Goal: Task Accomplishment & Management: Manage account settings

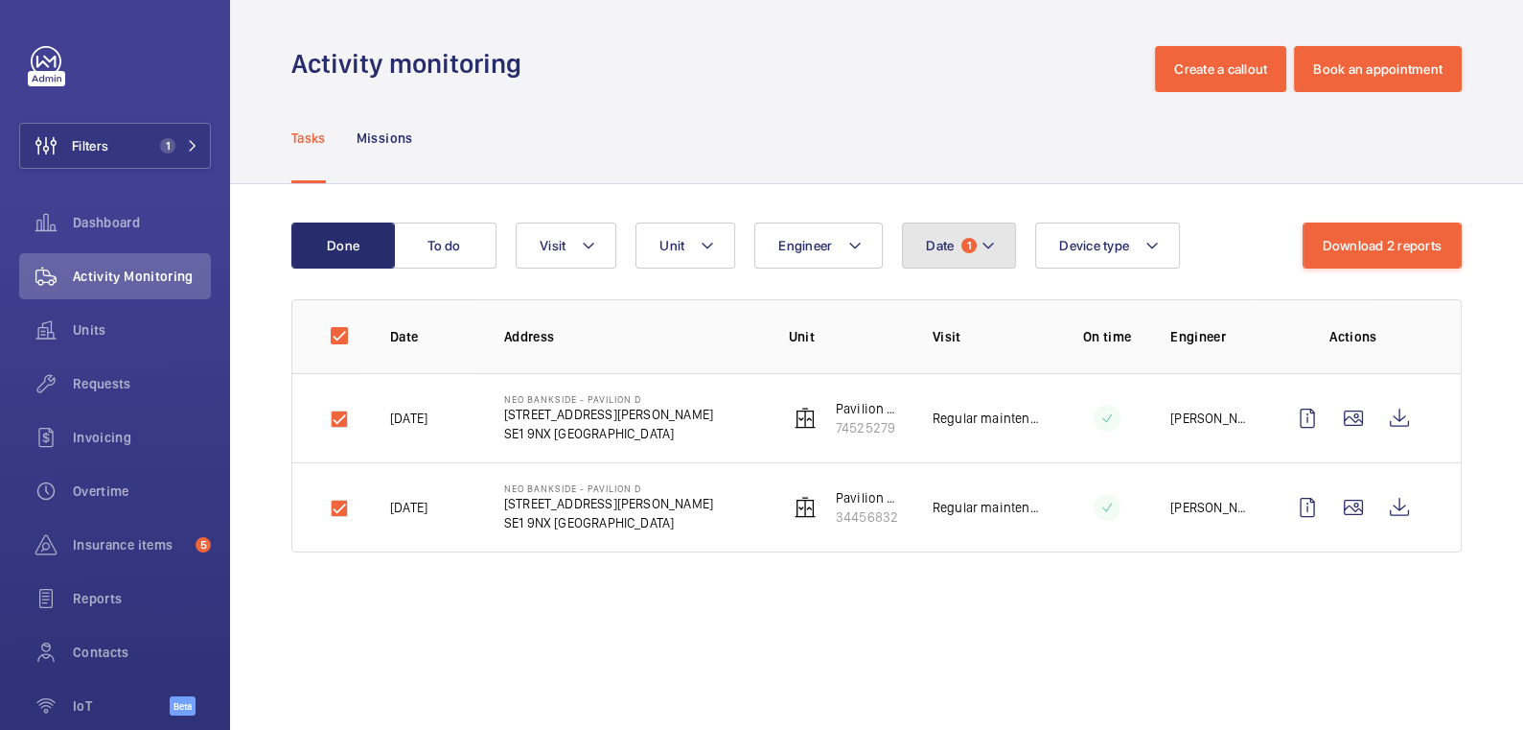
click at [966, 258] on button "Date 1" at bounding box center [959, 245] width 114 height 46
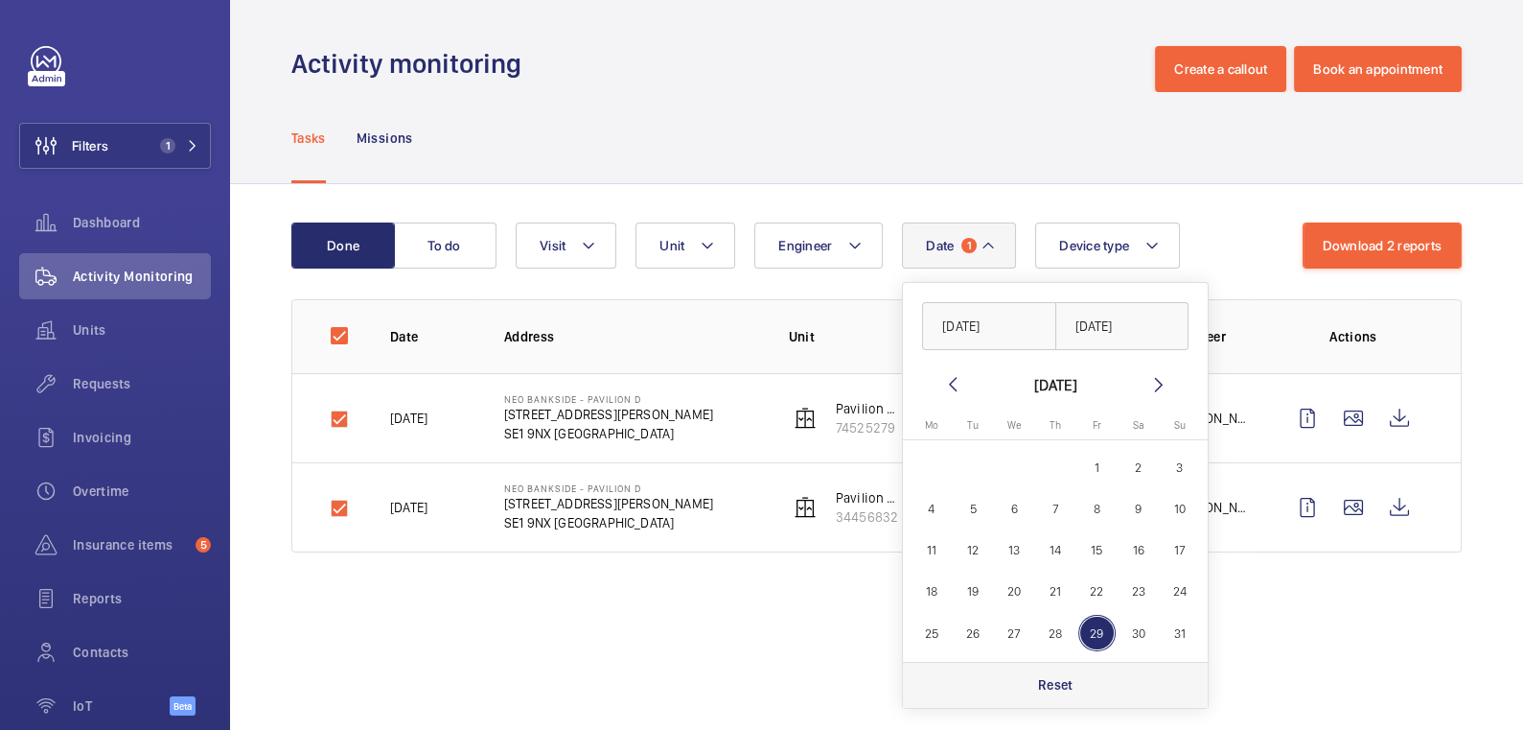
click at [1055, 669] on div "Reset" at bounding box center [1055, 684] width 305 height 46
checkbox input "false"
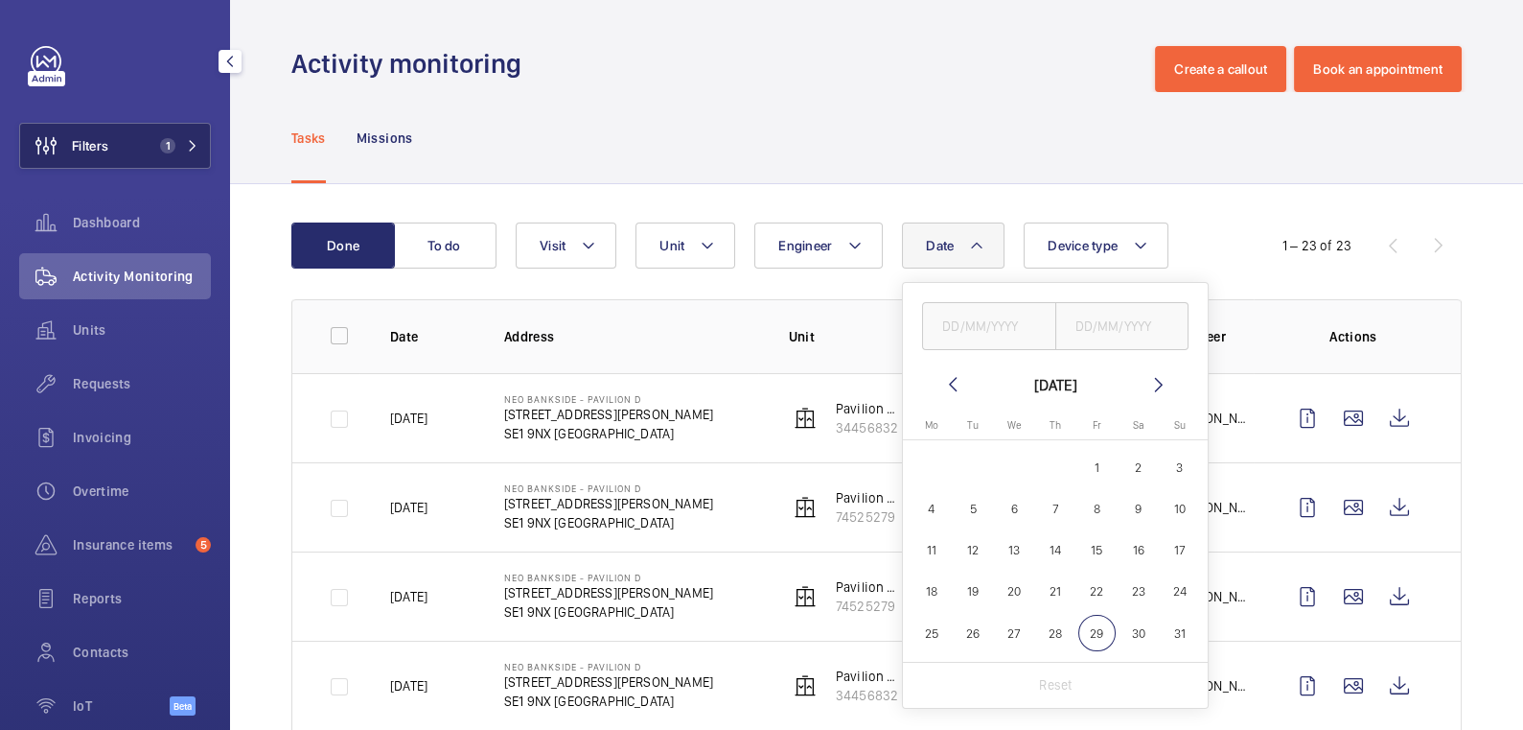
click at [138, 135] on button "Filters 1" at bounding box center [115, 146] width 192 height 46
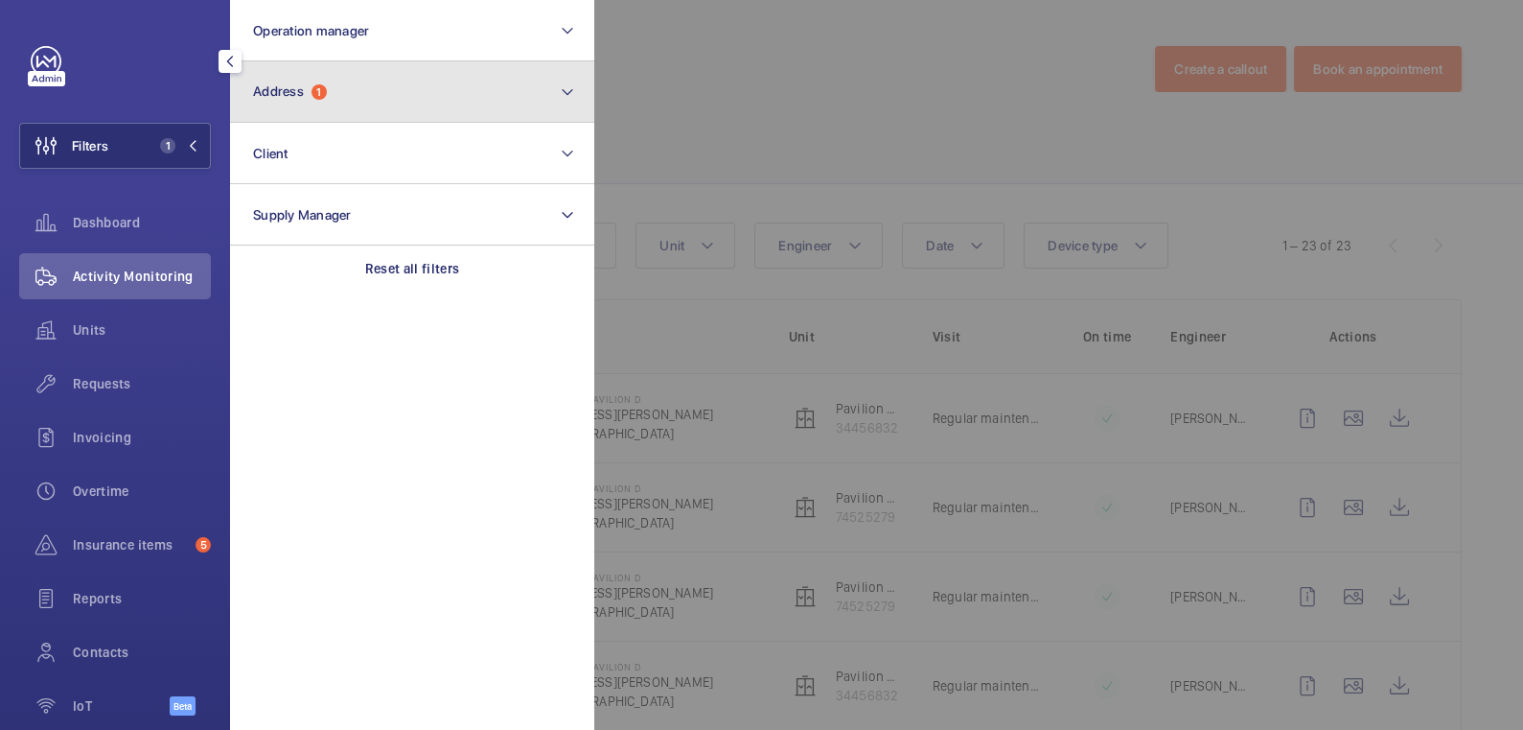
click at [391, 85] on button "Address 1" at bounding box center [412, 91] width 364 height 61
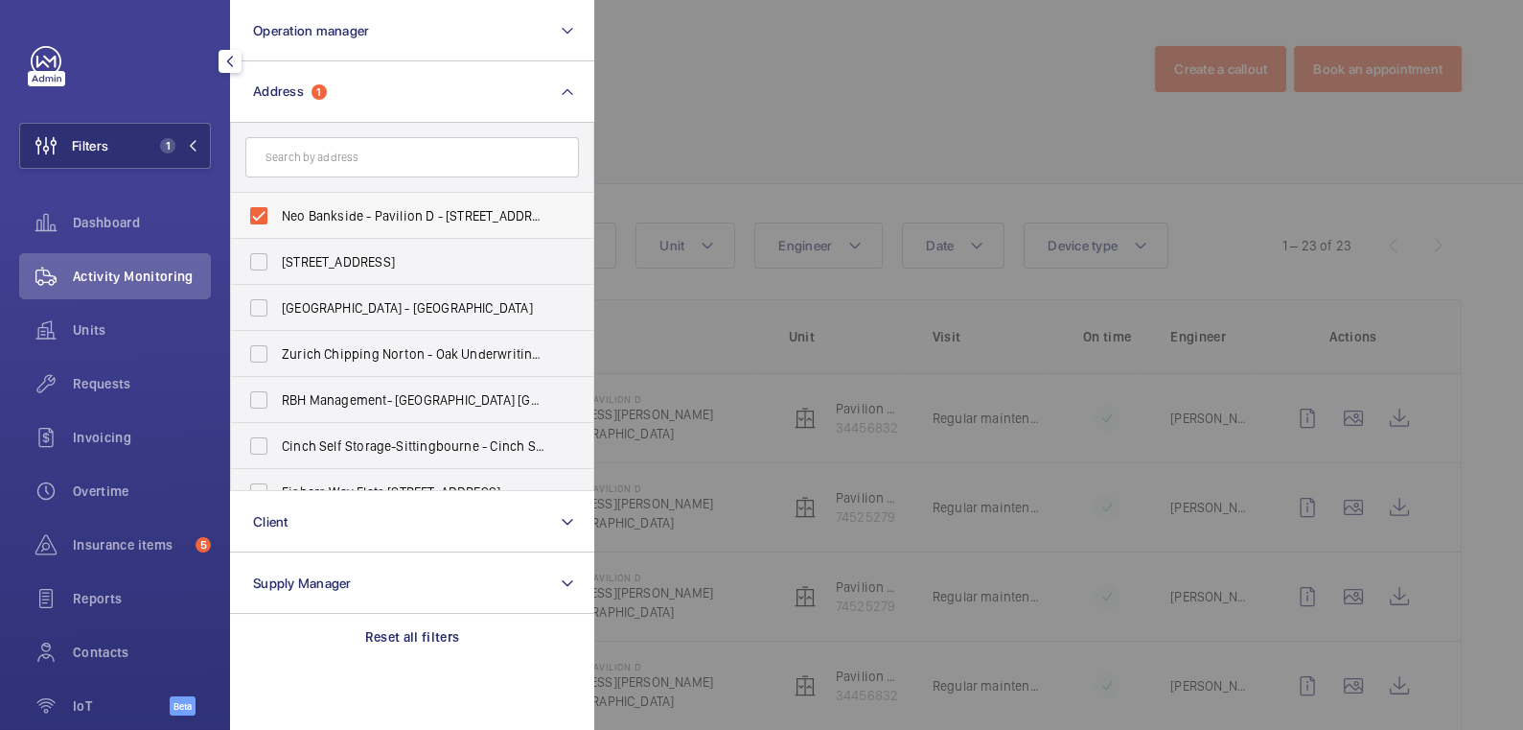
click at [328, 209] on span "Neo Bankside - Pavilion D - [STREET_ADDRESS][PERSON_NAME]" at bounding box center [414, 215] width 264 height 19
click at [278, 209] on input "Neo Bankside - Pavilion D - [STREET_ADDRESS][PERSON_NAME]" at bounding box center [259, 216] width 38 height 38
checkbox input "false"
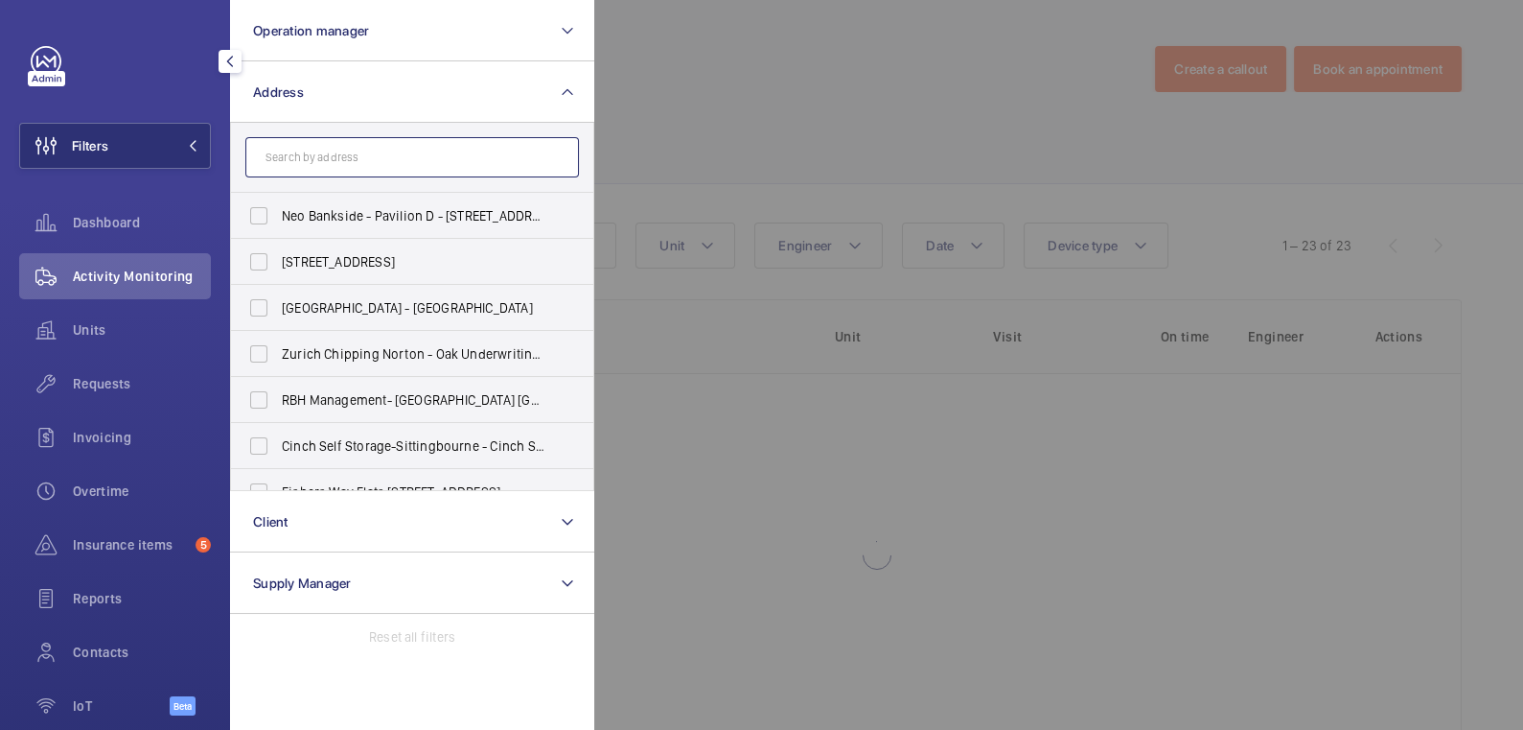
click at [421, 159] on input "text" at bounding box center [412, 157] width 334 height 40
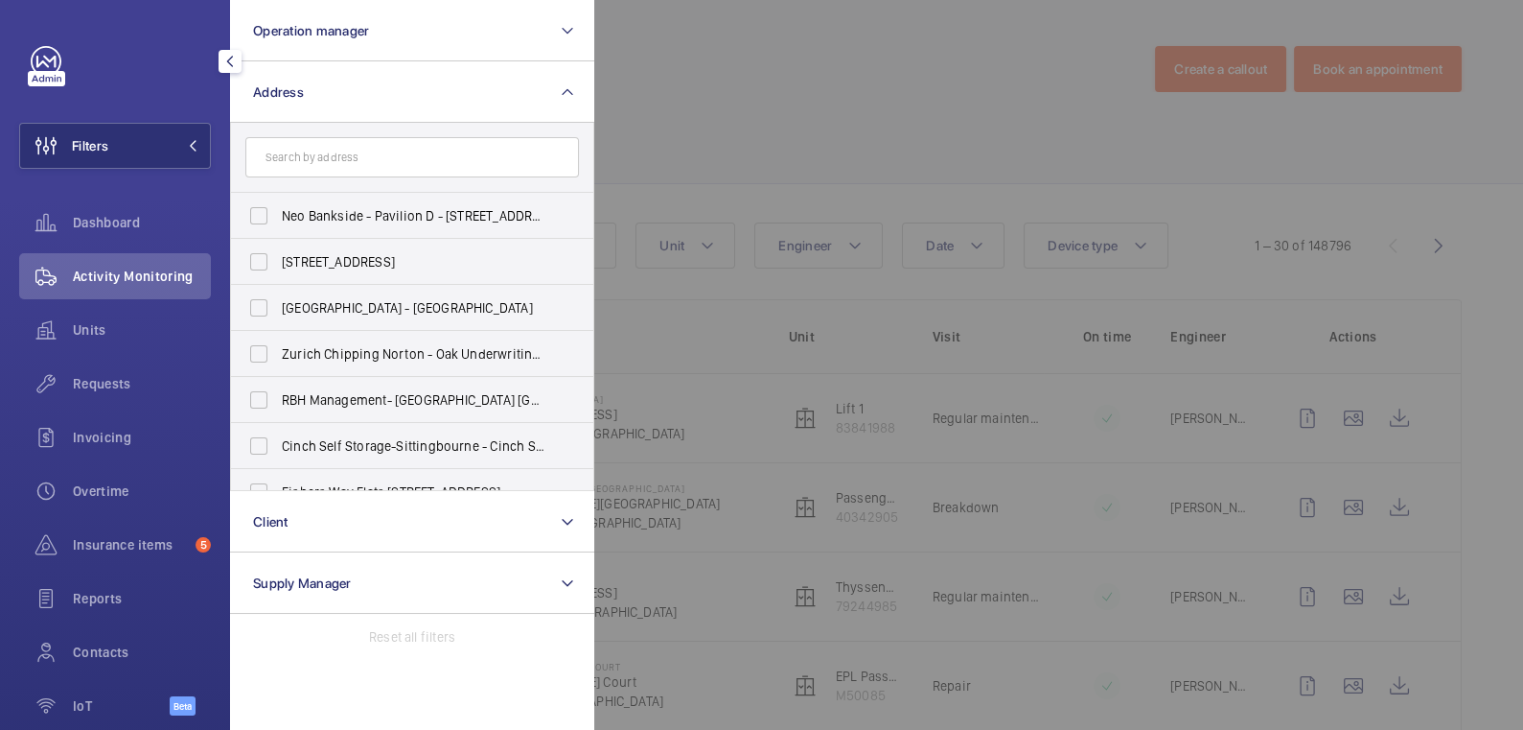
click at [793, 70] on div at bounding box center [1355, 365] width 1523 height 730
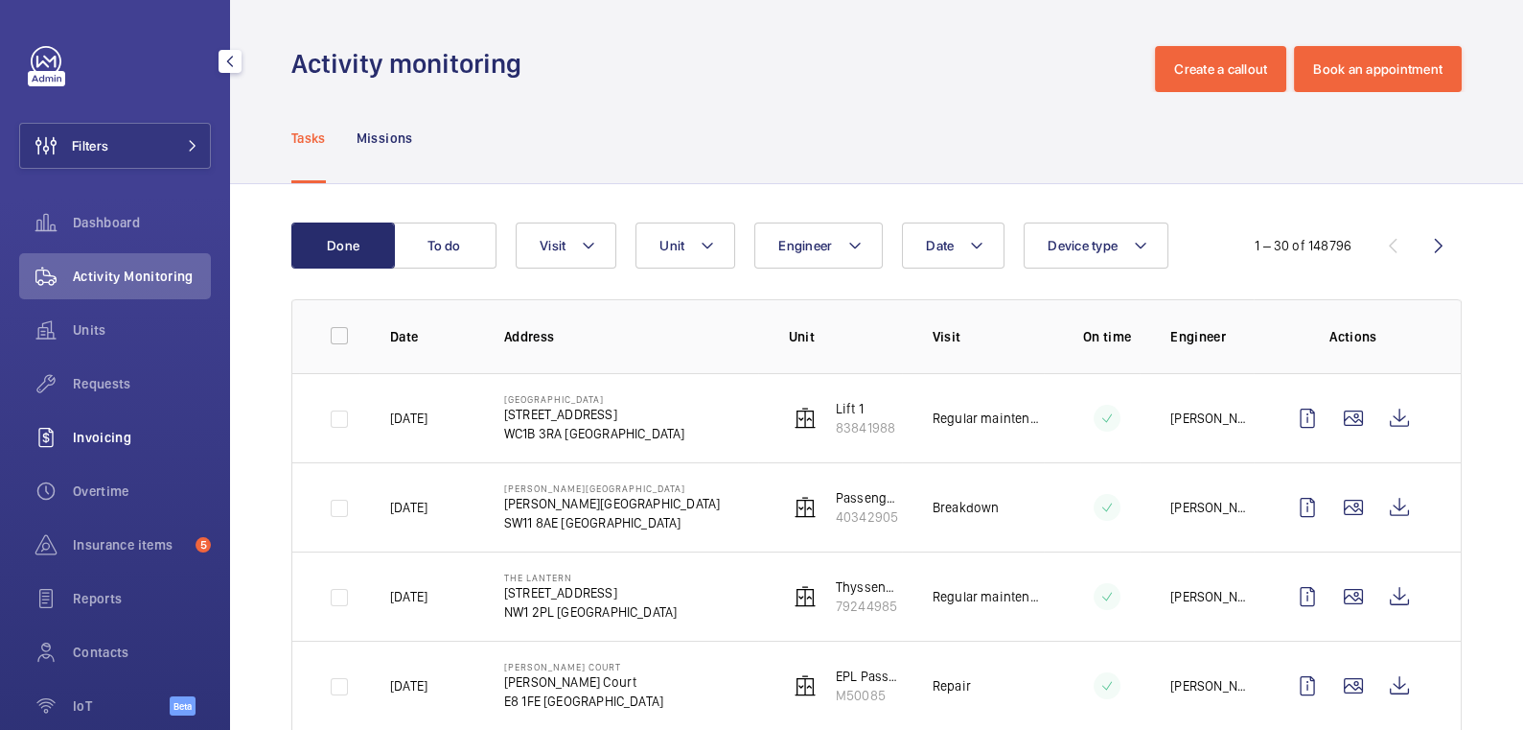
click at [131, 429] on span "Invoicing" at bounding box center [142, 437] width 138 height 19
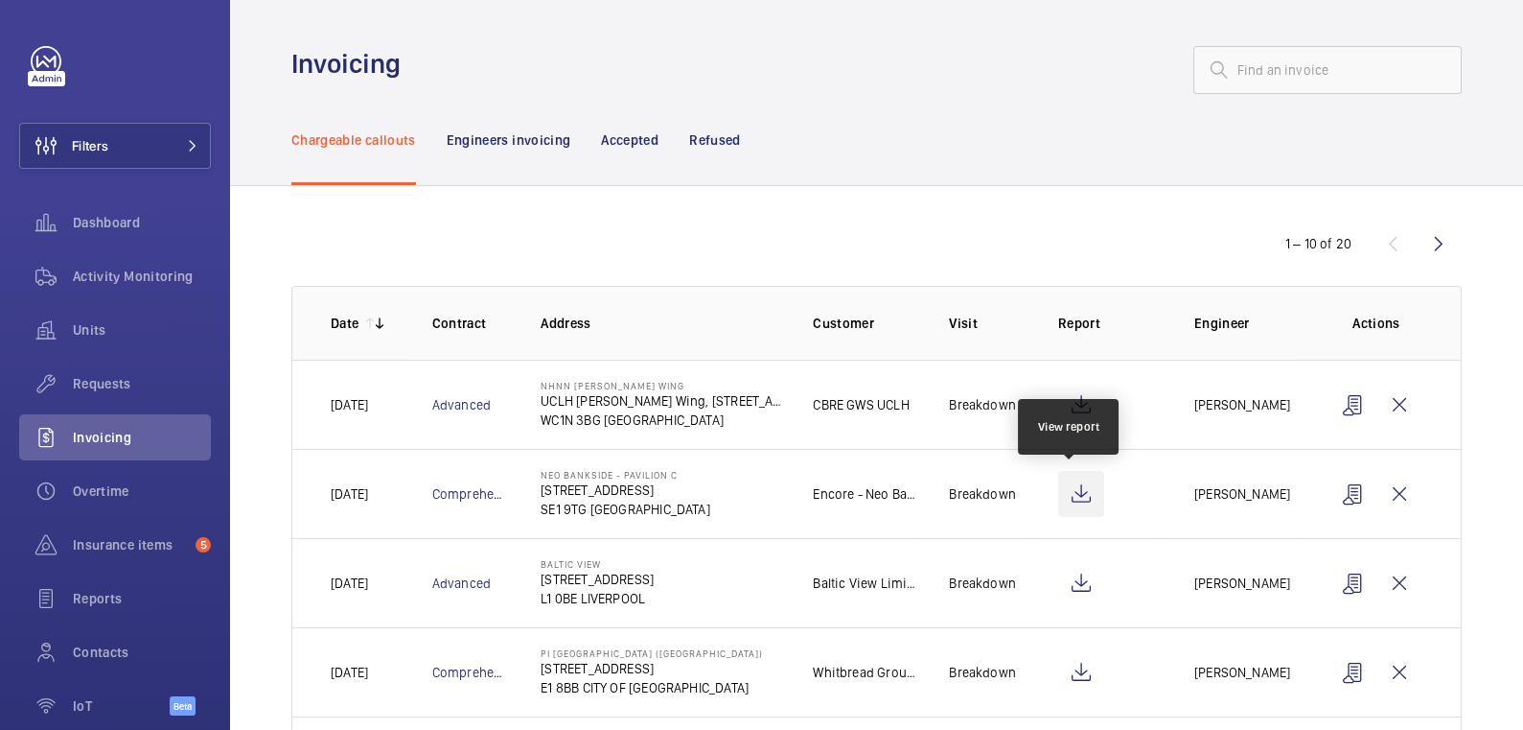
click at [1072, 493] on wm-front-icon-button at bounding box center [1081, 494] width 46 height 46
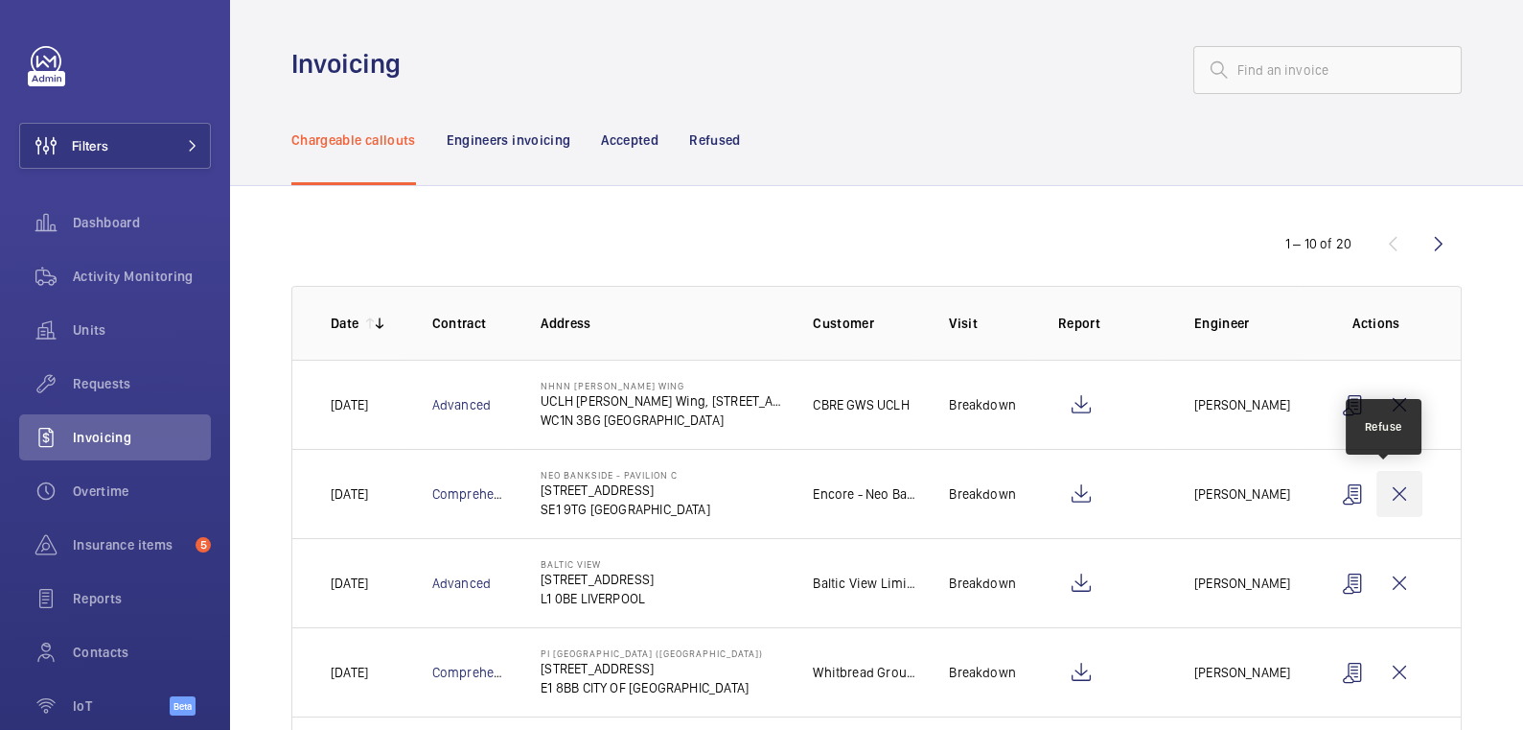
click at [1382, 486] on wm-front-icon-button at bounding box center [1400, 494] width 46 height 46
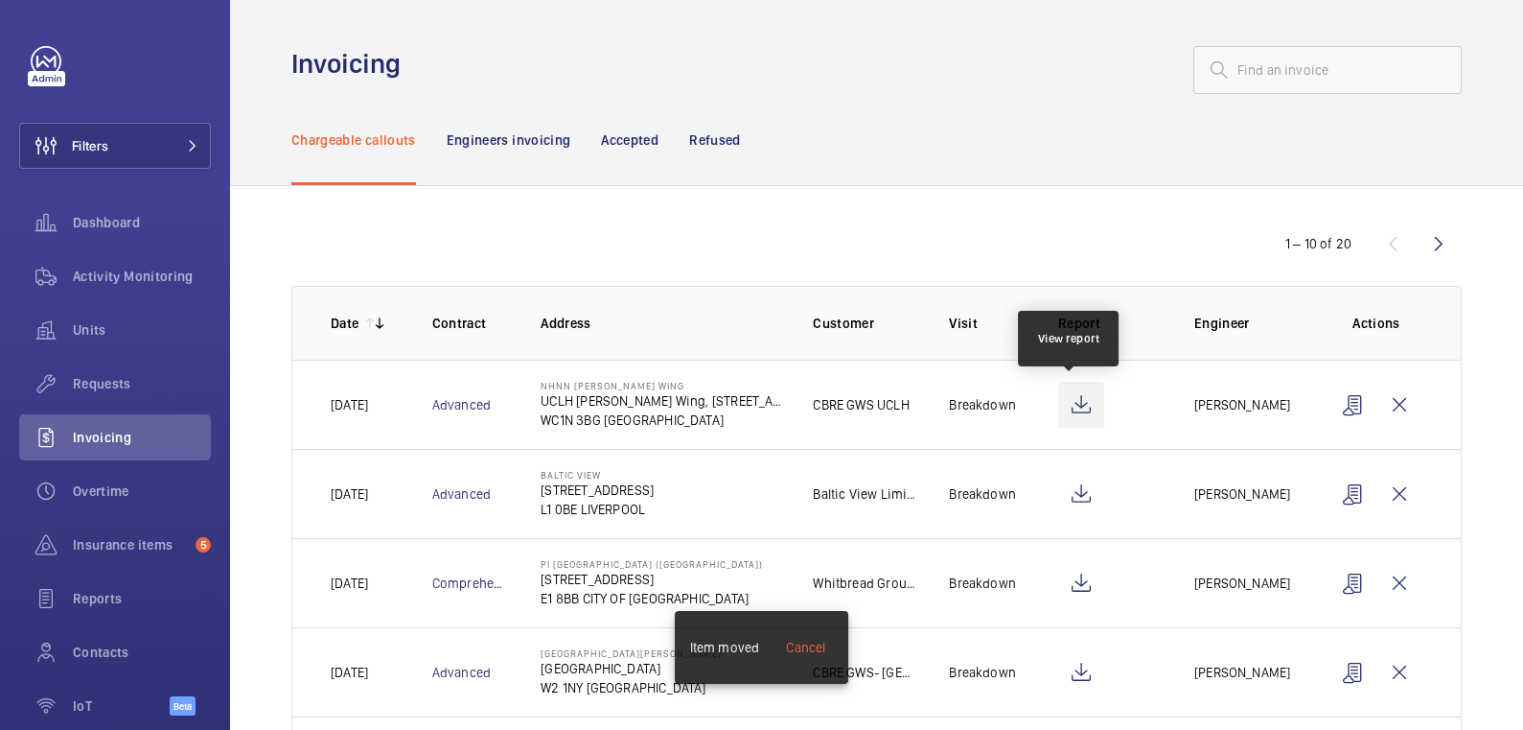
click at [1079, 406] on wm-front-icon-button at bounding box center [1081, 405] width 46 height 46
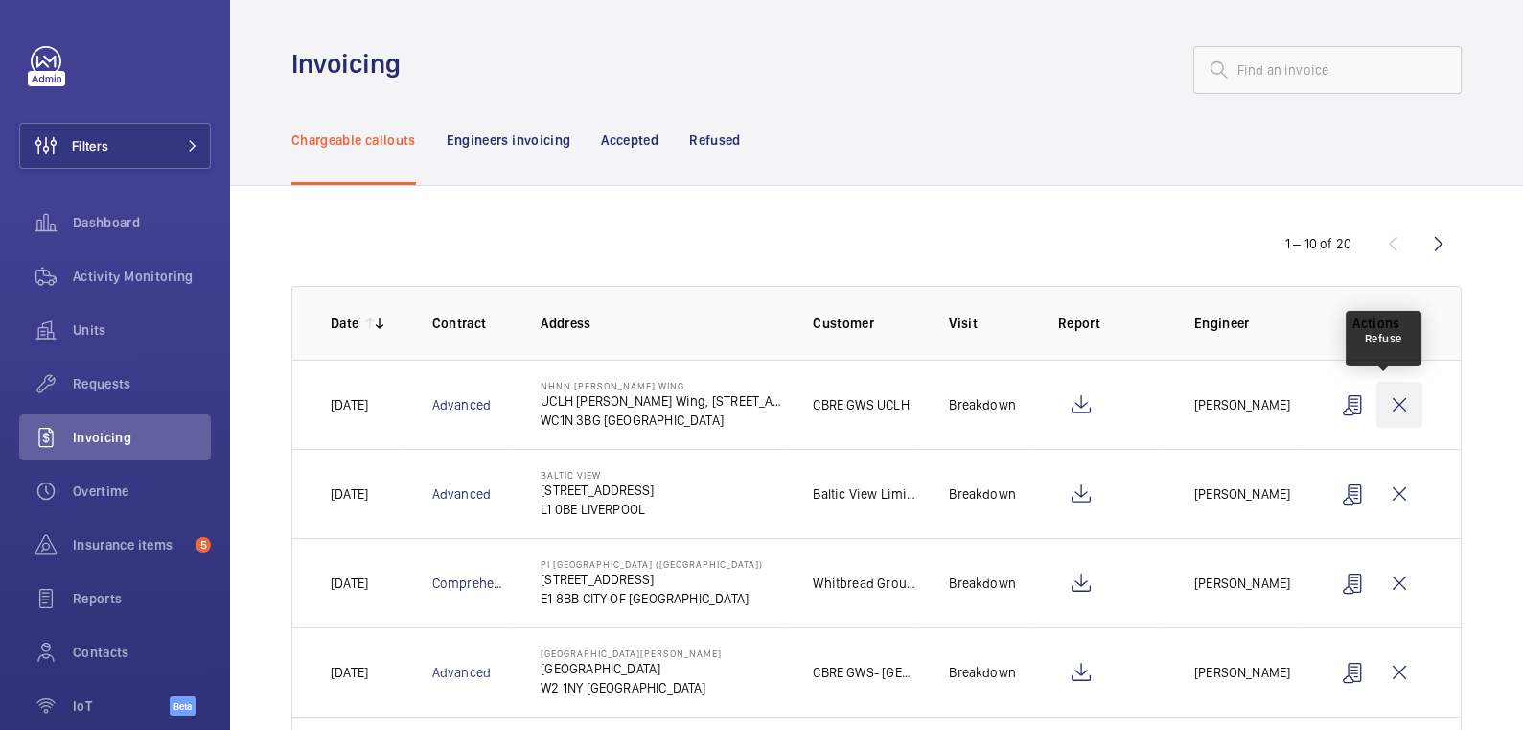
click at [1386, 401] on wm-front-icon-button at bounding box center [1400, 405] width 46 height 46
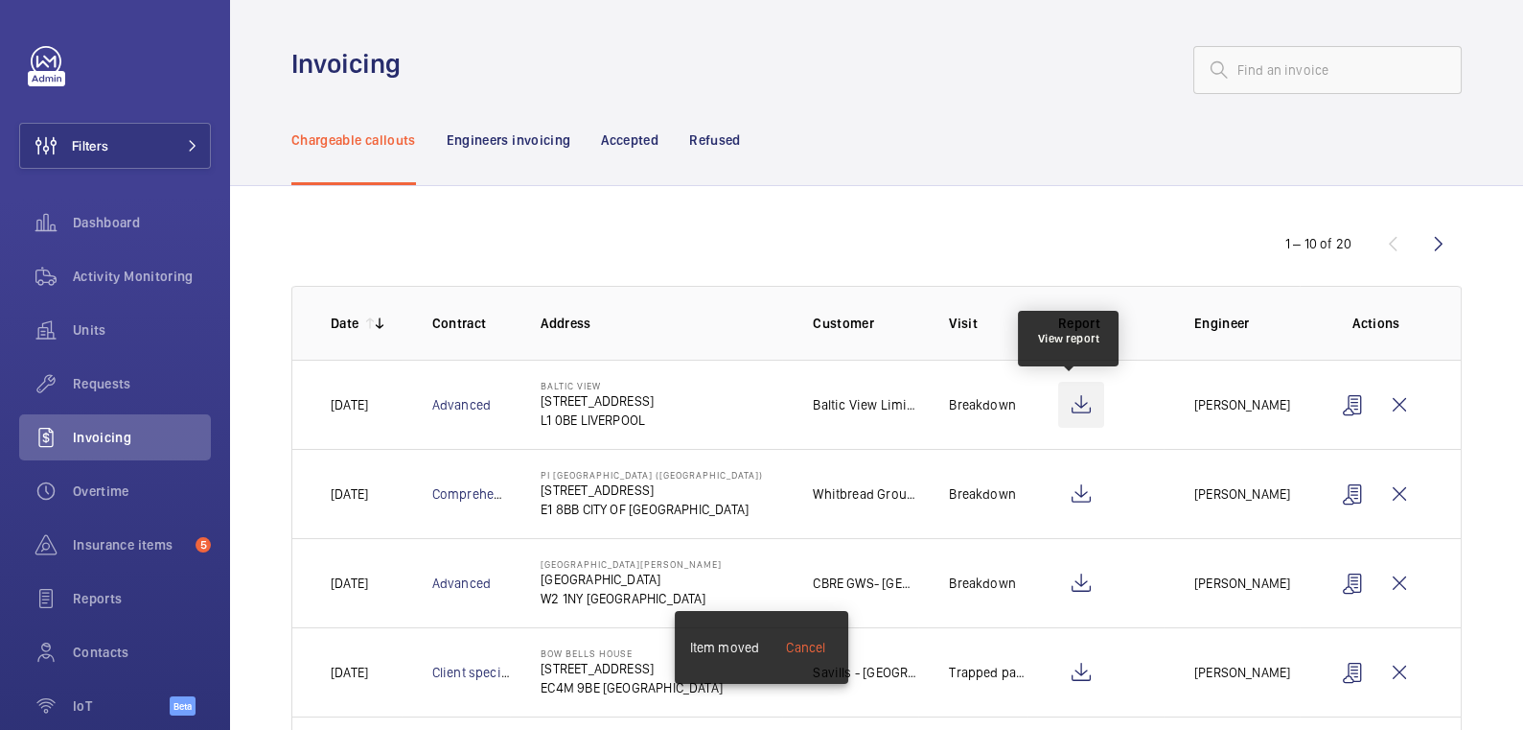
click at [1071, 408] on wm-front-icon-button at bounding box center [1081, 405] width 46 height 46
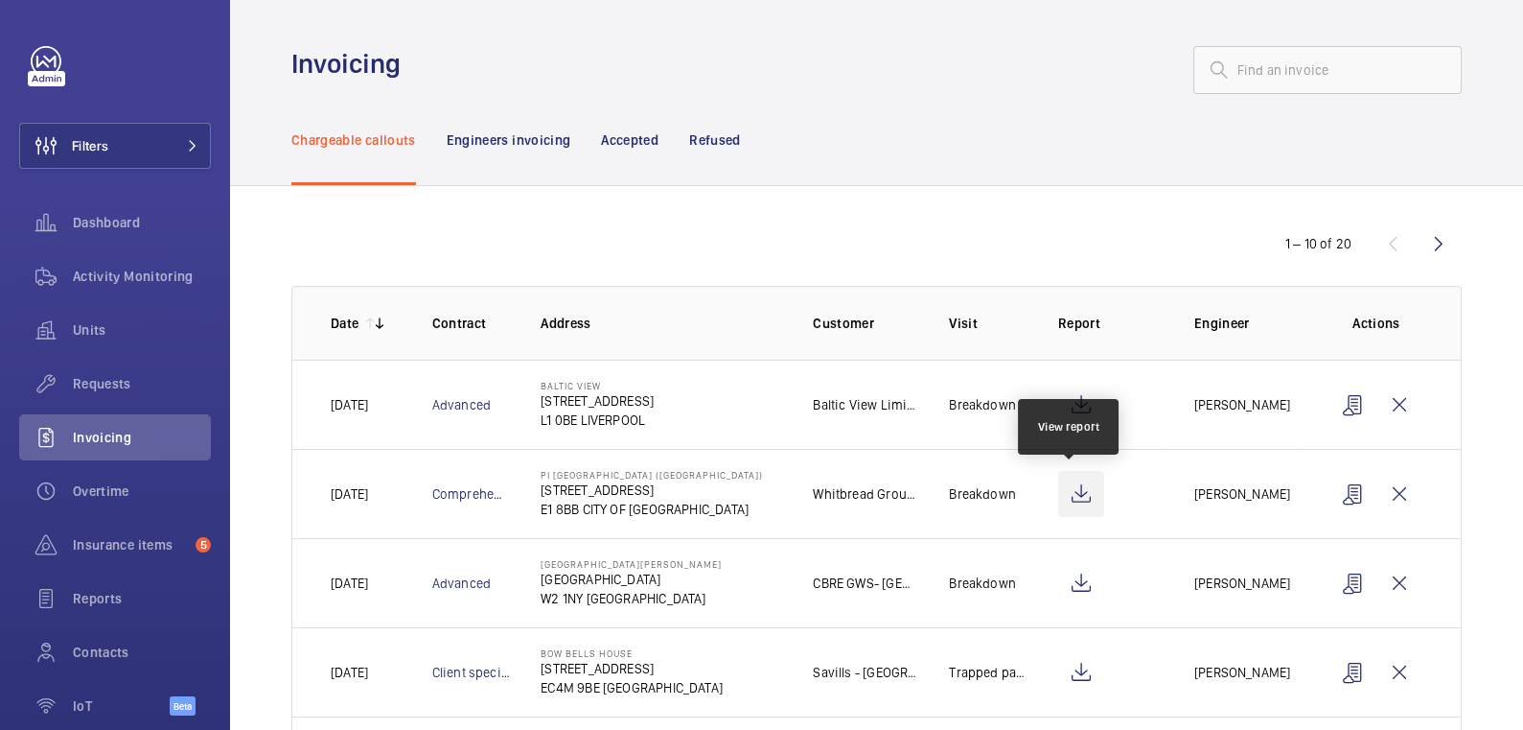
click at [1074, 489] on wm-front-icon-button at bounding box center [1081, 494] width 46 height 46
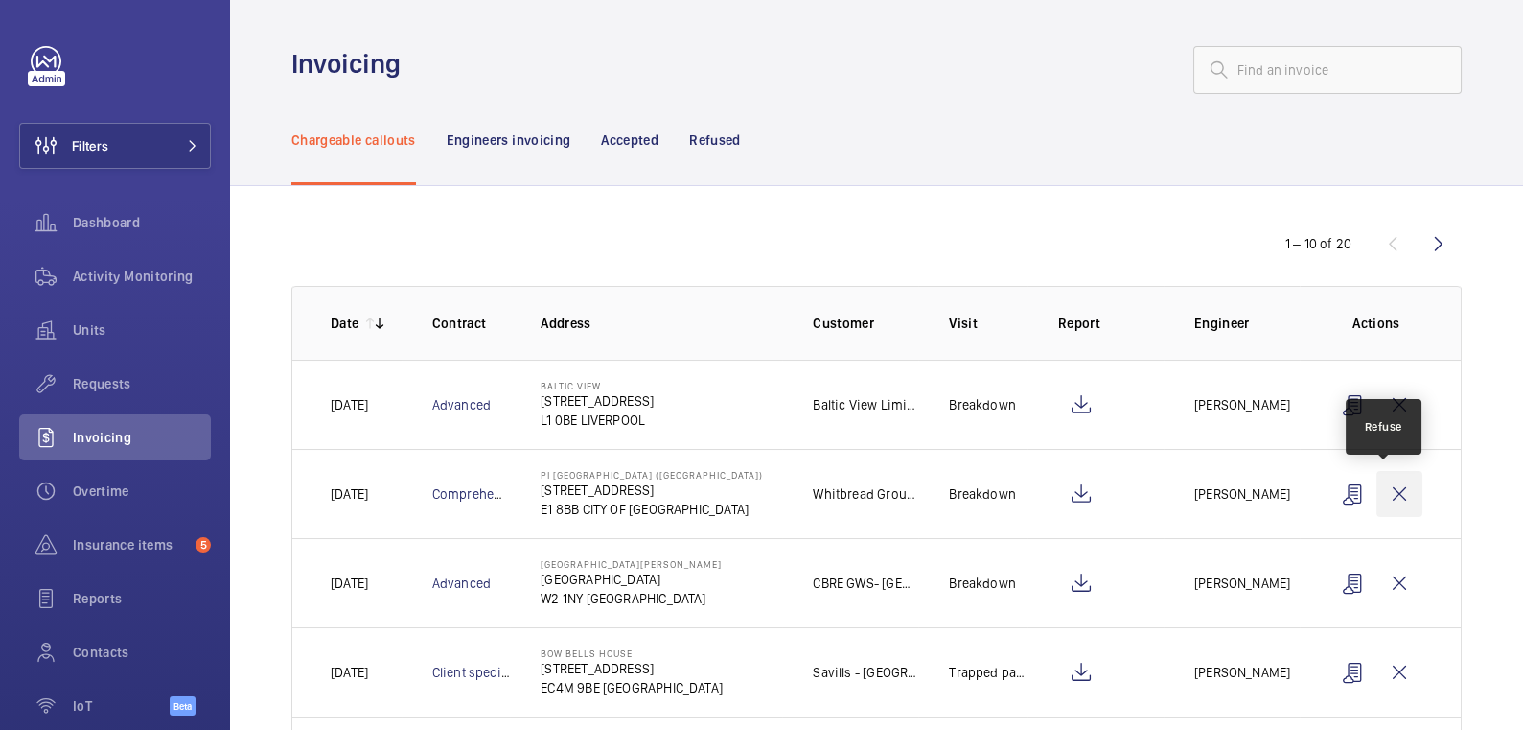
click at [1394, 496] on wm-front-icon-button at bounding box center [1400, 494] width 46 height 46
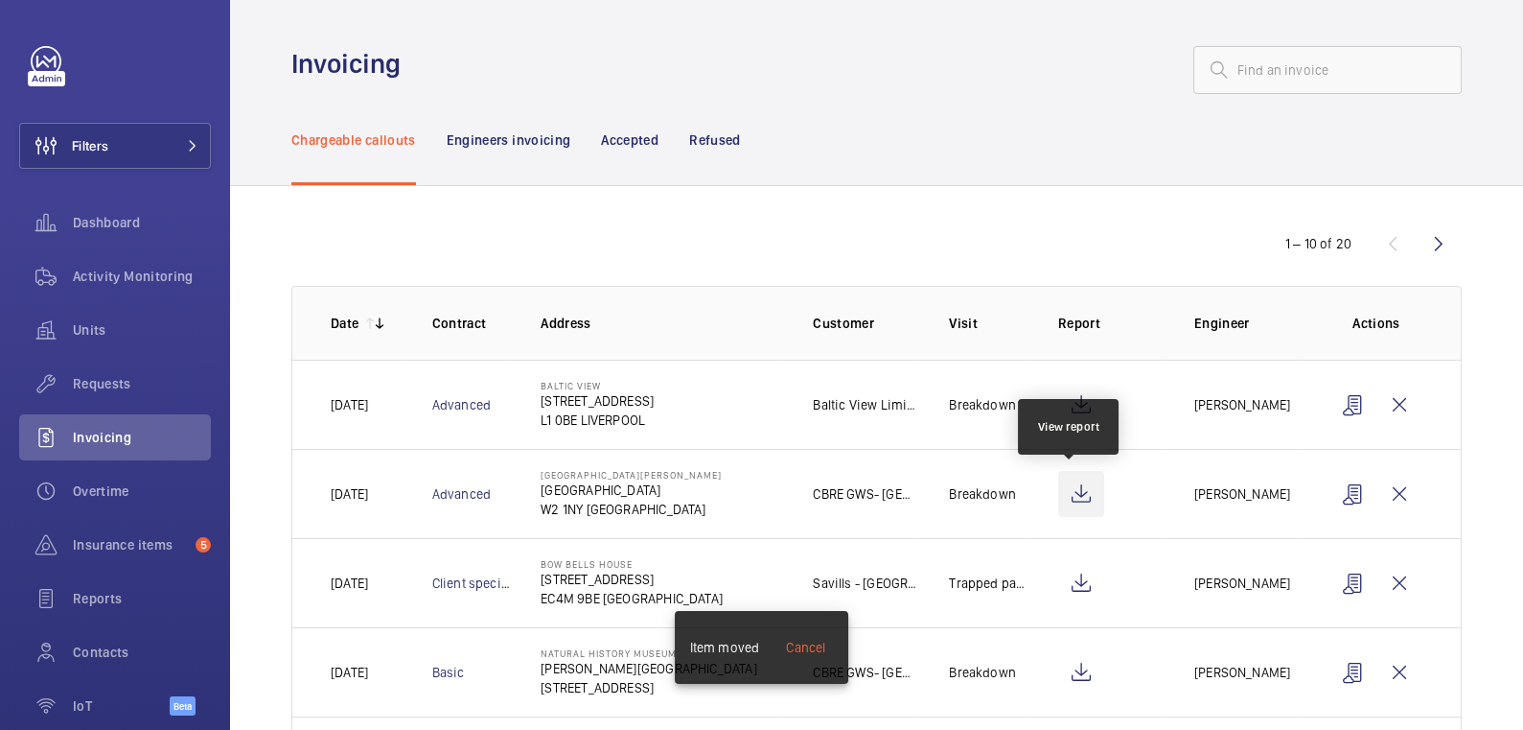
click at [1079, 492] on wm-front-icon-button at bounding box center [1081, 494] width 46 height 46
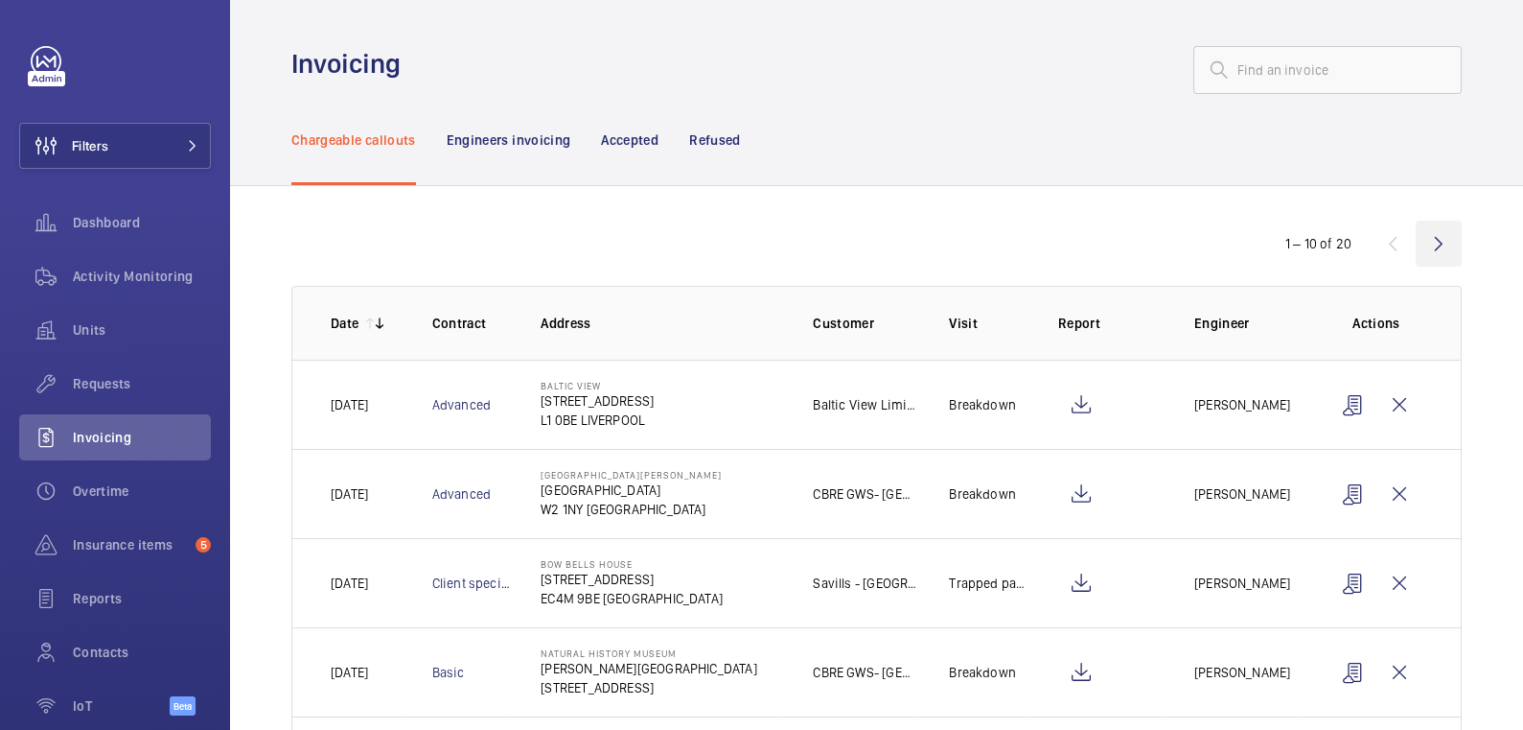
click at [1422, 242] on wm-front-icon-button at bounding box center [1439, 243] width 46 height 46
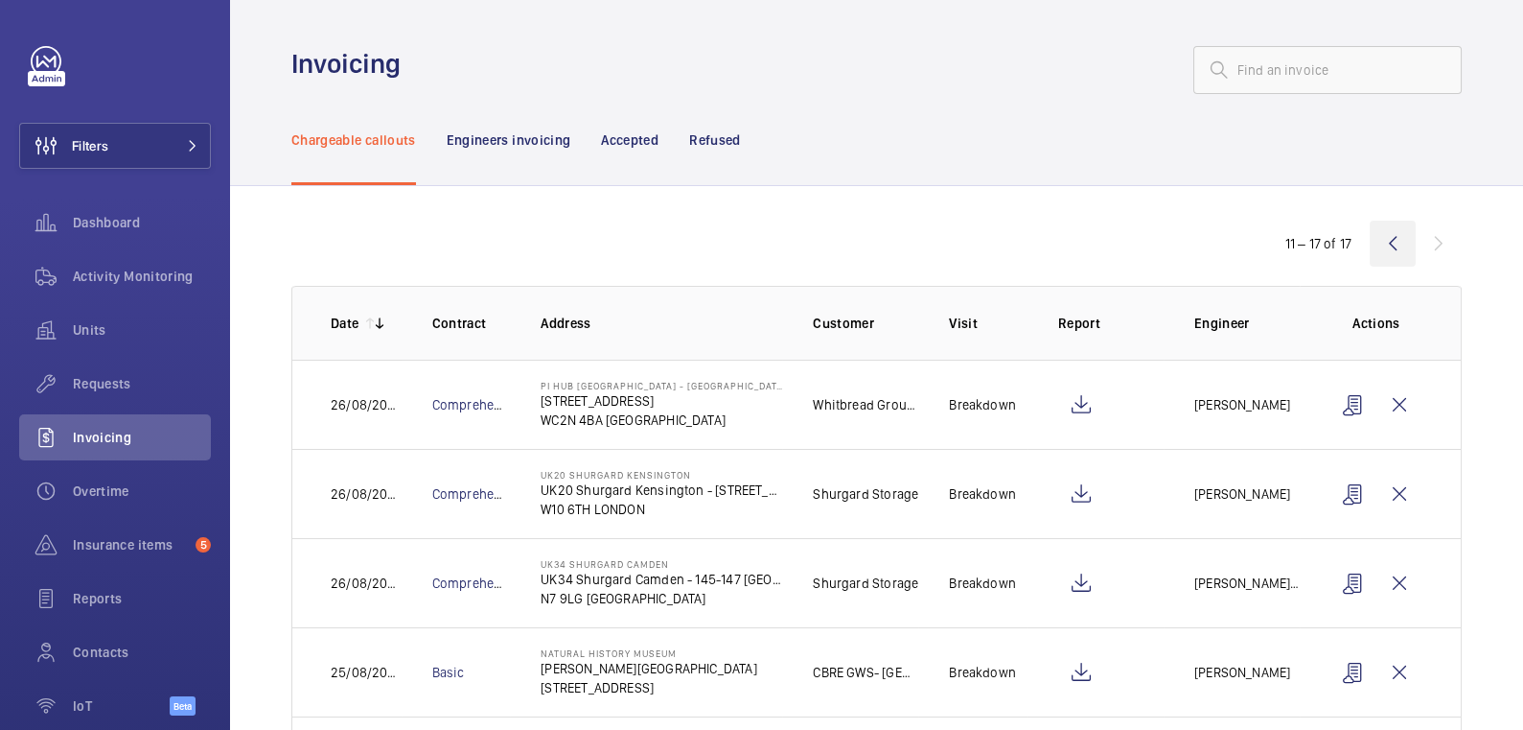
click at [1375, 253] on wm-front-icon-button at bounding box center [1393, 243] width 46 height 46
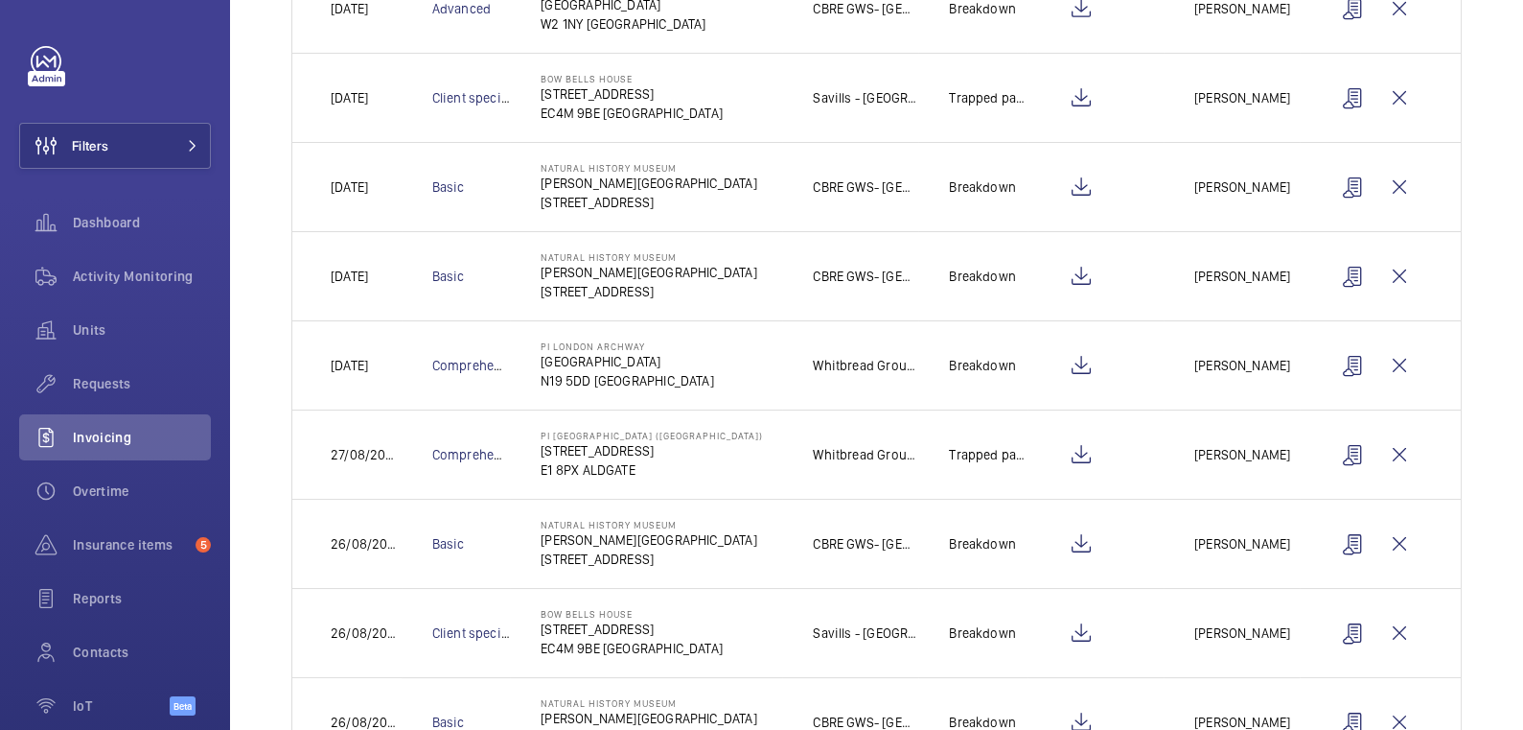
scroll to position [560, 0]
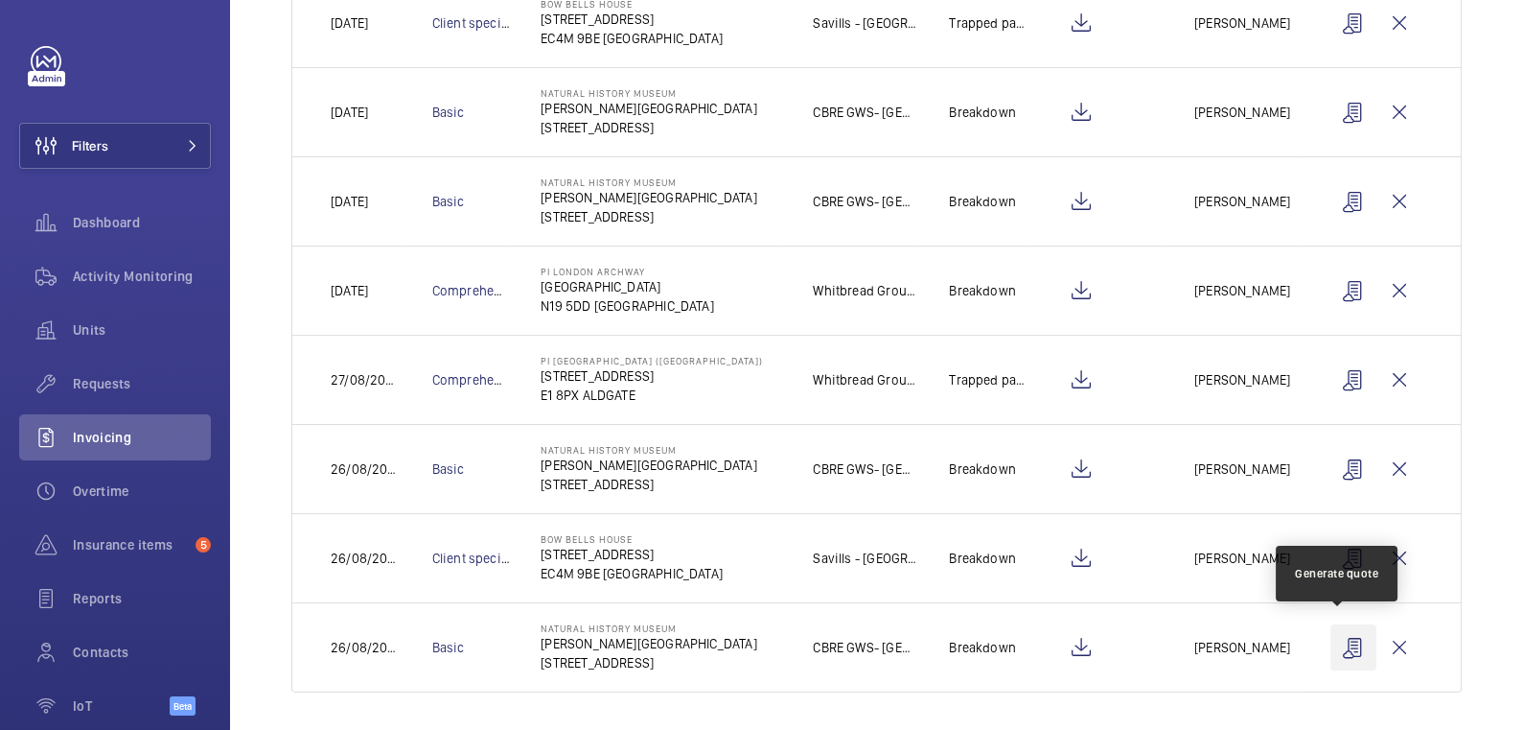
click at [1345, 642] on wm-front-icon-button at bounding box center [1354, 647] width 46 height 46
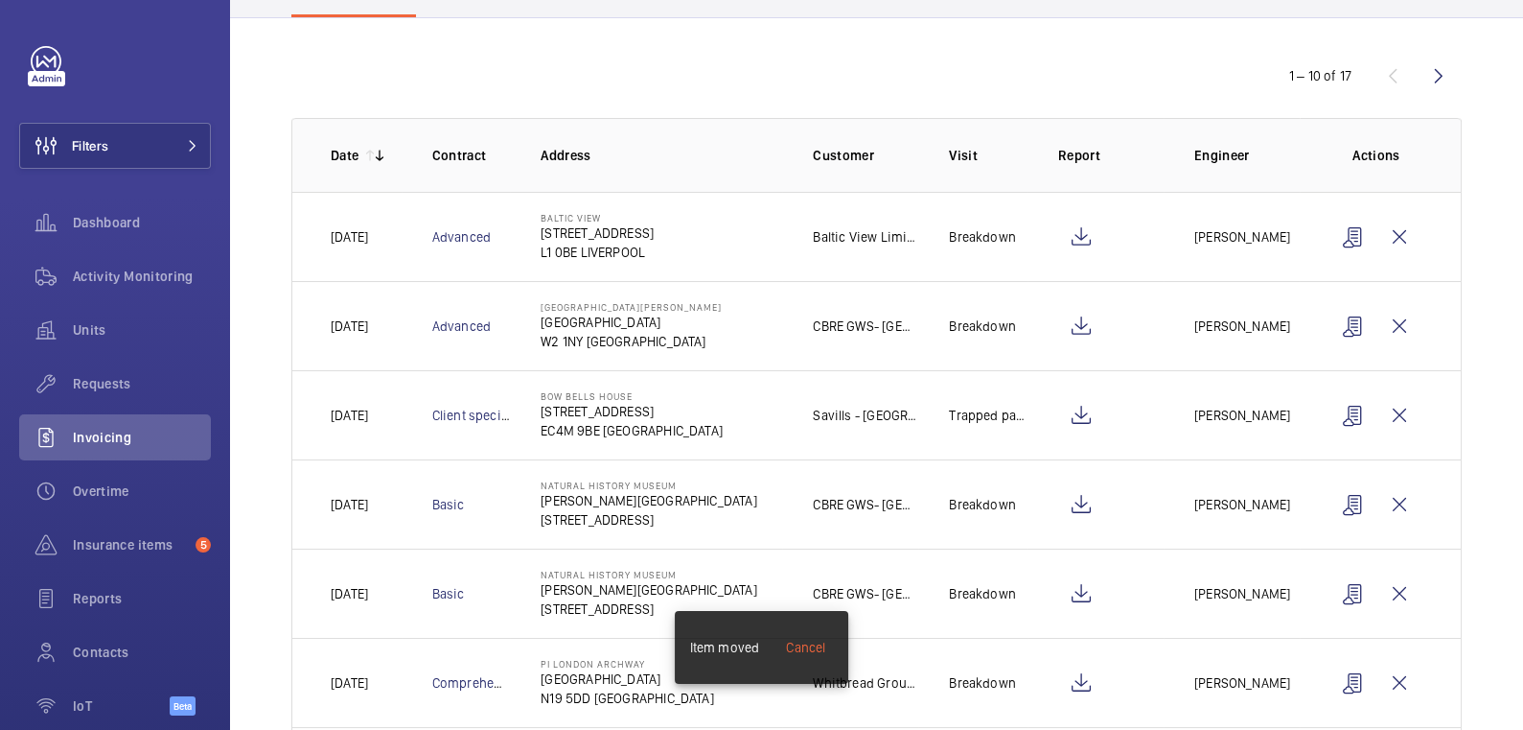
scroll to position [0, 0]
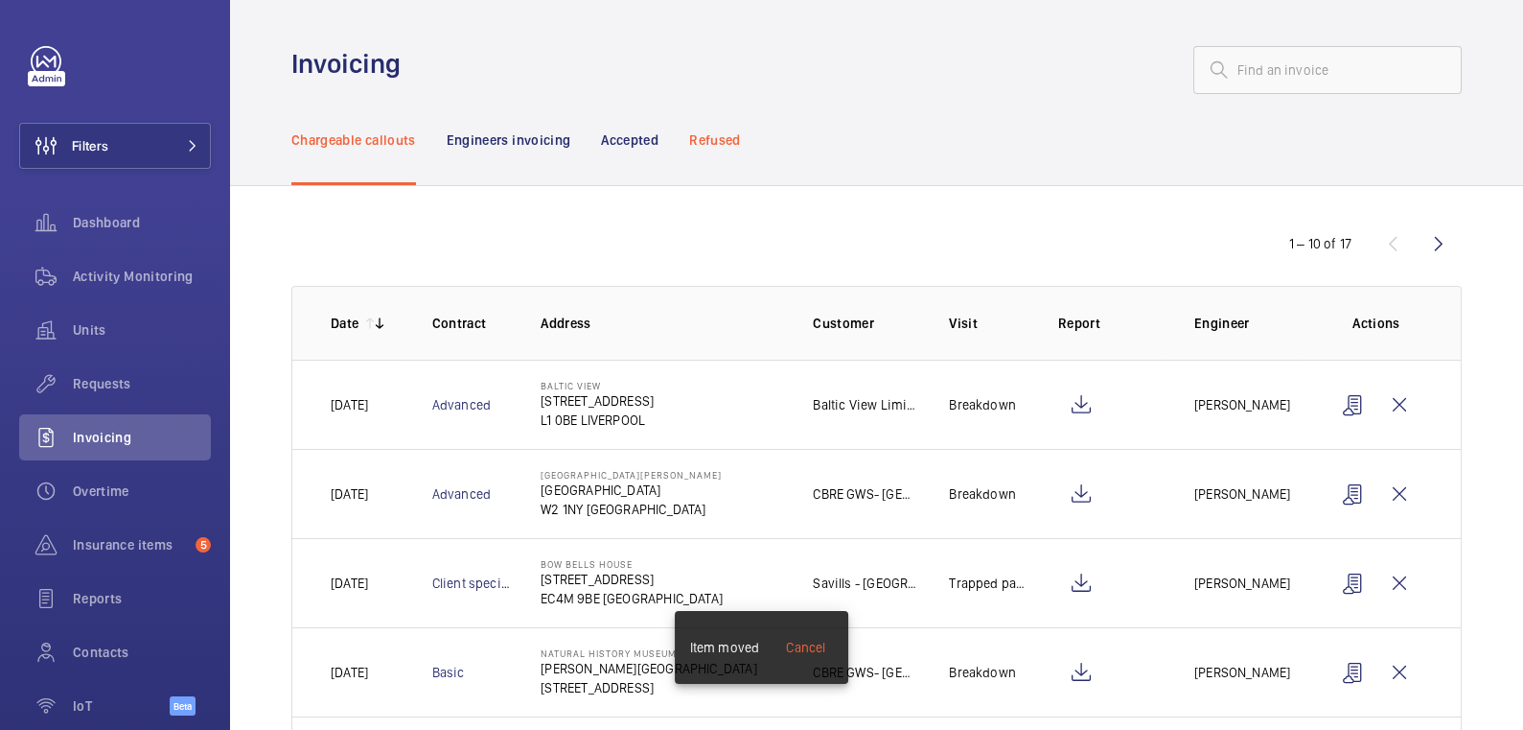
click at [714, 130] on p "Refused" at bounding box center [714, 139] width 51 height 19
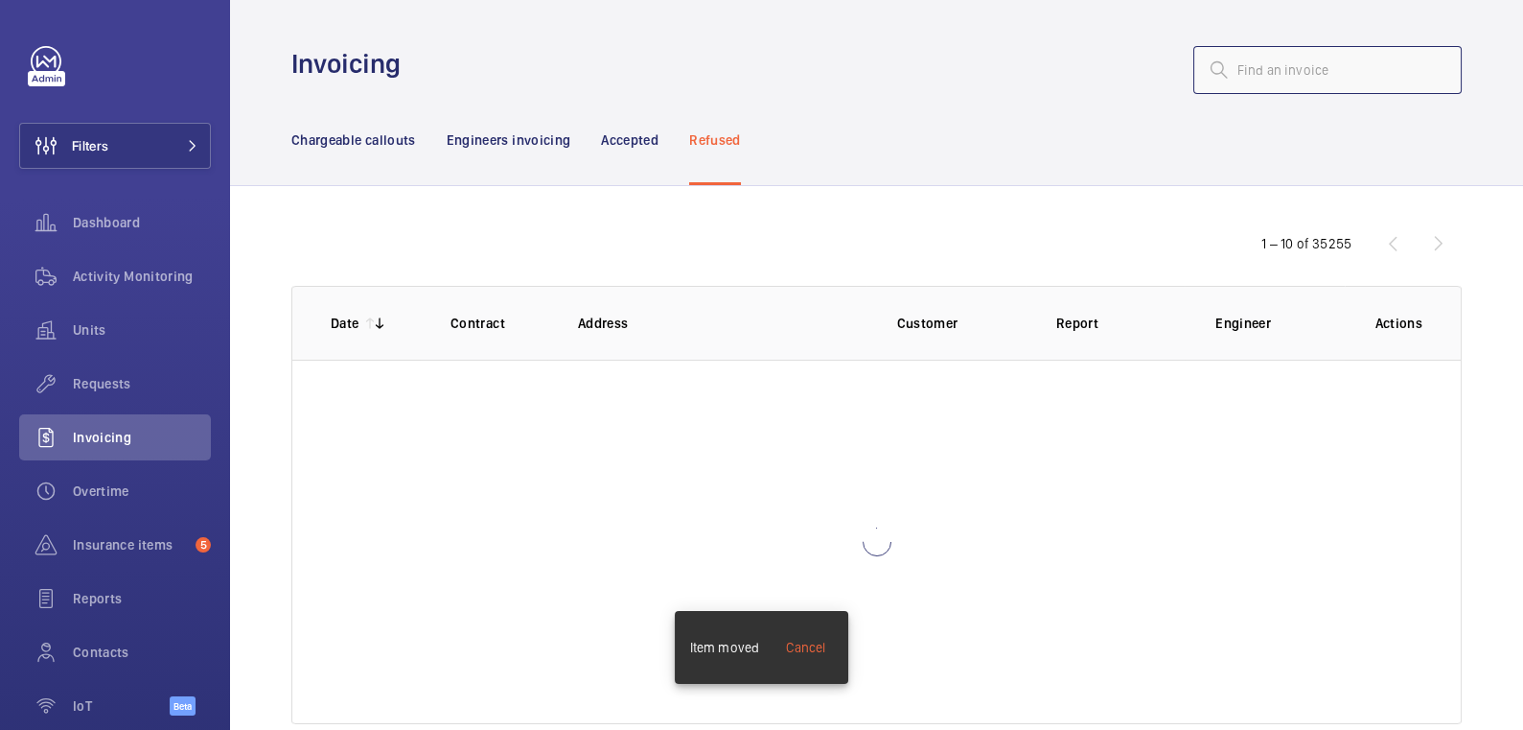
click at [1243, 73] on input "text" at bounding box center [1328, 70] width 268 height 48
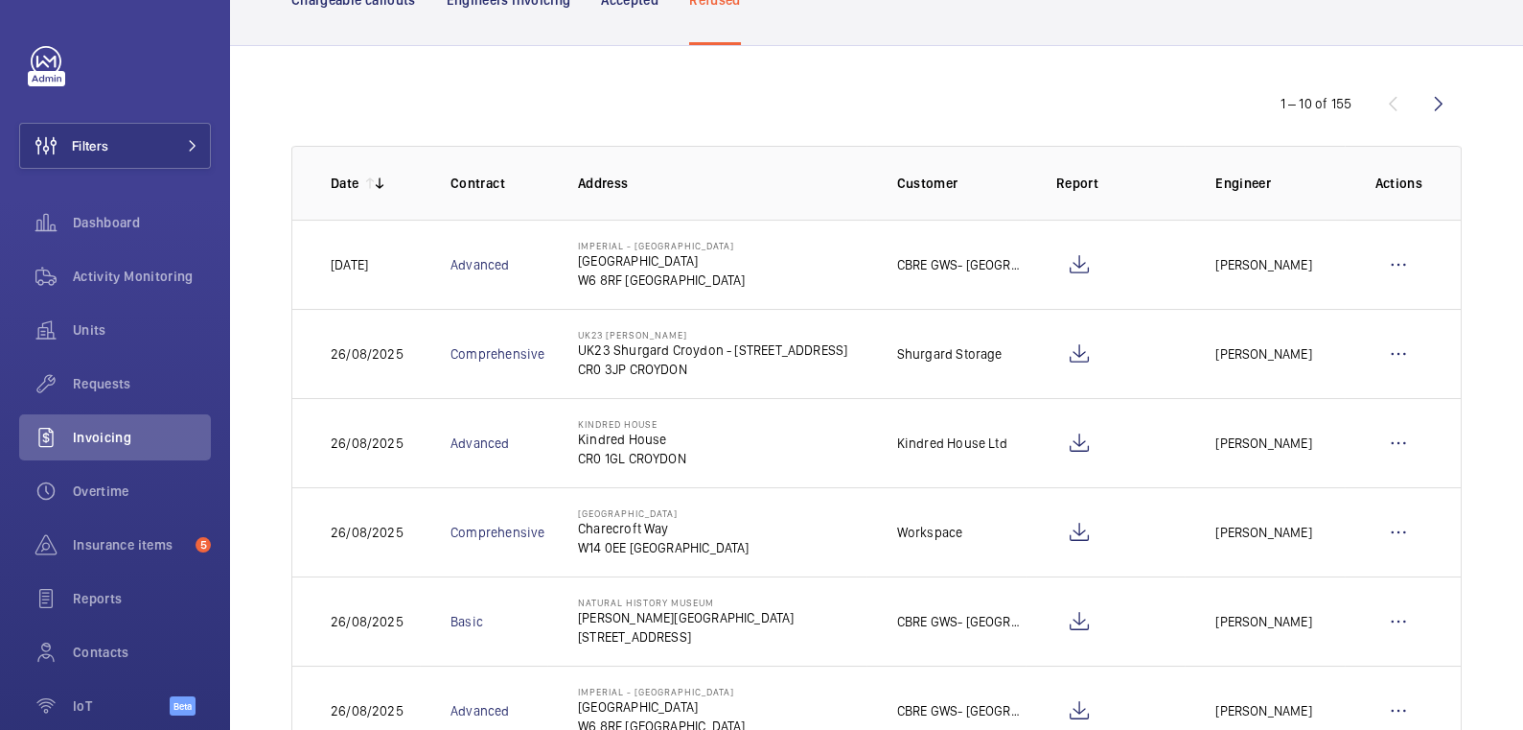
scroll to position [142, 0]
click at [1391, 610] on wm-front-icon-button at bounding box center [1399, 619] width 46 height 46
click at [1340, 668] on p "Move to Engineers invoicing" at bounding box center [1316, 677] width 171 height 19
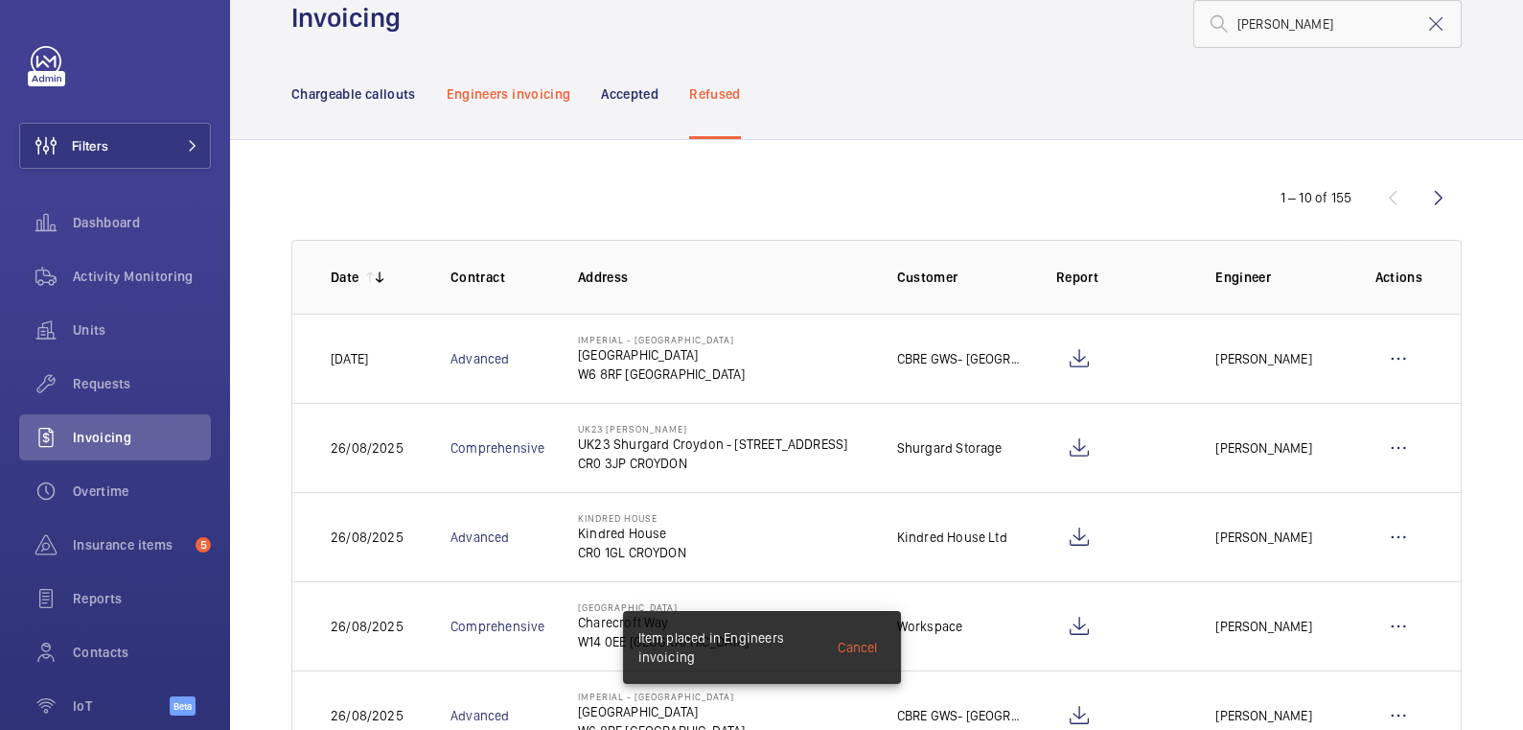
scroll to position [0, 0]
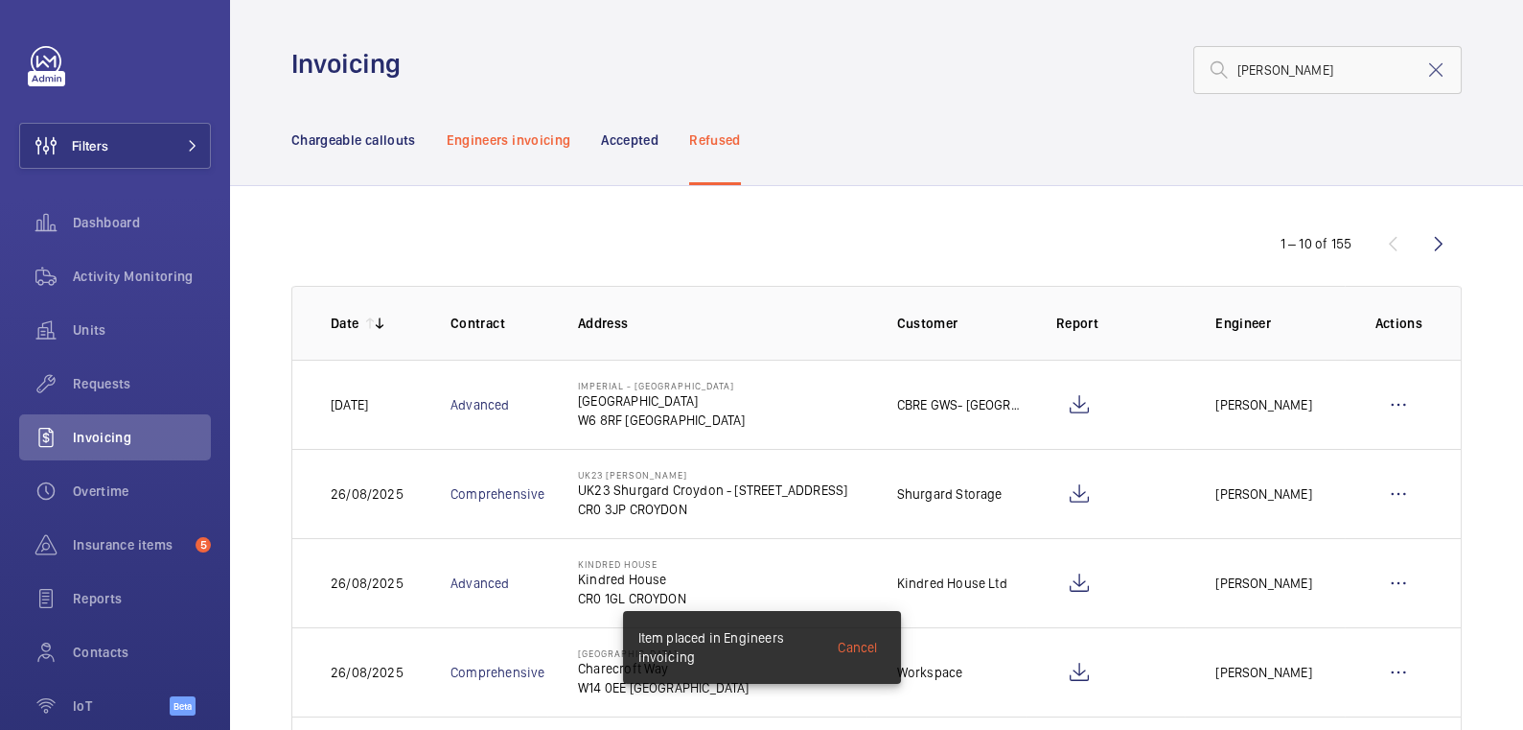
click at [529, 131] on p "Engineers invoicing" at bounding box center [509, 139] width 125 height 19
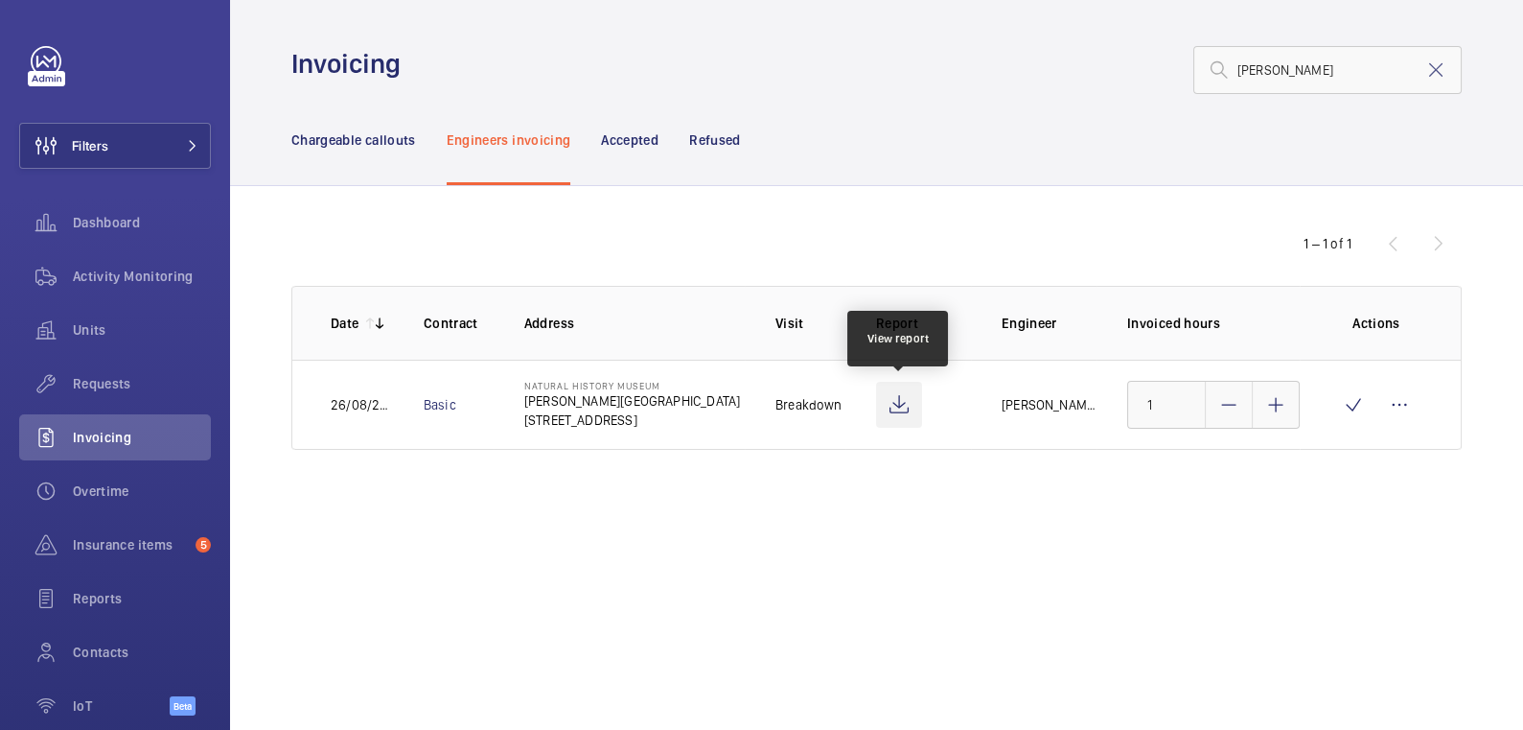
click at [897, 406] on wm-front-icon-button at bounding box center [899, 405] width 46 height 46
click at [1397, 409] on wm-front-icon-button at bounding box center [1400, 405] width 46 height 46
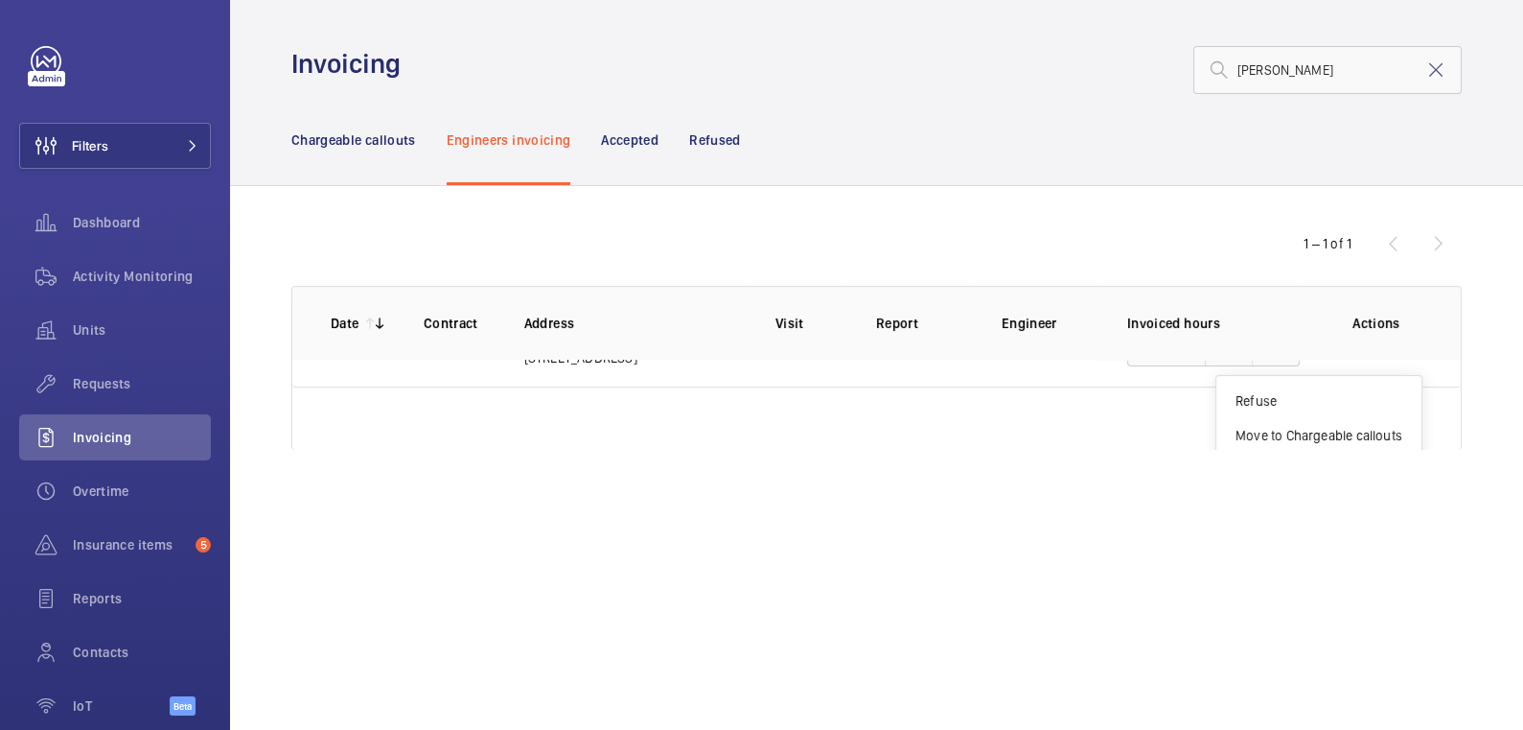
scroll to position [73, 0]
click at [1362, 417] on p "Move to Chargeable callouts" at bounding box center [1319, 424] width 167 height 19
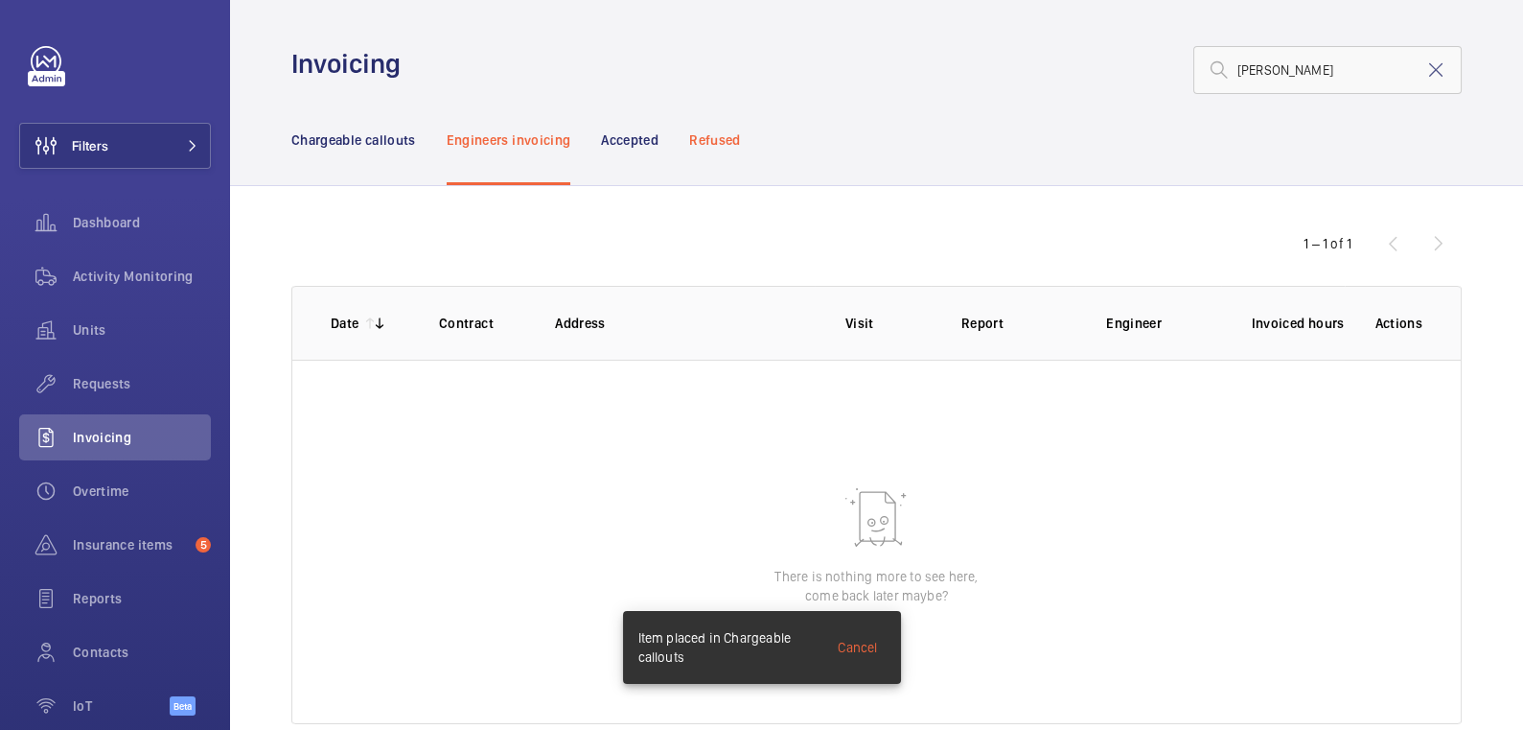
click at [731, 153] on div "Refused" at bounding box center [714, 139] width 51 height 91
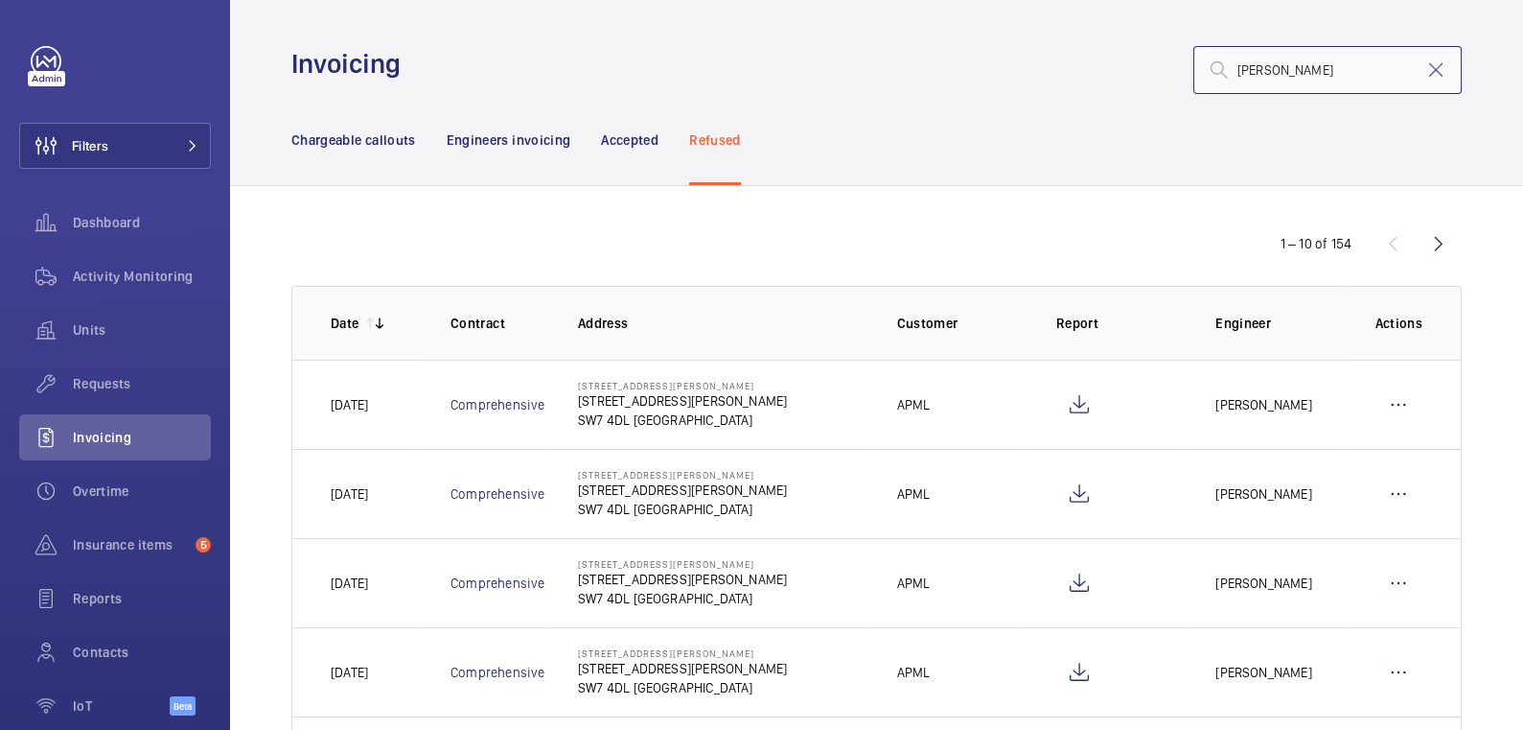
click at [1296, 73] on input "[PERSON_NAME]" at bounding box center [1328, 70] width 268 height 48
click at [344, 137] on p "Chargeable callouts" at bounding box center [353, 139] width 125 height 19
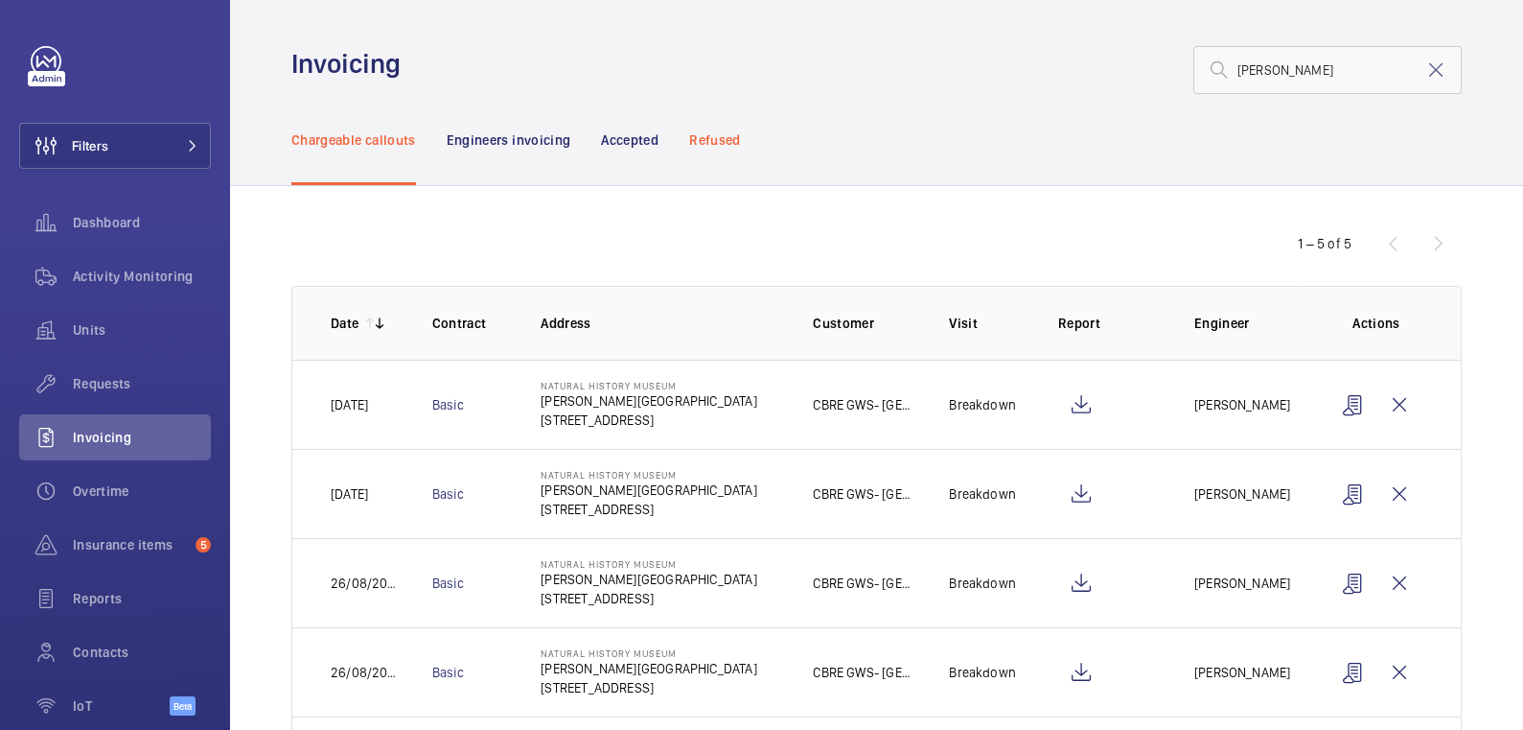
click at [702, 140] on p "Refused" at bounding box center [714, 139] width 51 height 19
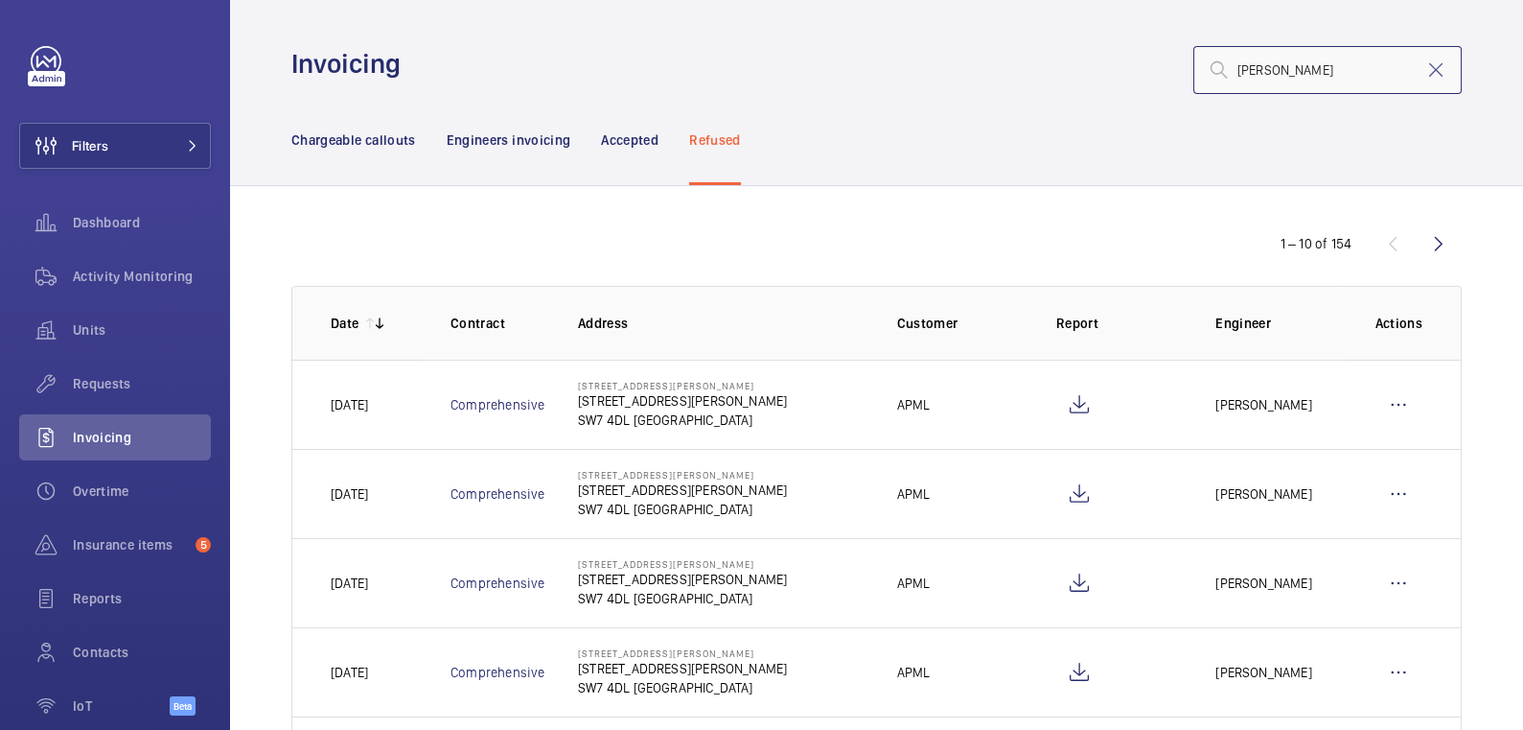
click at [1293, 84] on input "[PERSON_NAME]" at bounding box center [1328, 70] width 268 height 48
type input "[PERSON_NAME] road"
click at [528, 135] on p "Engineers invoicing" at bounding box center [509, 139] width 125 height 19
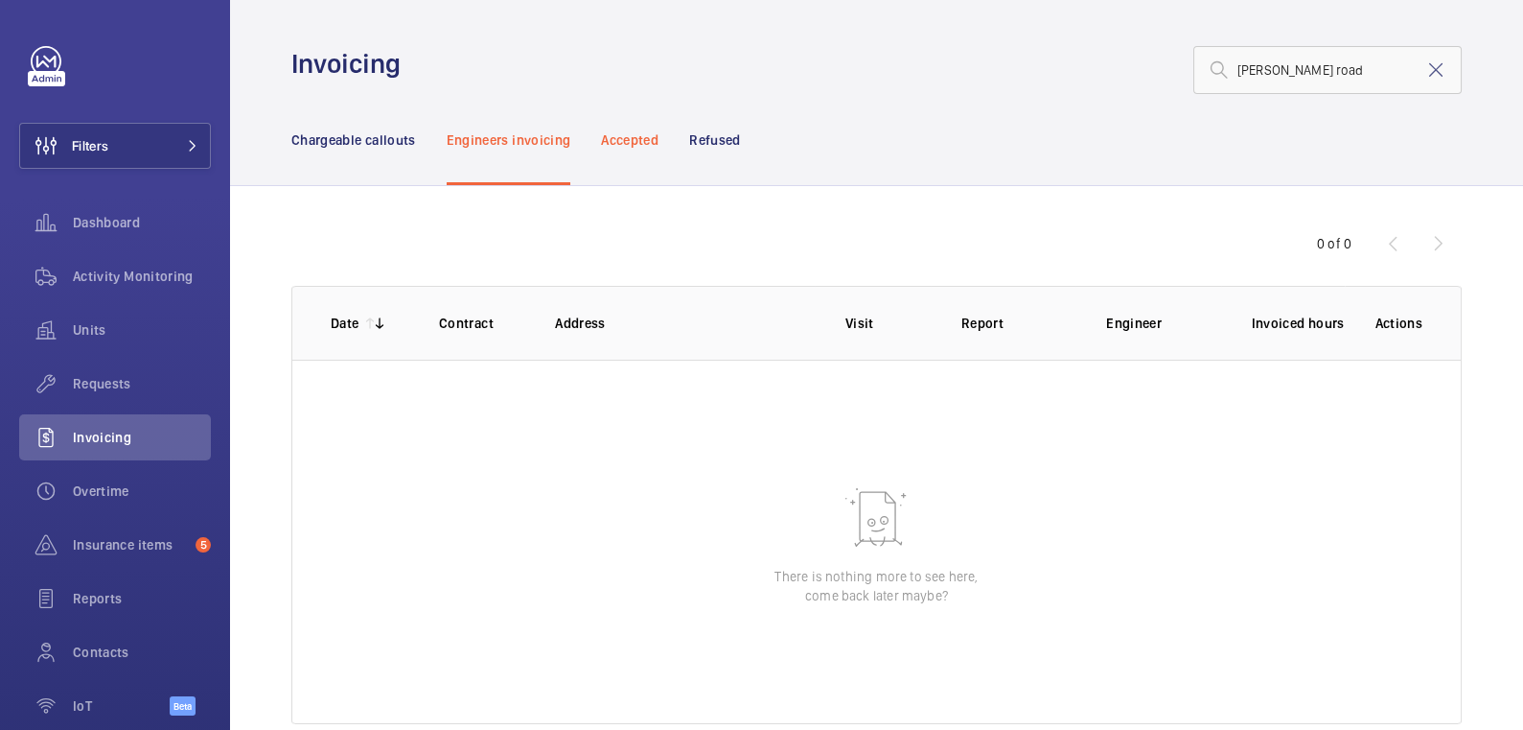
click at [619, 138] on p "Accepted" at bounding box center [630, 139] width 58 height 19
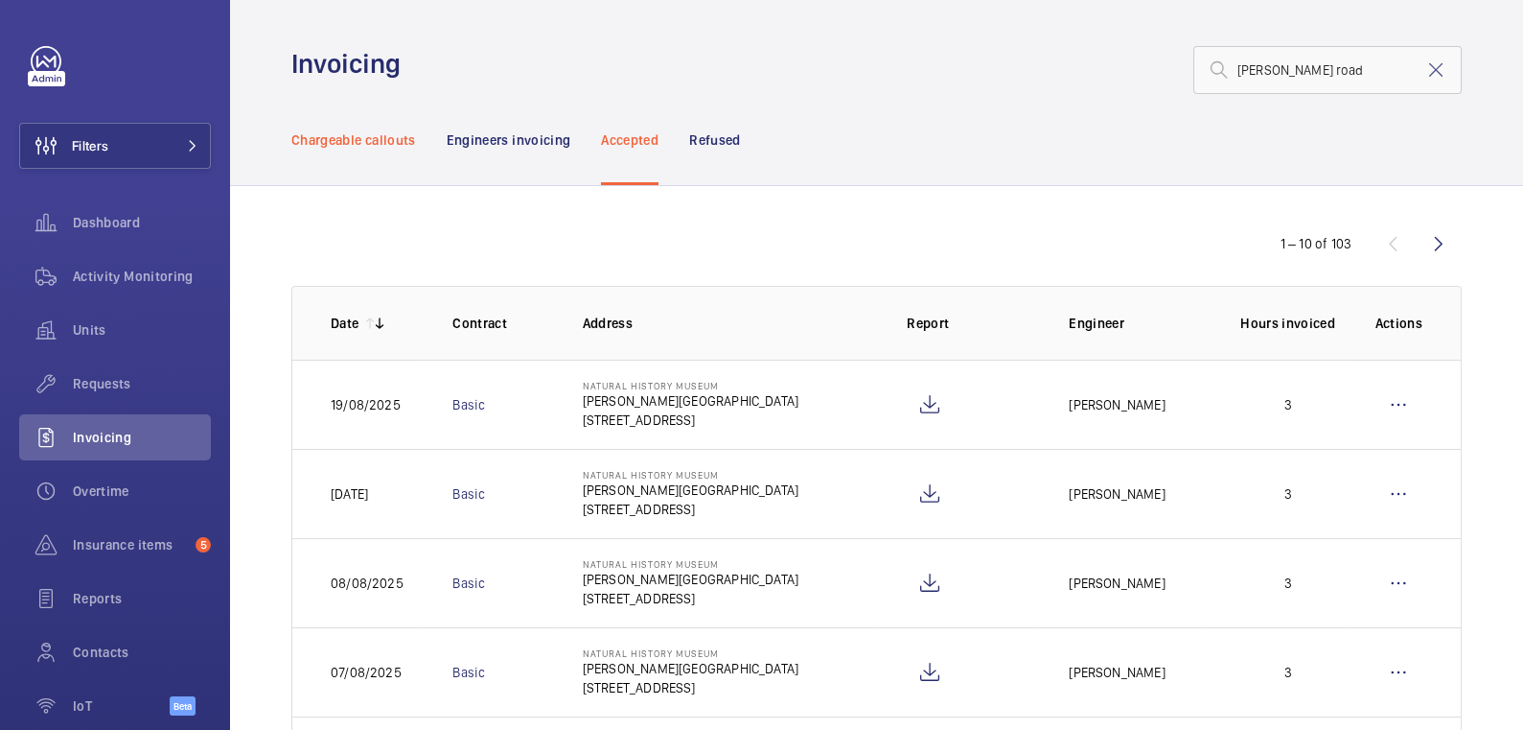
click at [362, 142] on p "Chargeable callouts" at bounding box center [353, 139] width 125 height 19
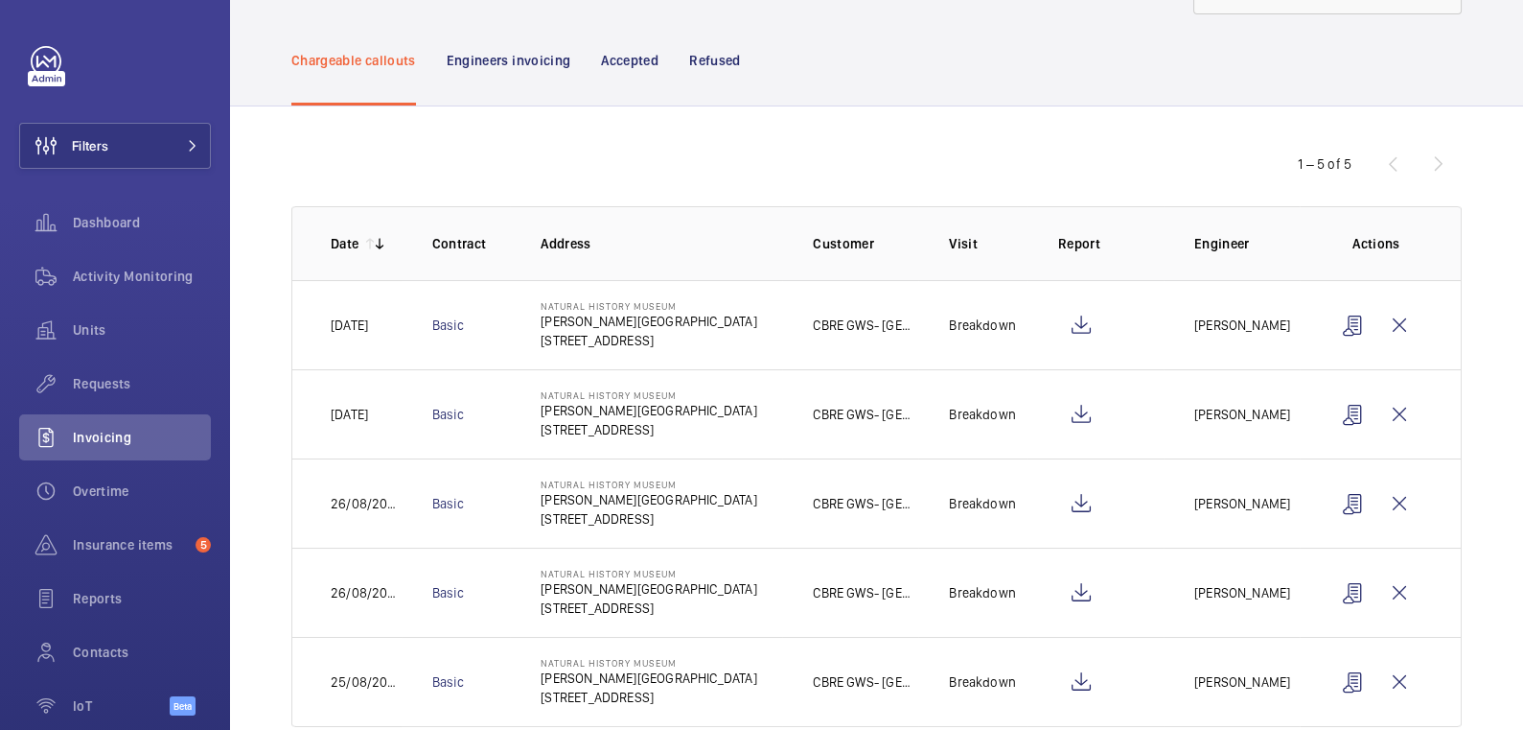
scroll to position [118, 0]
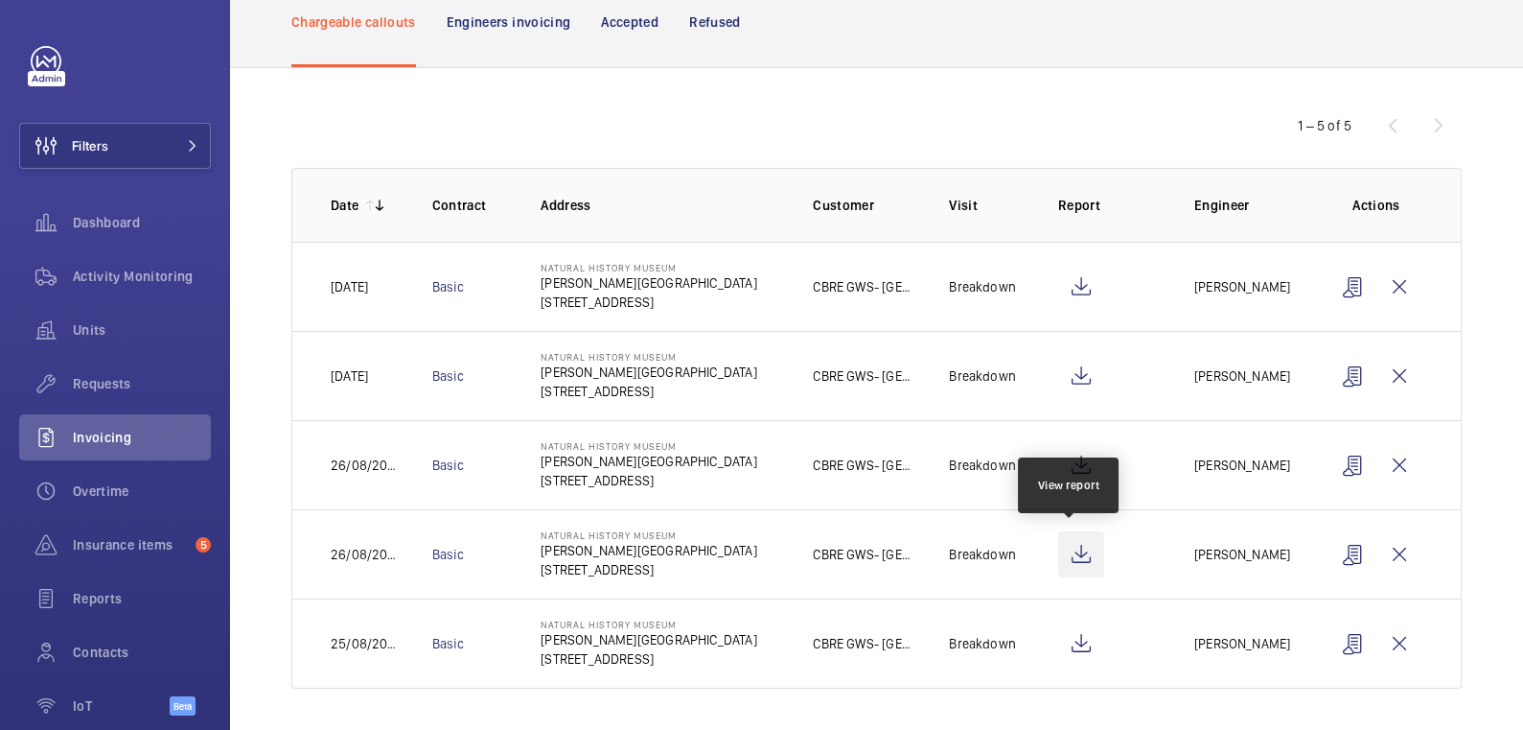
click at [1078, 554] on wm-front-icon-button at bounding box center [1081, 554] width 46 height 46
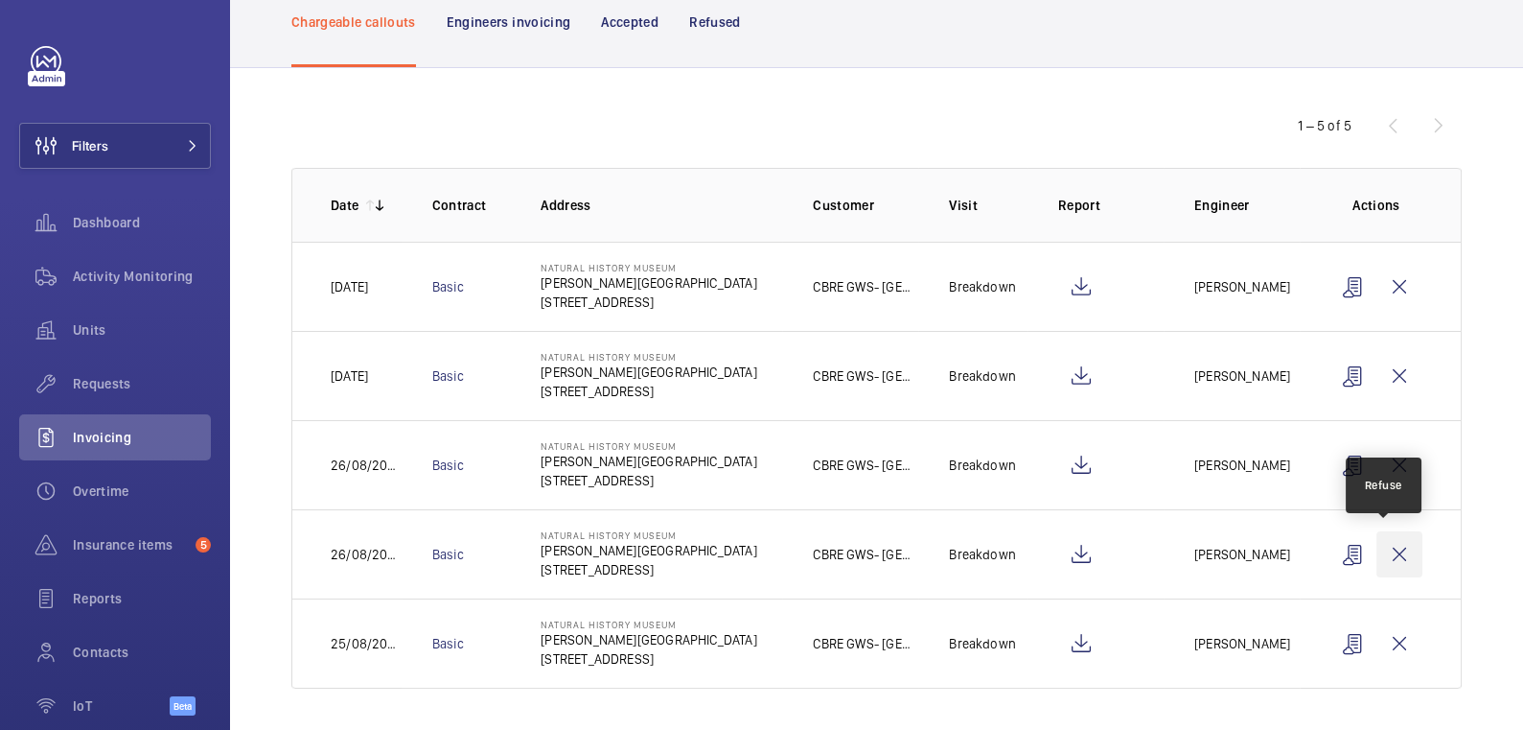
click at [1392, 545] on wm-front-icon-button at bounding box center [1400, 554] width 46 height 46
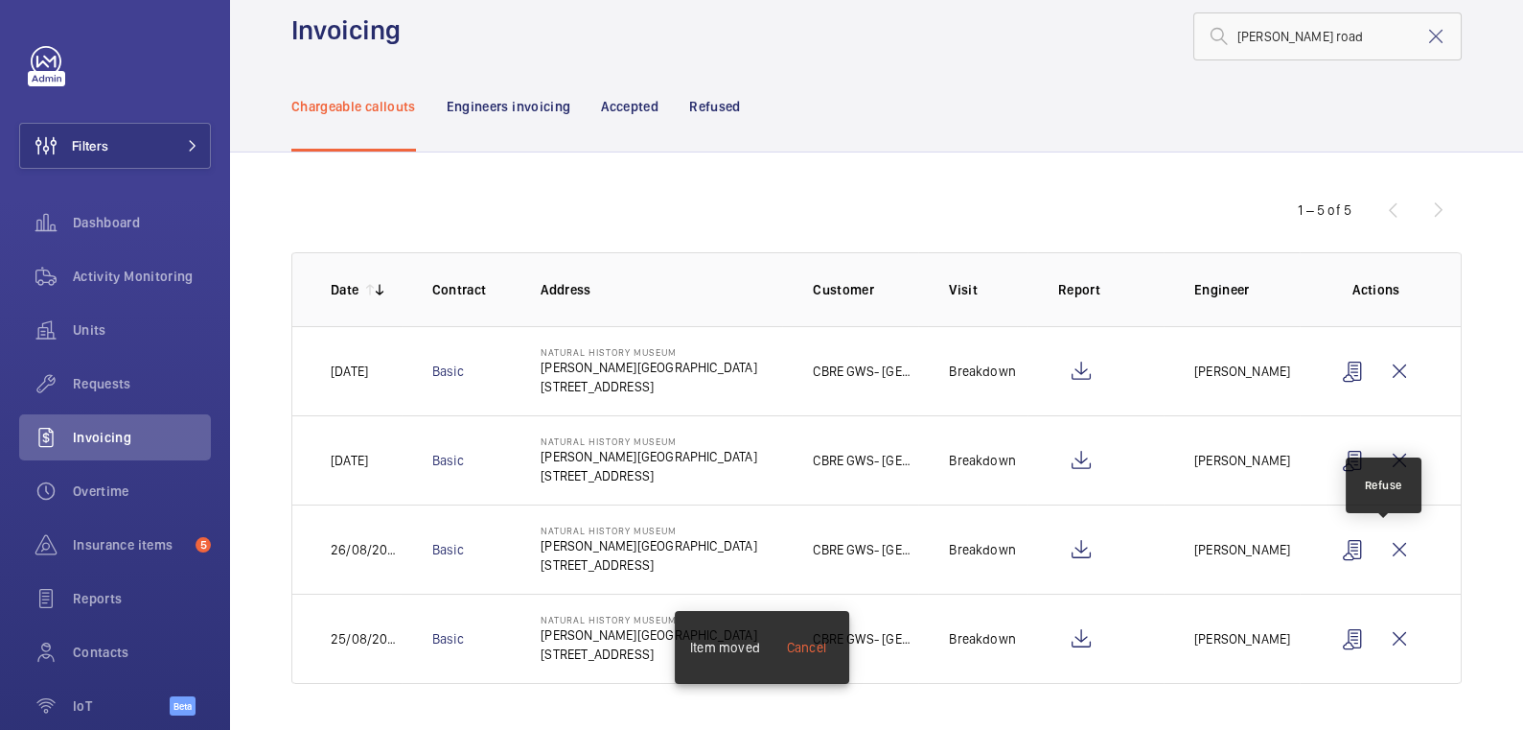
scroll to position [30, 0]
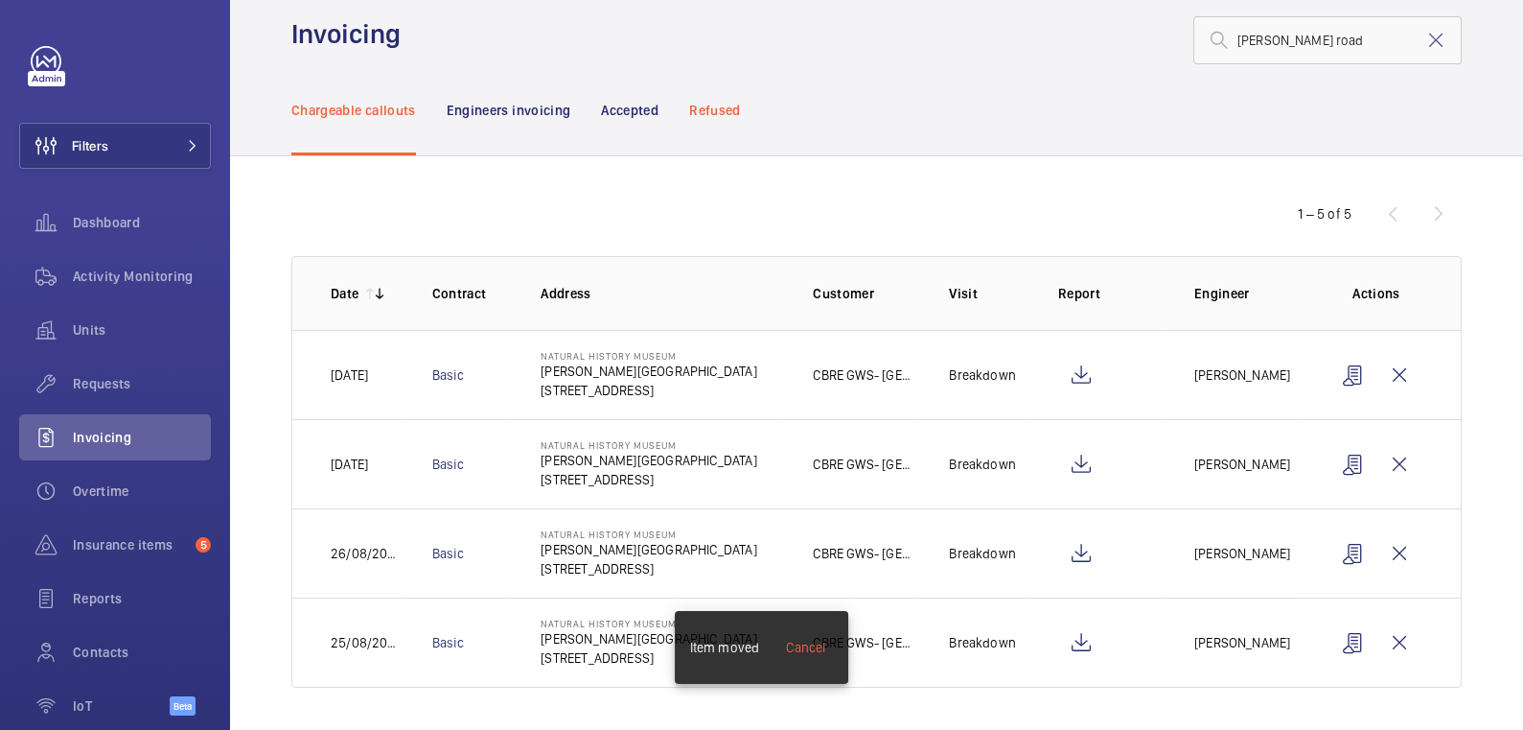
click at [717, 111] on p "Refused" at bounding box center [714, 110] width 51 height 19
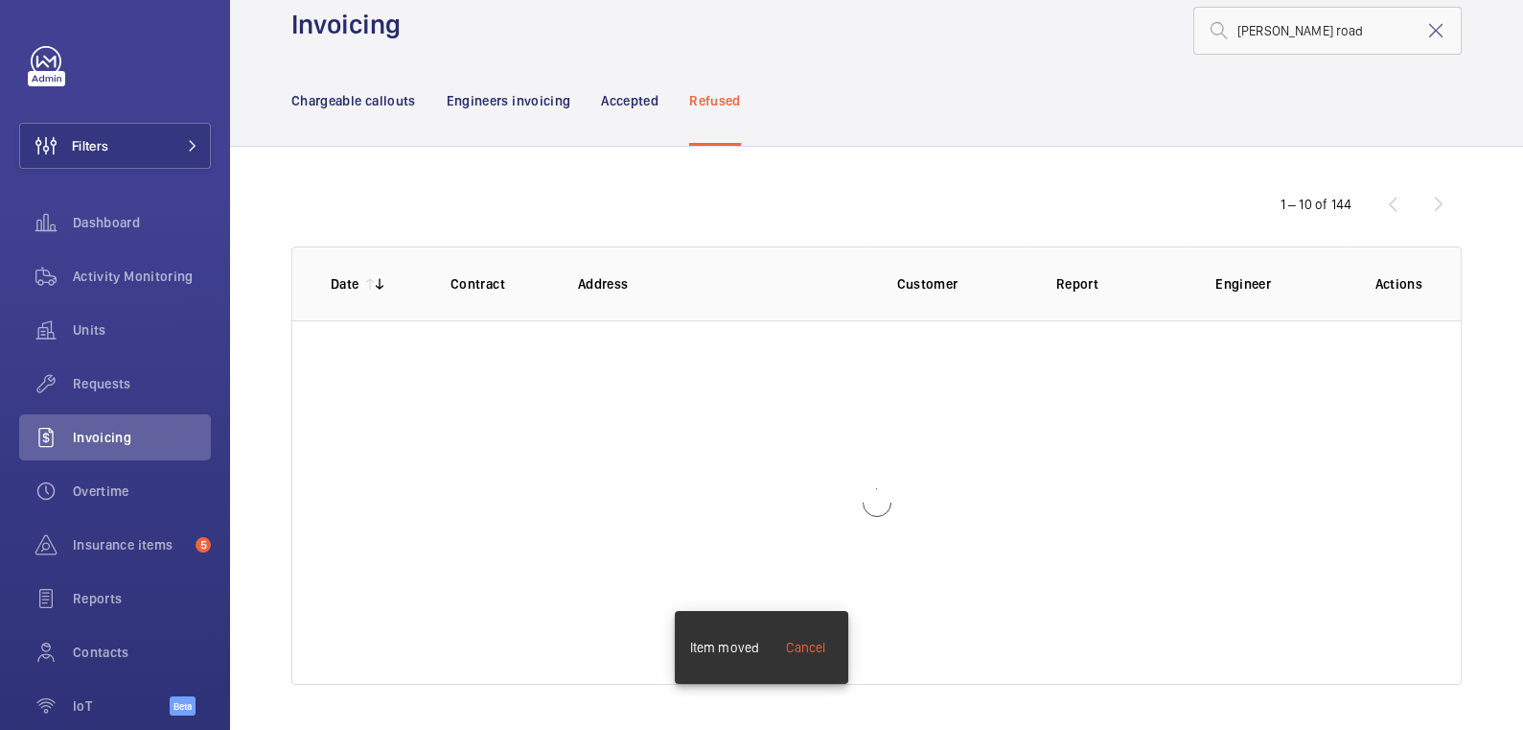
scroll to position [118, 0]
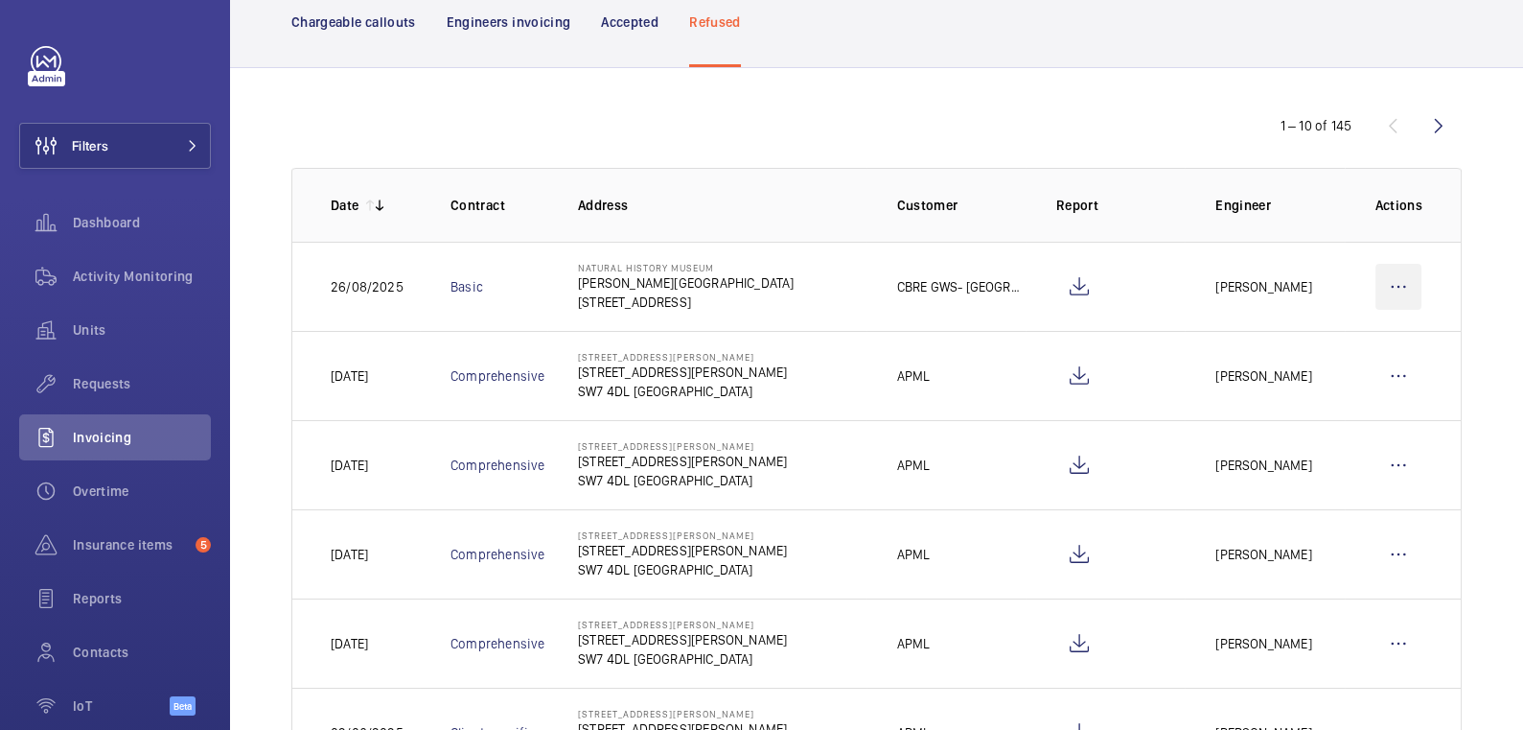
click at [1377, 284] on wm-front-icon-button at bounding box center [1399, 287] width 46 height 46
click at [1366, 345] on p "Move to Engineers invoicing" at bounding box center [1316, 345] width 171 height 19
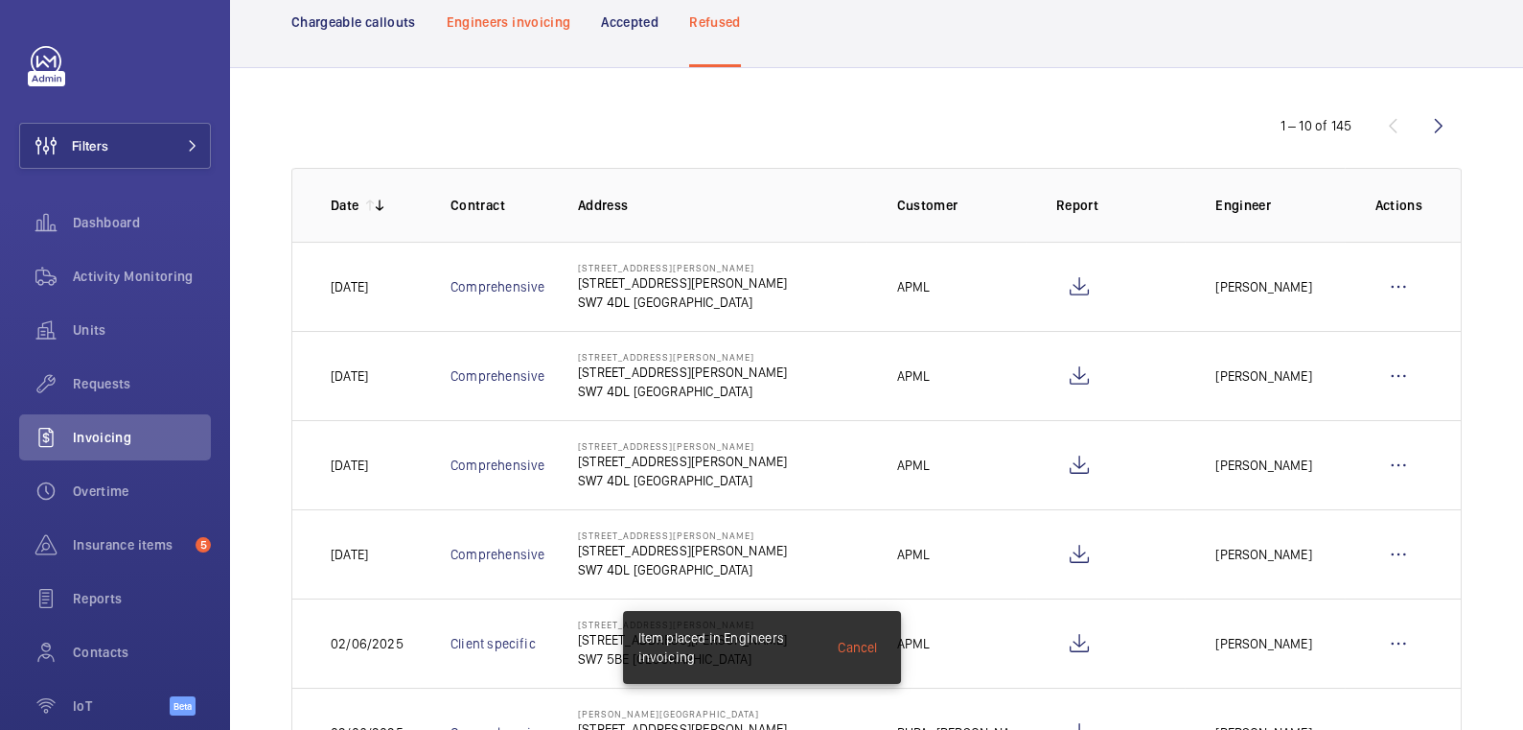
click at [521, 27] on p "Engineers invoicing" at bounding box center [509, 21] width 125 height 19
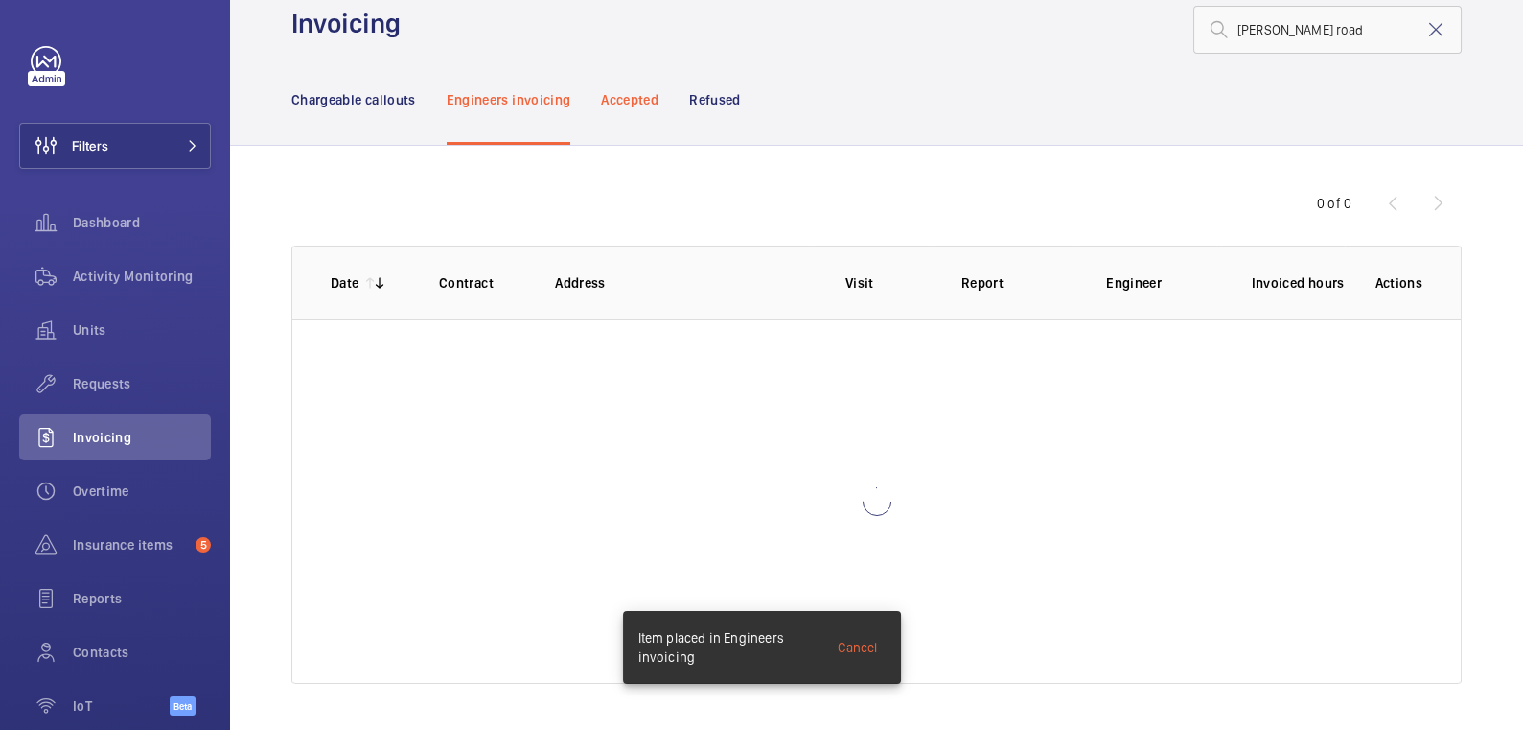
scroll to position [39, 0]
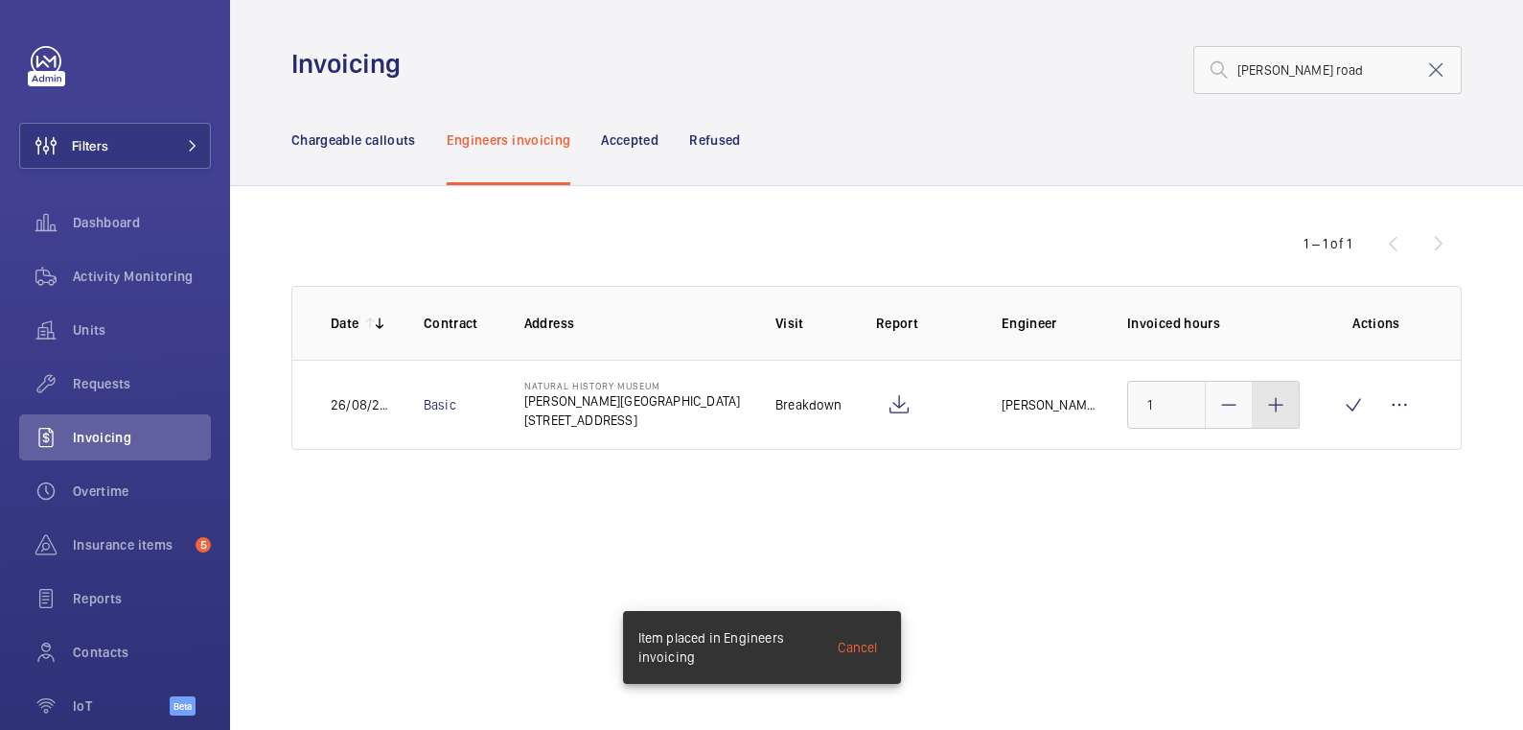
click at [1277, 417] on div at bounding box center [1276, 405] width 46 height 46
click at [1278, 417] on div at bounding box center [1276, 405] width 46 height 46
type input "3"
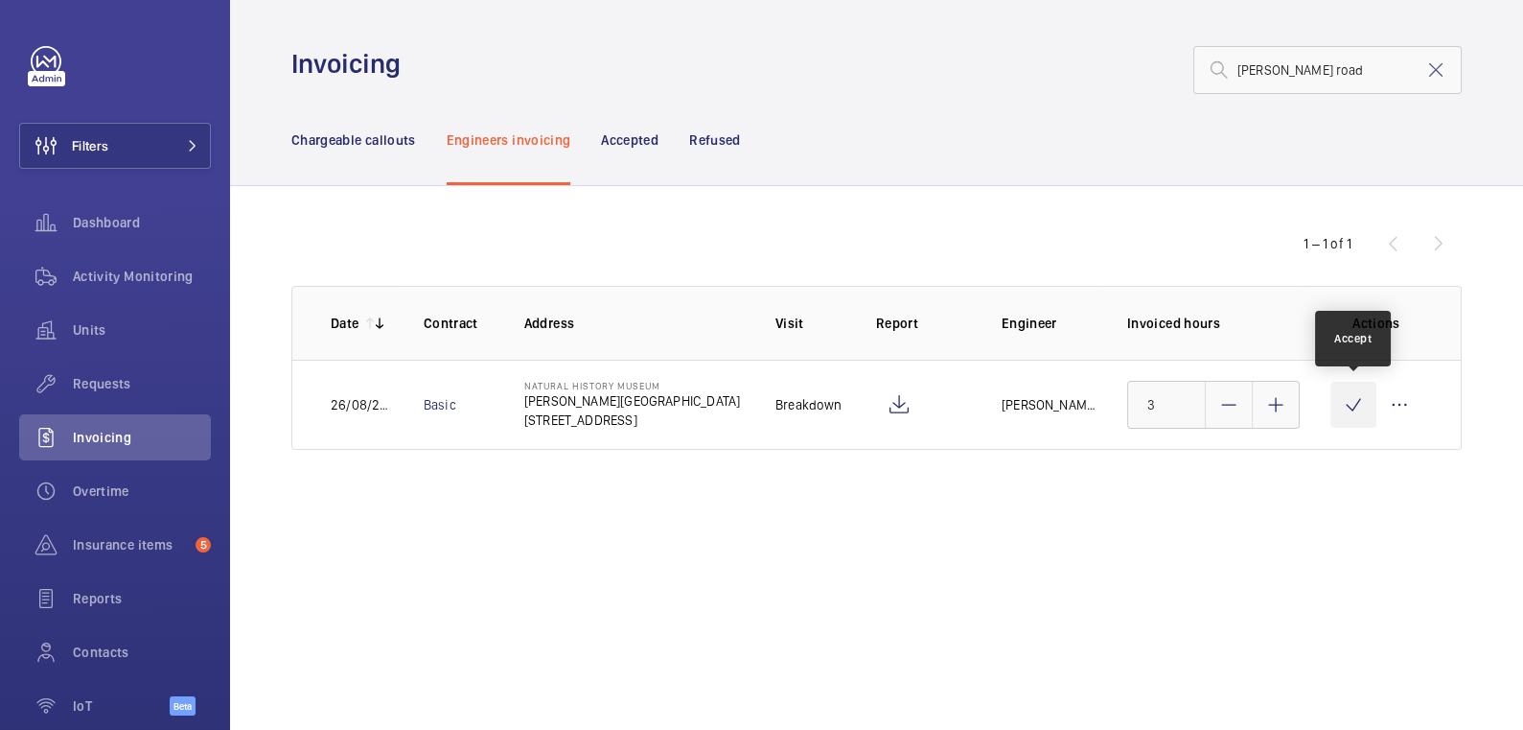
click at [1343, 412] on wm-front-icon-button at bounding box center [1354, 405] width 46 height 46
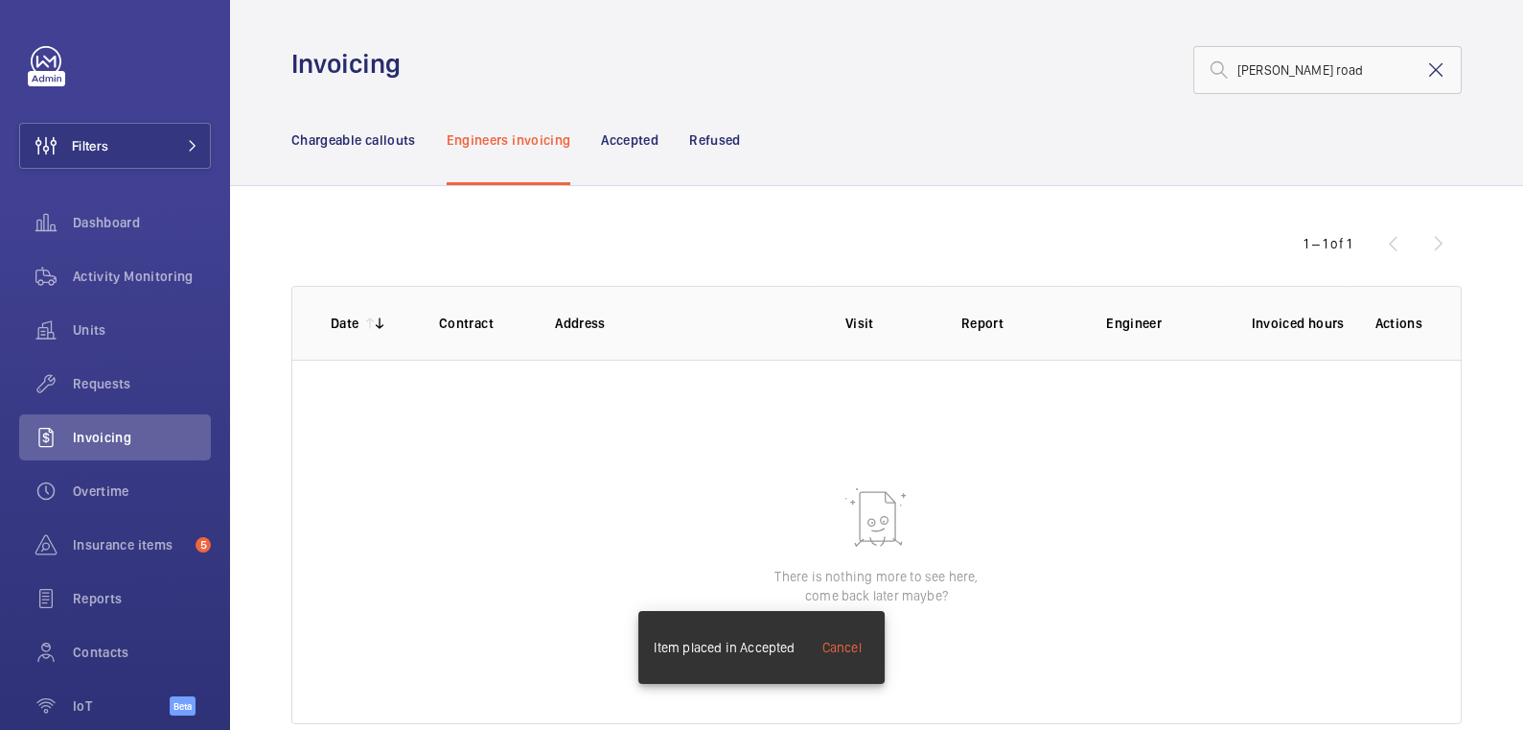
click at [1428, 68] on mat-icon at bounding box center [1436, 69] width 23 height 23
click at [382, 143] on p "Chargeable callouts" at bounding box center [353, 139] width 125 height 19
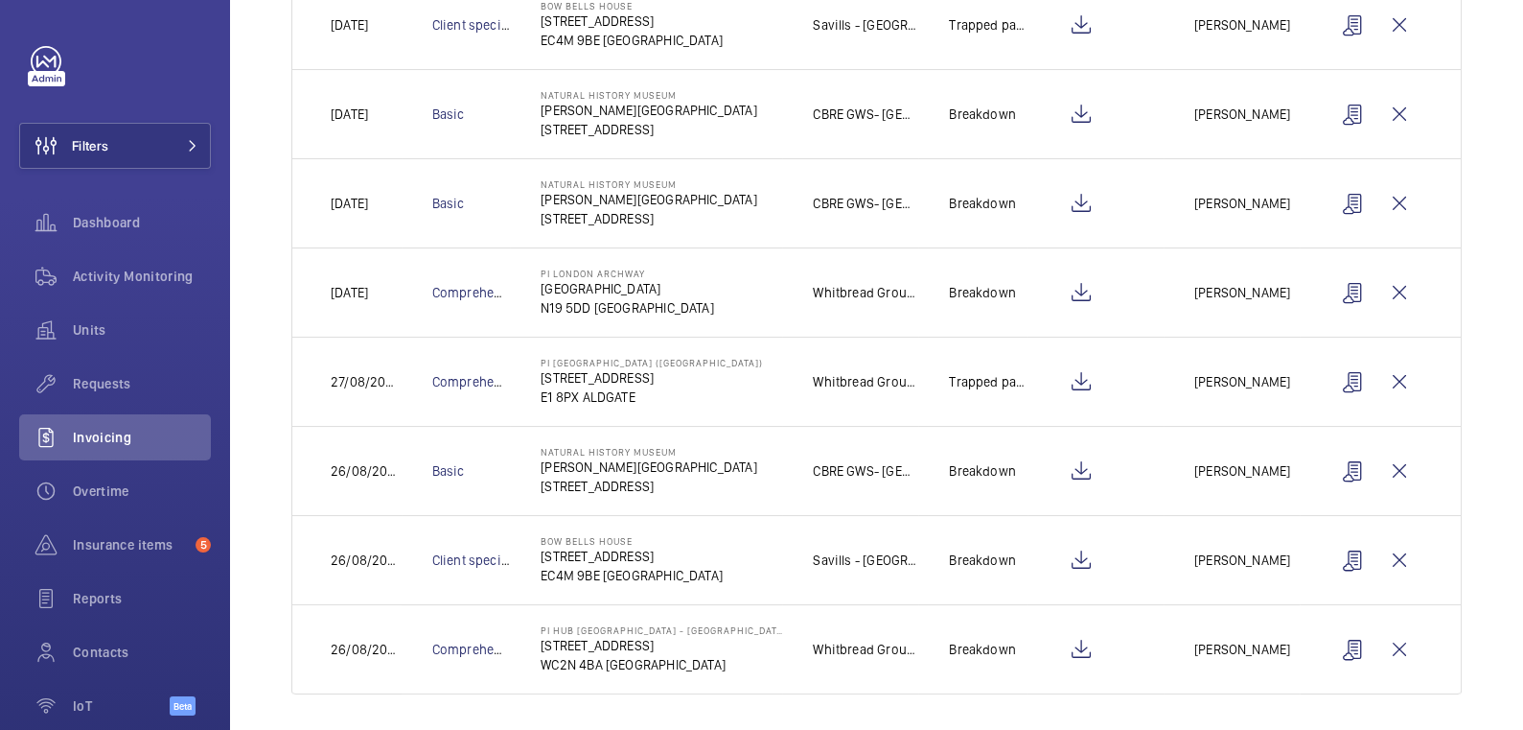
scroll to position [560, 0]
click at [1072, 462] on wm-front-icon-button at bounding box center [1081, 469] width 46 height 46
click at [1338, 466] on wm-front-icon-button at bounding box center [1354, 469] width 46 height 46
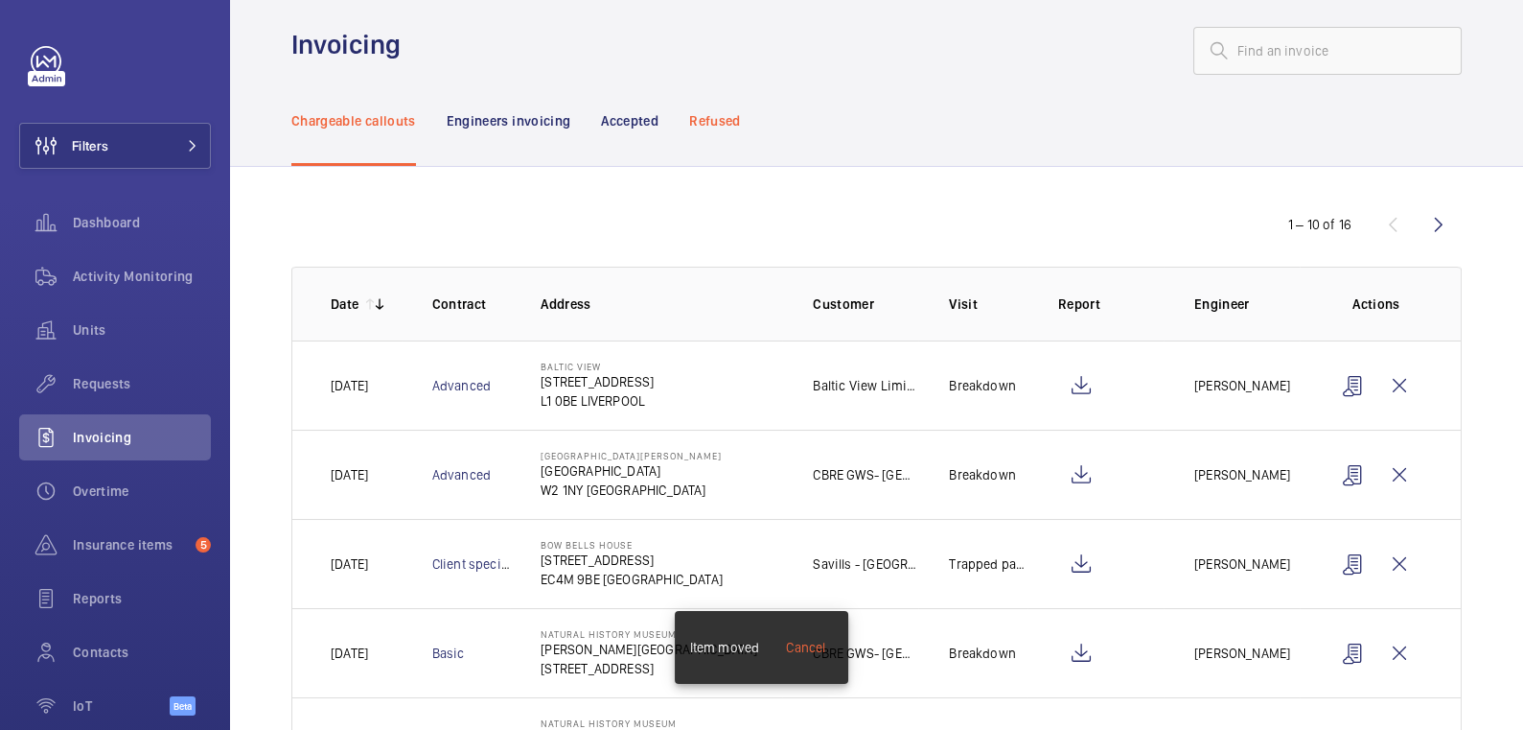
scroll to position [0, 0]
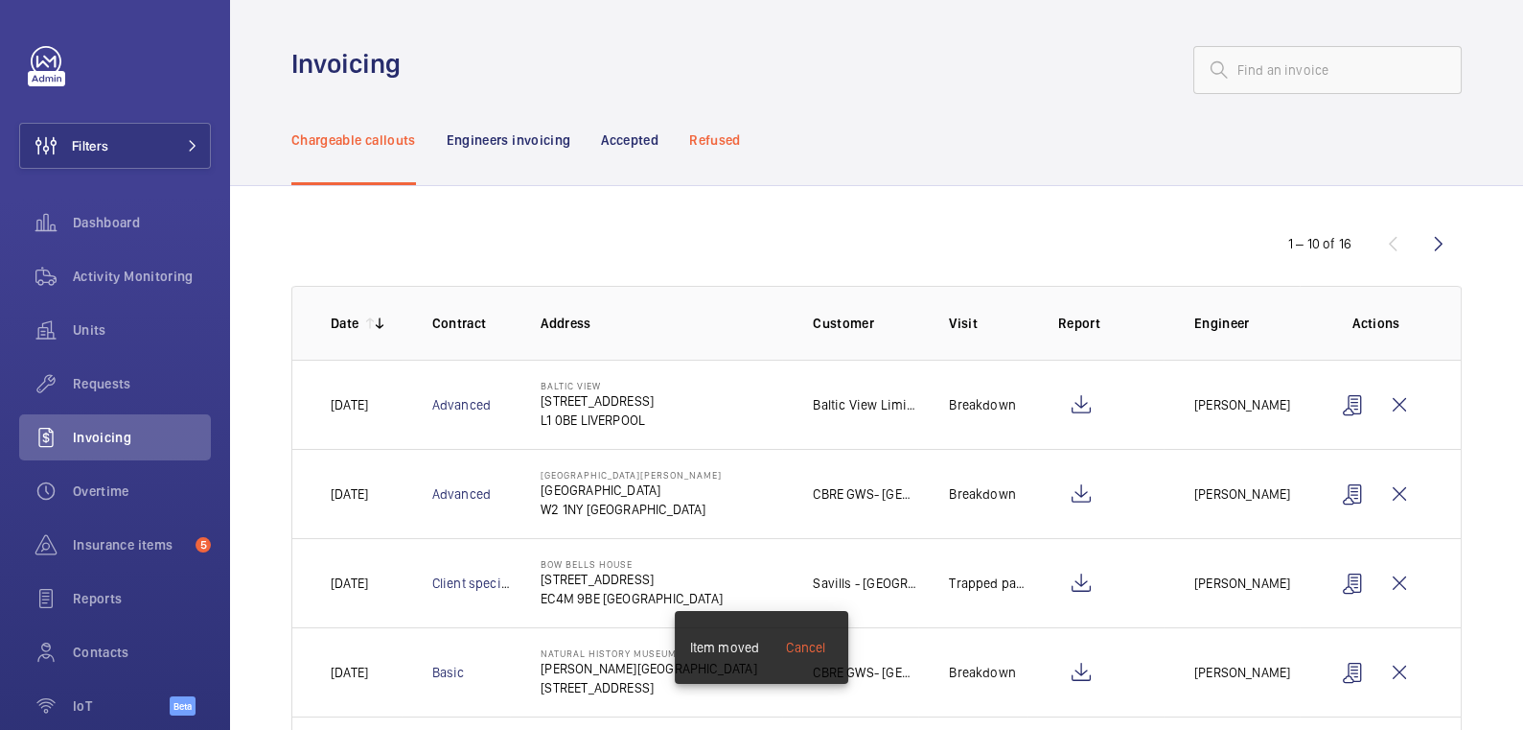
click at [708, 133] on p "Refused" at bounding box center [714, 139] width 51 height 19
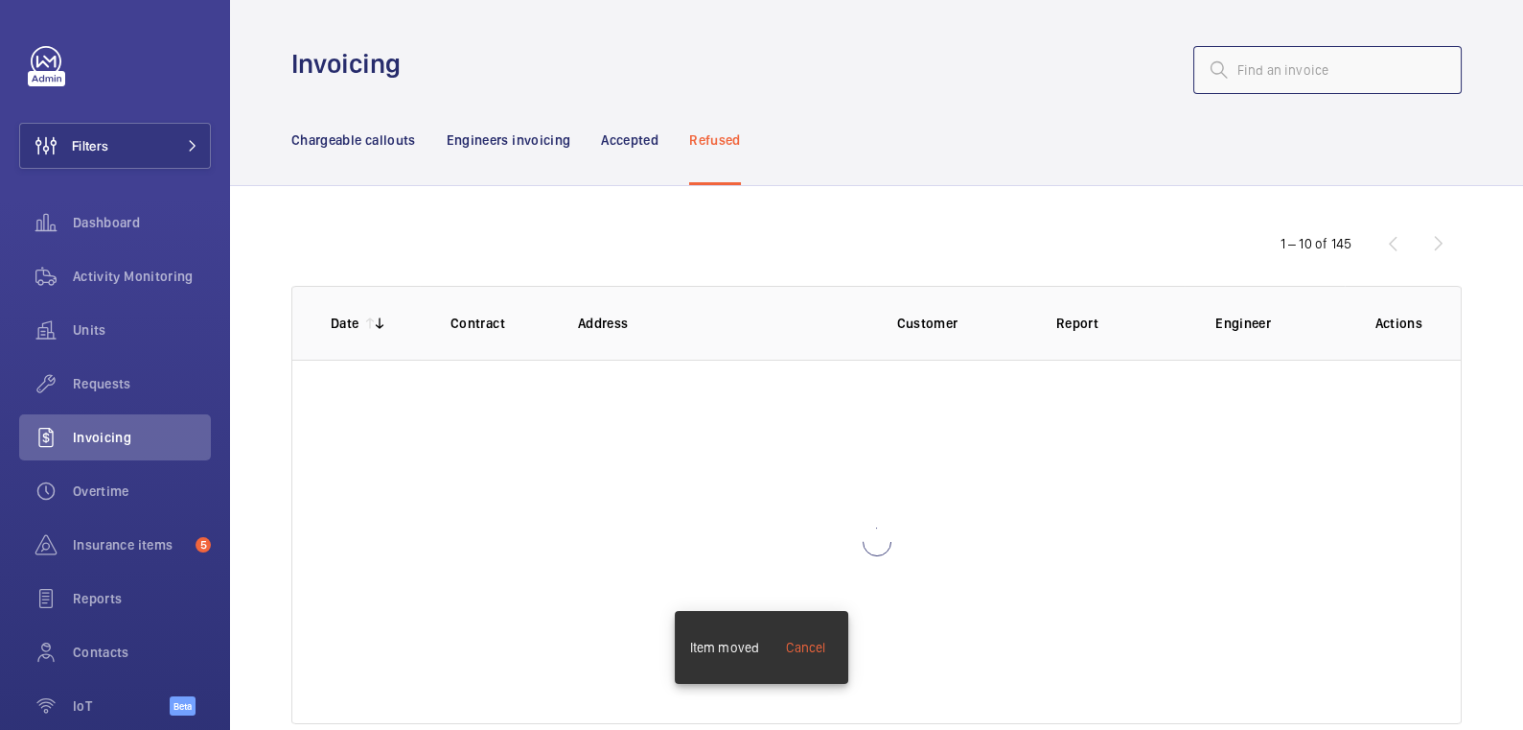
click at [1265, 69] on input "text" at bounding box center [1328, 70] width 268 height 48
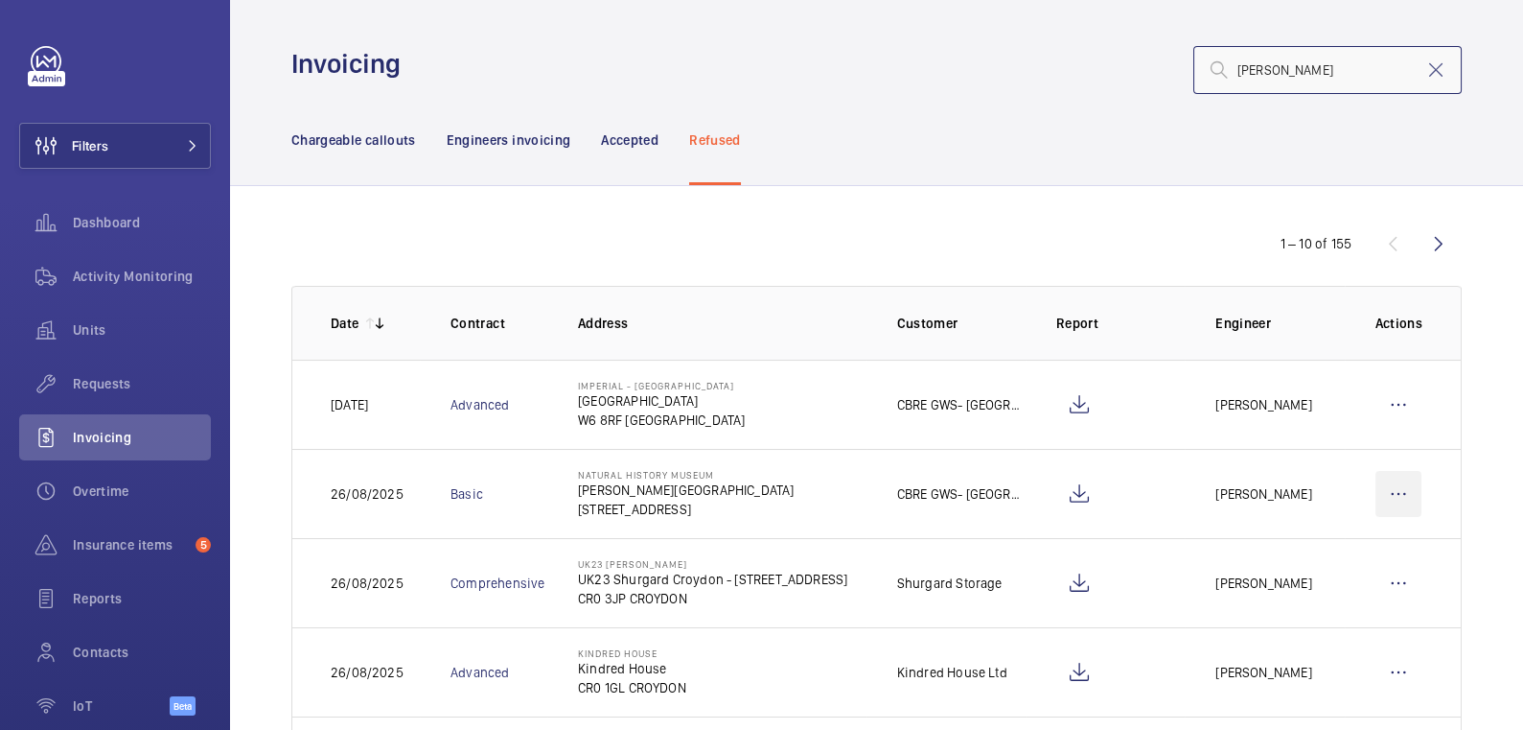
type input "[PERSON_NAME]"
click at [1392, 484] on wm-front-icon-button at bounding box center [1399, 494] width 46 height 46
click at [1366, 539] on div "Move to Engineers invoicing" at bounding box center [1316, 552] width 209 height 35
click at [1317, 535] on div "Move to Engineers invoicing" at bounding box center [1316, 552] width 209 height 35
click at [1325, 543] on p "Move to Engineers invoicing" at bounding box center [1316, 552] width 171 height 19
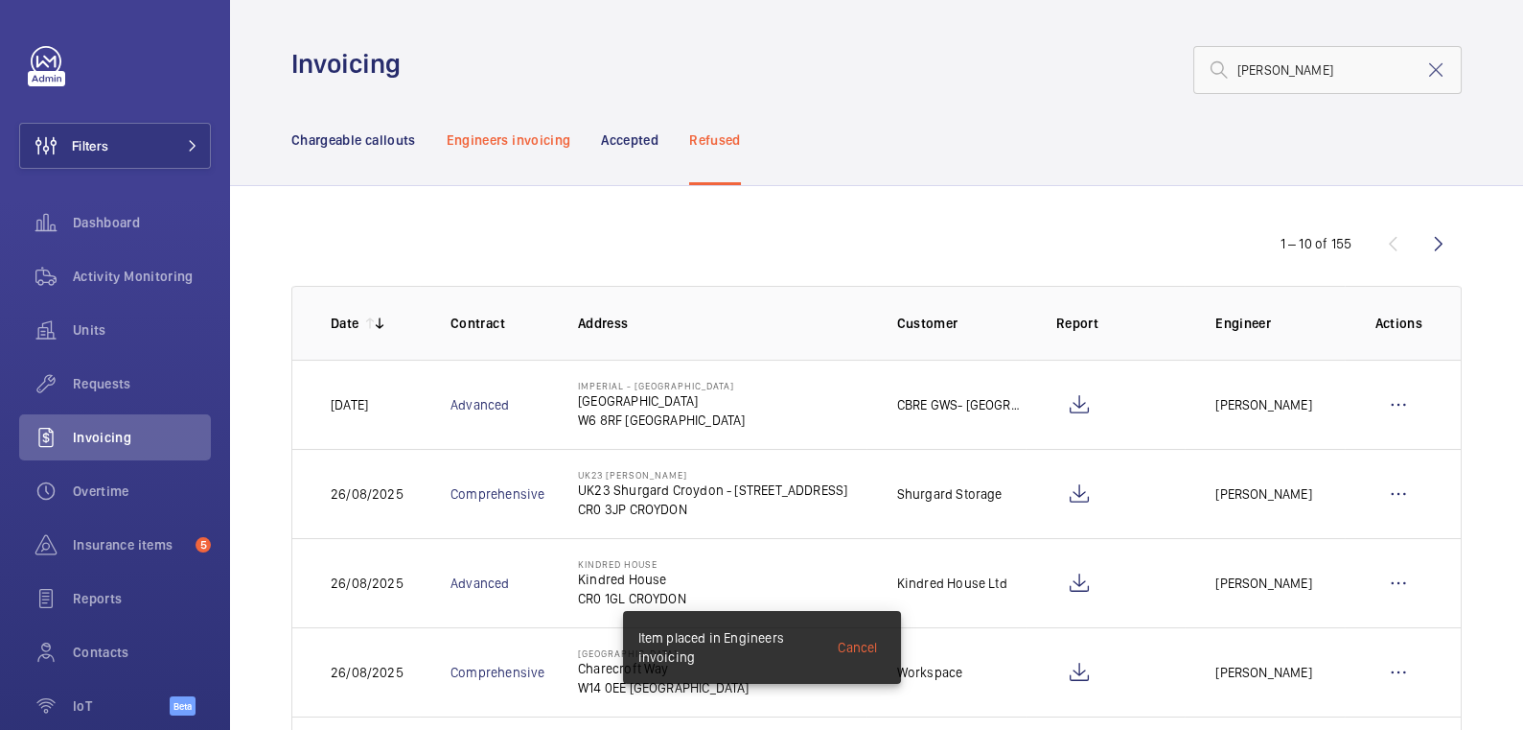
click at [511, 132] on p "Engineers invoicing" at bounding box center [509, 139] width 125 height 19
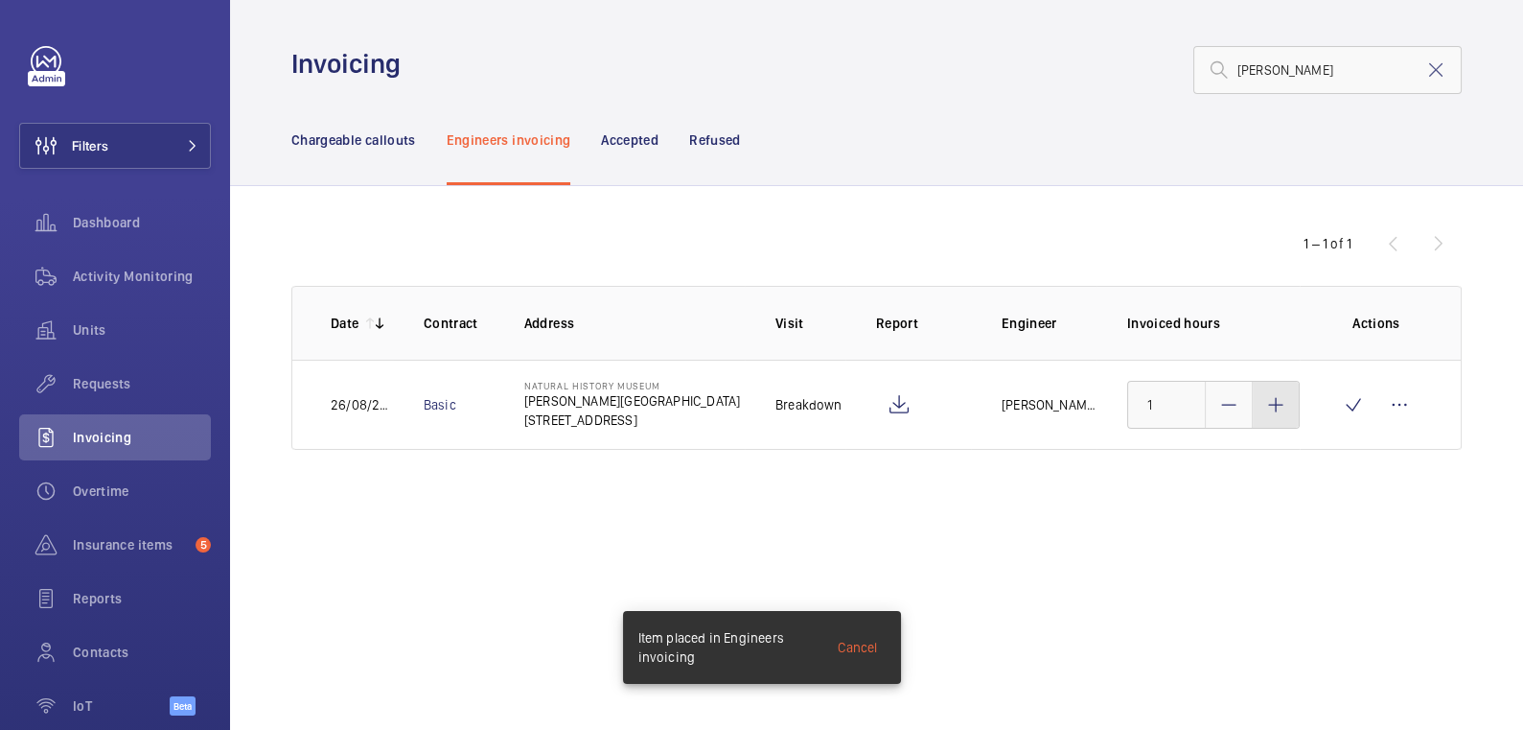
click at [1285, 406] on mat-icon at bounding box center [1276, 404] width 23 height 23
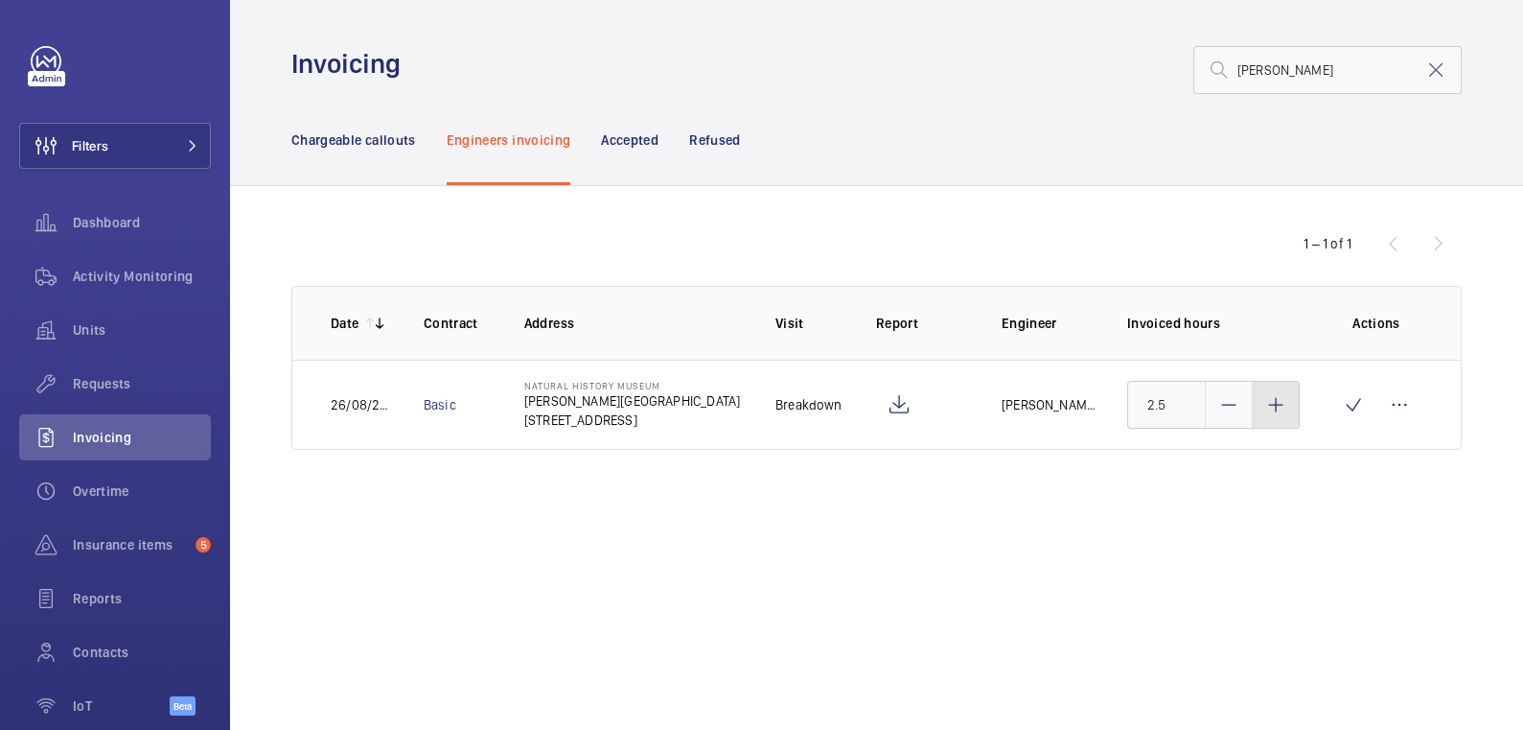
click at [1285, 406] on mat-icon at bounding box center [1276, 404] width 23 height 23
type input "3"
click at [1347, 406] on wm-front-icon-button at bounding box center [1354, 405] width 46 height 46
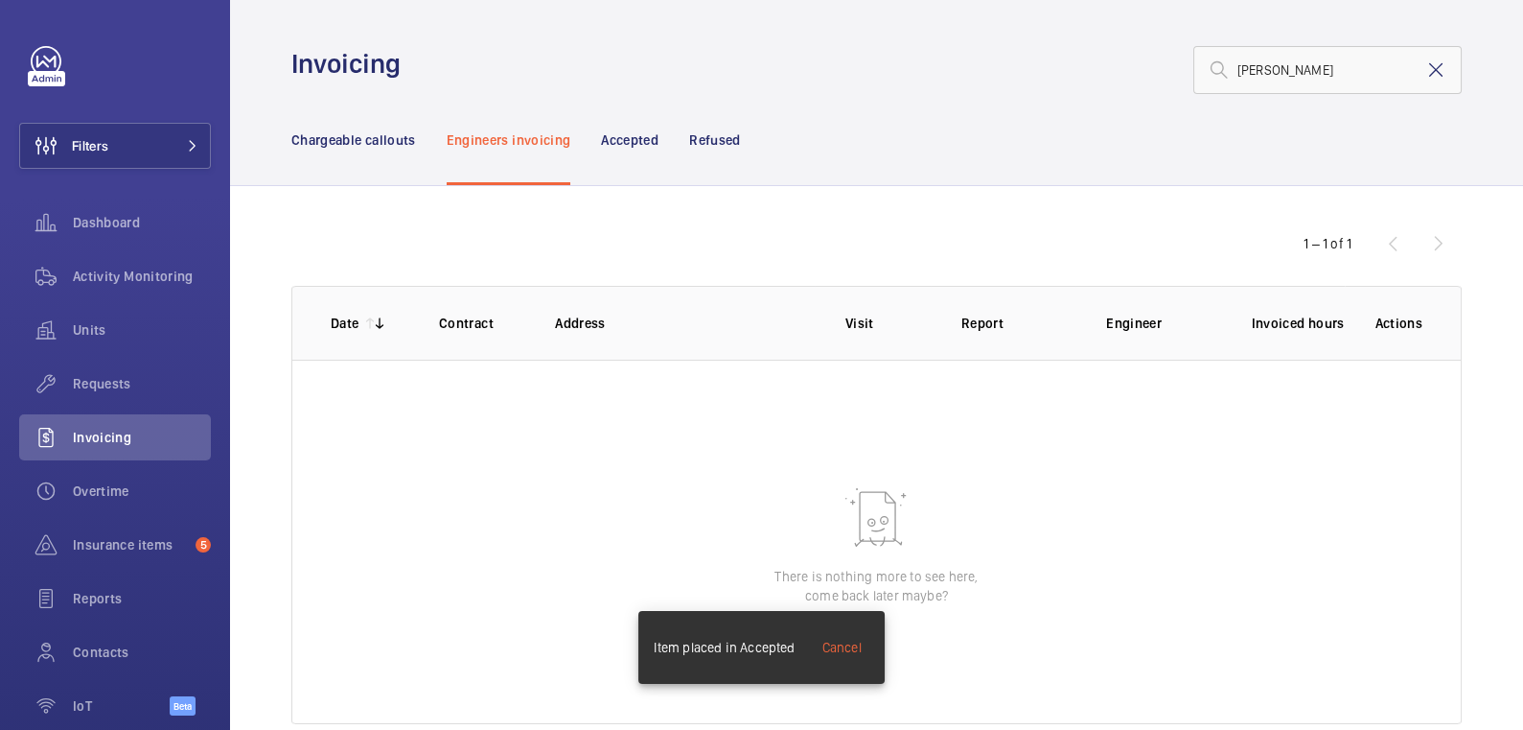
click at [1425, 78] on mat-icon at bounding box center [1436, 69] width 23 height 23
click at [315, 133] on p "Chargeable callouts" at bounding box center [353, 139] width 125 height 19
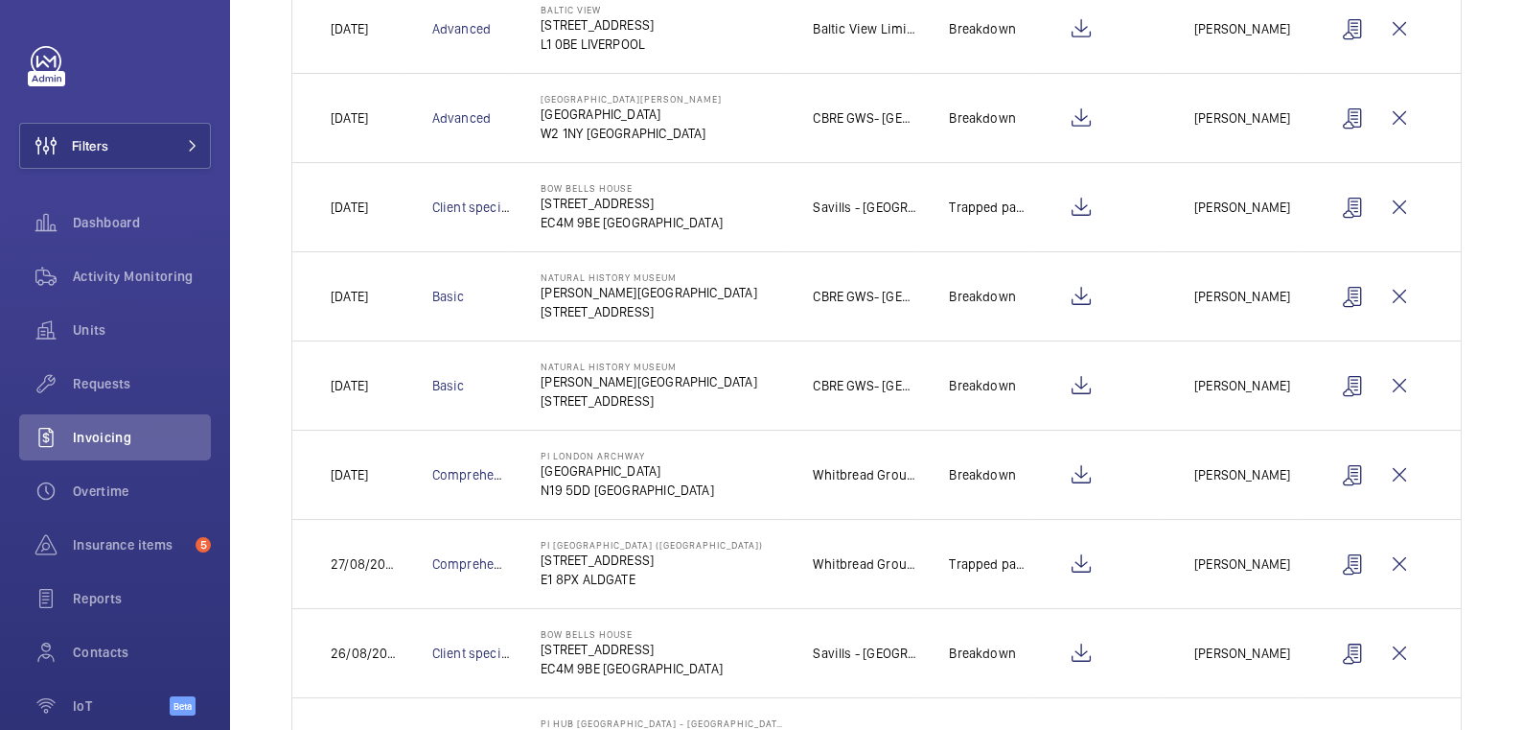
scroll to position [261, 0]
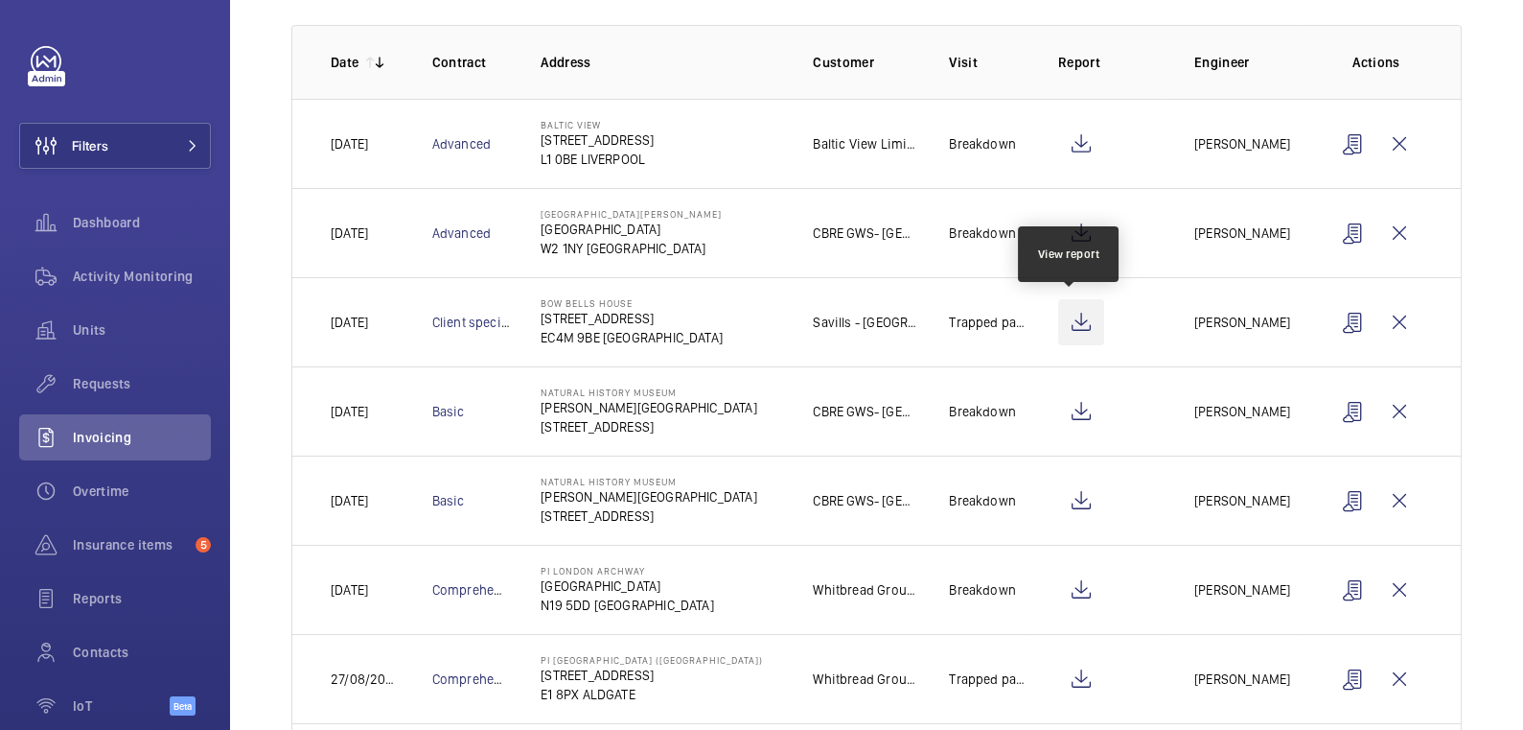
click at [1066, 323] on wm-front-icon-button at bounding box center [1081, 322] width 46 height 46
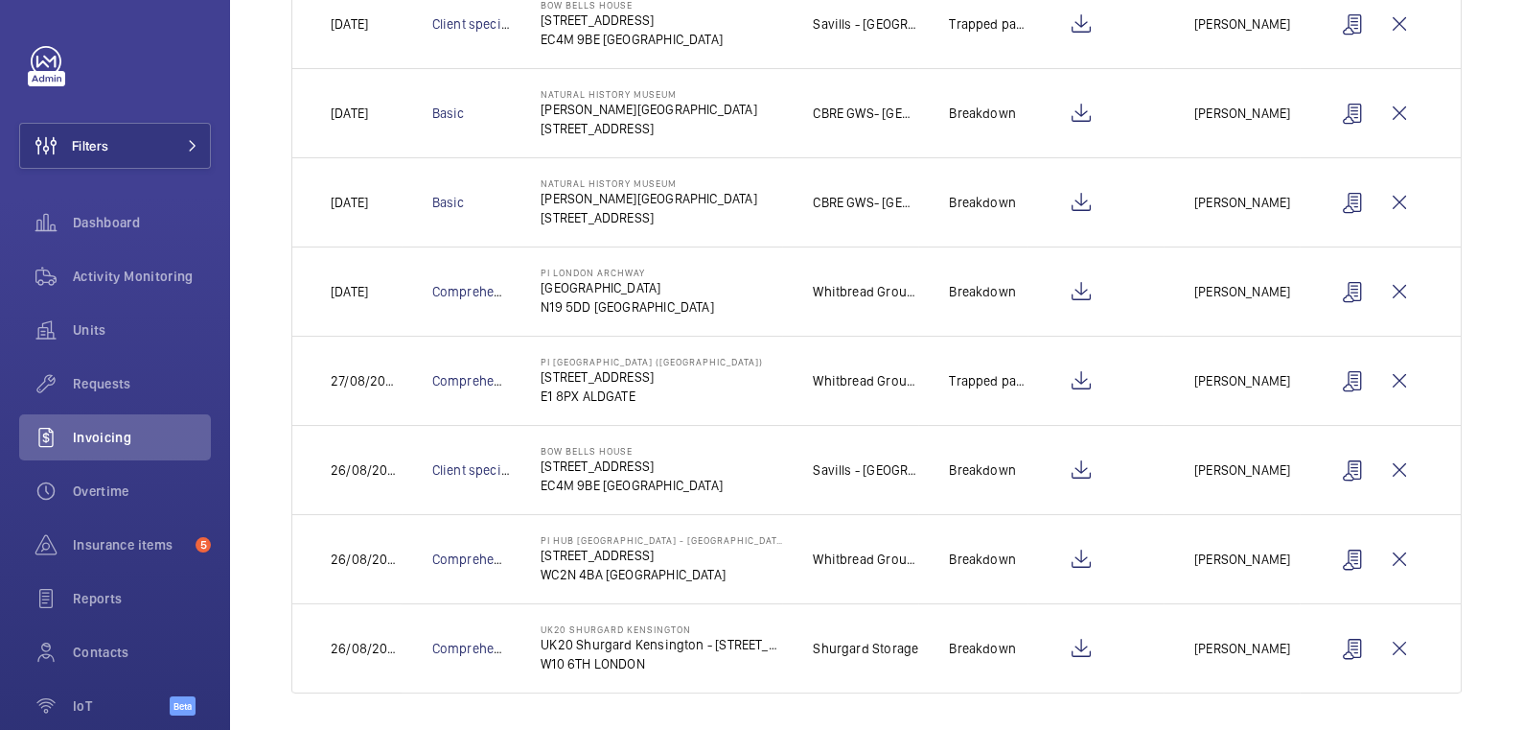
scroll to position [560, 0]
click at [1341, 470] on wm-front-icon-button at bounding box center [1354, 469] width 46 height 46
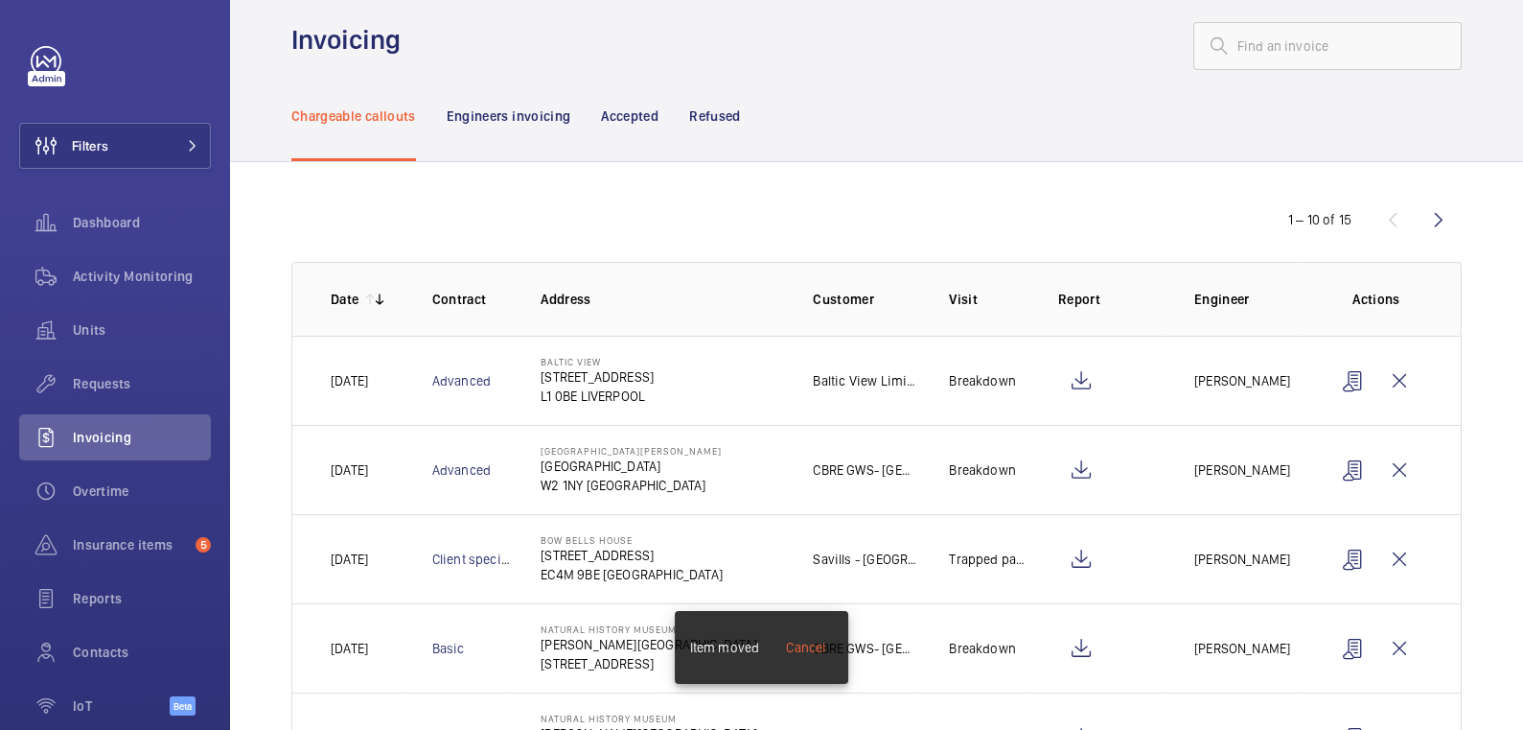
scroll to position [0, 0]
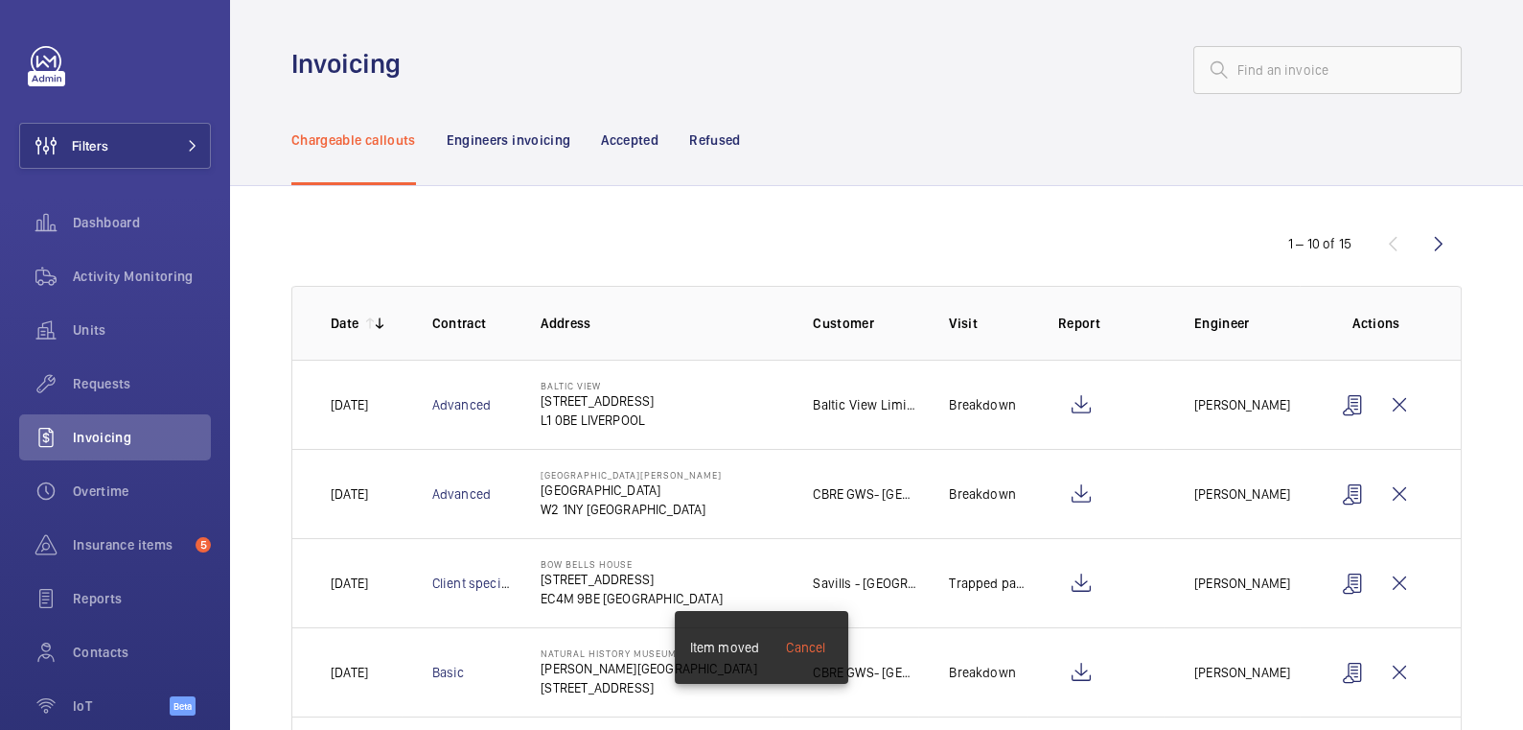
click at [709, 134] on p "Refused" at bounding box center [714, 139] width 51 height 19
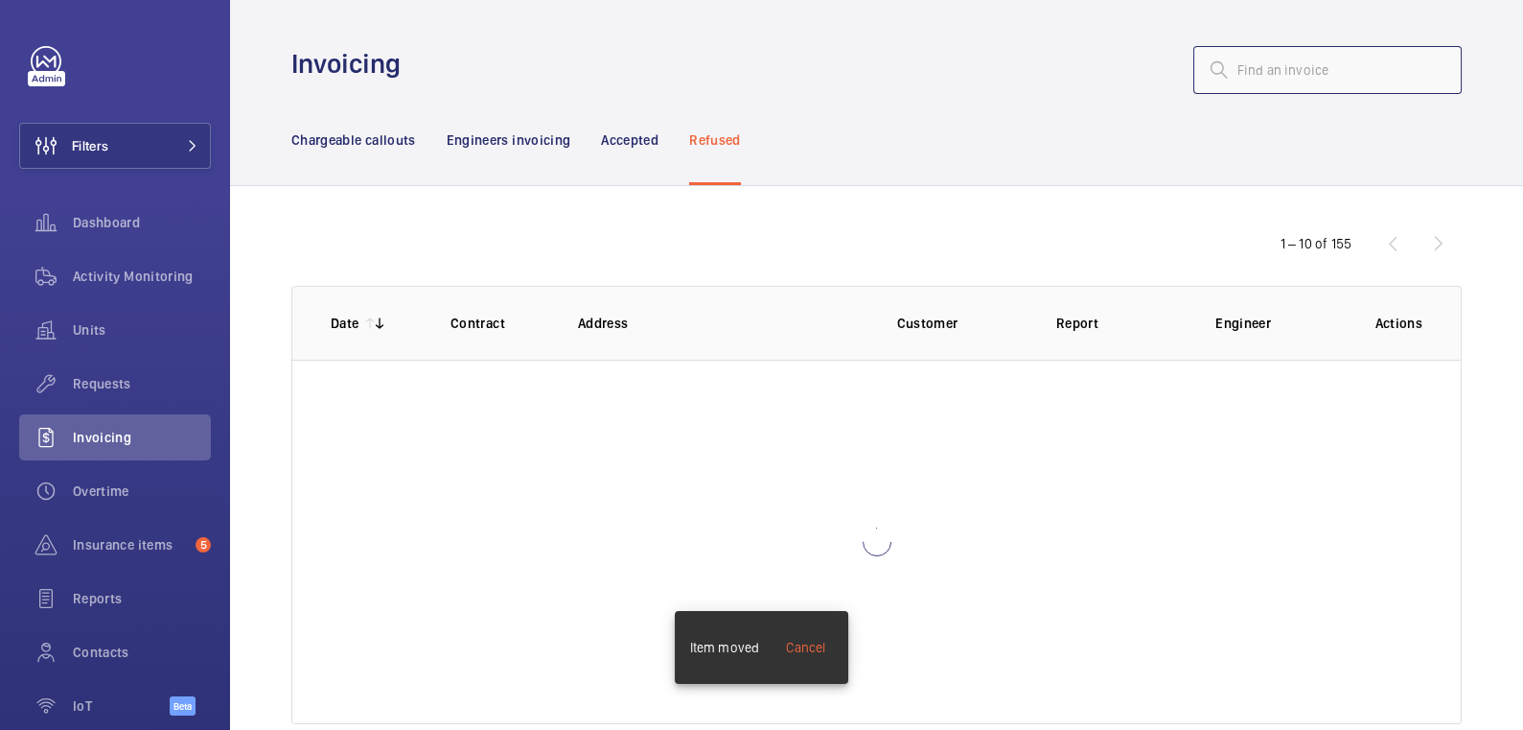
click at [1295, 65] on input "text" at bounding box center [1328, 70] width 268 height 48
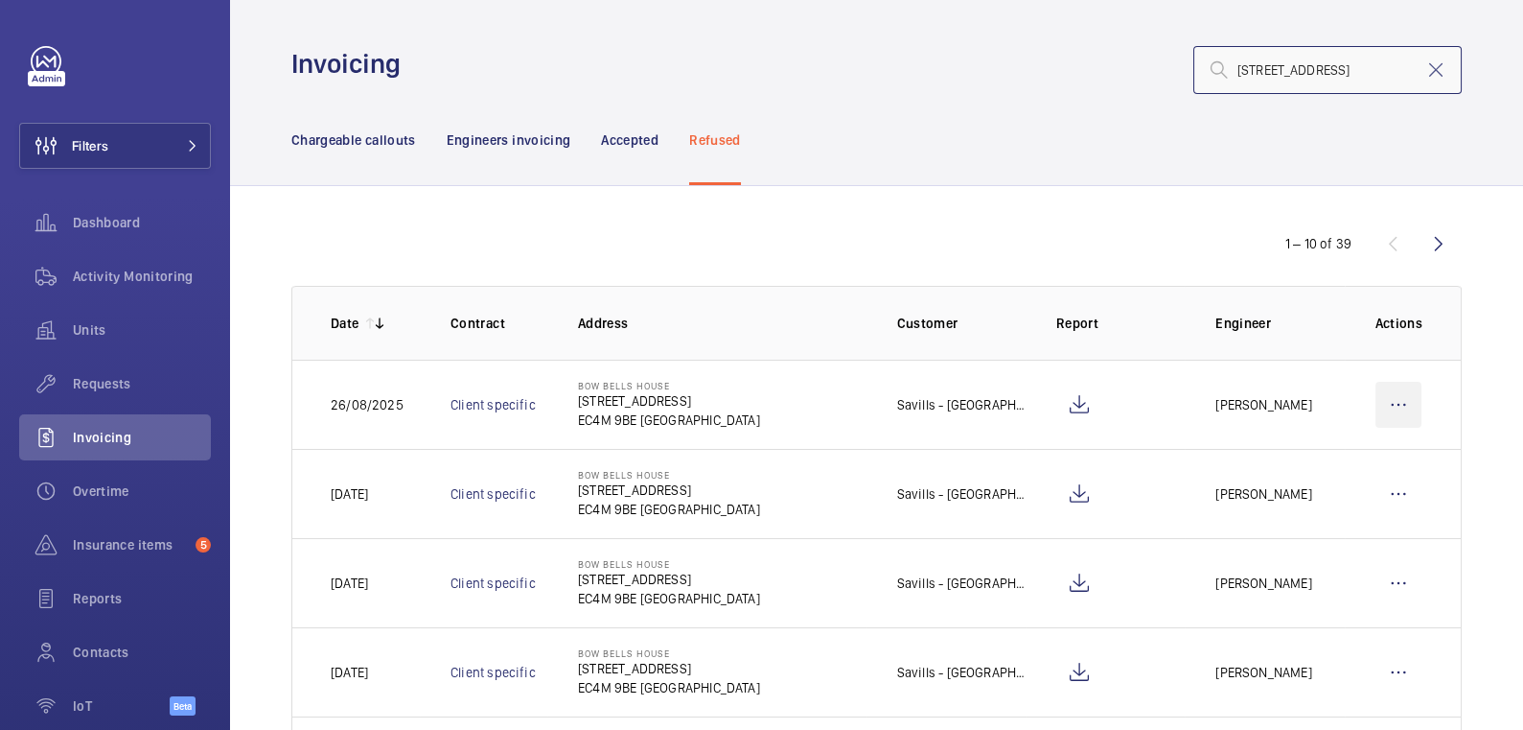
type input "[STREET_ADDRESS]"
click at [1381, 409] on wm-front-icon-button at bounding box center [1399, 405] width 46 height 46
click at [1365, 454] on p "Move to Engineers invoicing" at bounding box center [1316, 462] width 171 height 19
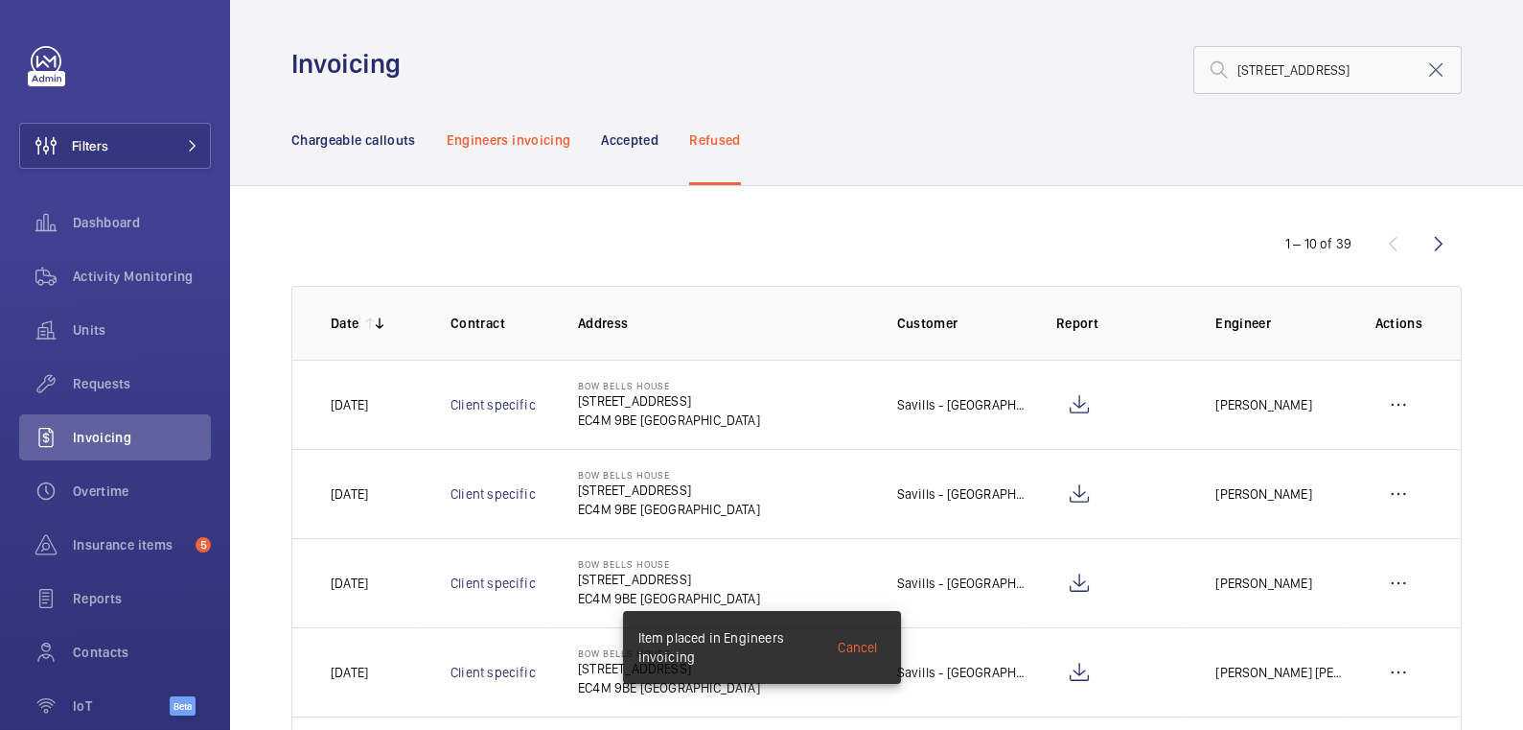
click at [546, 148] on p "Engineers invoicing" at bounding box center [509, 139] width 125 height 19
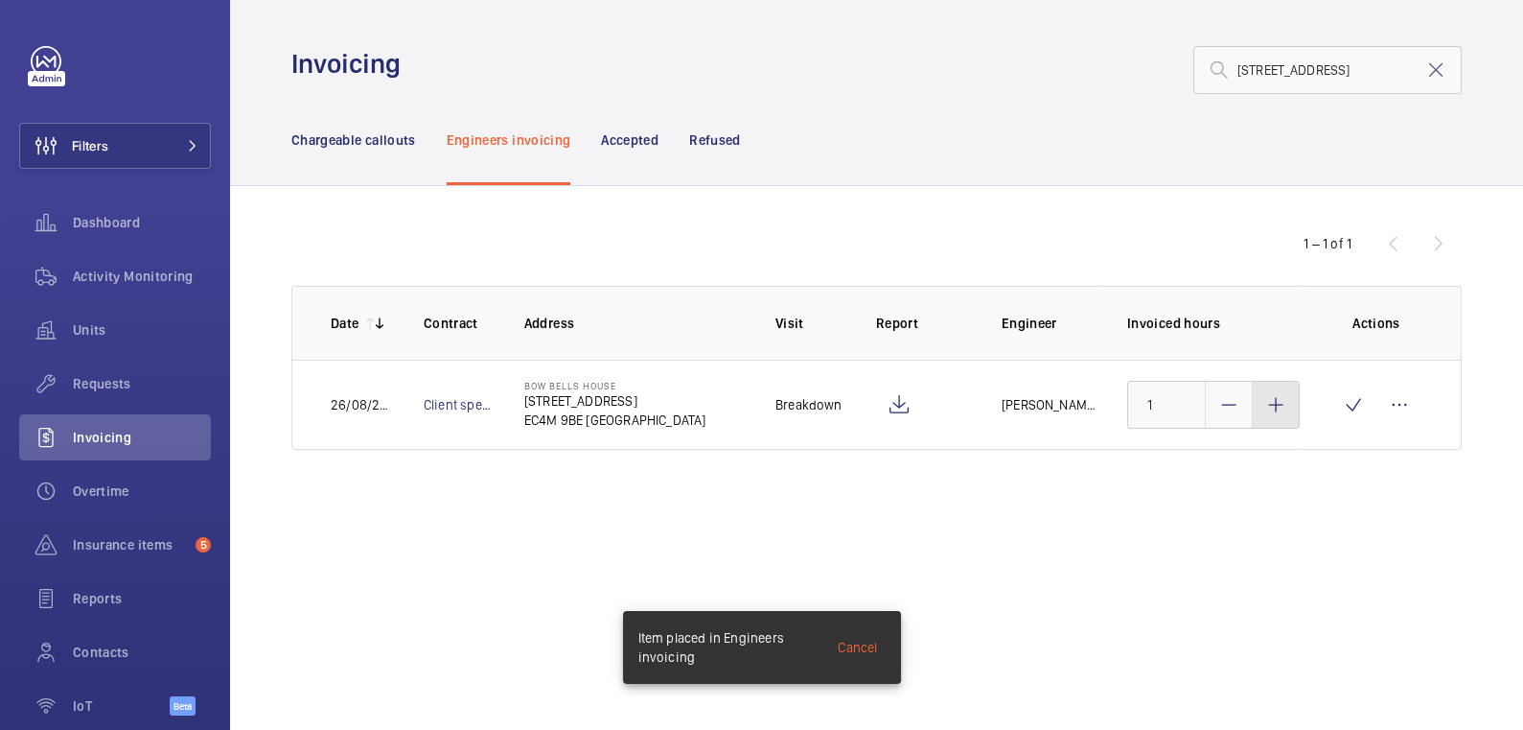
click at [1258, 414] on div at bounding box center [1276, 405] width 46 height 46
click at [1265, 412] on mat-icon at bounding box center [1276, 404] width 23 height 23
type input "3"
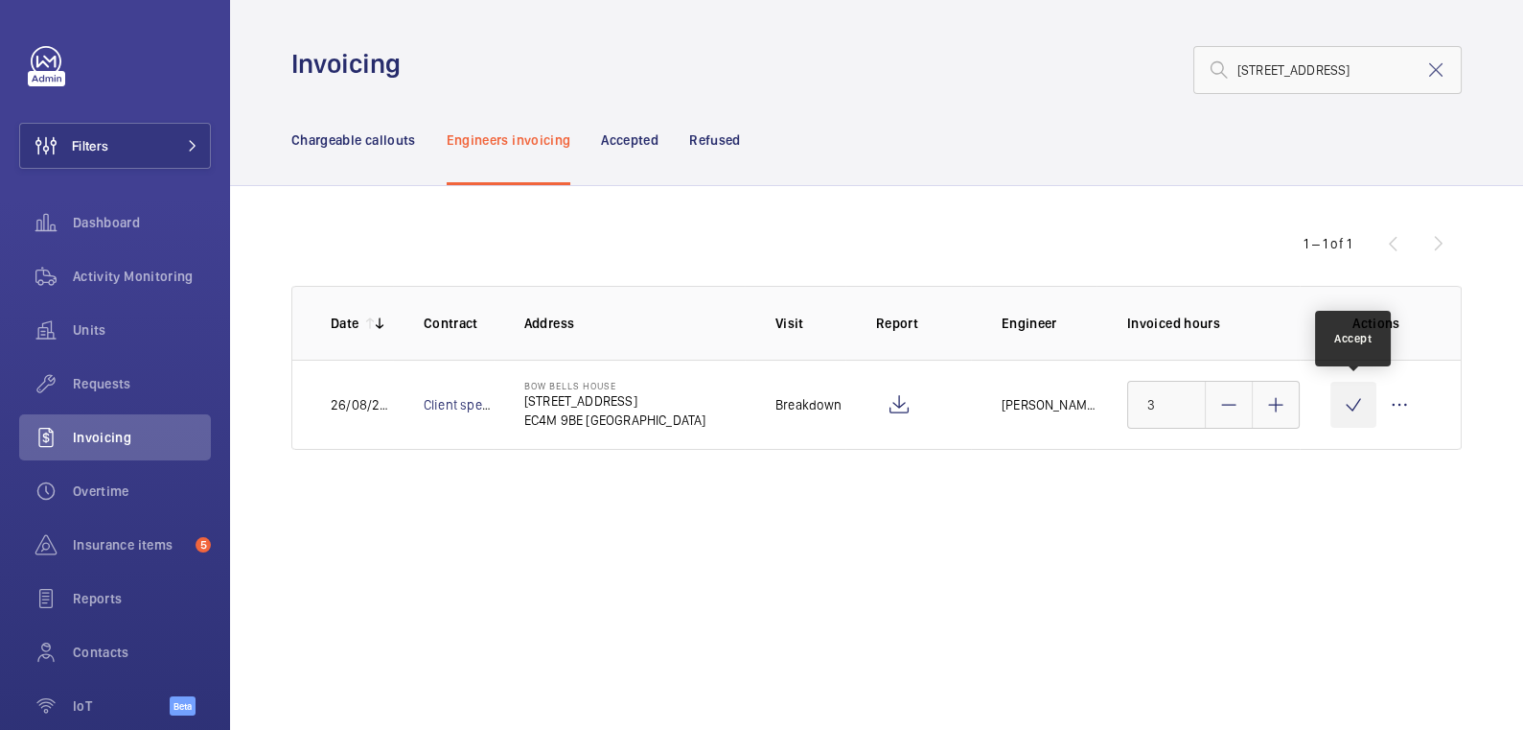
click at [1342, 402] on wm-front-icon-button at bounding box center [1354, 405] width 46 height 46
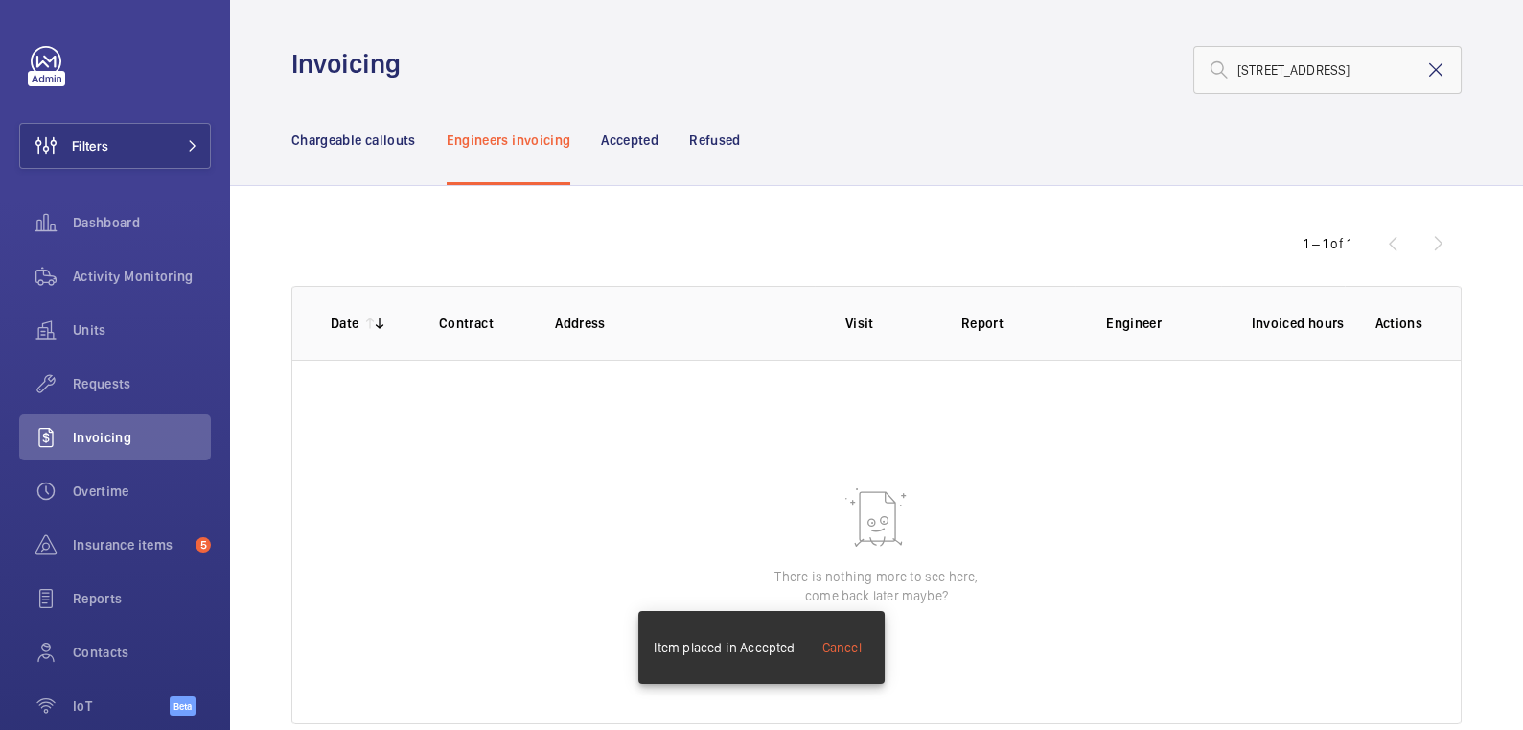
click at [1427, 58] on mat-icon at bounding box center [1436, 69] width 23 height 23
click at [414, 139] on p "Chargeable callouts" at bounding box center [353, 139] width 125 height 19
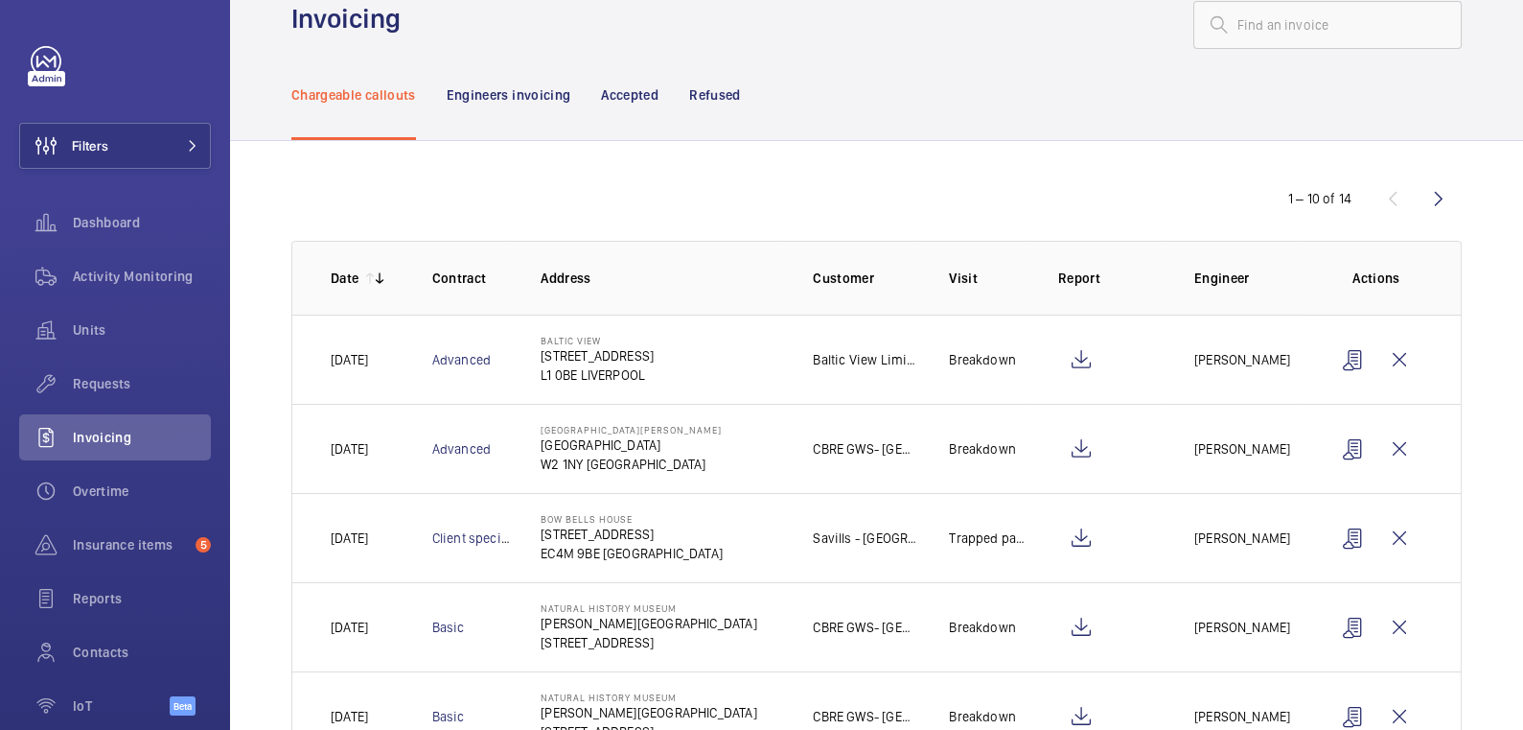
scroll to position [54, 0]
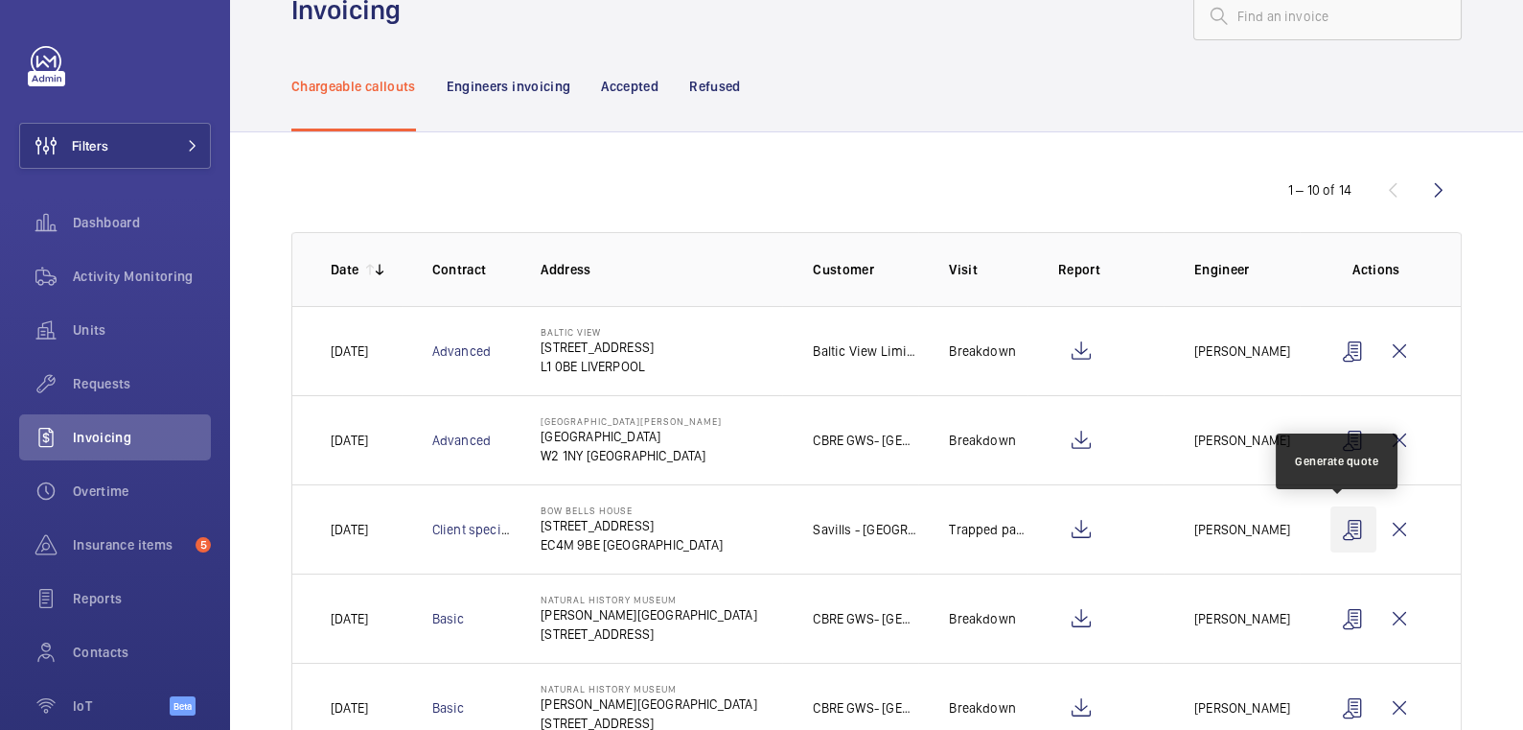
click at [1331, 533] on wm-front-icon-button at bounding box center [1354, 529] width 46 height 46
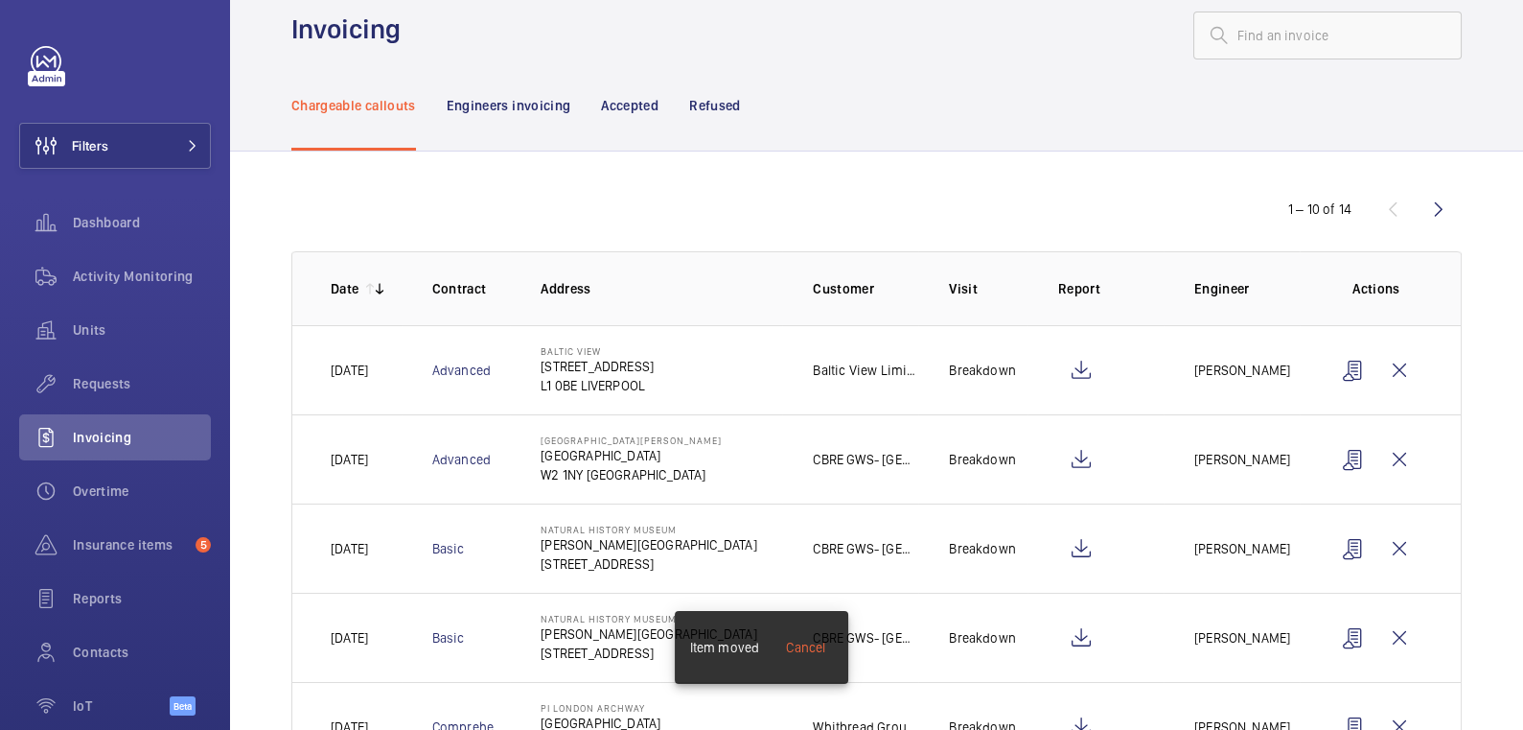
scroll to position [19, 0]
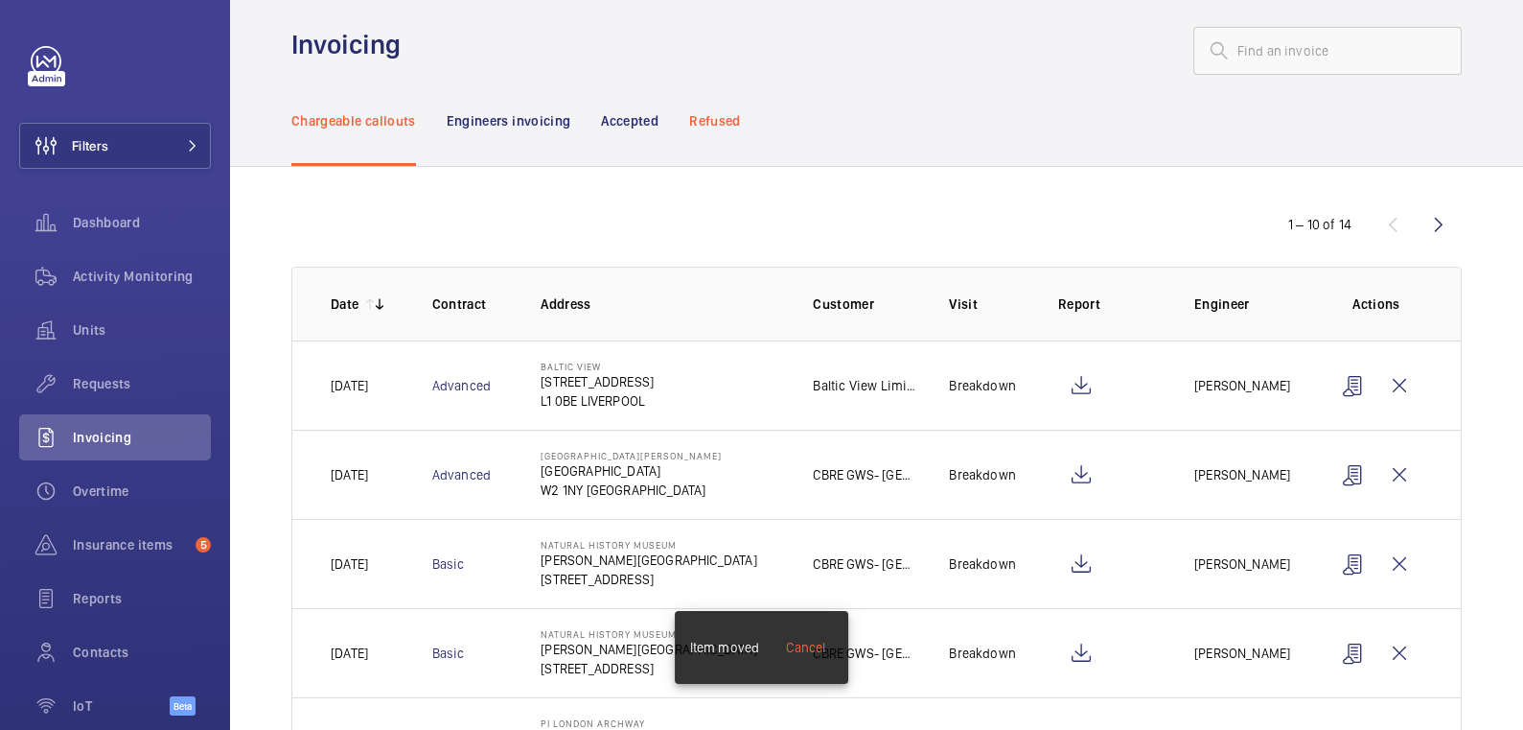
click at [724, 116] on p "Refused" at bounding box center [714, 120] width 51 height 19
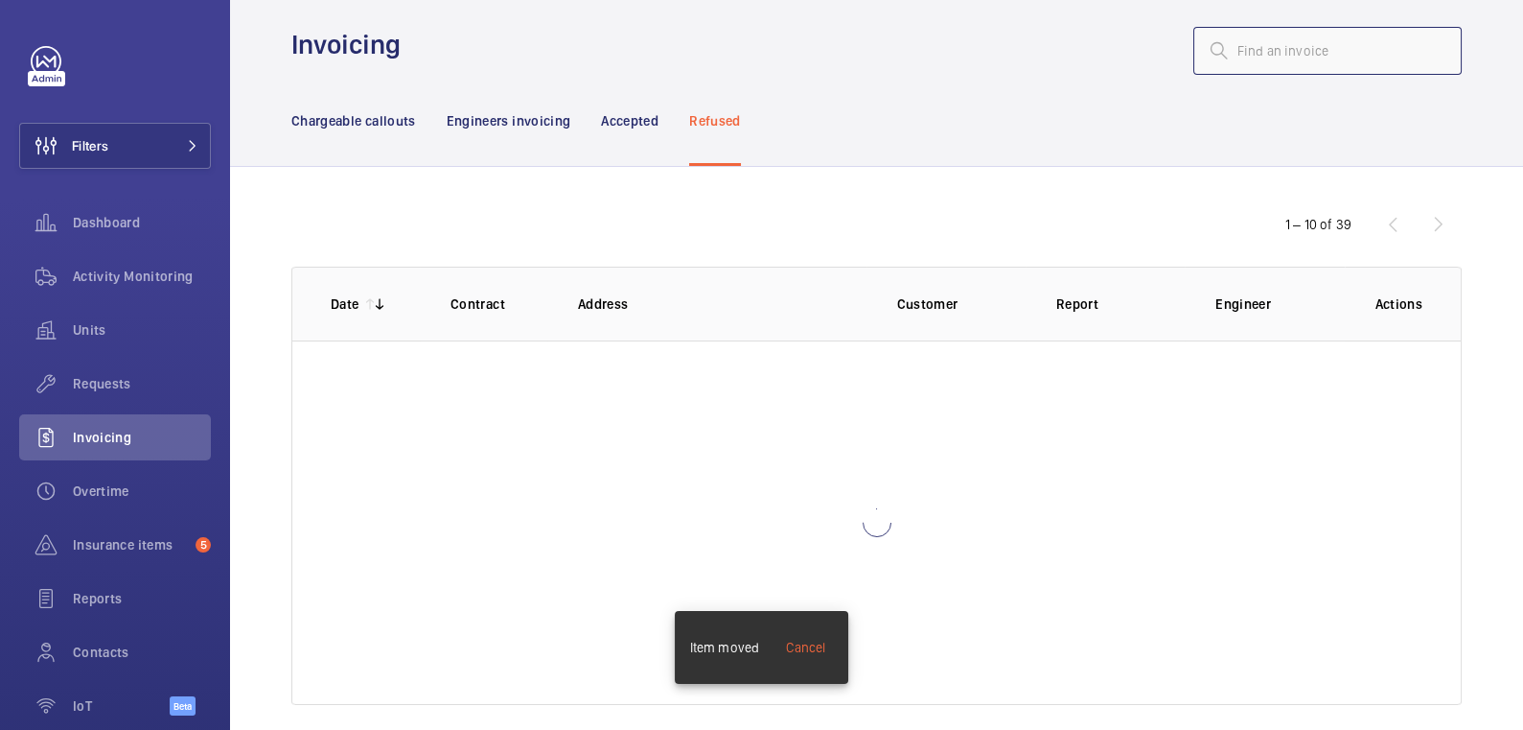
click at [1261, 44] on input "text" at bounding box center [1328, 51] width 268 height 48
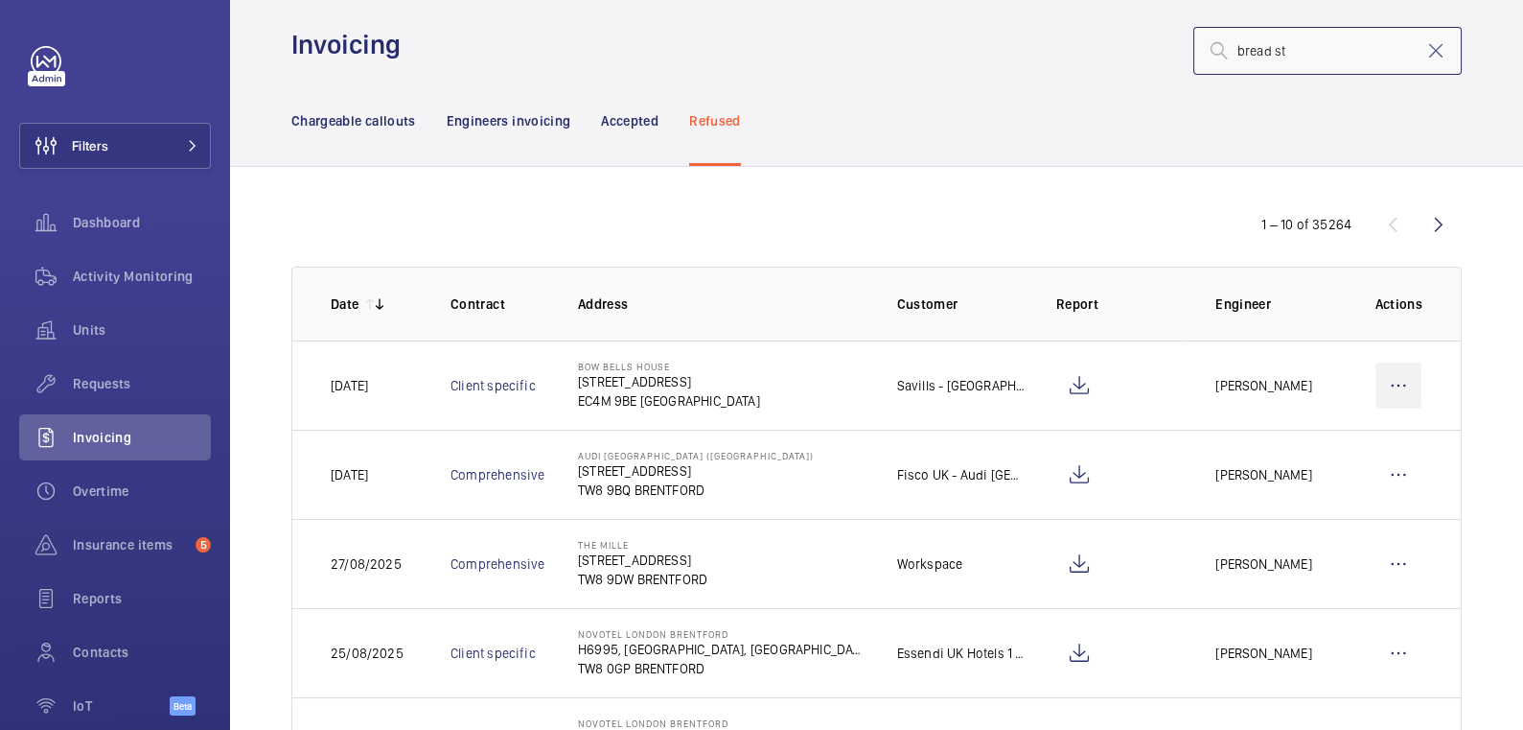
type input "bread st"
click at [1381, 381] on wm-front-icon-button at bounding box center [1399, 385] width 46 height 46
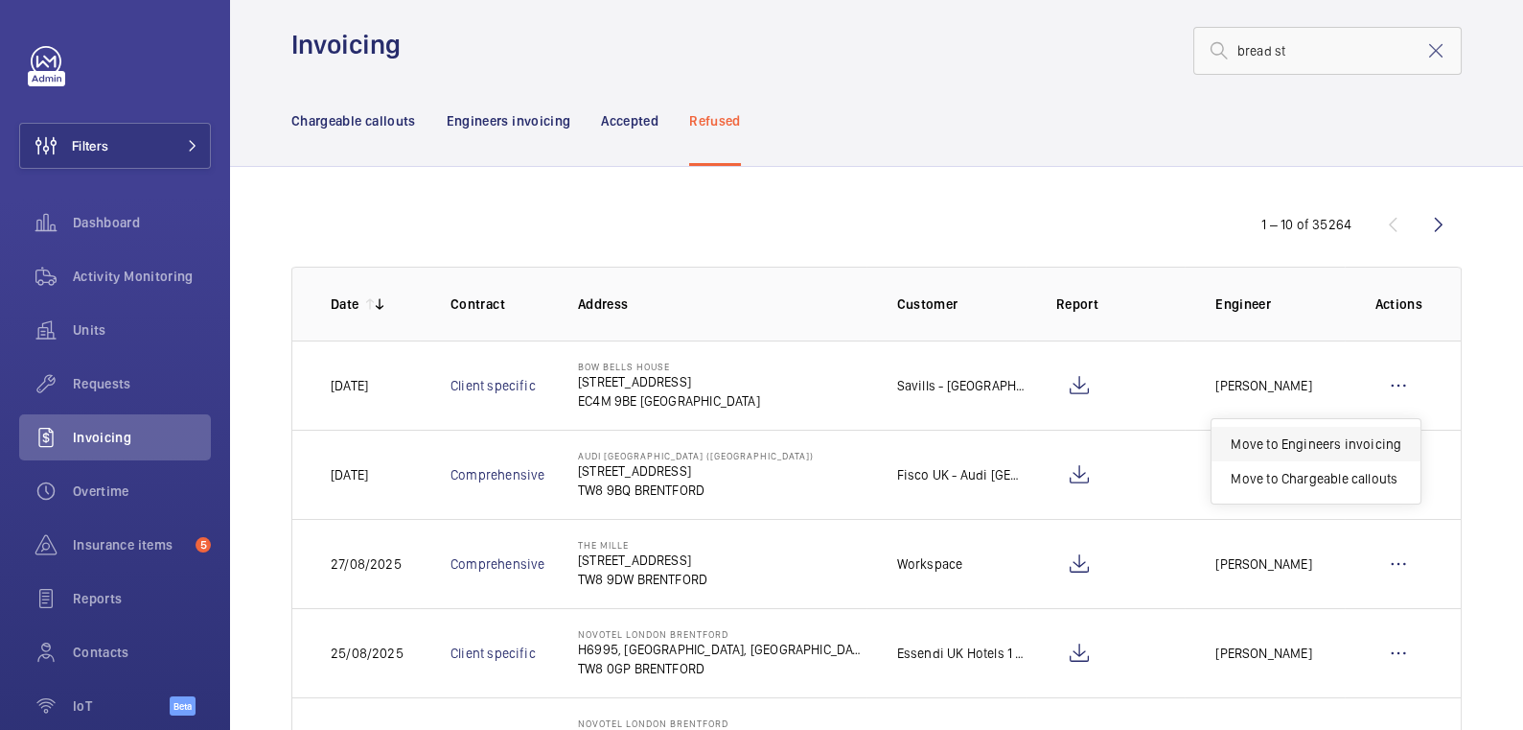
click at [1366, 436] on p "Move to Engineers invoicing" at bounding box center [1316, 443] width 171 height 19
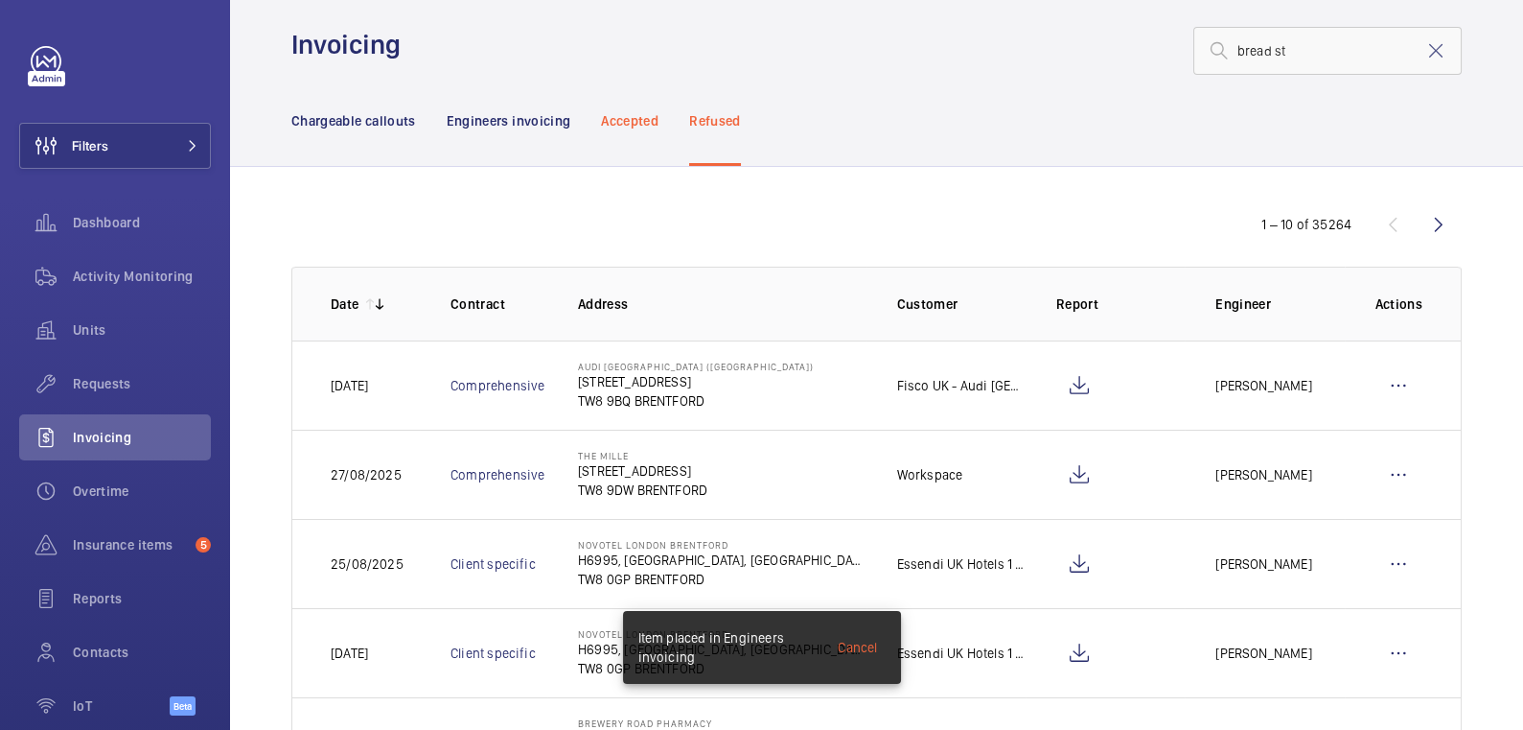
click at [627, 120] on p "Accepted" at bounding box center [630, 120] width 58 height 19
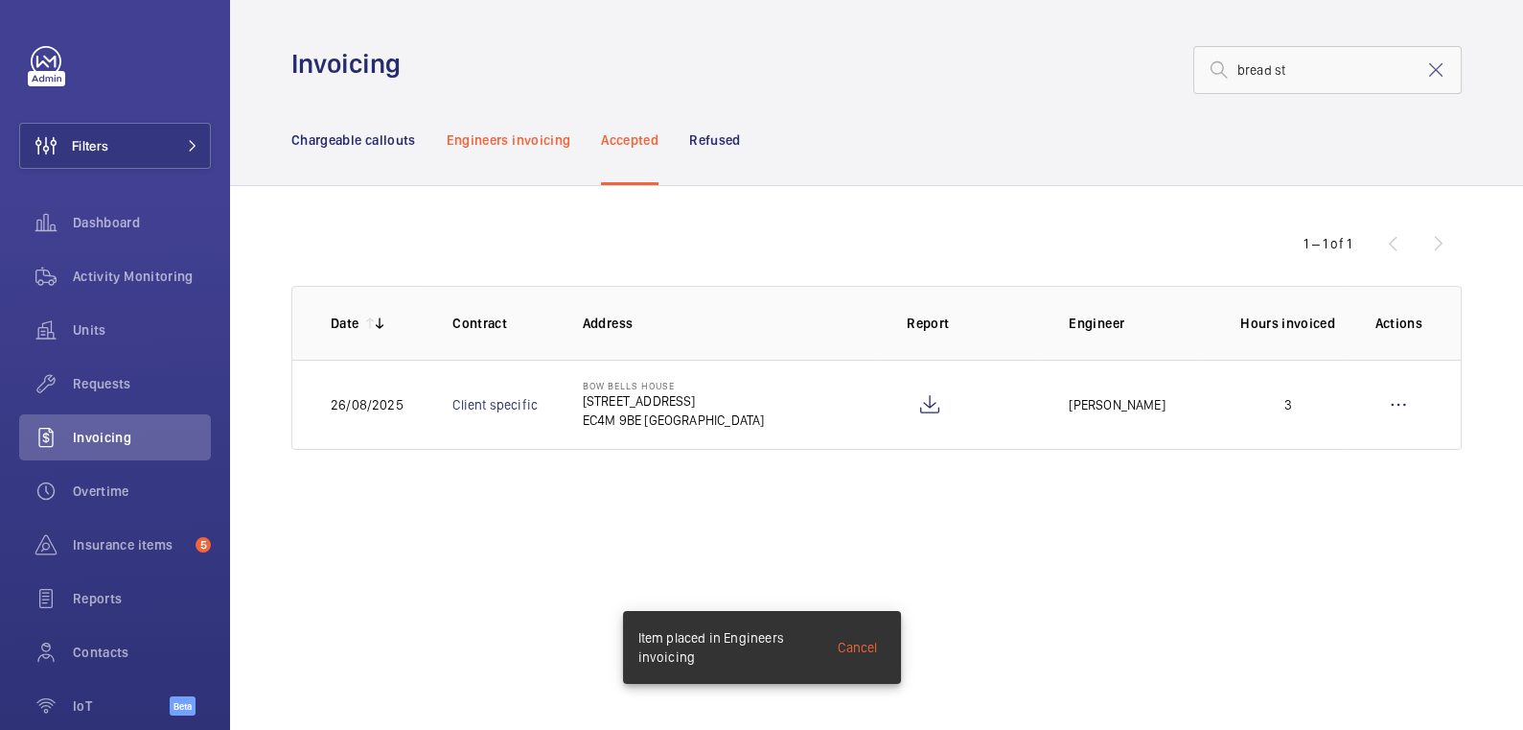
click at [546, 115] on div "Engineers invoicing" at bounding box center [509, 139] width 125 height 91
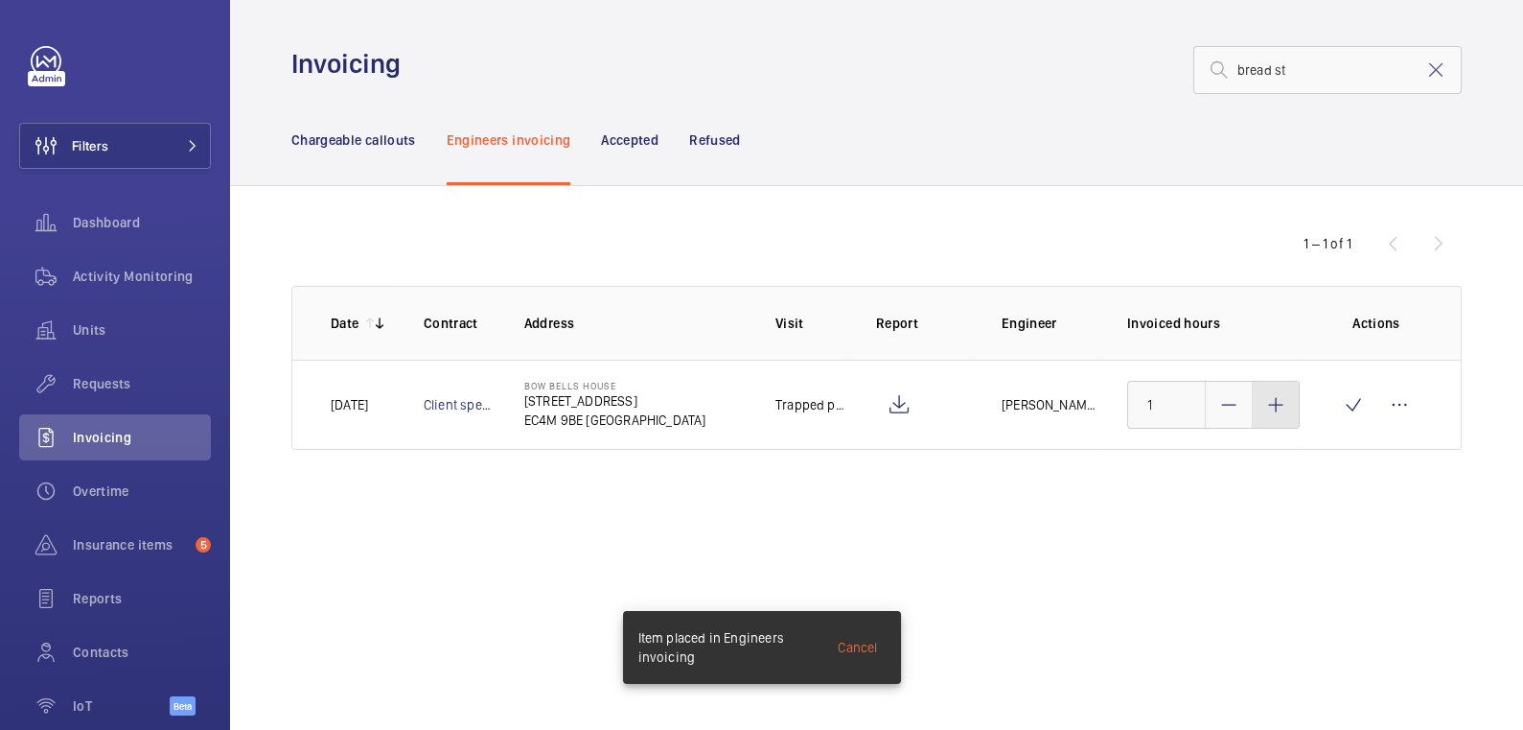
click at [1290, 411] on div at bounding box center [1276, 405] width 46 height 46
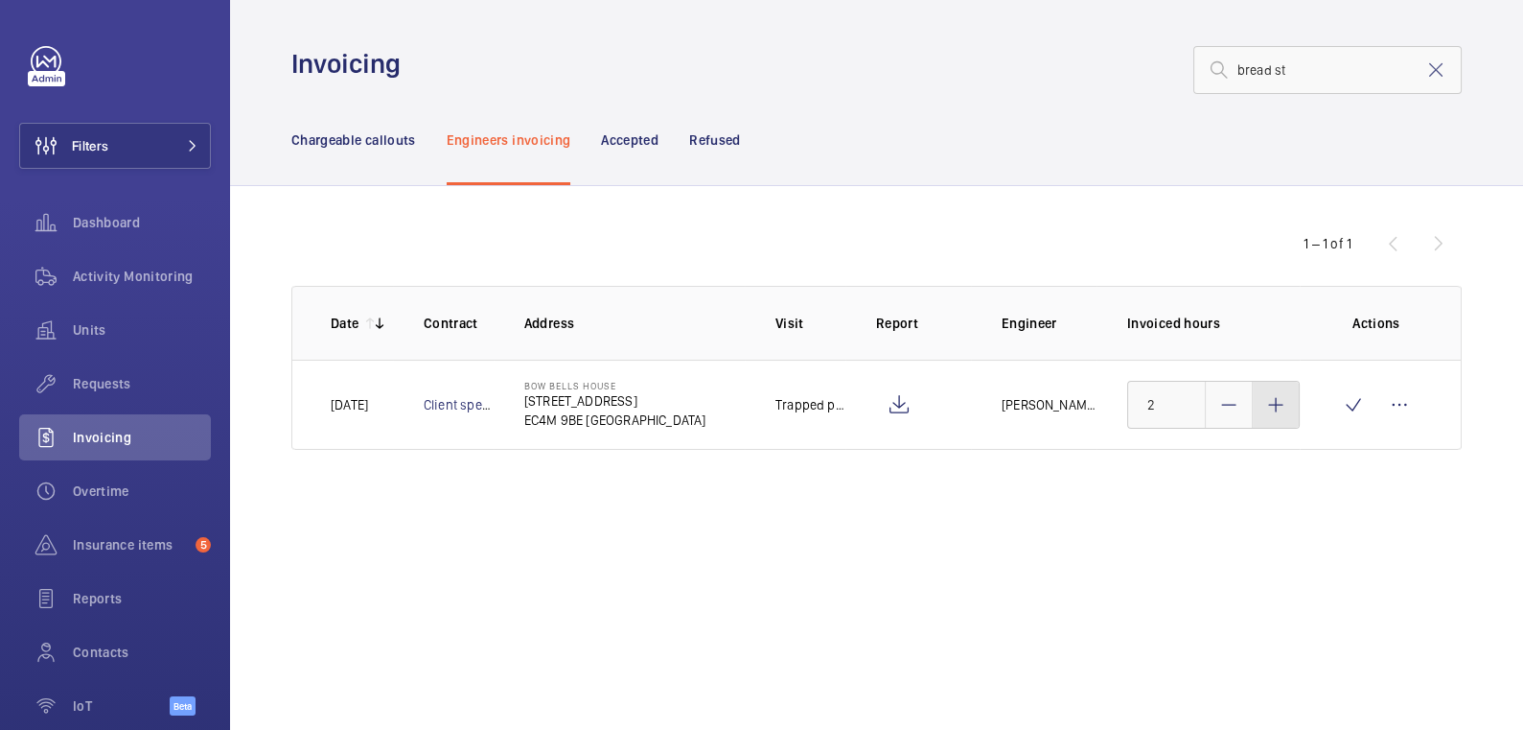
click at [1290, 411] on div at bounding box center [1276, 405] width 46 height 46
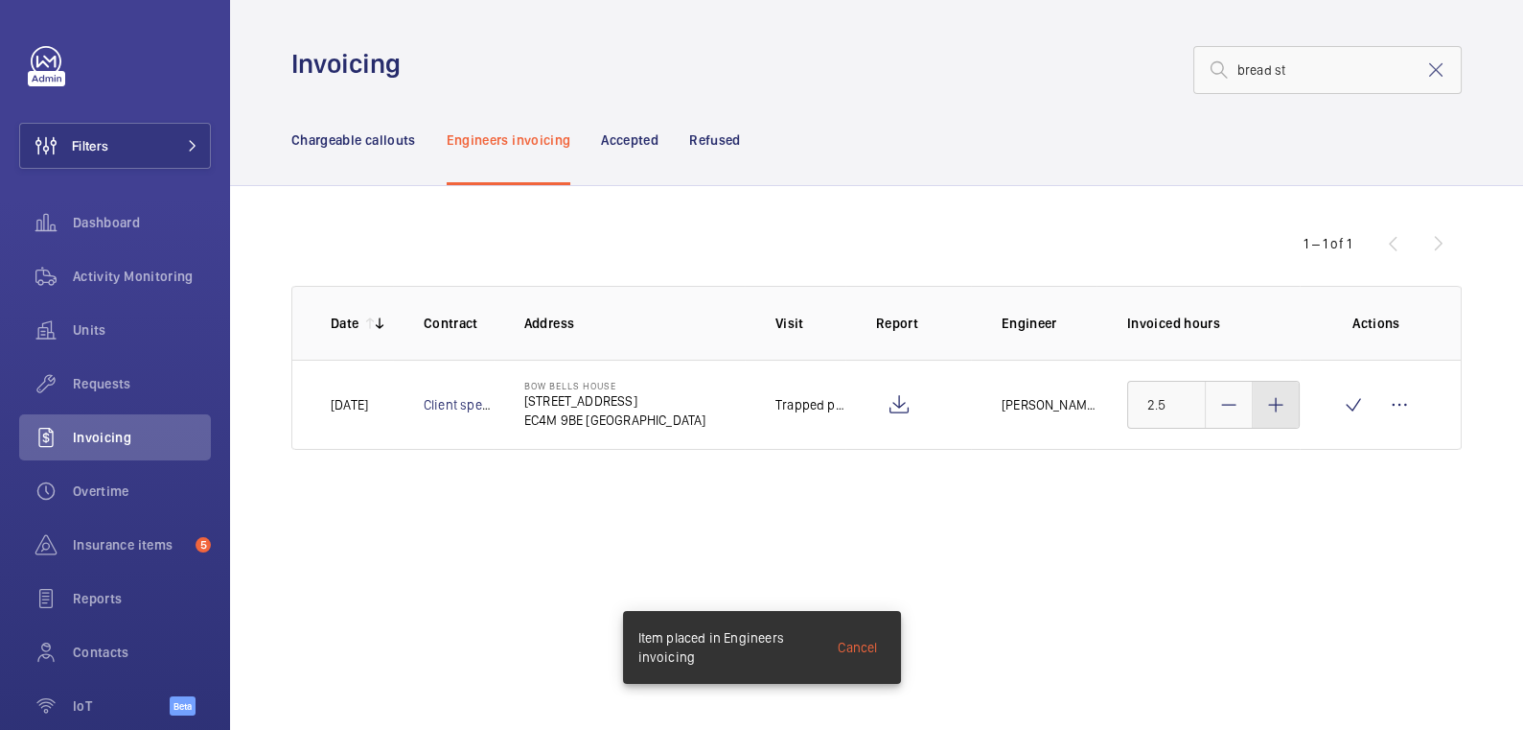
click at [1290, 411] on div at bounding box center [1276, 405] width 46 height 46
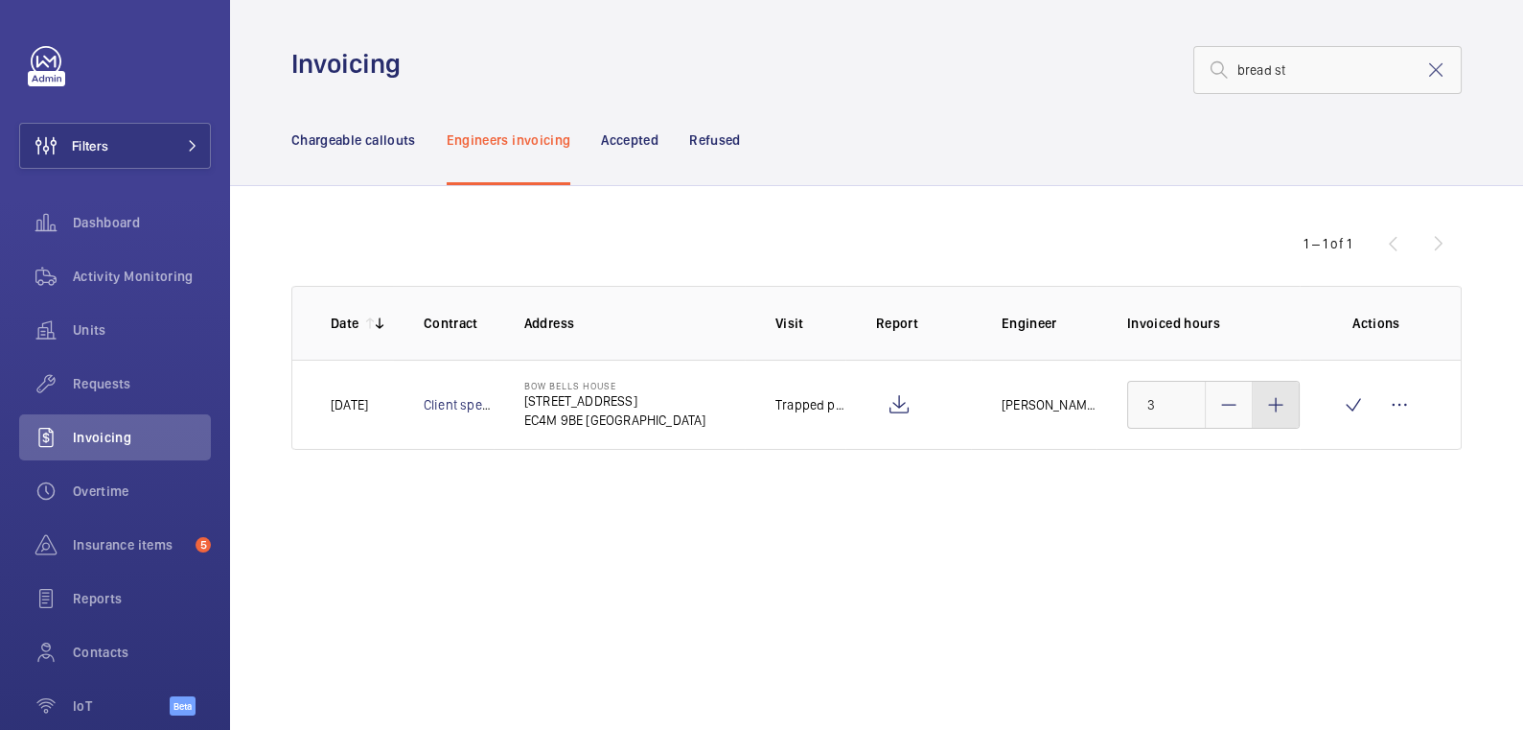
click at [1290, 411] on div at bounding box center [1276, 405] width 46 height 46
click at [1219, 411] on mat-icon at bounding box center [1229, 404] width 23 height 23
type input "3"
click at [1348, 415] on wm-front-icon-button at bounding box center [1354, 405] width 46 height 46
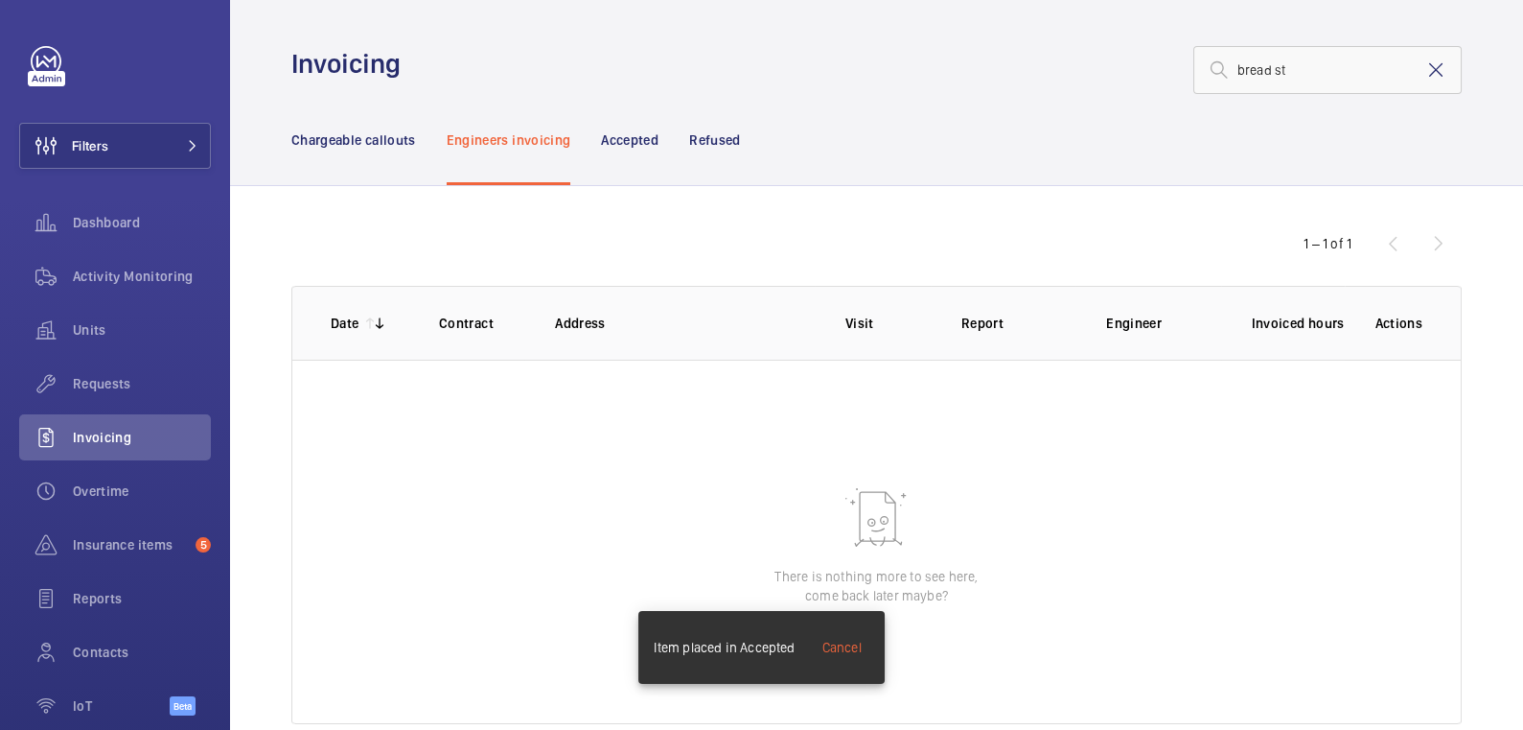
click at [1425, 71] on mat-icon at bounding box center [1436, 69] width 23 height 23
click at [356, 135] on p "Chargeable callouts" at bounding box center [353, 139] width 125 height 19
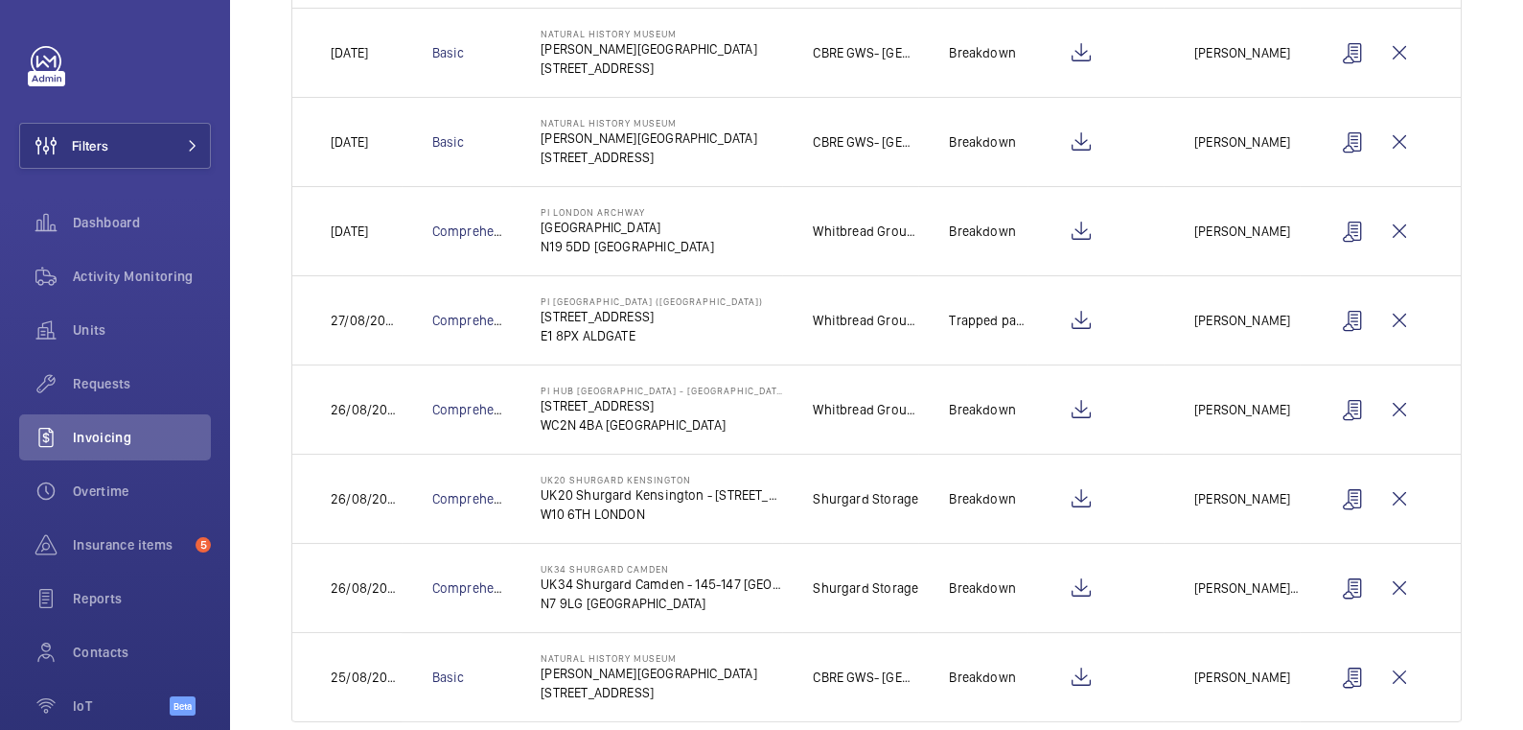
scroll to position [560, 0]
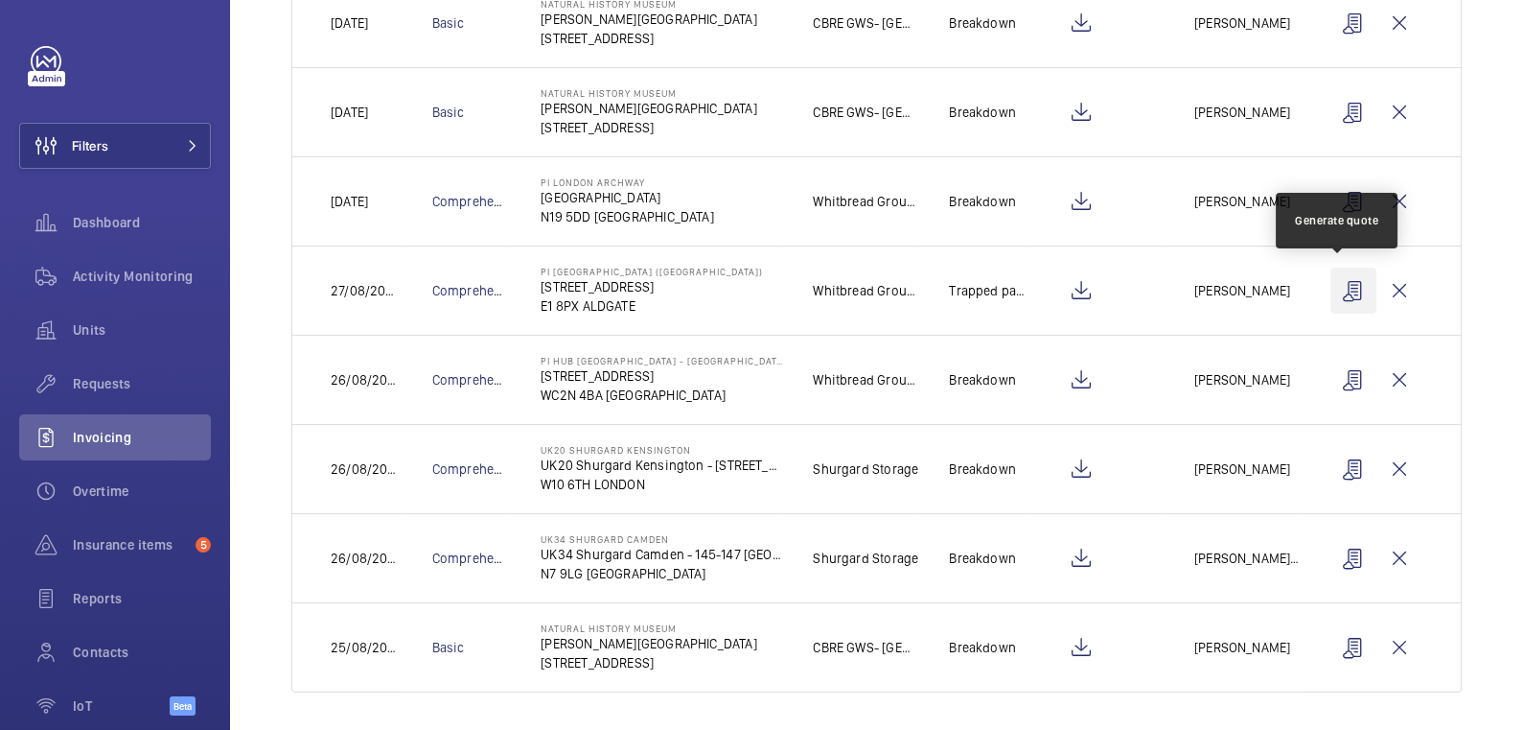
click at [1342, 291] on wm-front-icon-button at bounding box center [1354, 290] width 46 height 46
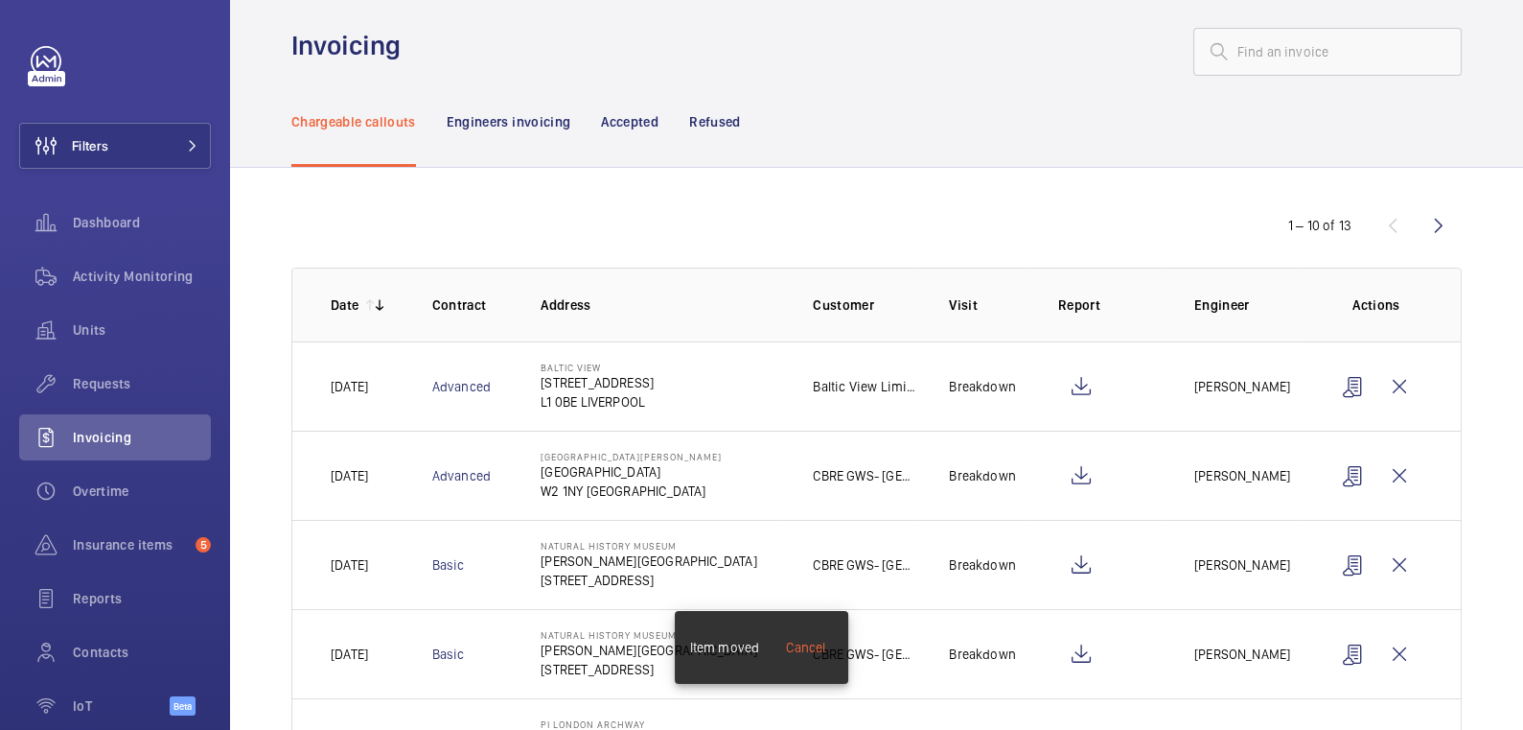
scroll to position [0, 0]
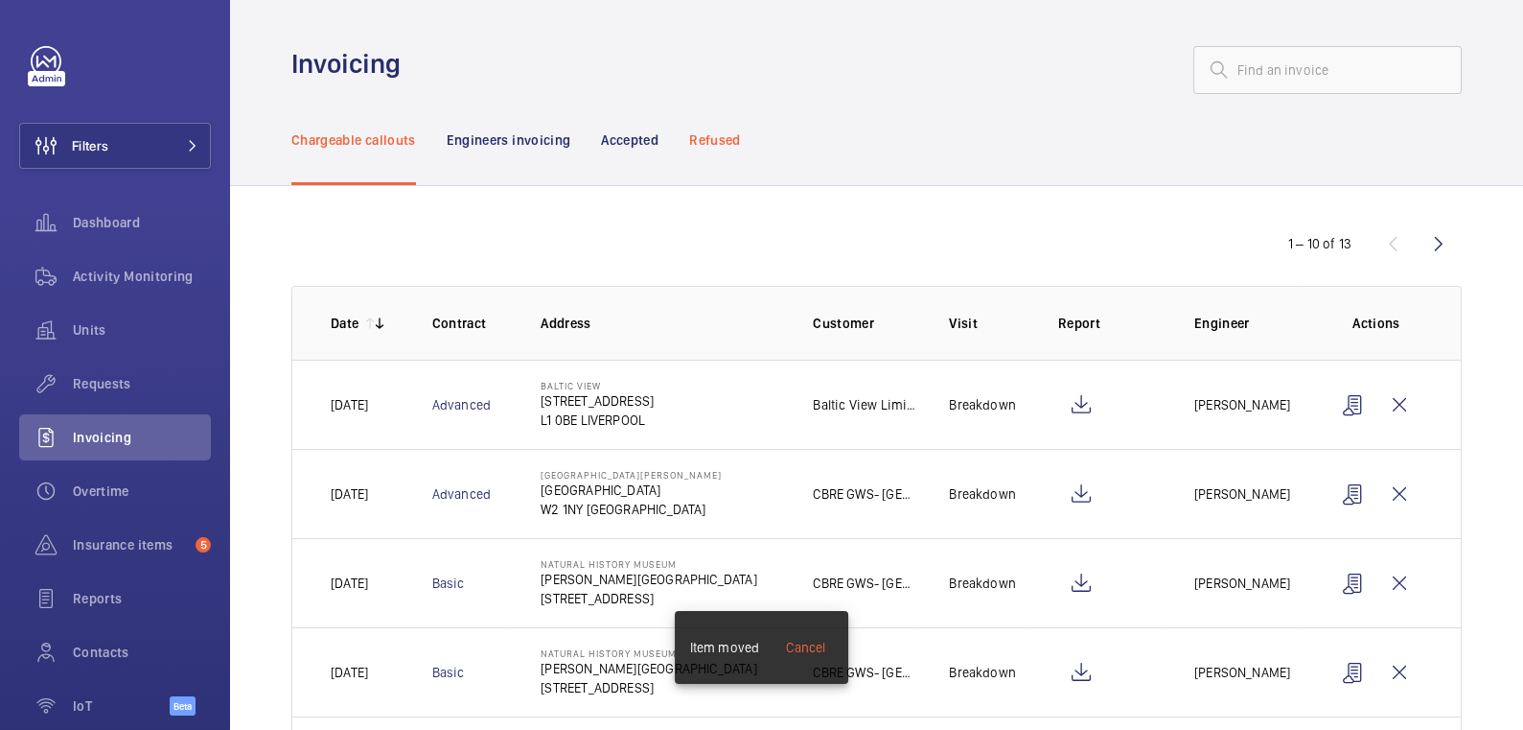
click at [726, 138] on p "Refused" at bounding box center [714, 139] width 51 height 19
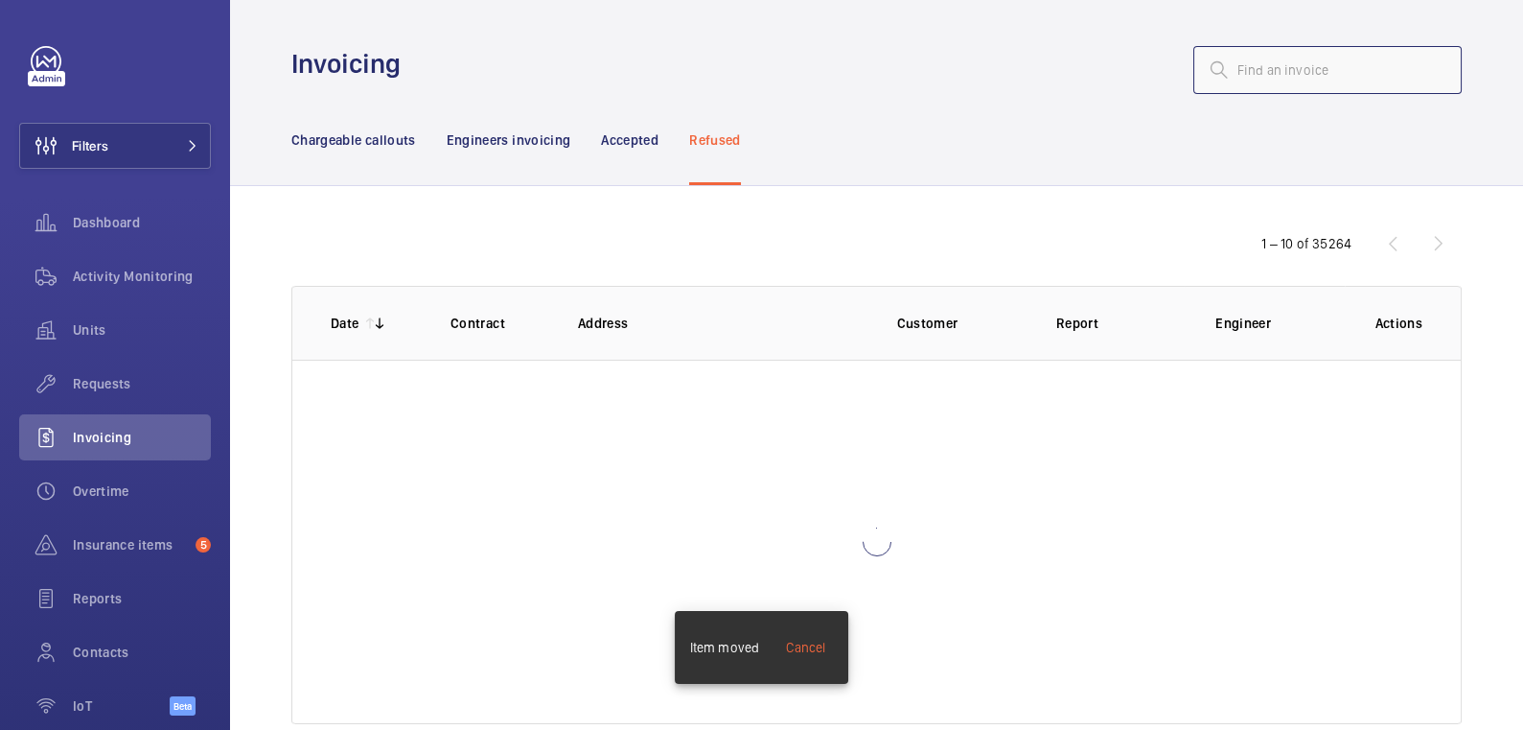
click at [1332, 64] on input "text" at bounding box center [1328, 70] width 268 height 48
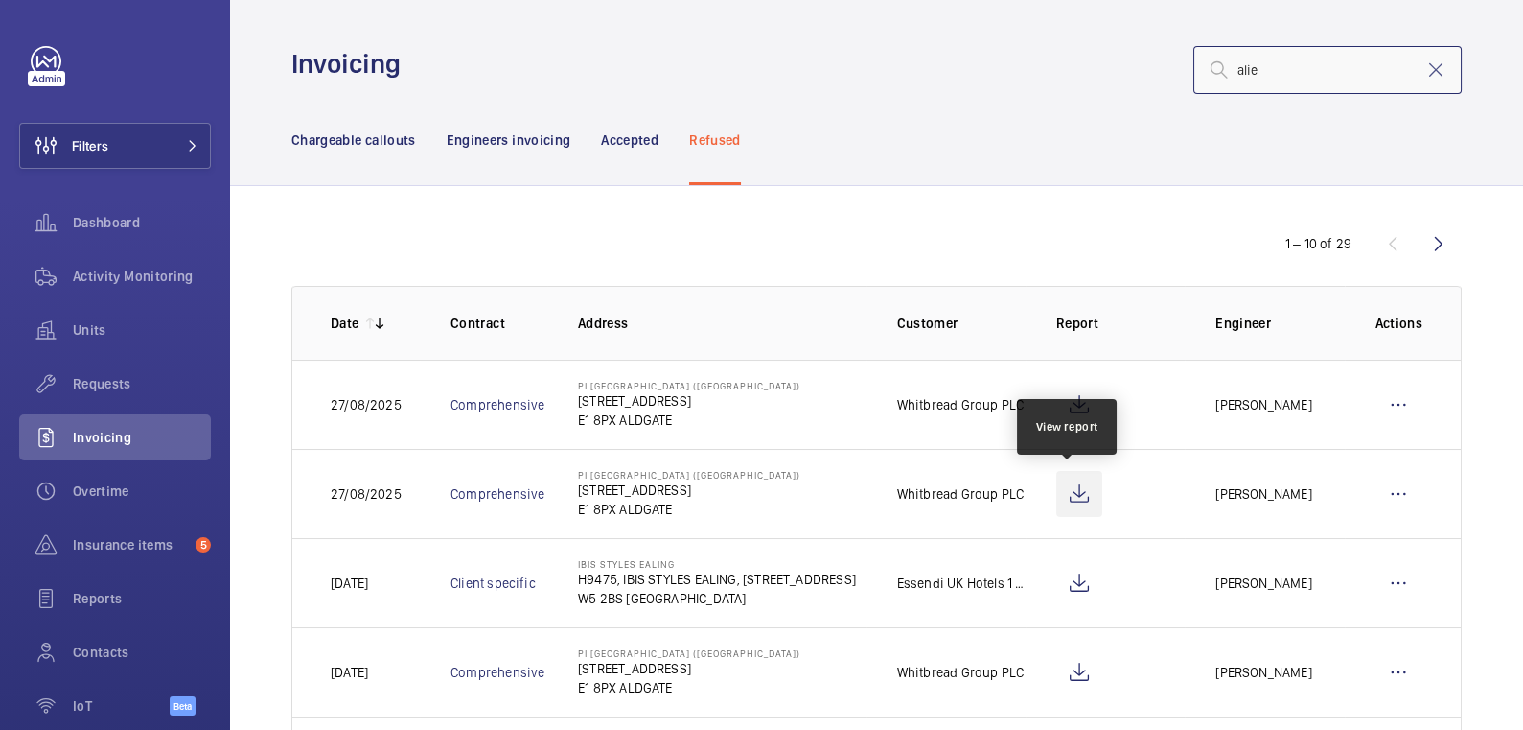
type input "alie"
click at [1066, 493] on wm-front-icon-button at bounding box center [1079, 494] width 46 height 46
click at [1384, 403] on wm-front-icon-button at bounding box center [1399, 405] width 46 height 46
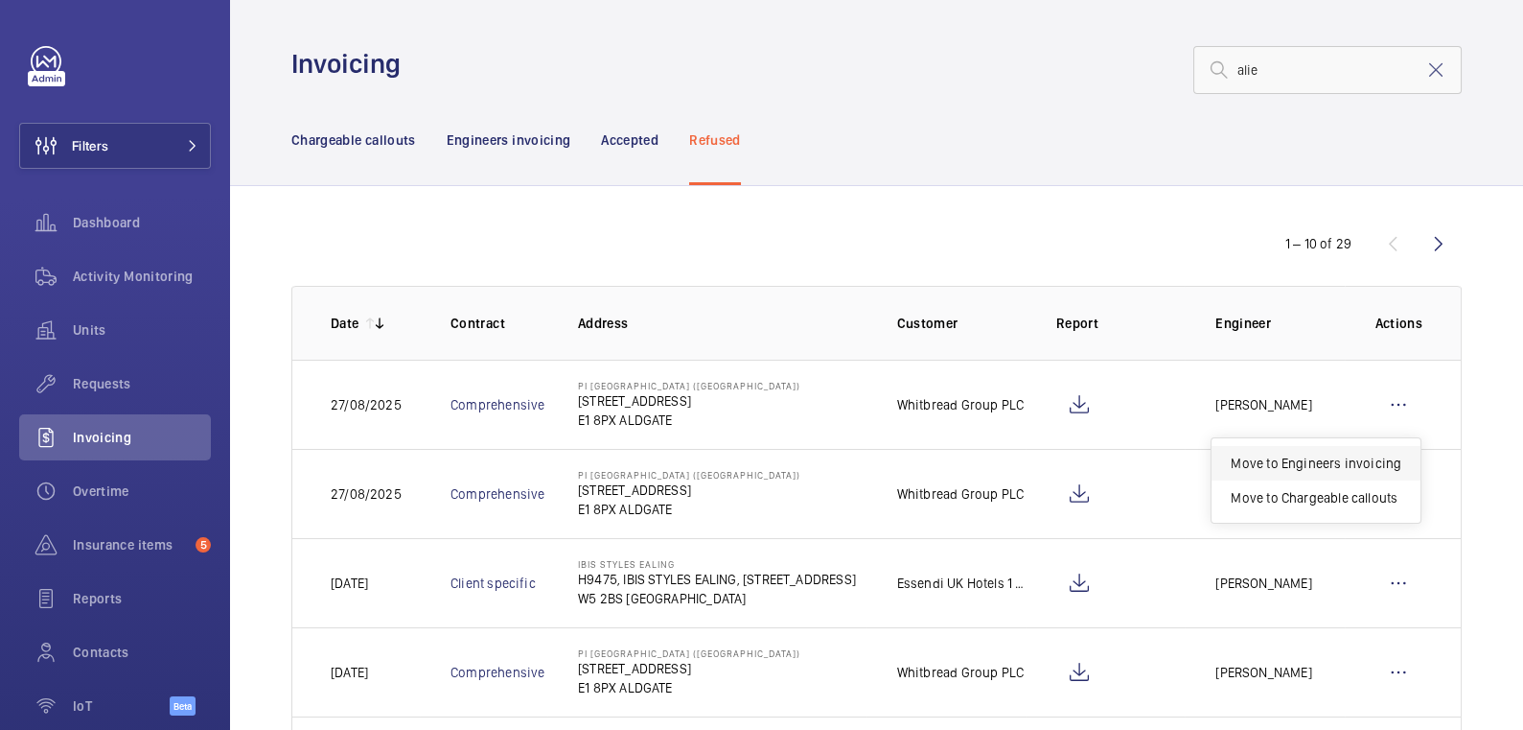
click at [1363, 456] on p "Move to Engineers invoicing" at bounding box center [1316, 462] width 171 height 19
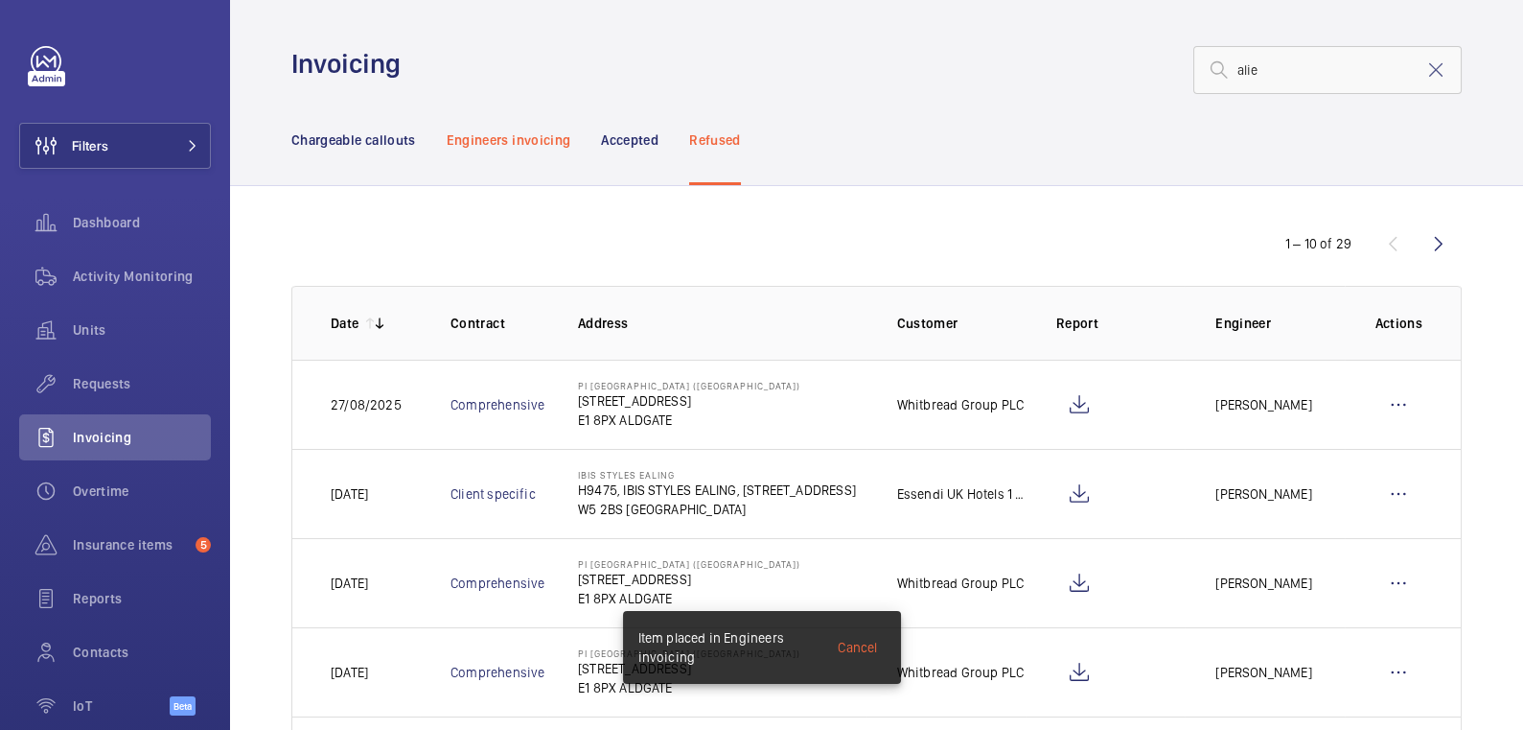
click at [549, 140] on p "Engineers invoicing" at bounding box center [509, 139] width 125 height 19
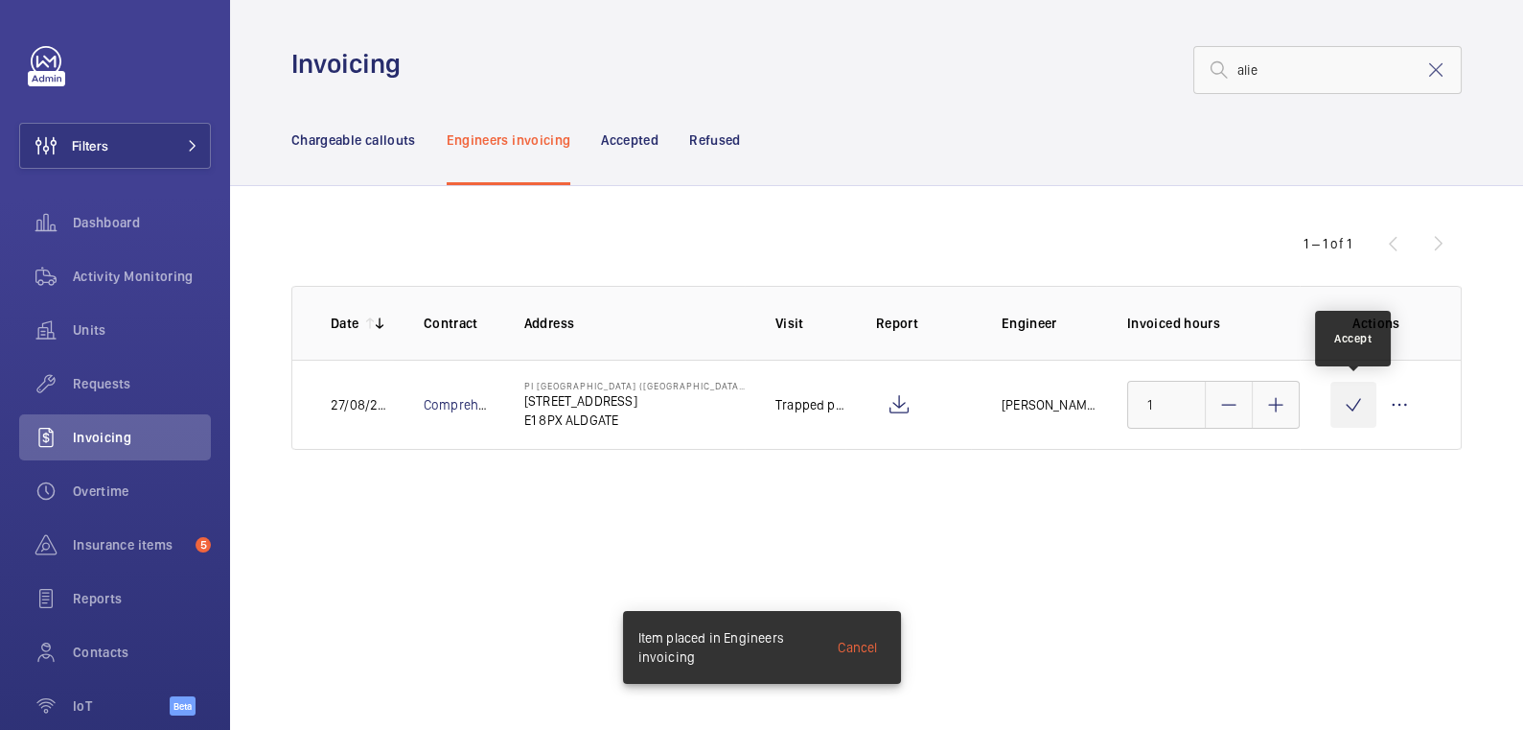
click at [1360, 409] on wm-front-icon-button at bounding box center [1354, 405] width 46 height 46
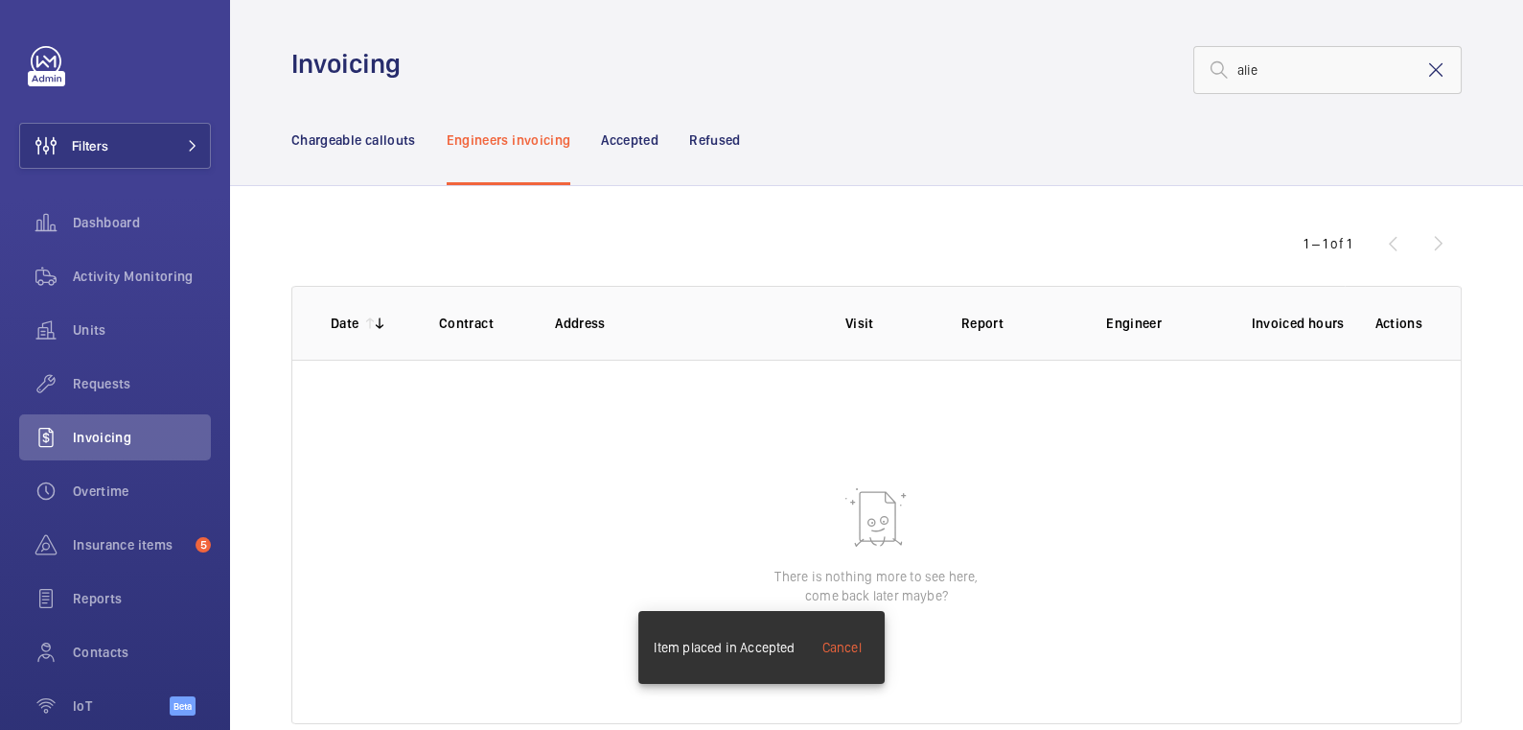
click at [1425, 71] on mat-icon at bounding box center [1436, 69] width 23 height 23
click at [348, 139] on p "Chargeable callouts" at bounding box center [353, 139] width 125 height 19
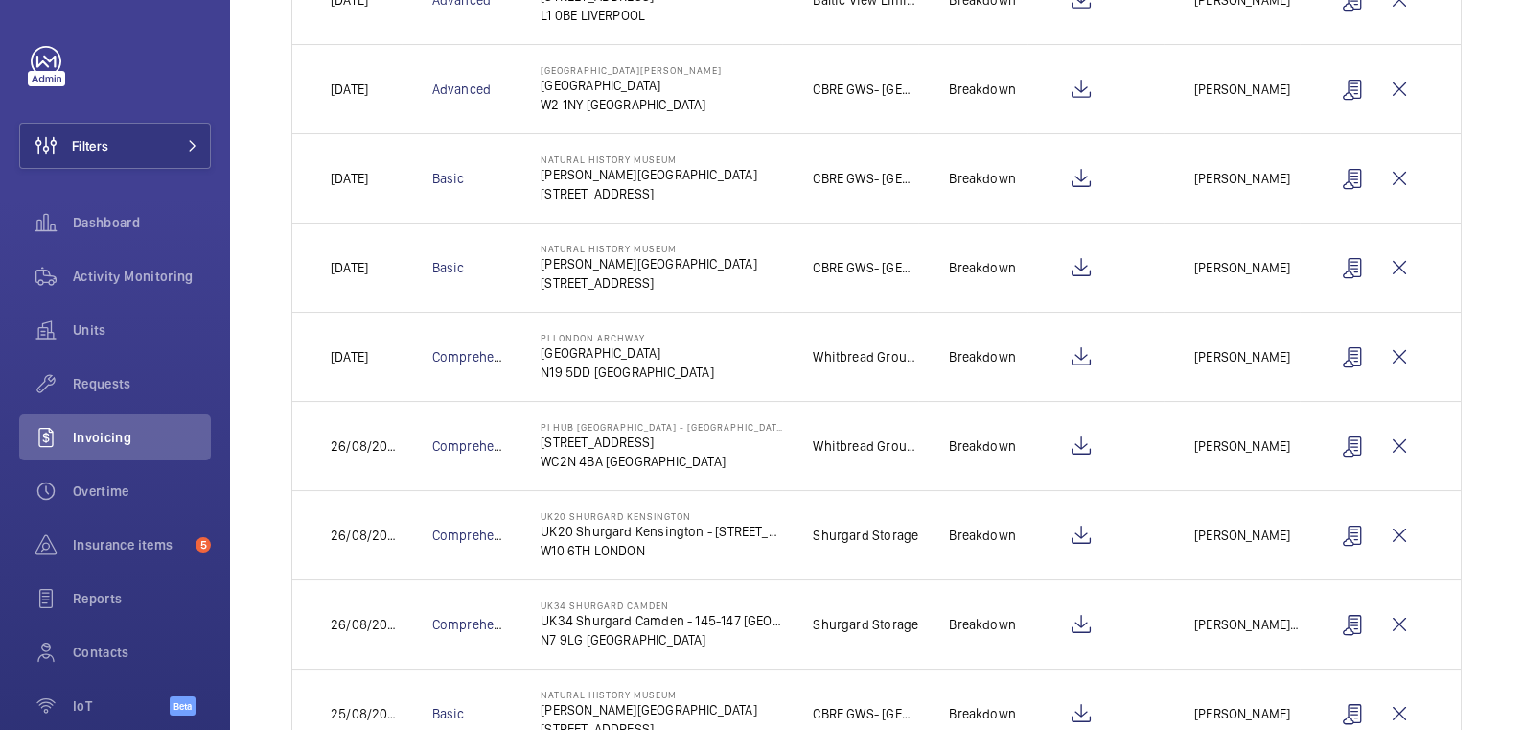
scroll to position [558, 0]
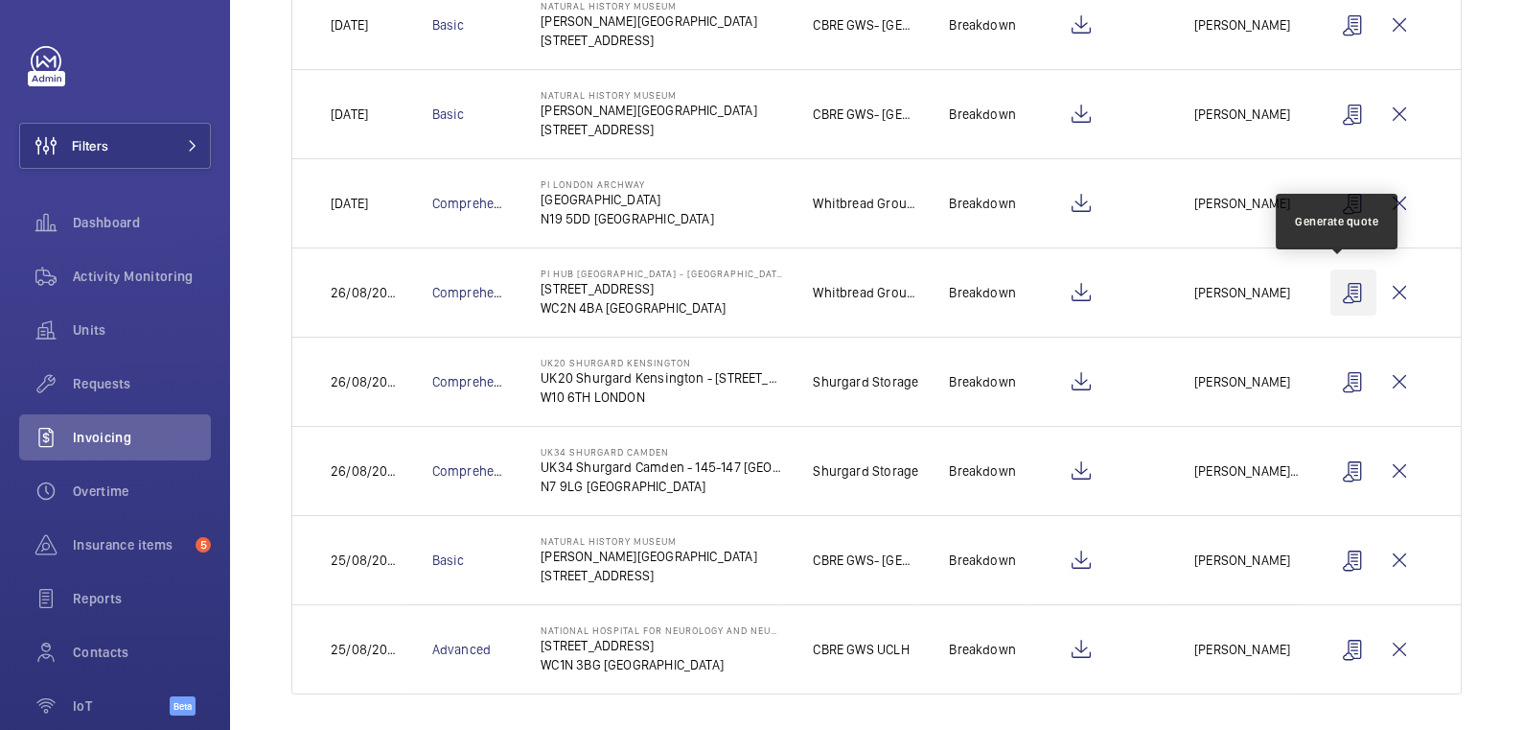
click at [1335, 291] on wm-front-icon-button at bounding box center [1354, 292] width 46 height 46
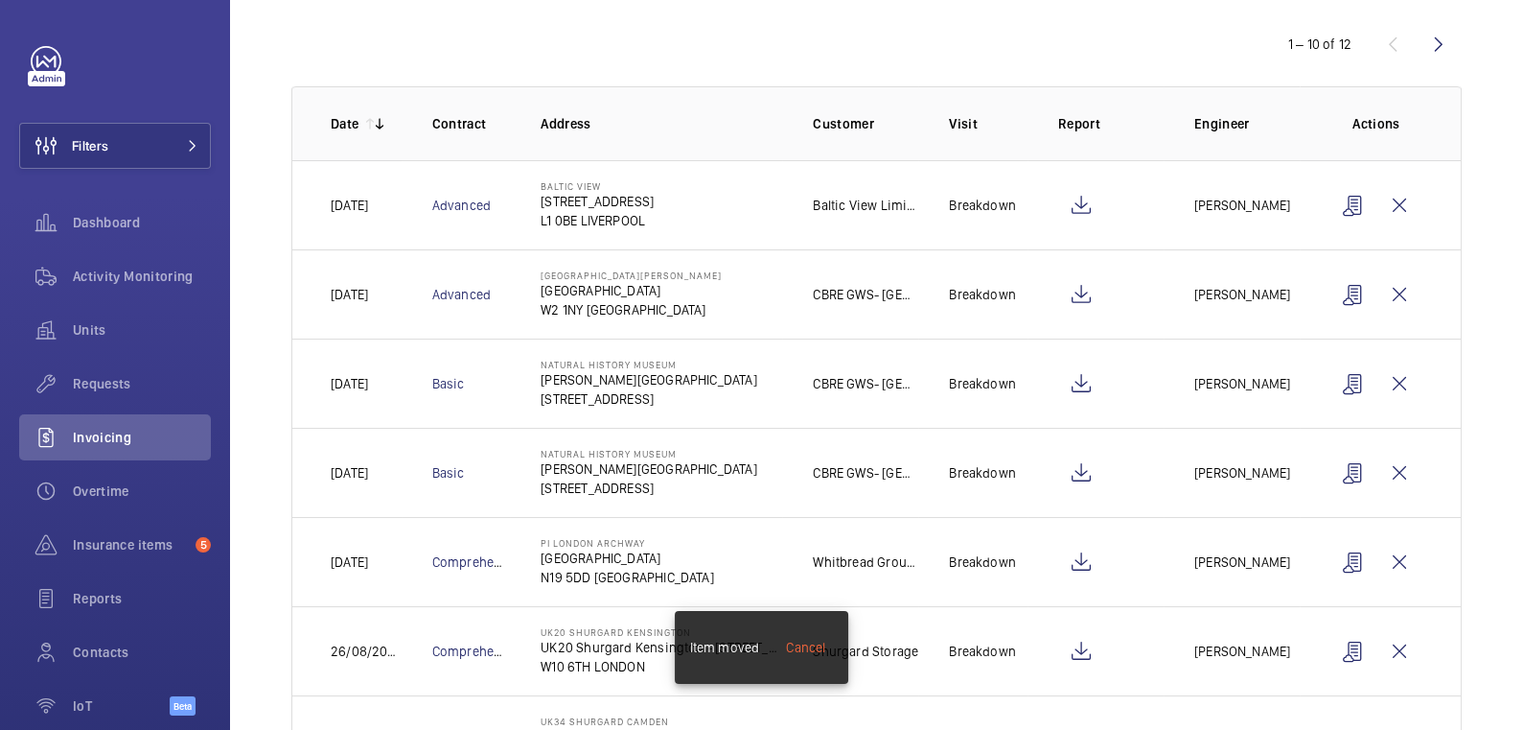
scroll to position [0, 0]
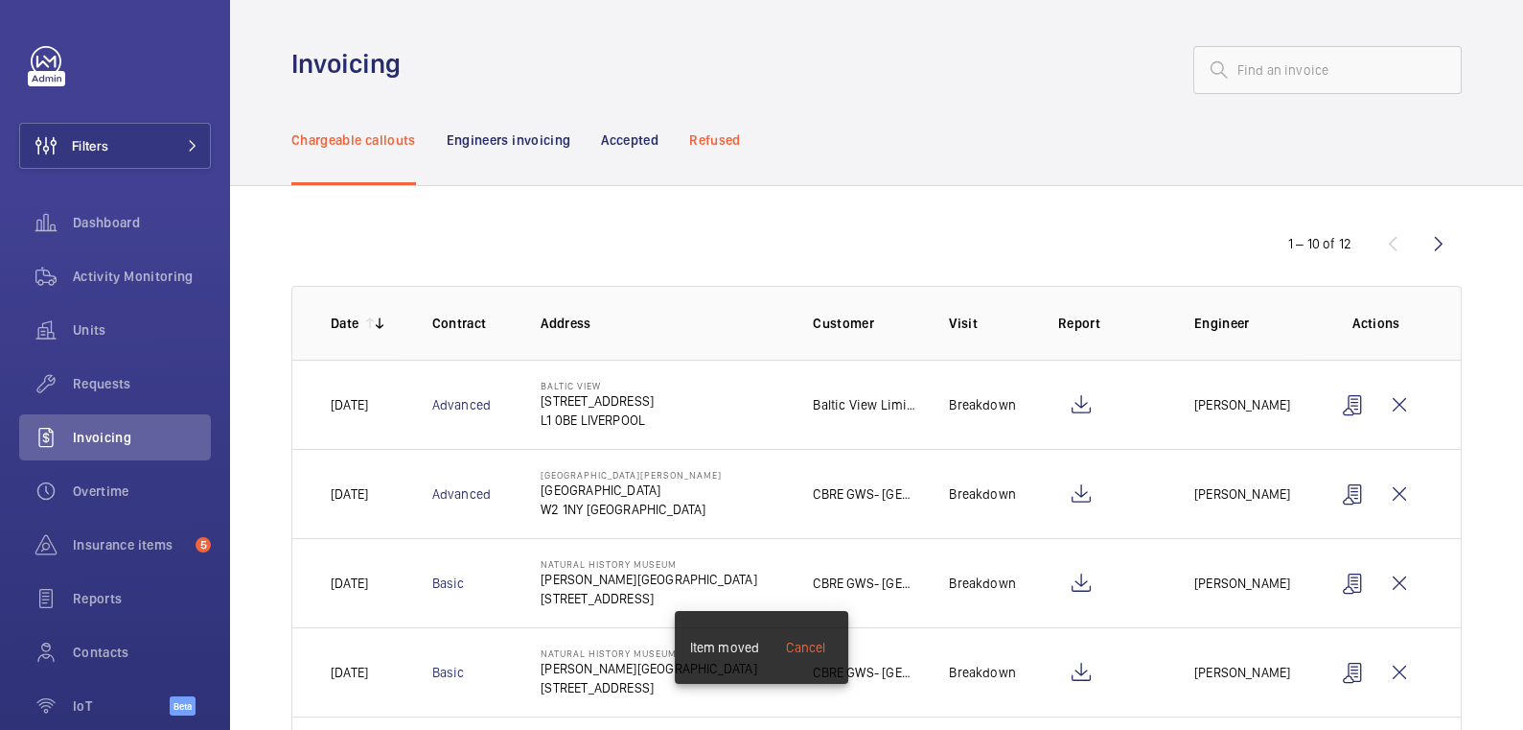
click at [709, 147] on p "Refused" at bounding box center [714, 139] width 51 height 19
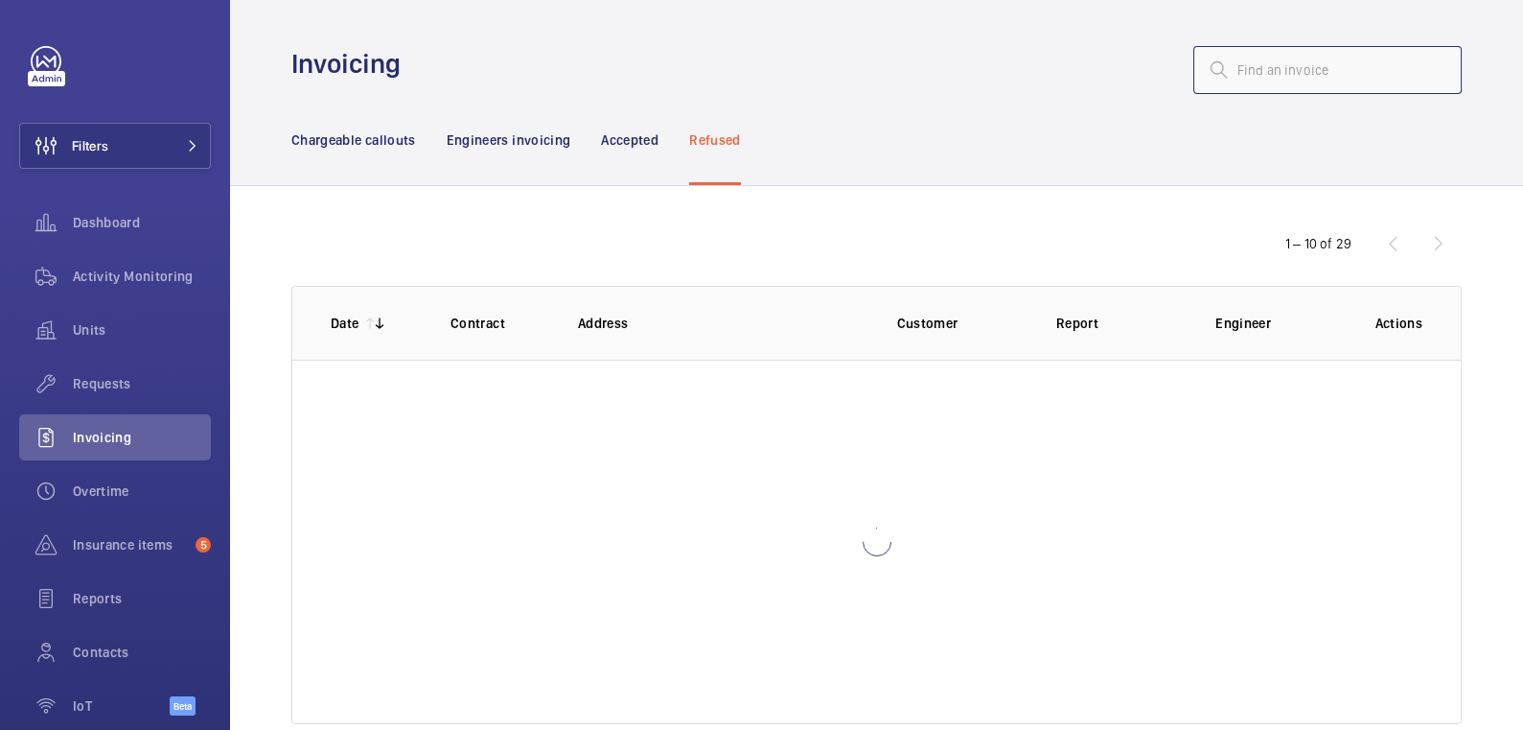
click at [1352, 69] on input "text" at bounding box center [1328, 70] width 268 height 48
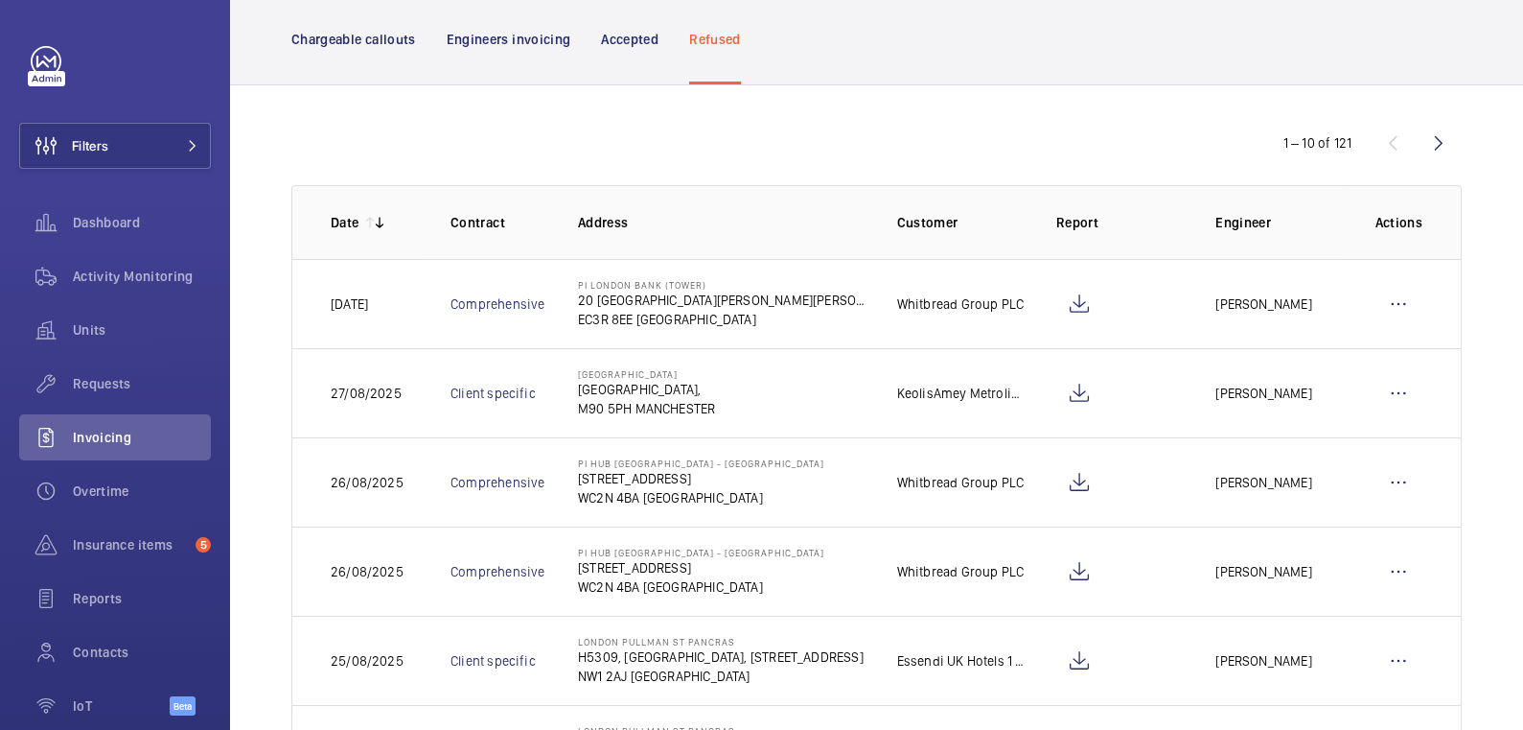
scroll to position [105, 0]
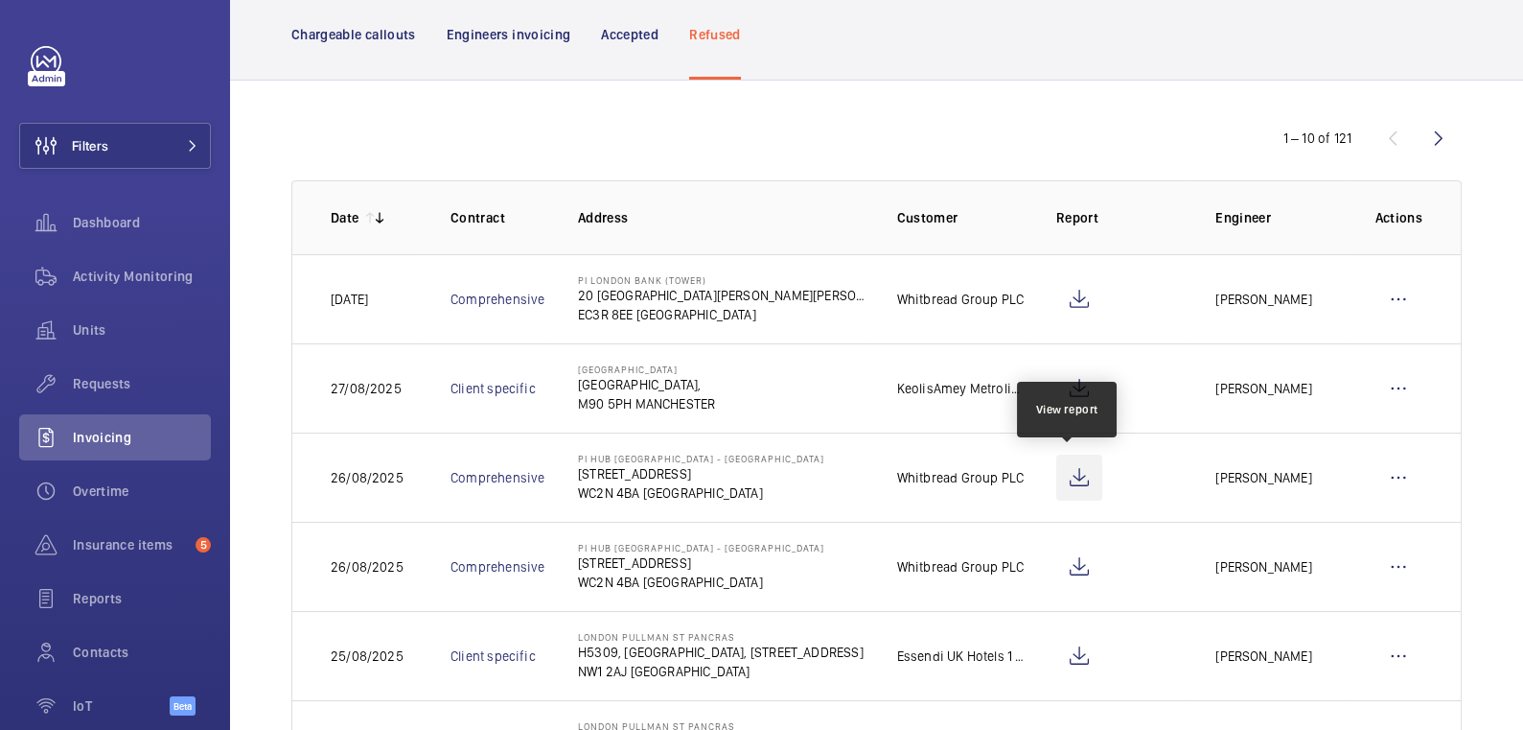
type input "st martins"
click at [1077, 482] on wm-front-icon-button at bounding box center [1079, 477] width 46 height 46
click at [1376, 474] on wm-front-icon-button at bounding box center [1399, 477] width 46 height 46
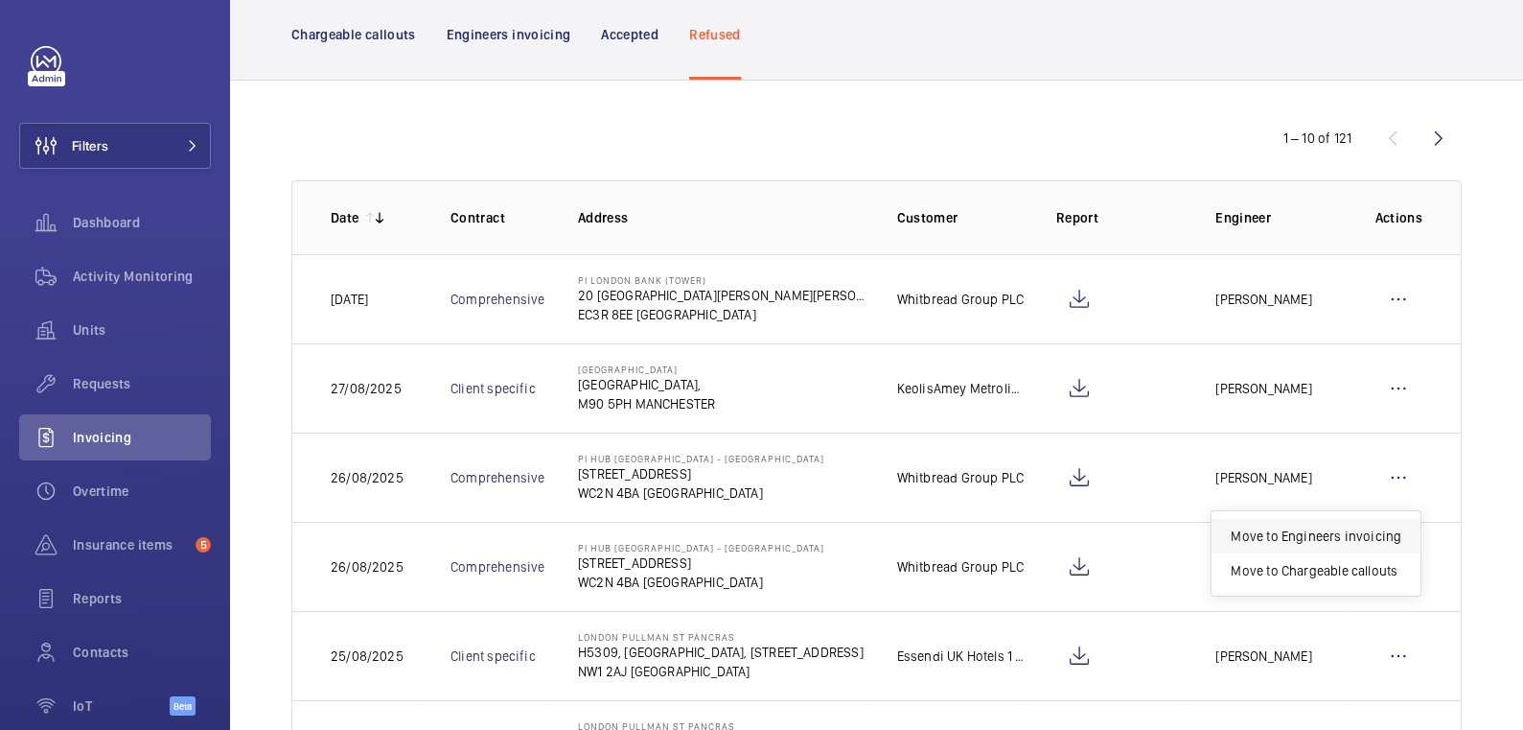
click at [1341, 526] on p "Move to Engineers invoicing" at bounding box center [1316, 535] width 171 height 19
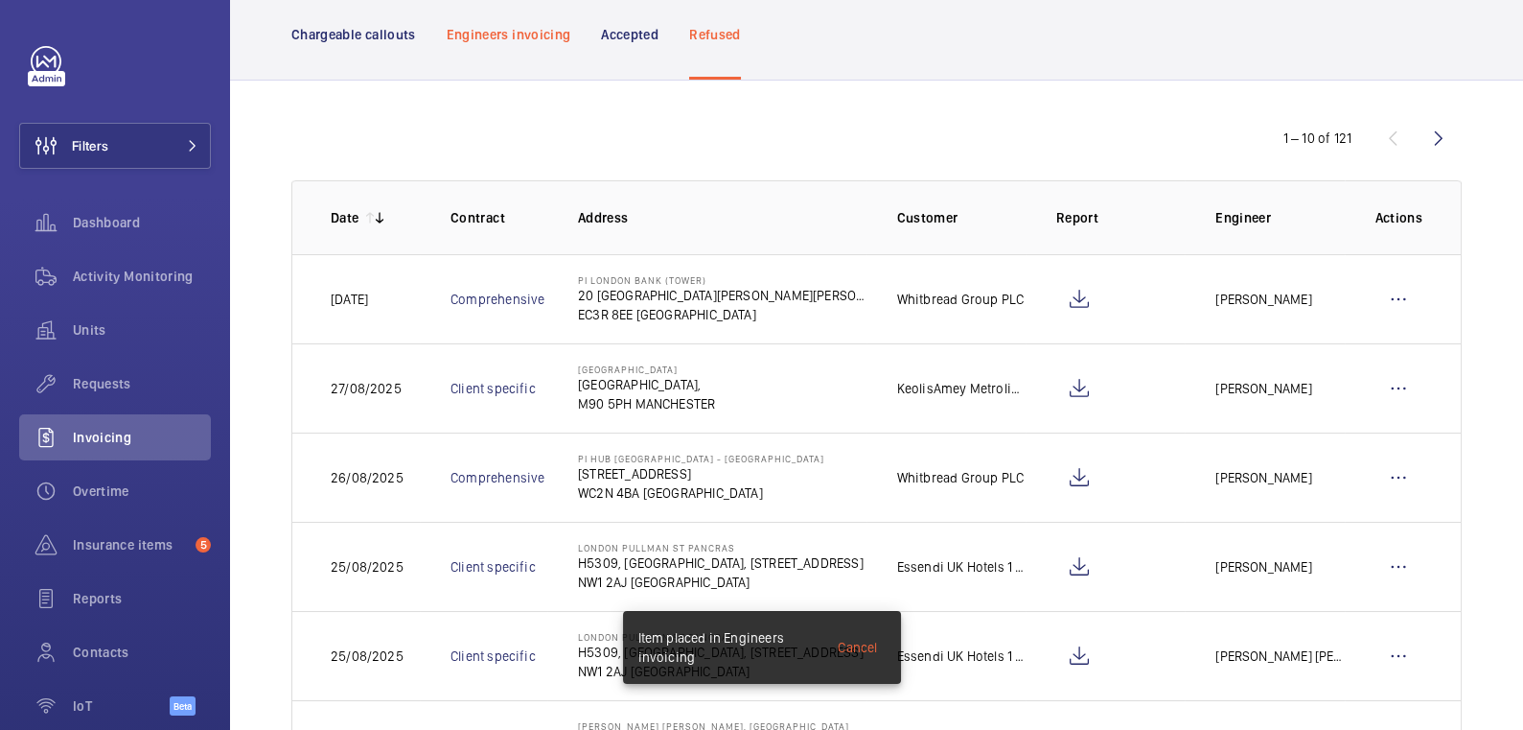
click at [531, 29] on p "Engineers invoicing" at bounding box center [509, 34] width 125 height 19
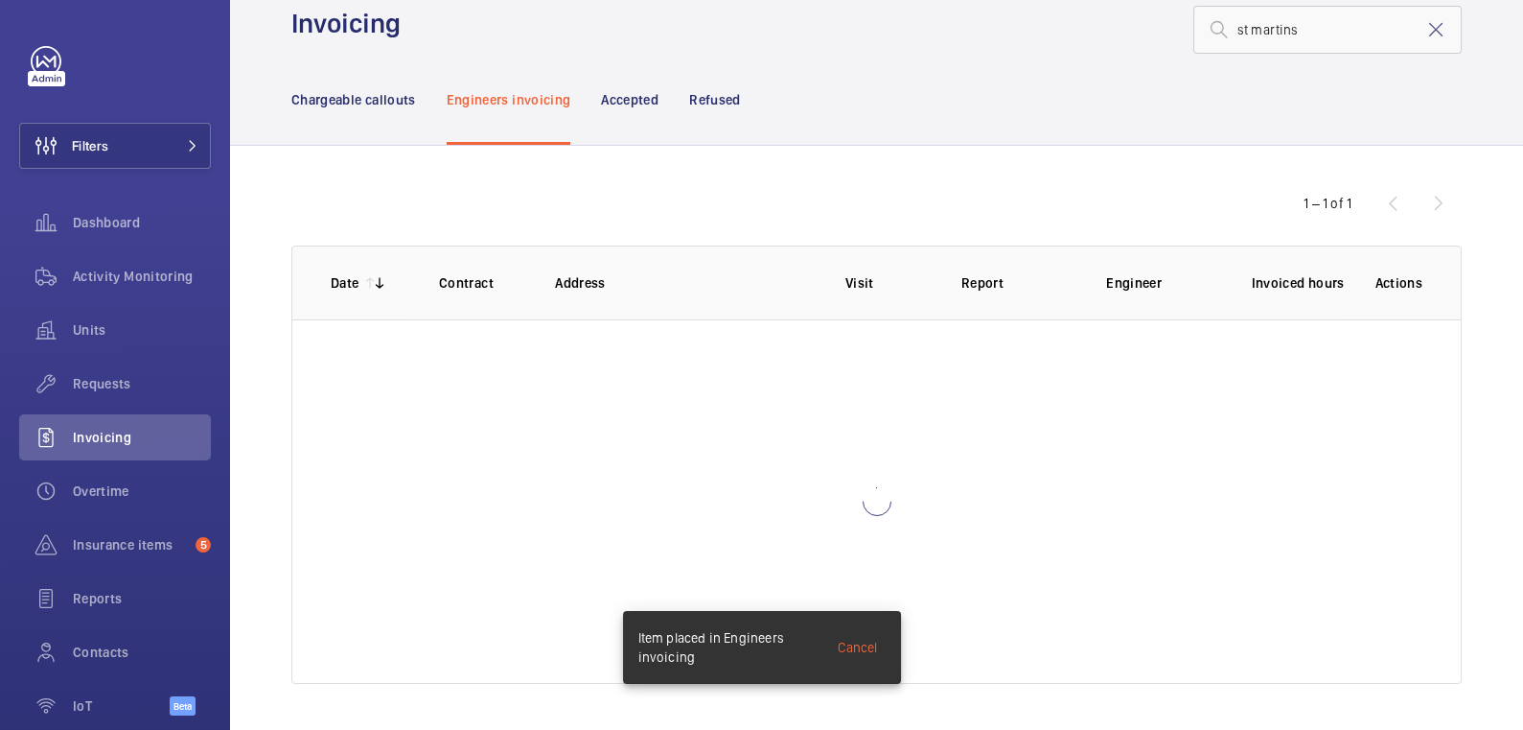
scroll to position [39, 0]
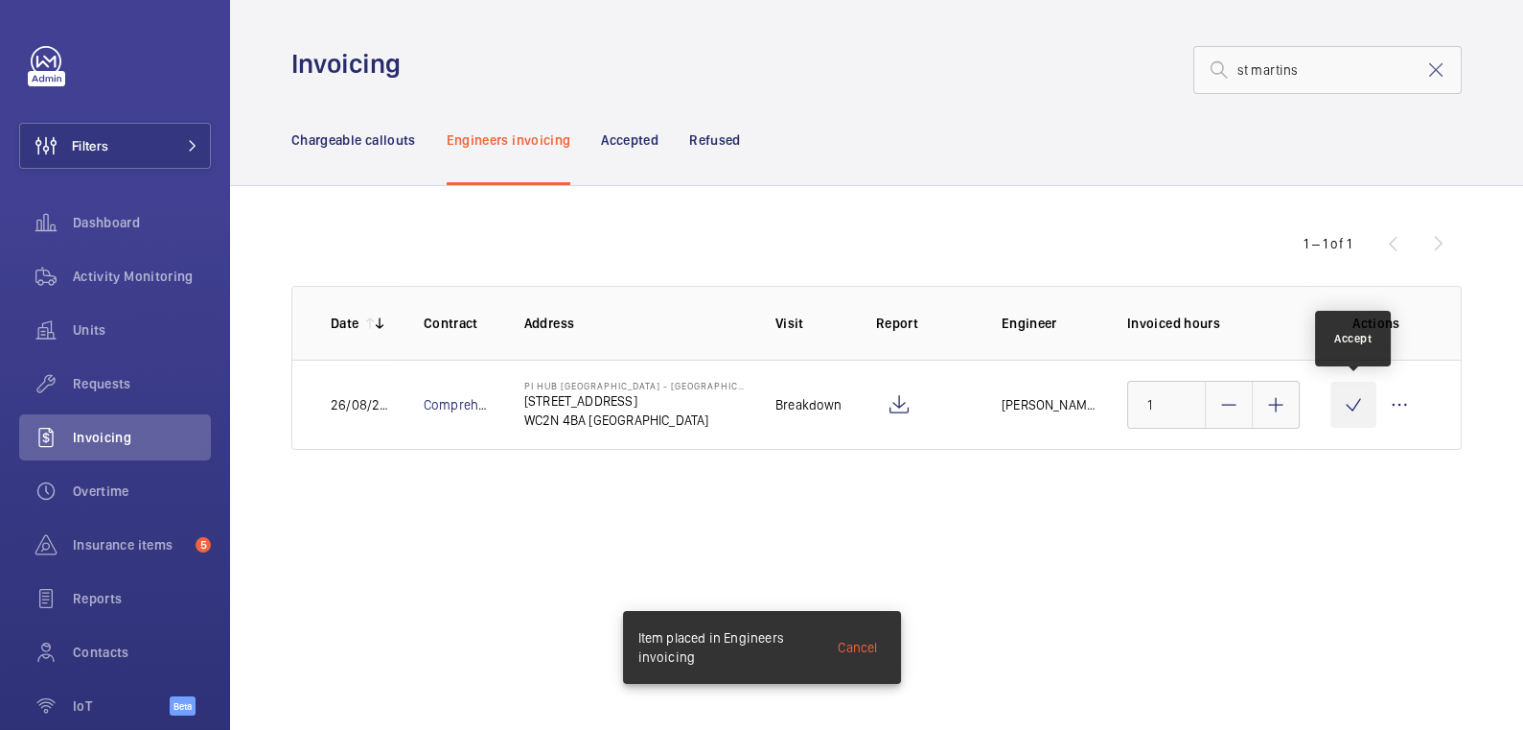
click at [1359, 409] on wm-front-icon-button at bounding box center [1354, 405] width 46 height 46
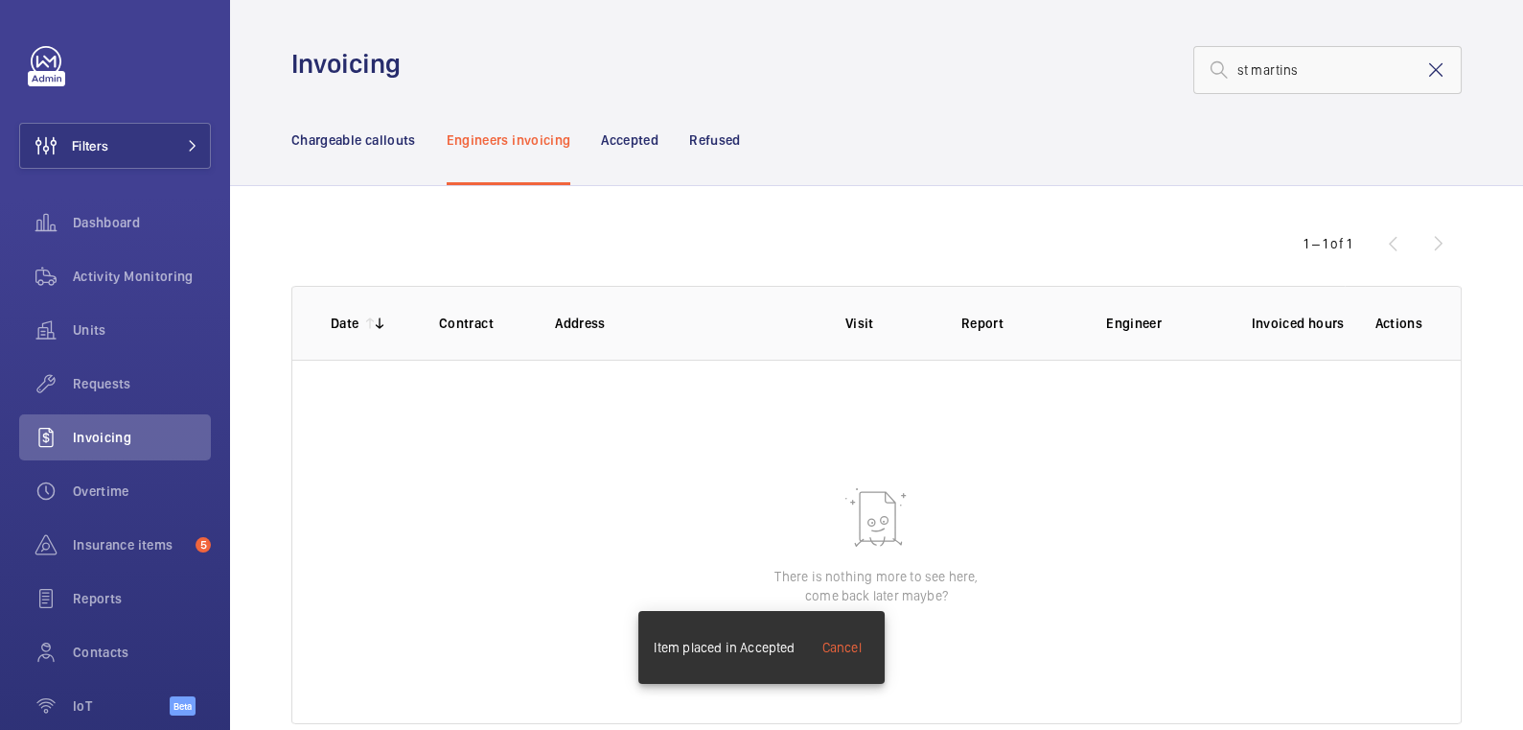
click at [1425, 66] on mat-icon at bounding box center [1436, 69] width 23 height 23
click at [370, 130] on p "Chargeable callouts" at bounding box center [353, 139] width 125 height 19
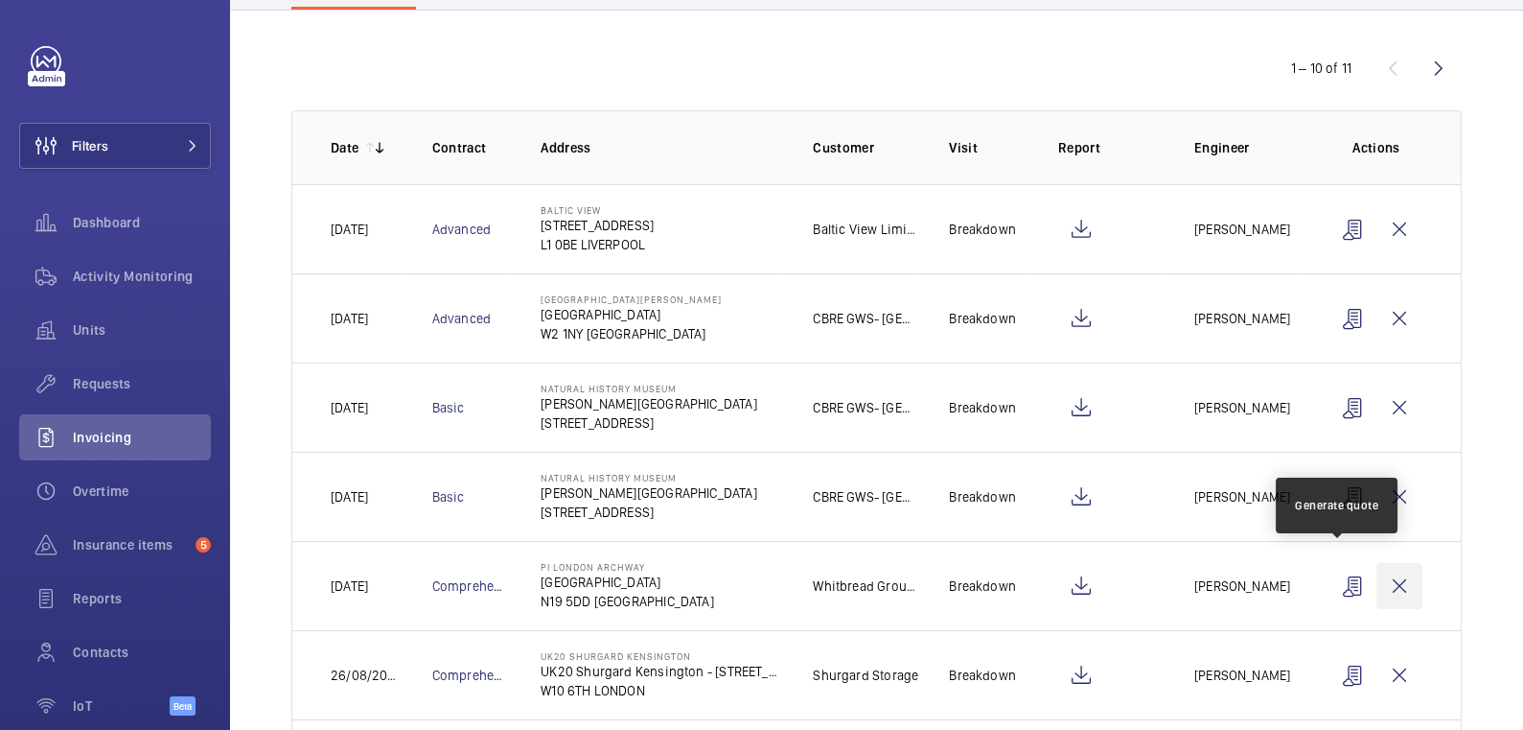
scroll to position [187, 0]
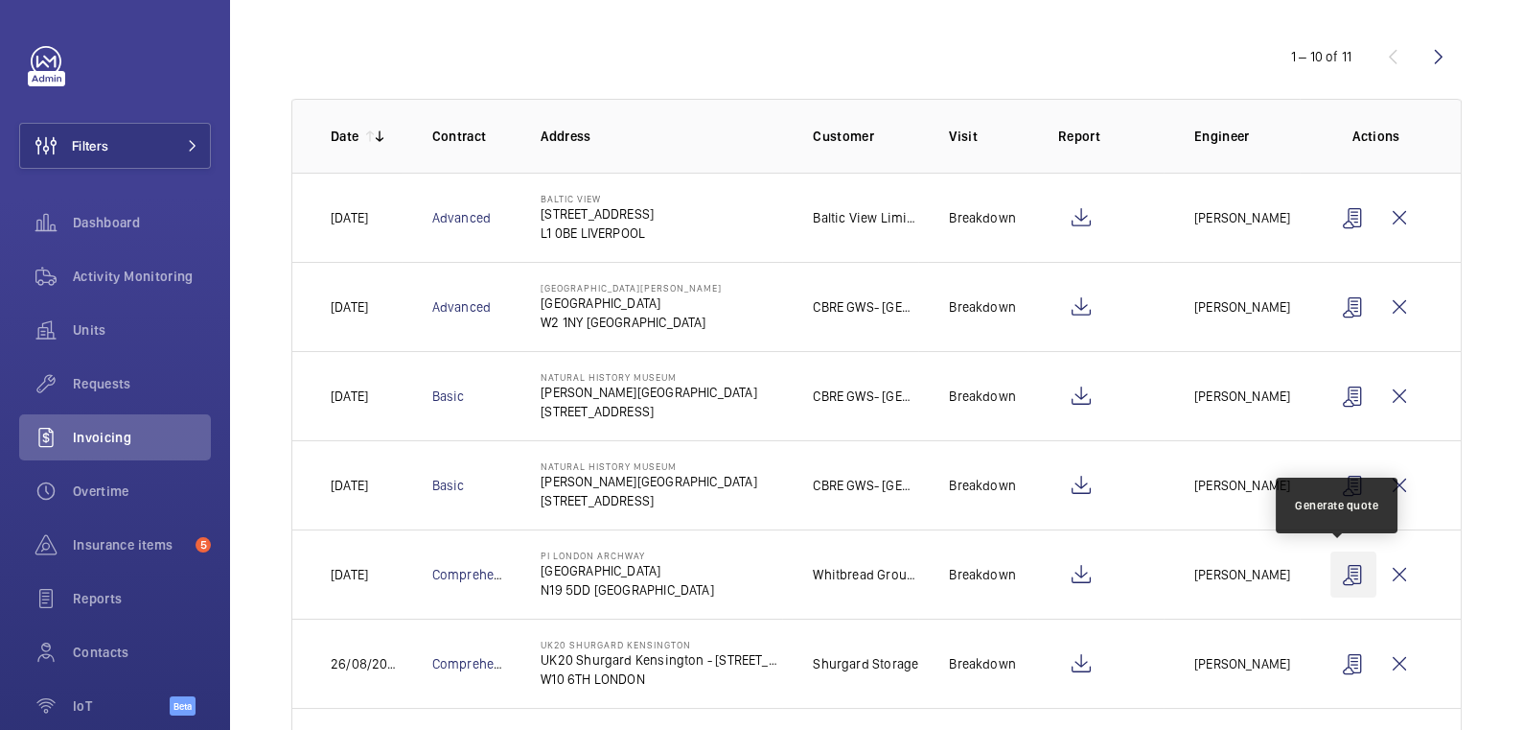
click at [1352, 570] on wm-front-icon-button at bounding box center [1354, 574] width 46 height 46
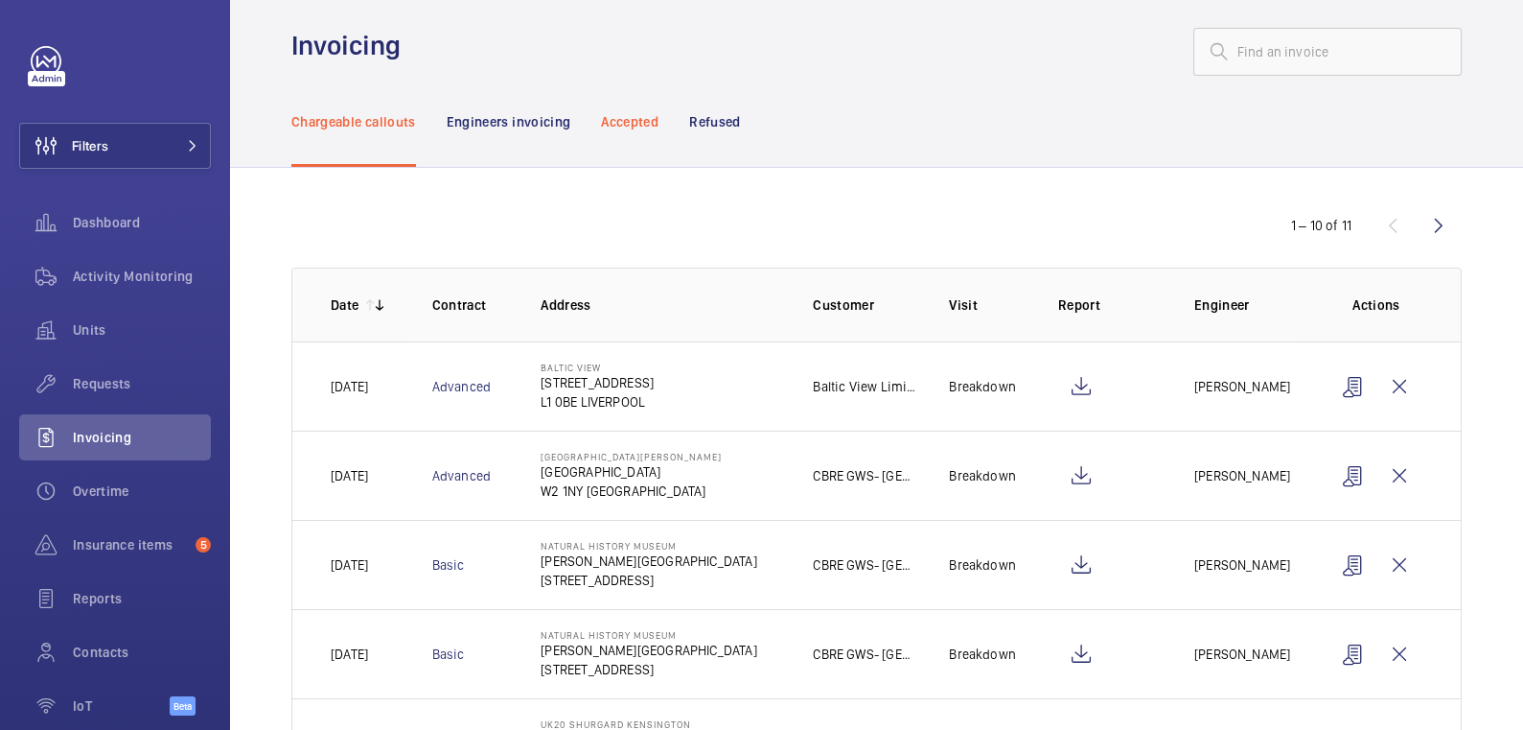
scroll to position [0, 0]
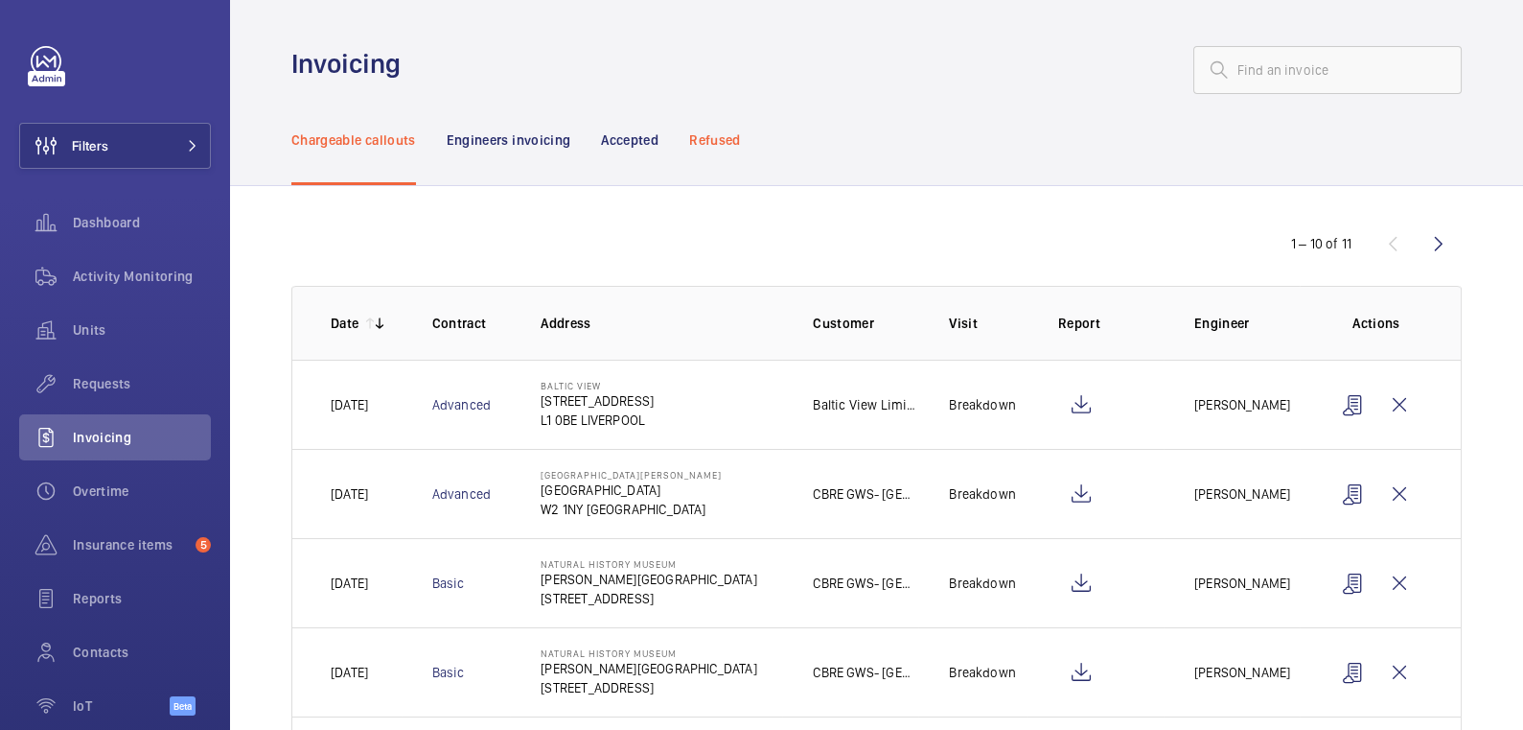
click at [733, 144] on p "Refused" at bounding box center [714, 139] width 51 height 19
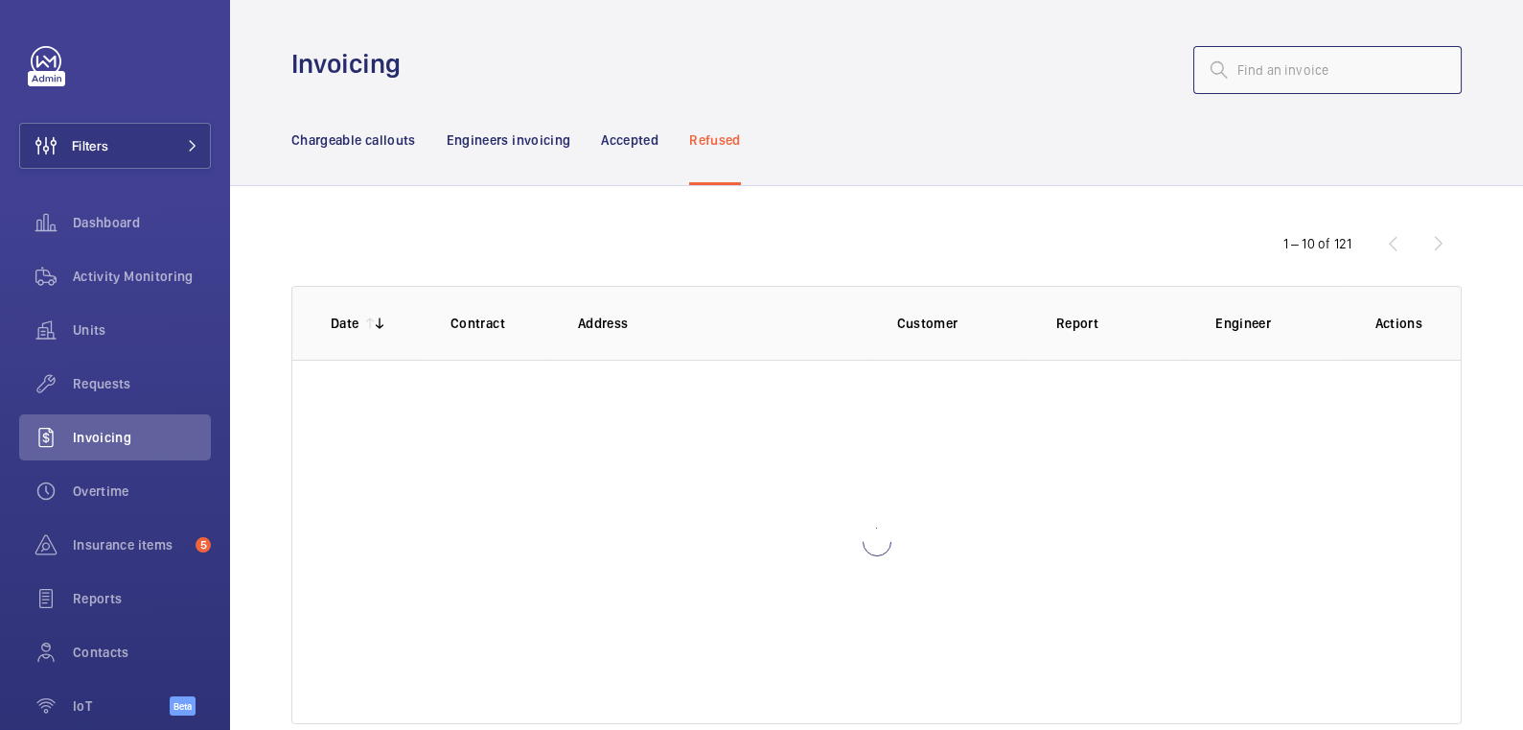
click at [1264, 76] on input "text" at bounding box center [1328, 70] width 268 height 48
type input "h"
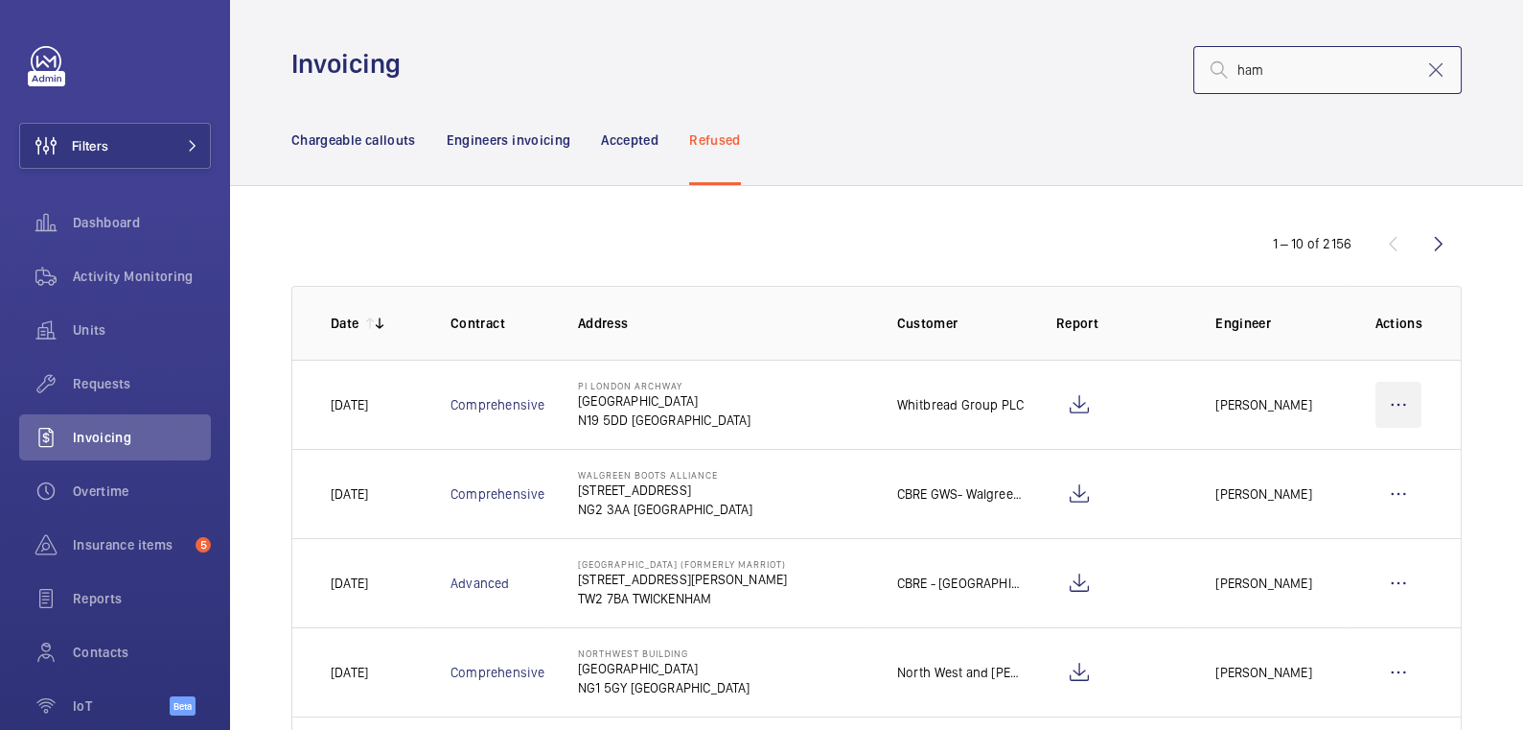
type input "ham"
click at [1398, 412] on wm-front-icon-button at bounding box center [1399, 405] width 46 height 46
click at [1346, 469] on p "Move to Engineers invoicing" at bounding box center [1316, 462] width 171 height 19
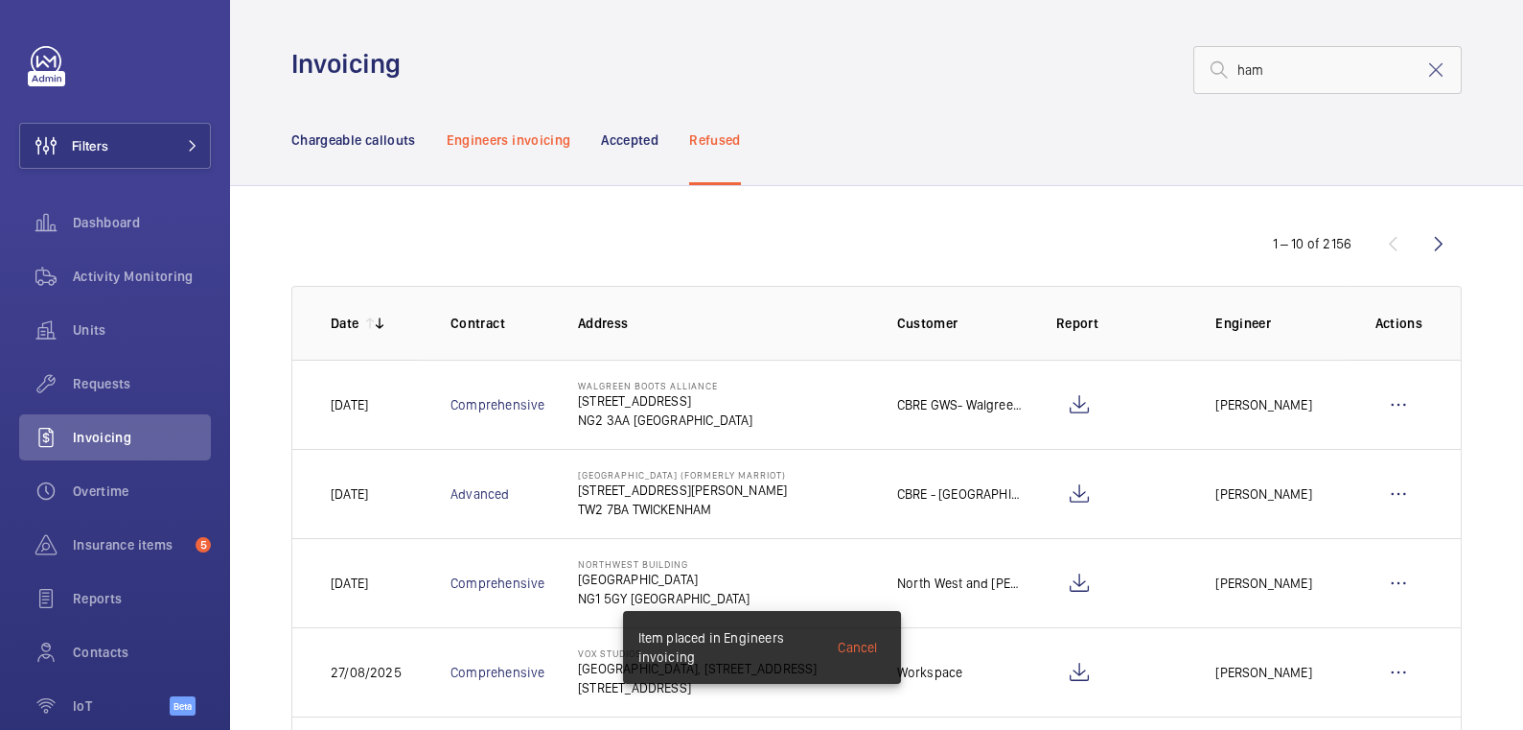
click at [538, 130] on p "Engineers invoicing" at bounding box center [509, 139] width 125 height 19
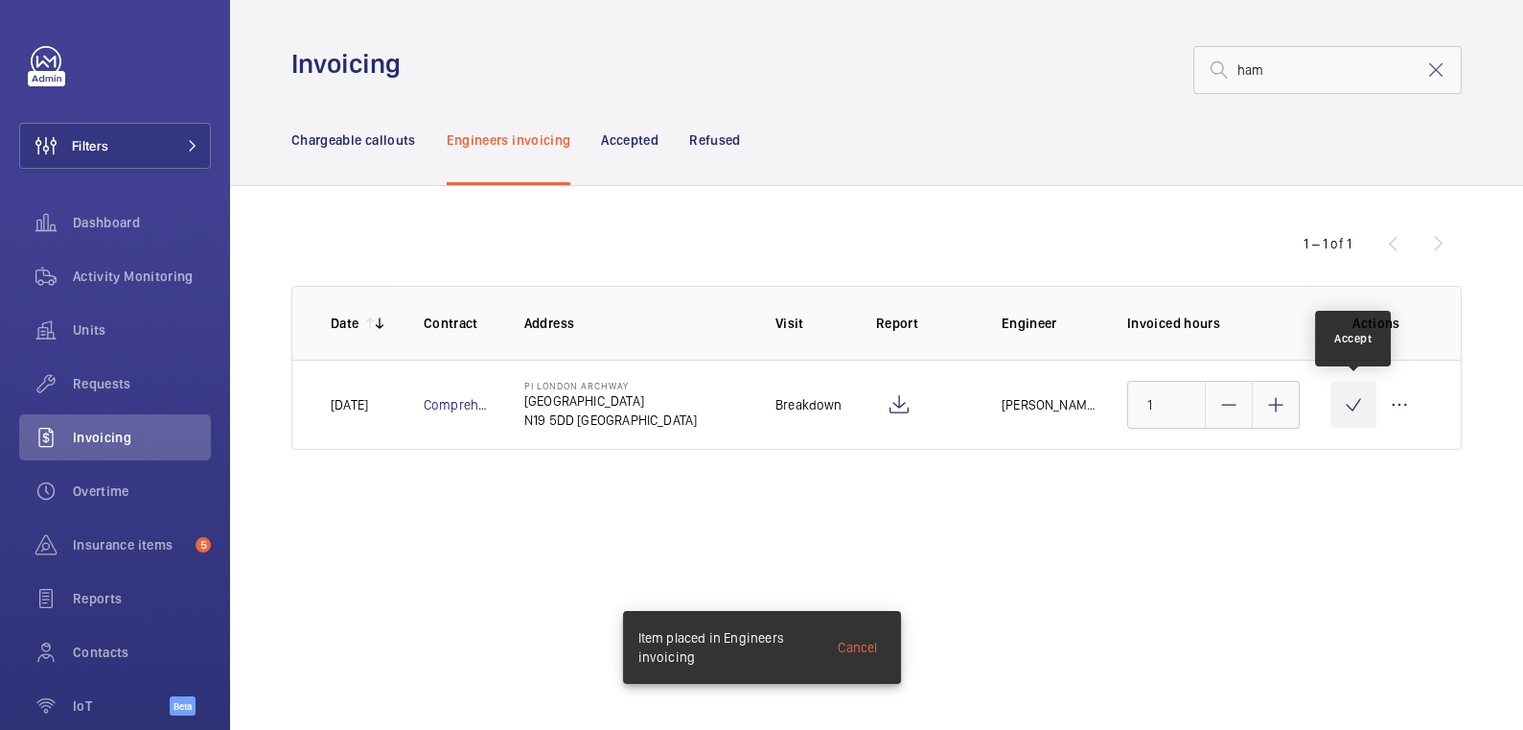
click at [1338, 403] on wm-front-icon-button at bounding box center [1354, 405] width 46 height 46
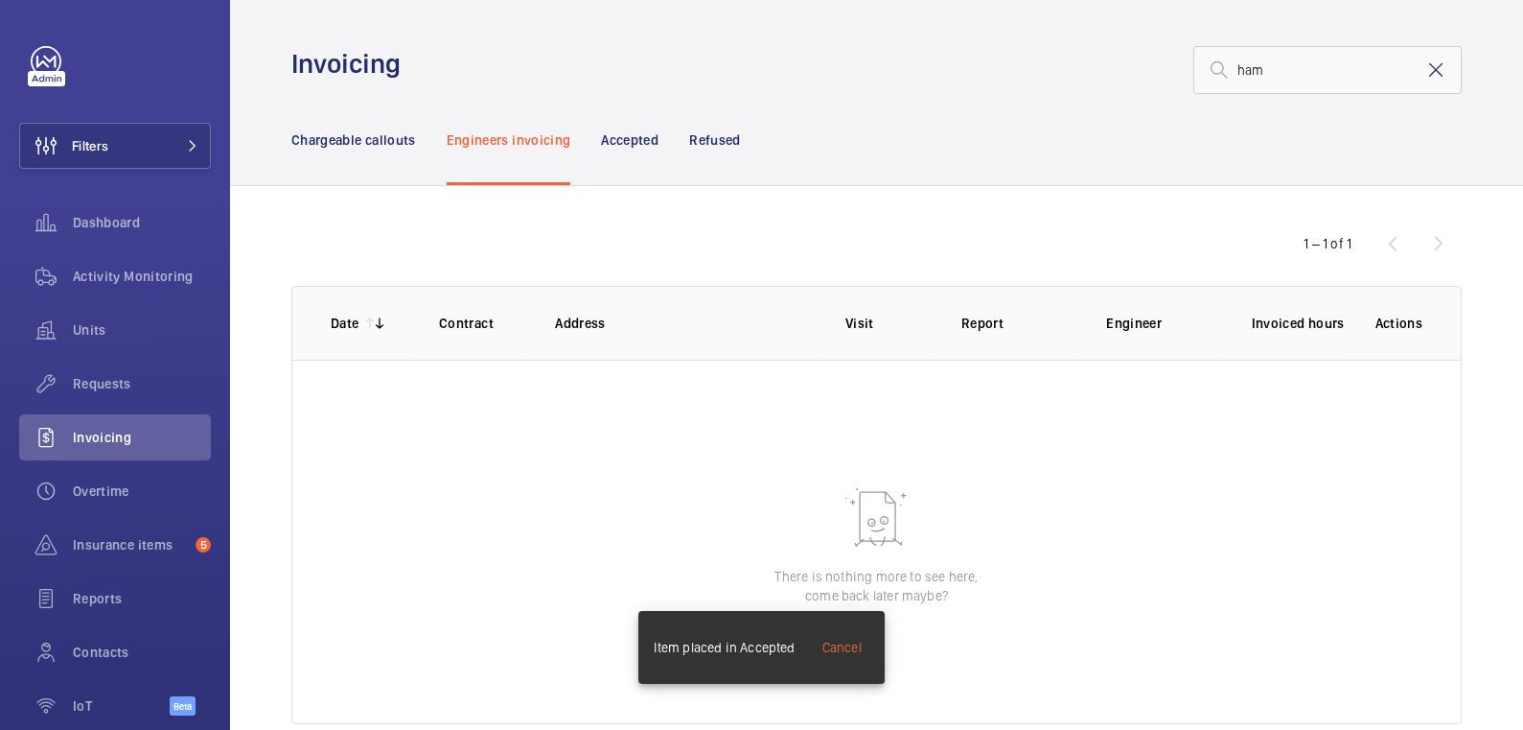
click at [1425, 63] on mat-icon at bounding box center [1436, 69] width 23 height 23
click at [362, 148] on p "Chargeable callouts" at bounding box center [353, 139] width 125 height 19
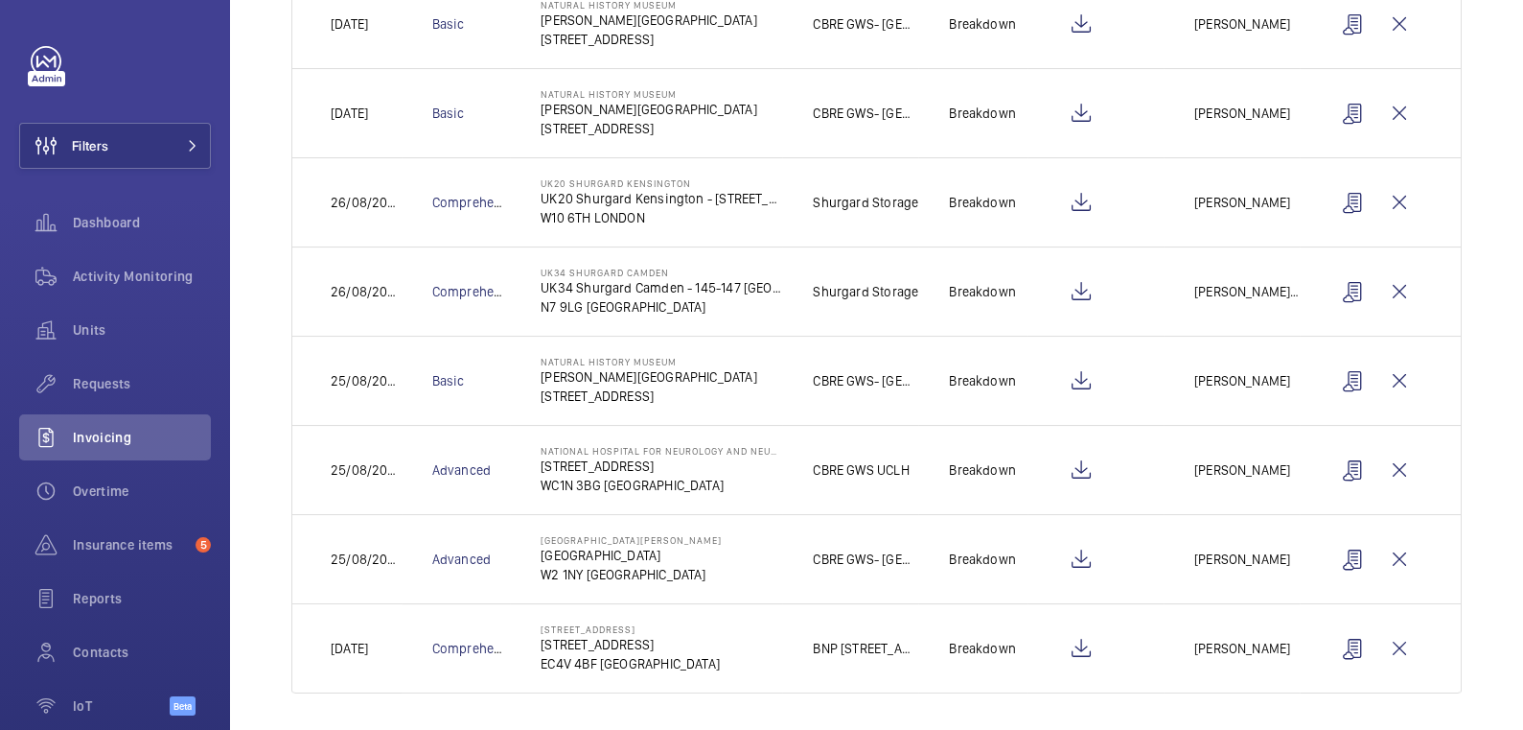
scroll to position [560, 0]
click at [1335, 642] on wm-front-icon-button at bounding box center [1354, 647] width 46 height 46
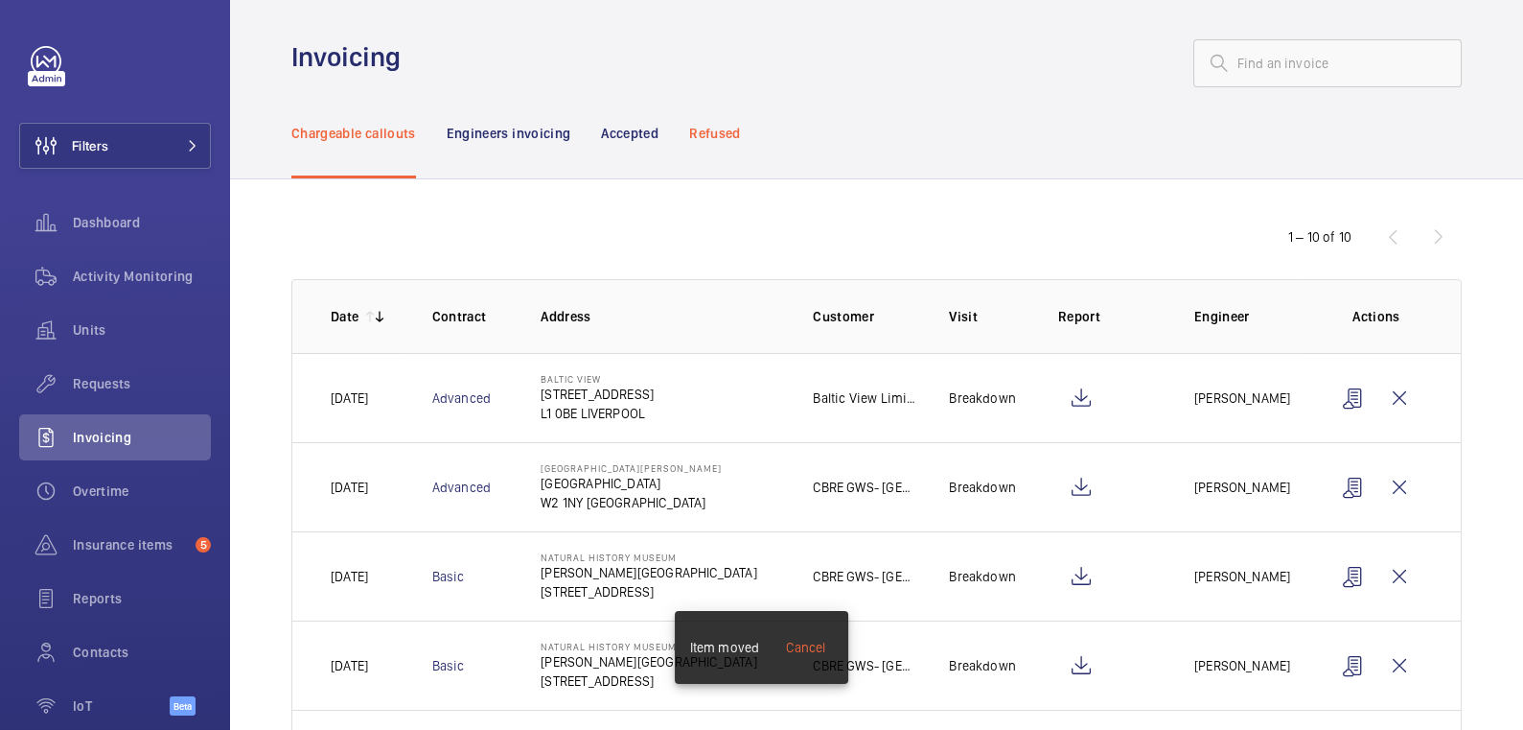
scroll to position [0, 0]
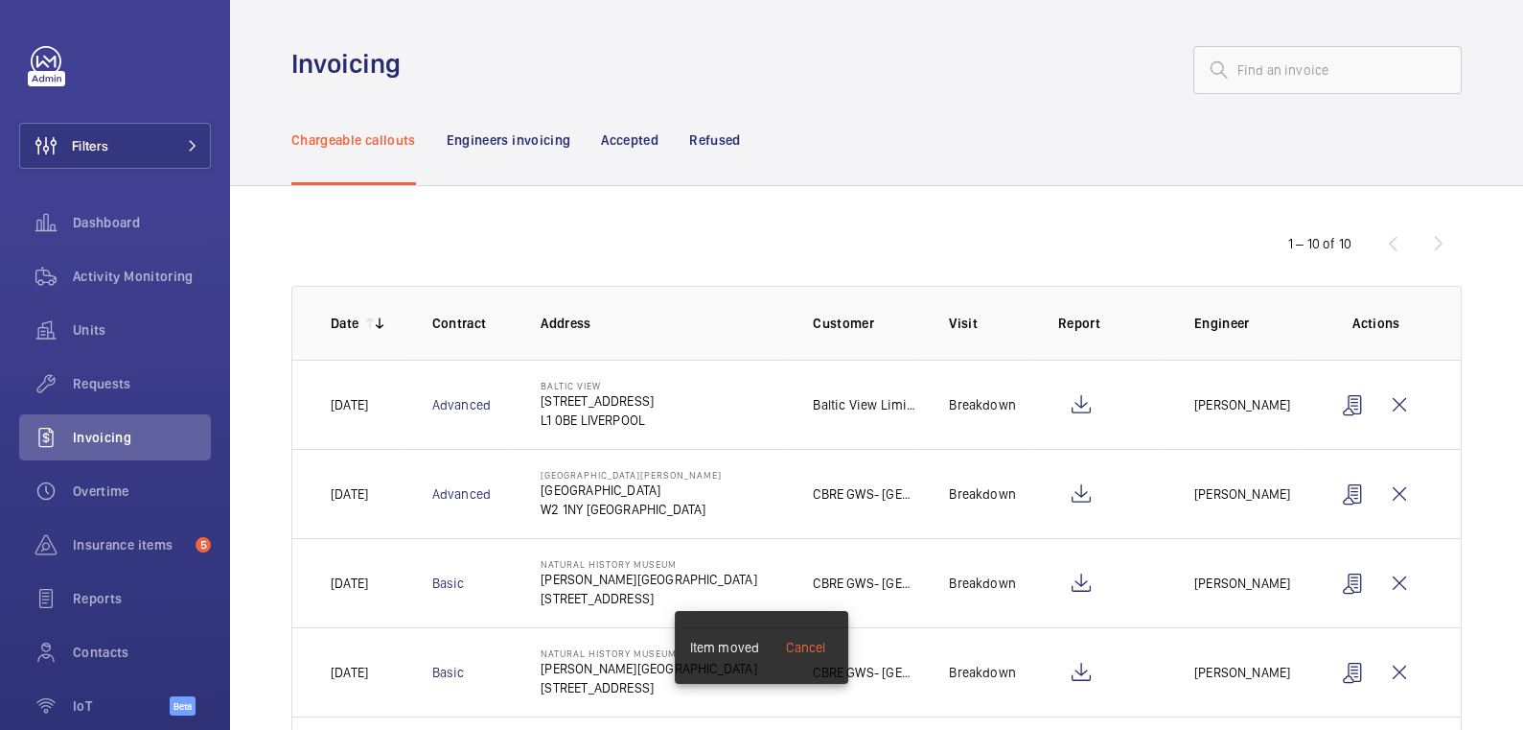
click at [713, 151] on div "Refused" at bounding box center [714, 139] width 51 height 91
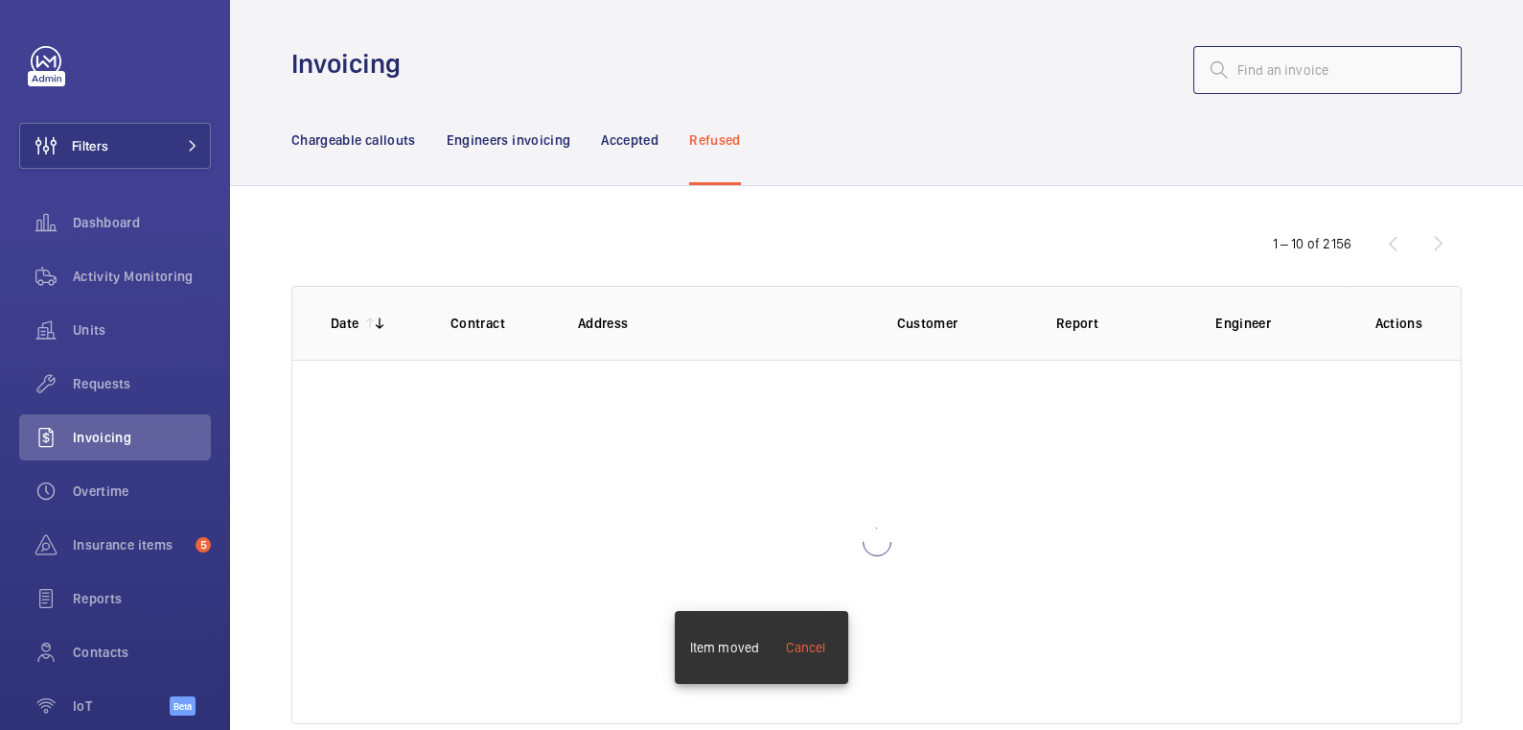
click at [1290, 71] on input "text" at bounding box center [1328, 70] width 268 height 48
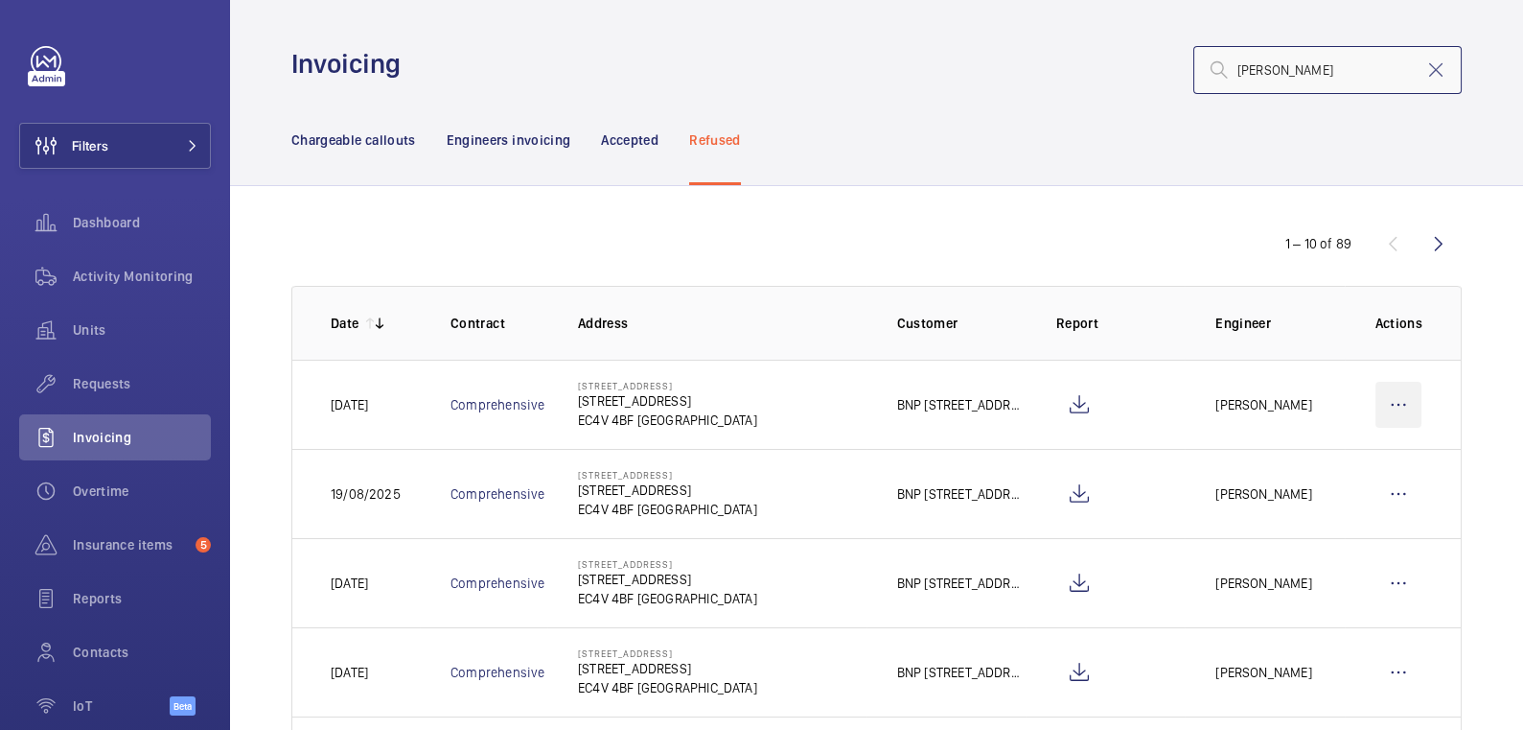
type input "[PERSON_NAME]"
click at [1398, 390] on wm-front-icon-button at bounding box center [1399, 405] width 46 height 46
click at [1369, 454] on p "Move to Engineers invoicing" at bounding box center [1316, 462] width 171 height 19
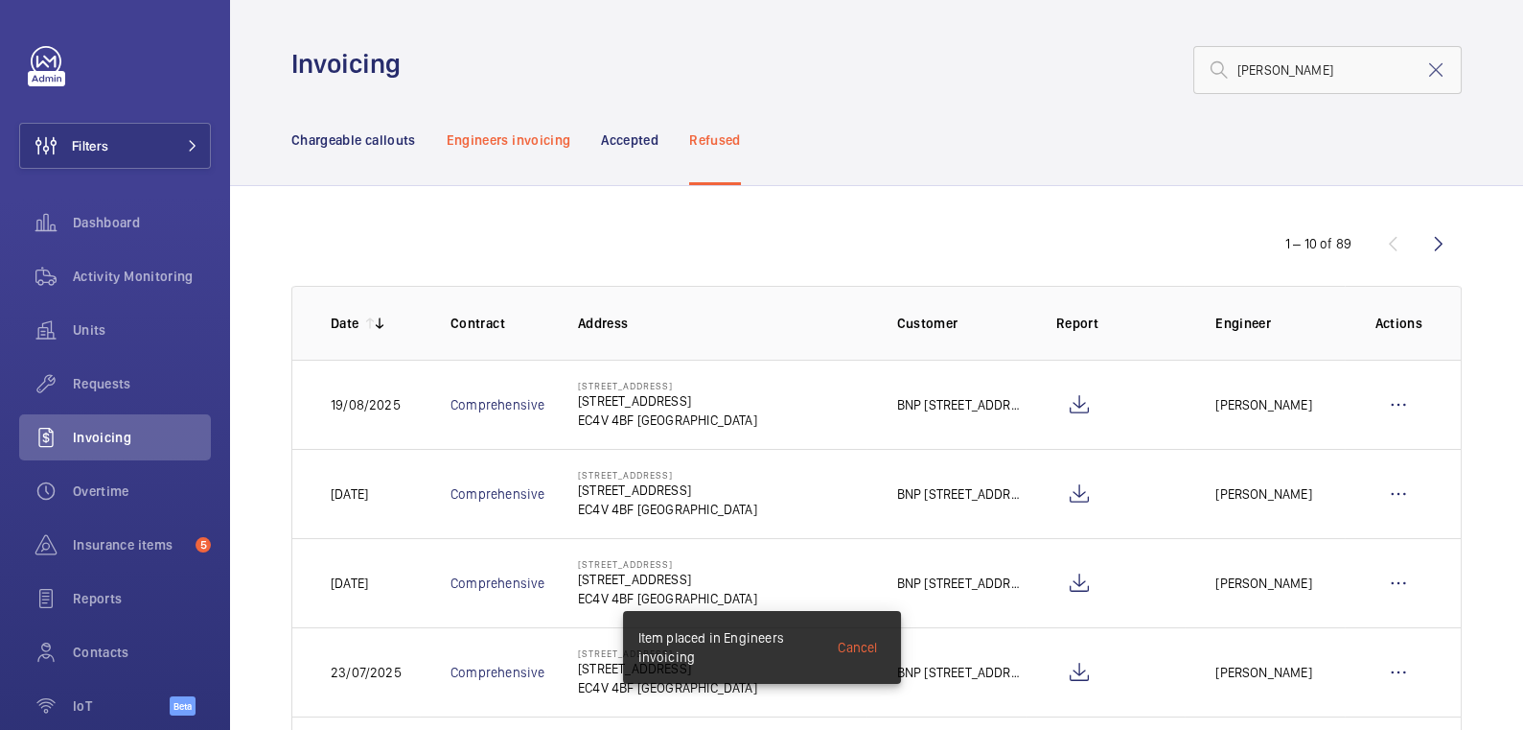
click at [564, 142] on p "Engineers invoicing" at bounding box center [509, 139] width 125 height 19
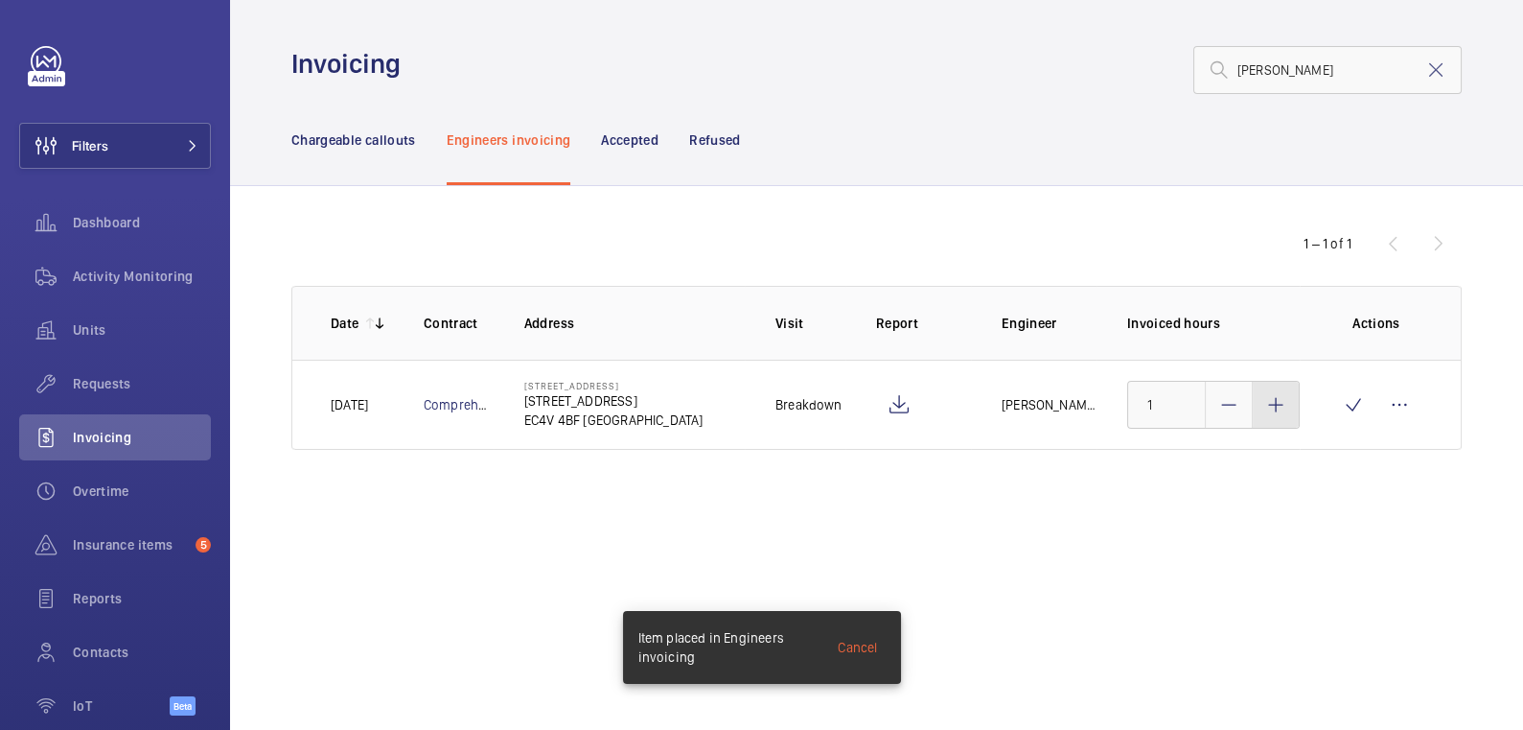
click at [1285, 411] on mat-icon at bounding box center [1276, 404] width 23 height 23
click at [1285, 410] on mat-icon at bounding box center [1276, 404] width 23 height 23
type input "3"
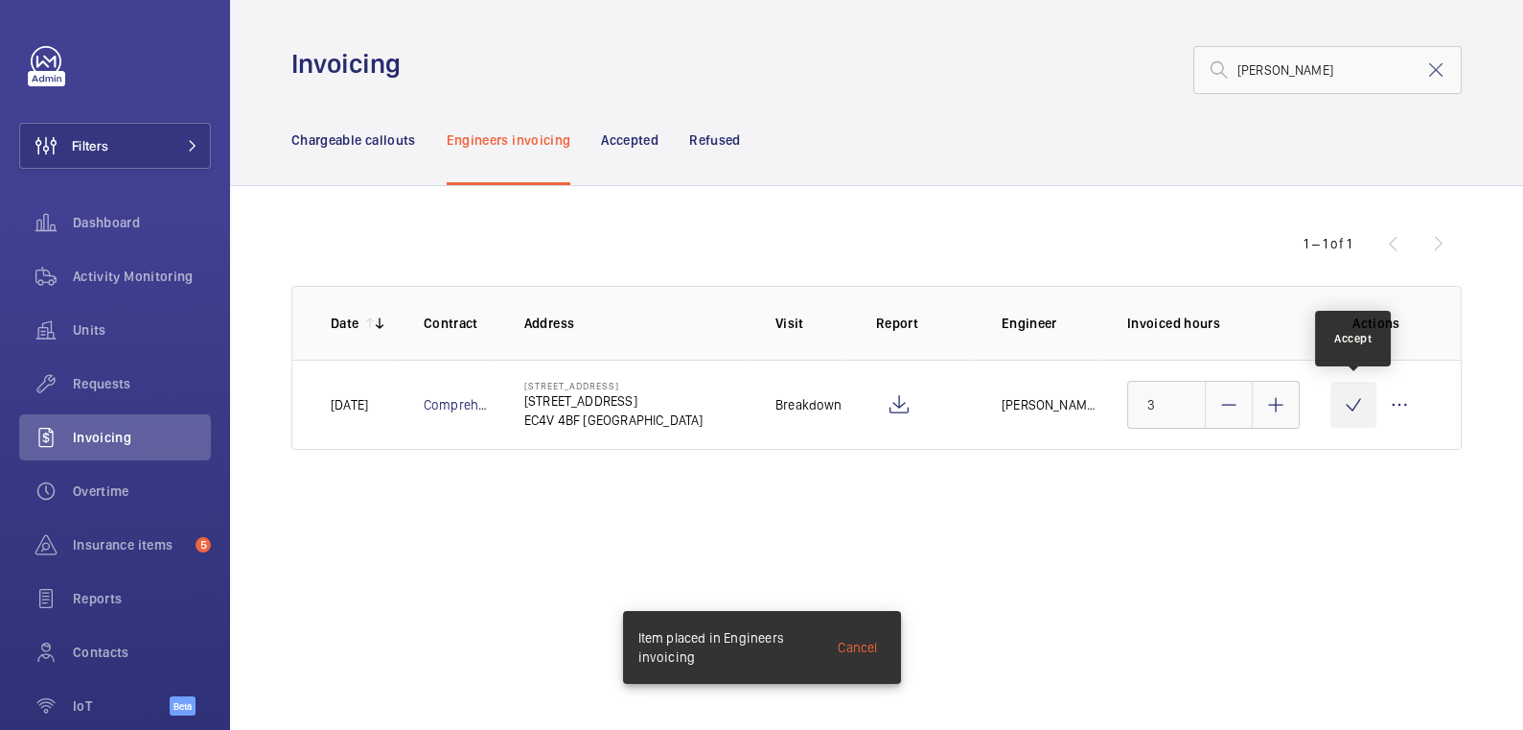
click at [1348, 411] on wm-front-icon-button at bounding box center [1354, 405] width 46 height 46
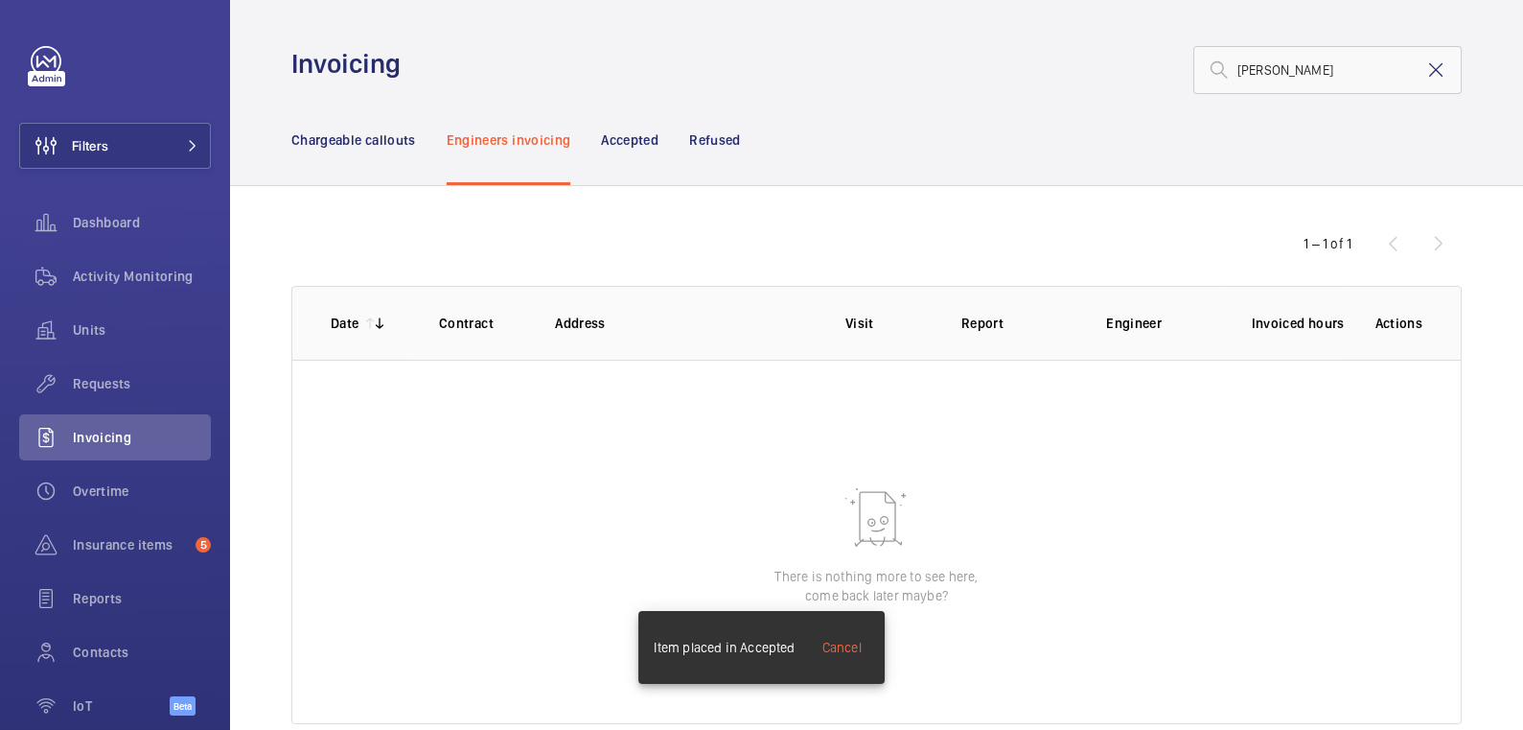
click at [1425, 72] on mat-icon at bounding box center [1436, 69] width 23 height 23
click at [366, 140] on p "Chargeable callouts" at bounding box center [353, 139] width 125 height 19
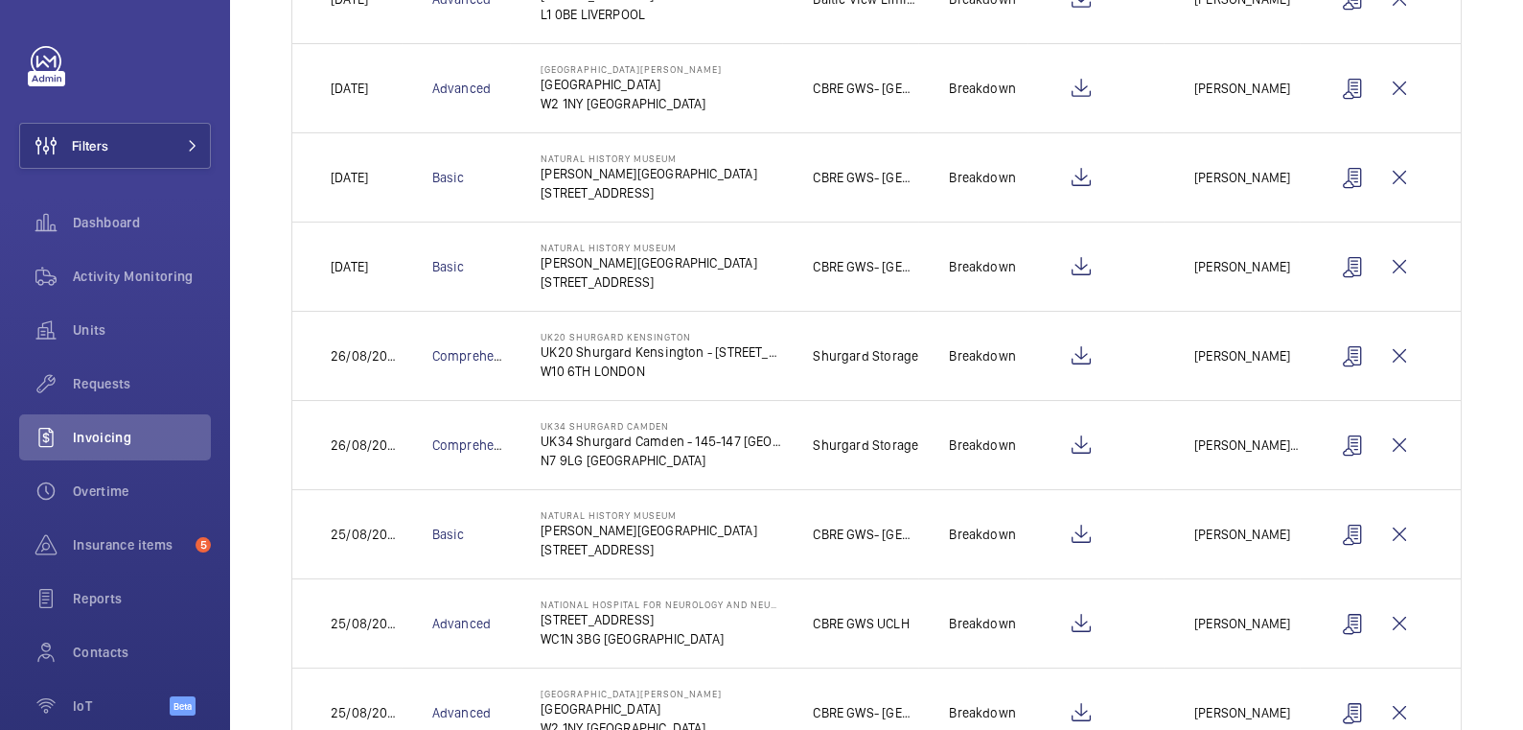
scroll to position [472, 0]
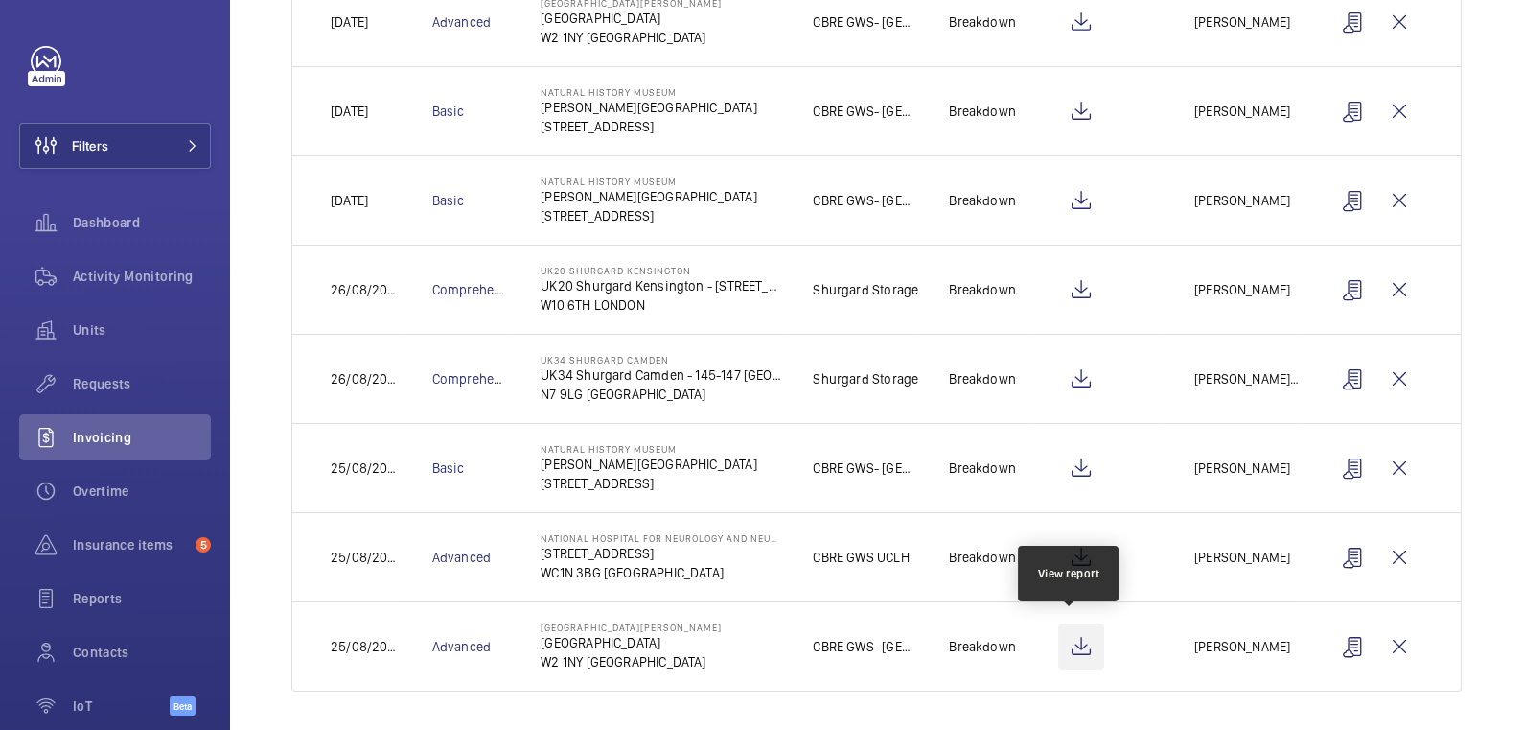
click at [1074, 641] on wm-front-icon-button at bounding box center [1081, 646] width 46 height 46
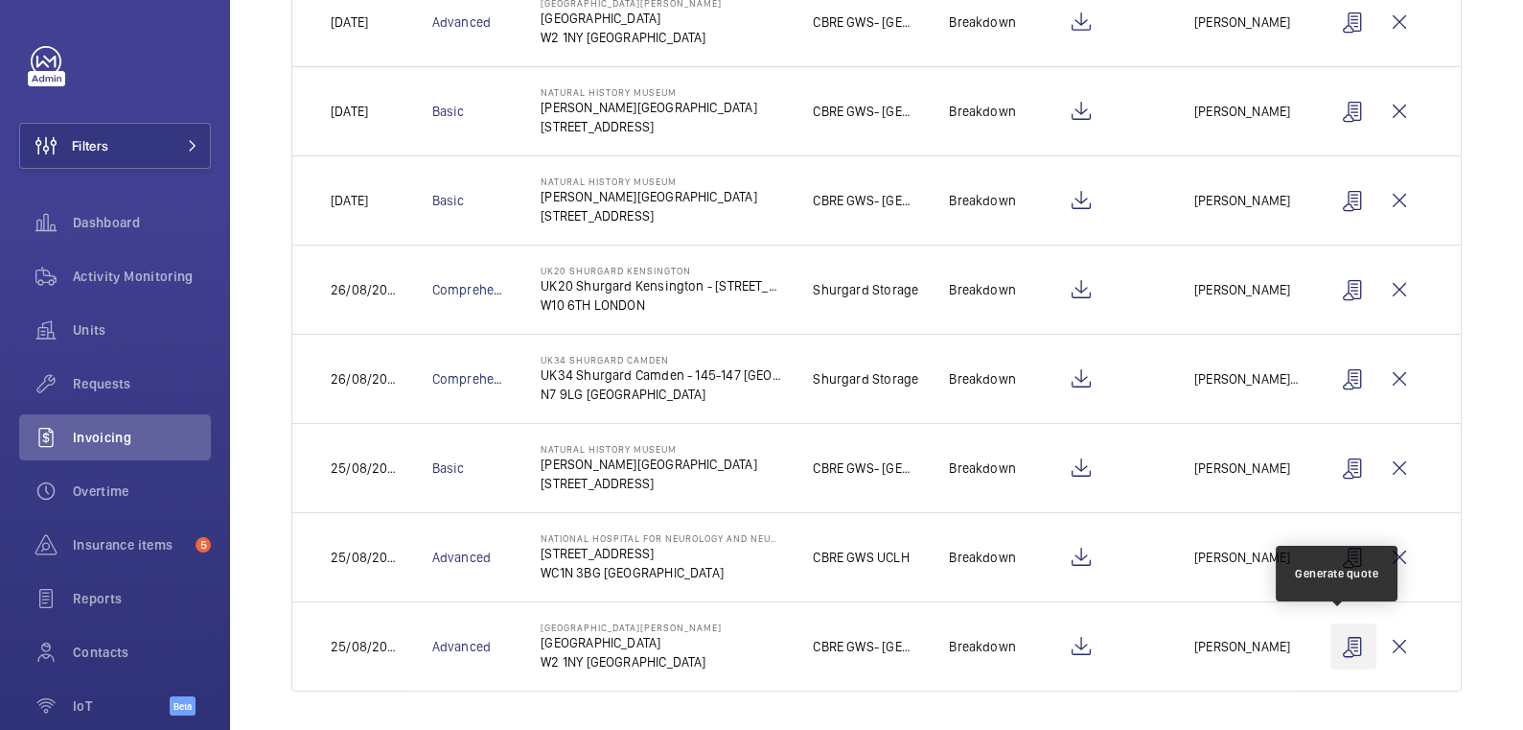
click at [1343, 652] on wm-front-icon-button at bounding box center [1354, 646] width 46 height 46
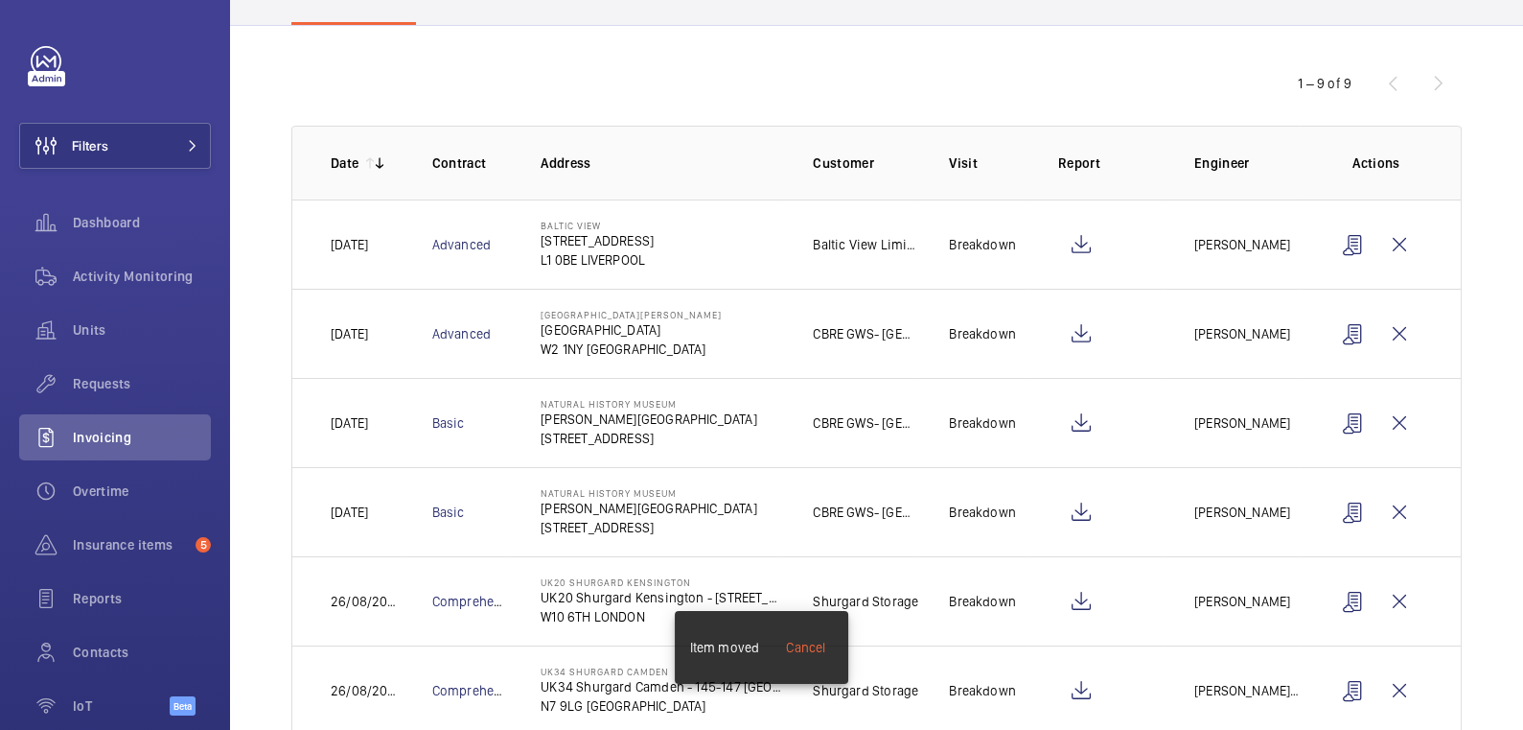
scroll to position [0, 0]
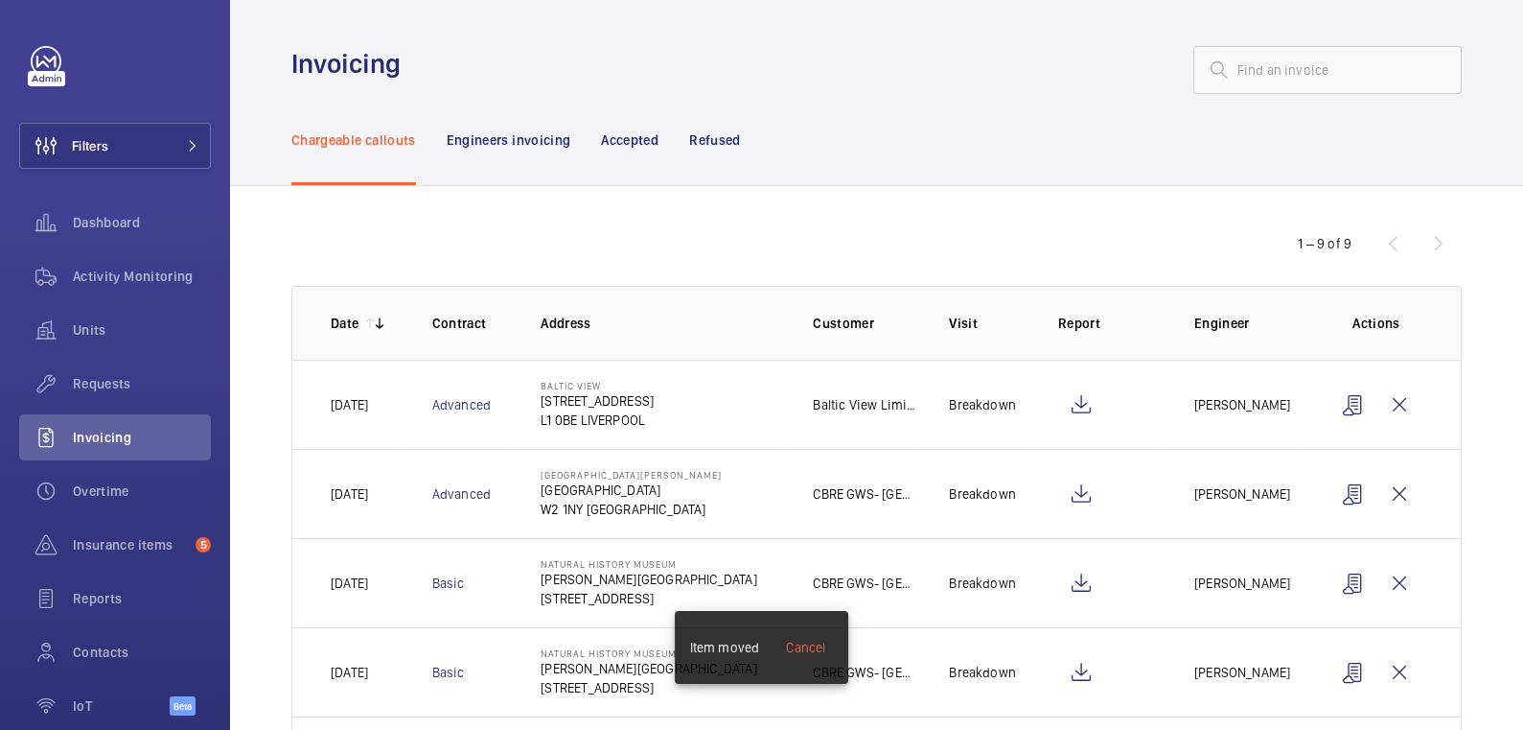
click at [708, 148] on p "Refused" at bounding box center [714, 139] width 51 height 19
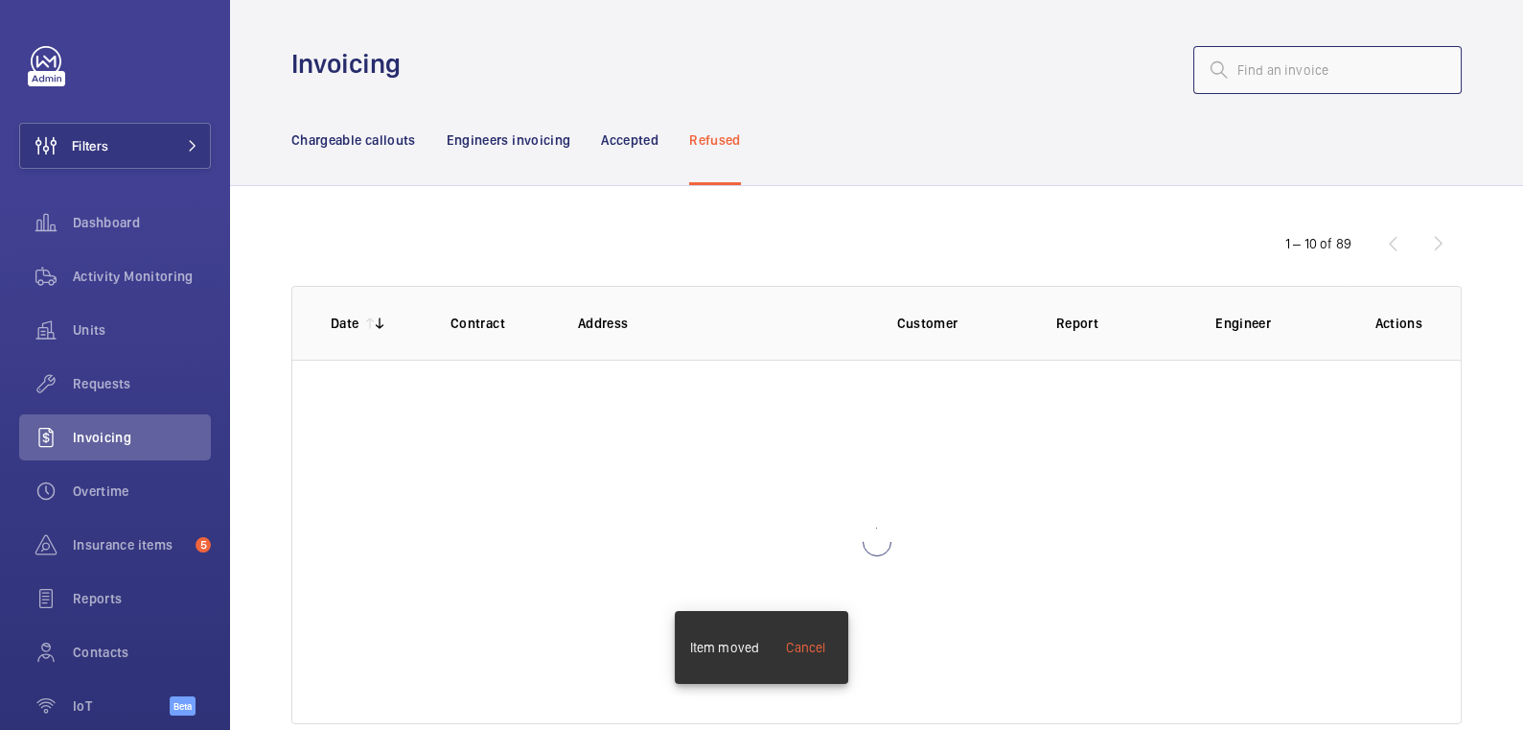
click at [1249, 74] on input "text" at bounding box center [1328, 70] width 268 height 48
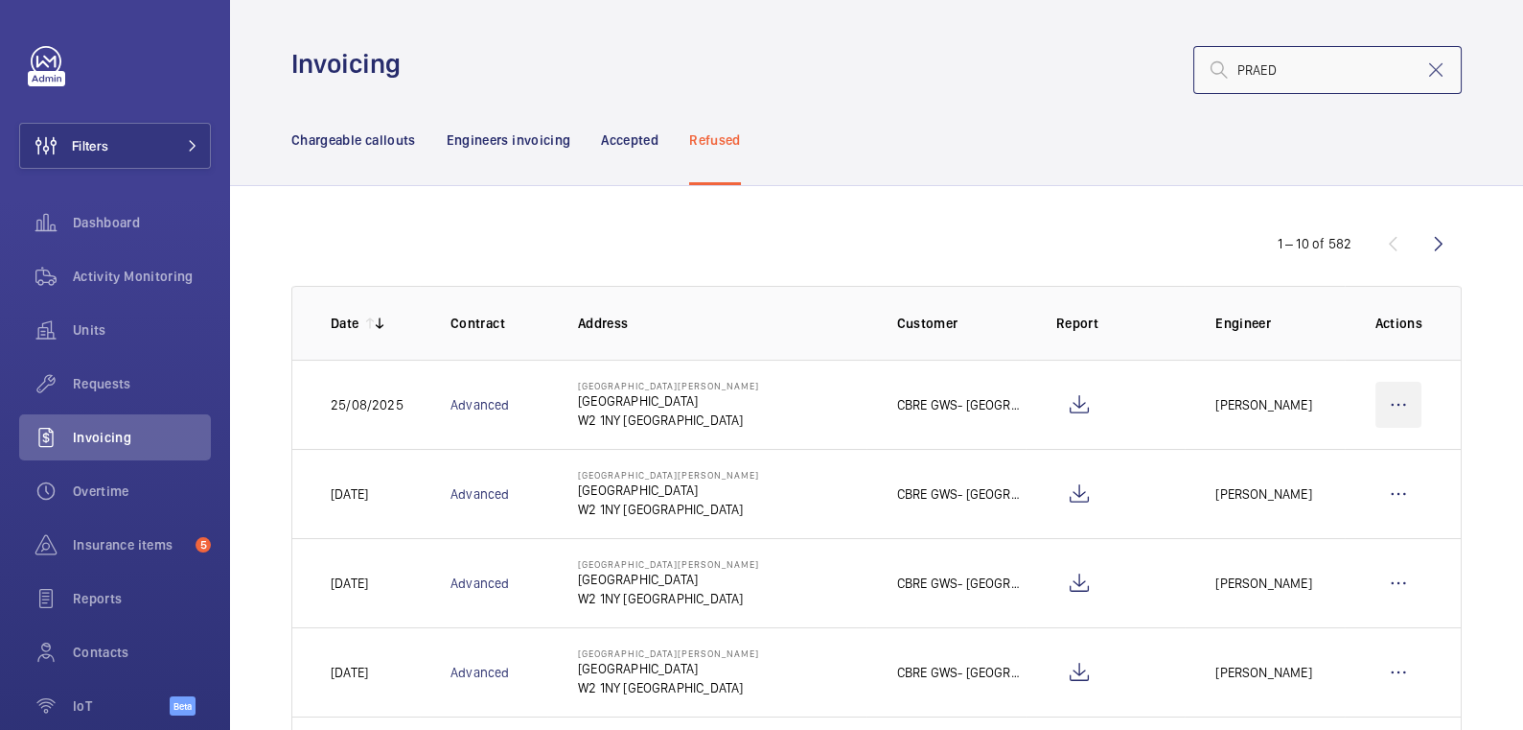
type input "PRAED"
click at [1381, 405] on wm-front-icon-button at bounding box center [1399, 405] width 46 height 46
click at [1301, 456] on p "Move to Engineers invoicing" at bounding box center [1316, 462] width 171 height 19
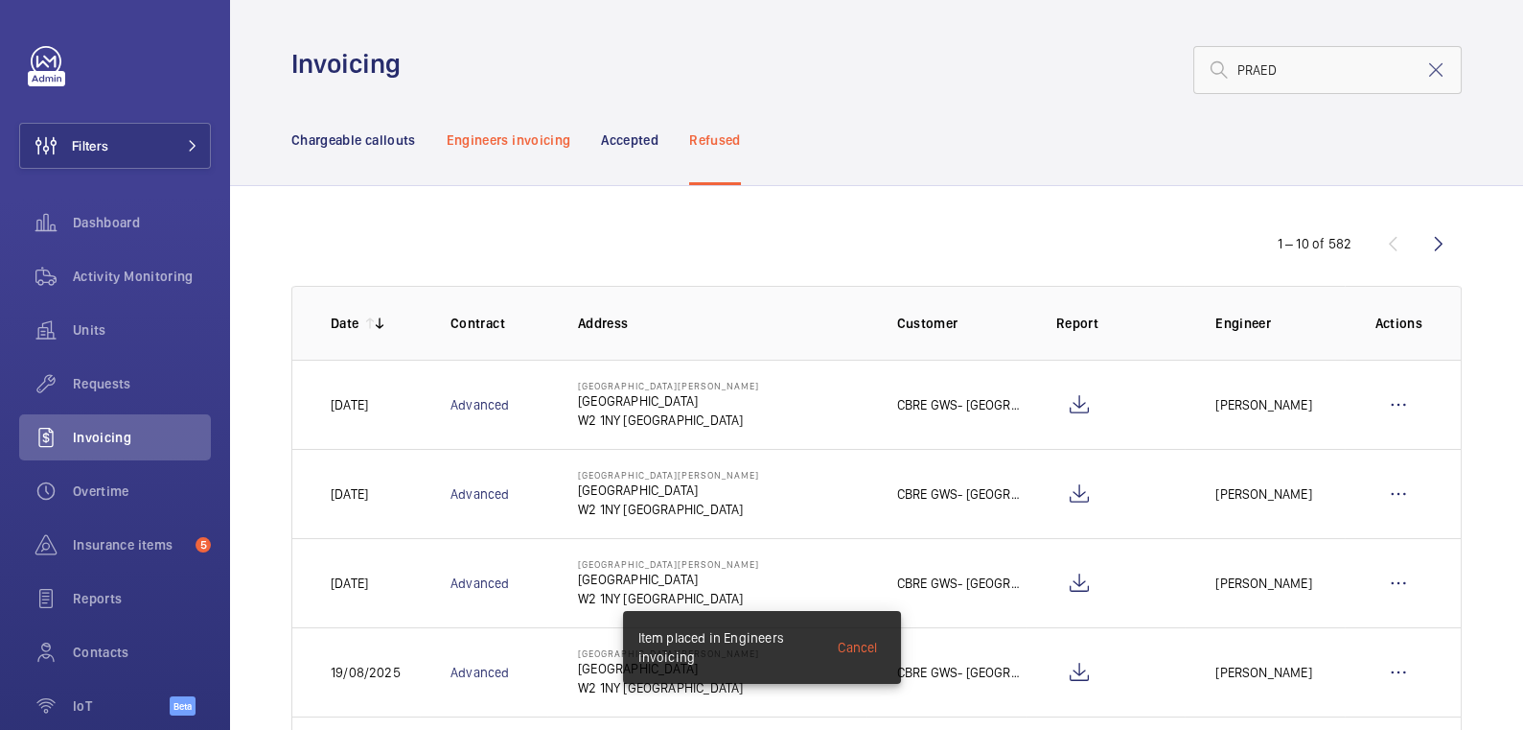
click at [531, 141] on p "Engineers invoicing" at bounding box center [509, 139] width 125 height 19
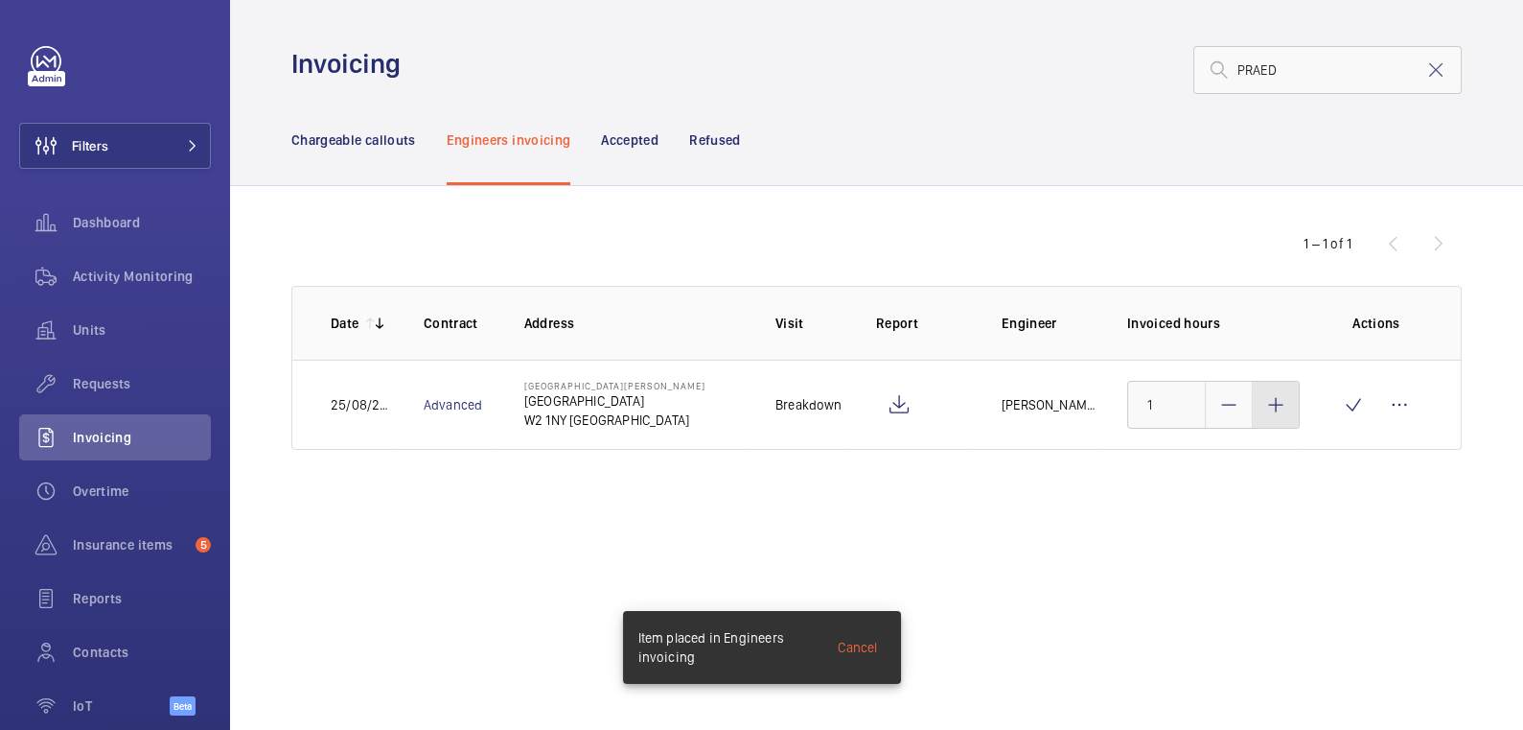
click at [1287, 416] on div at bounding box center [1276, 405] width 46 height 46
click at [1288, 415] on div at bounding box center [1276, 405] width 46 height 46
click at [1288, 416] on div at bounding box center [1276, 405] width 46 height 46
type input "3"
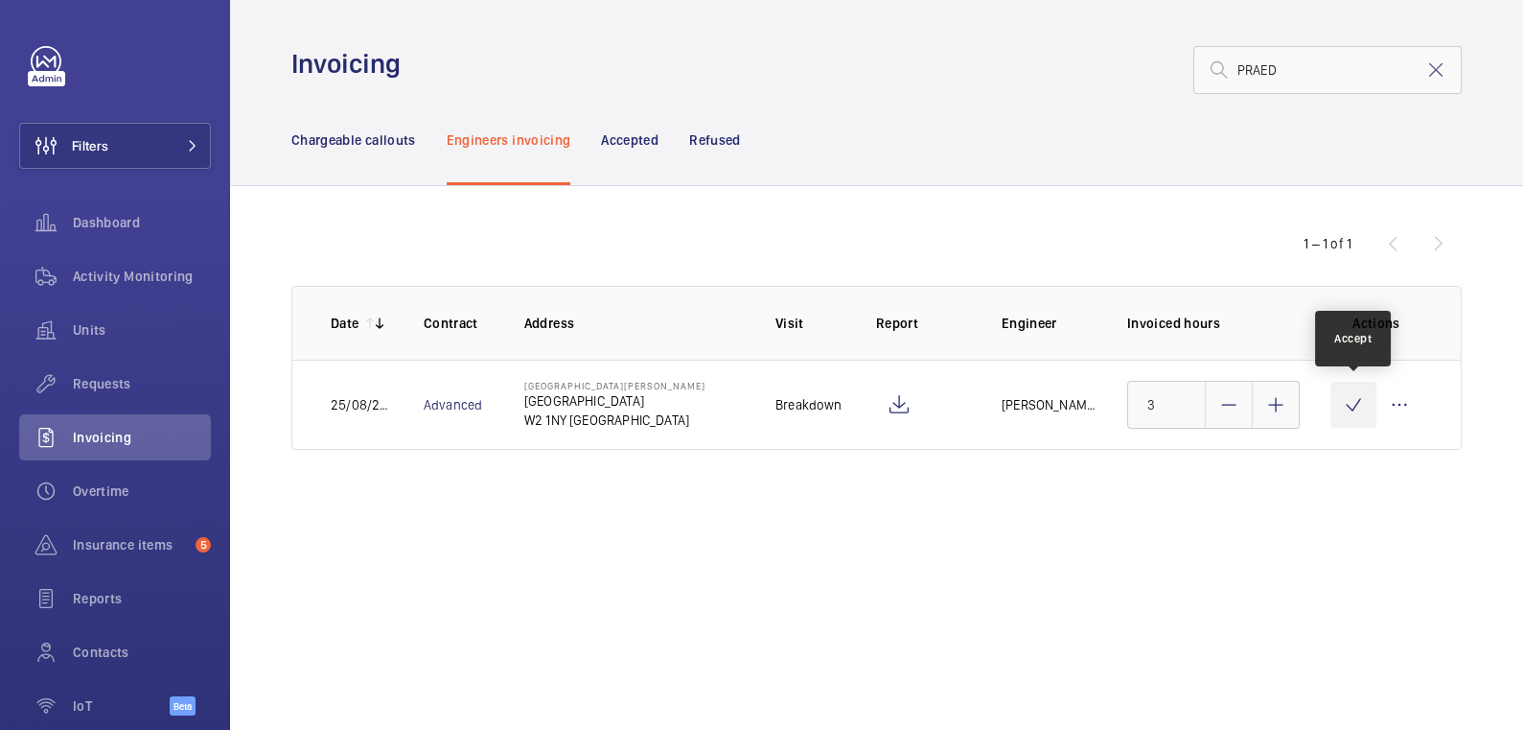
click at [1346, 409] on wm-front-icon-button at bounding box center [1354, 405] width 46 height 46
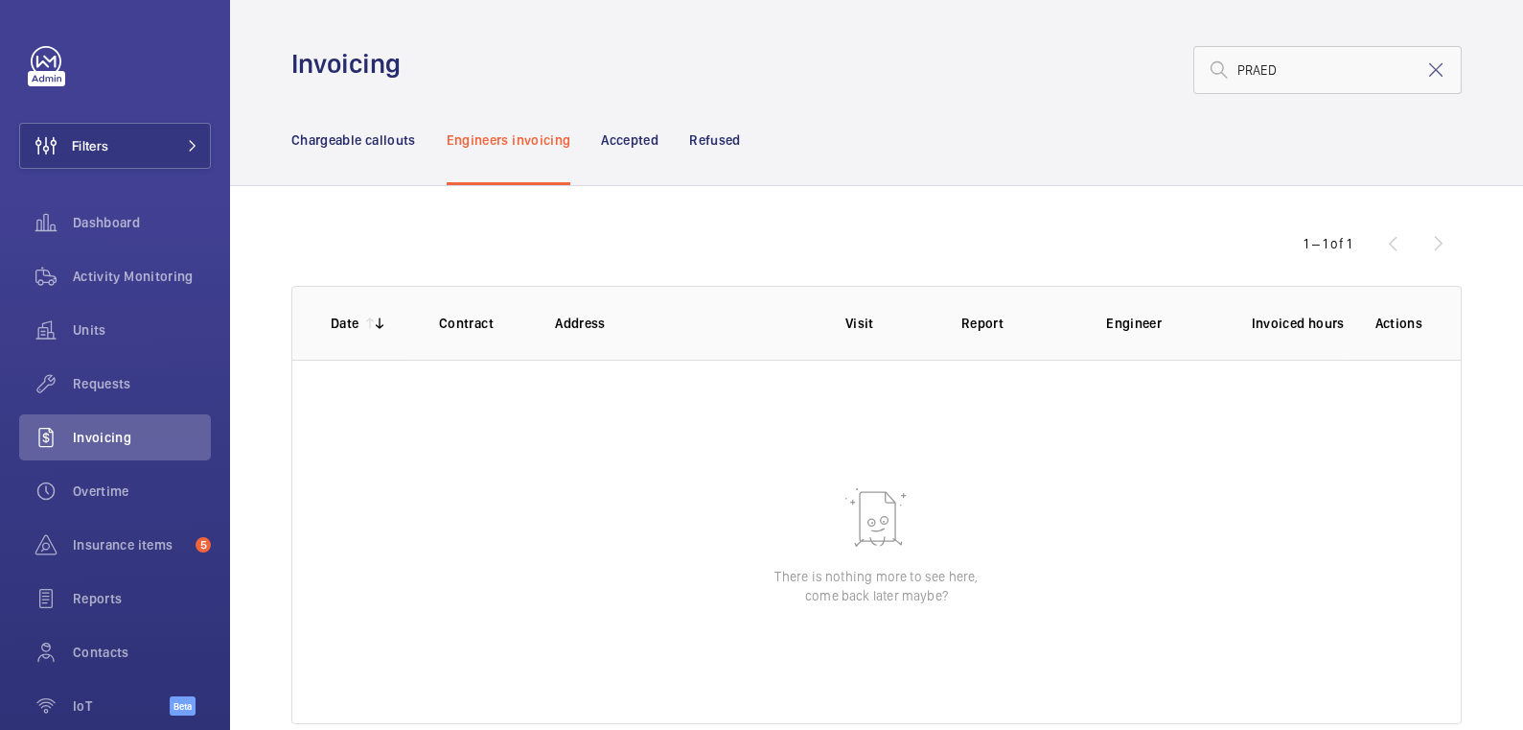
click at [1425, 80] on mat-icon at bounding box center [1436, 69] width 23 height 23
click at [369, 136] on p "Chargeable callouts" at bounding box center [353, 139] width 125 height 19
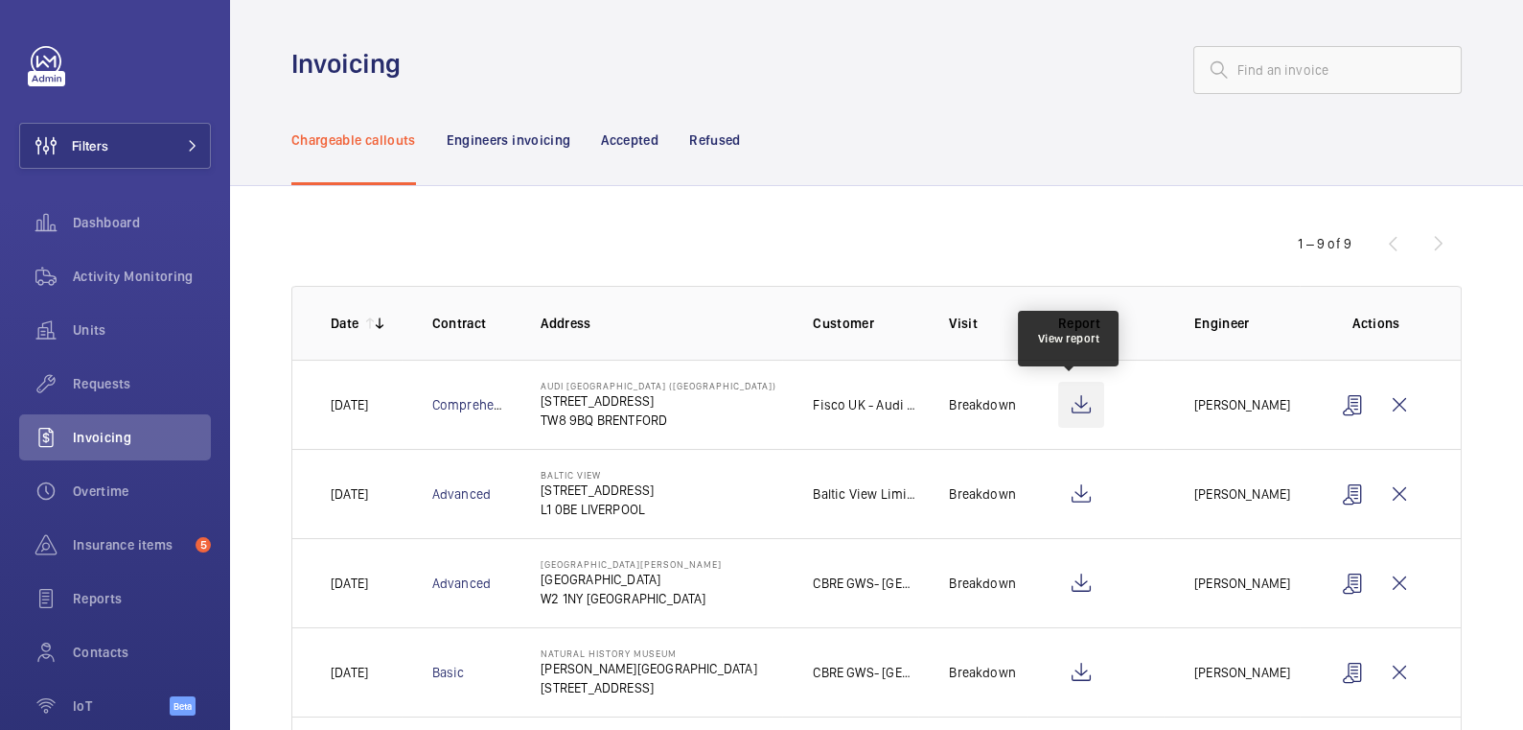
click at [1068, 411] on wm-front-icon-button at bounding box center [1081, 405] width 46 height 46
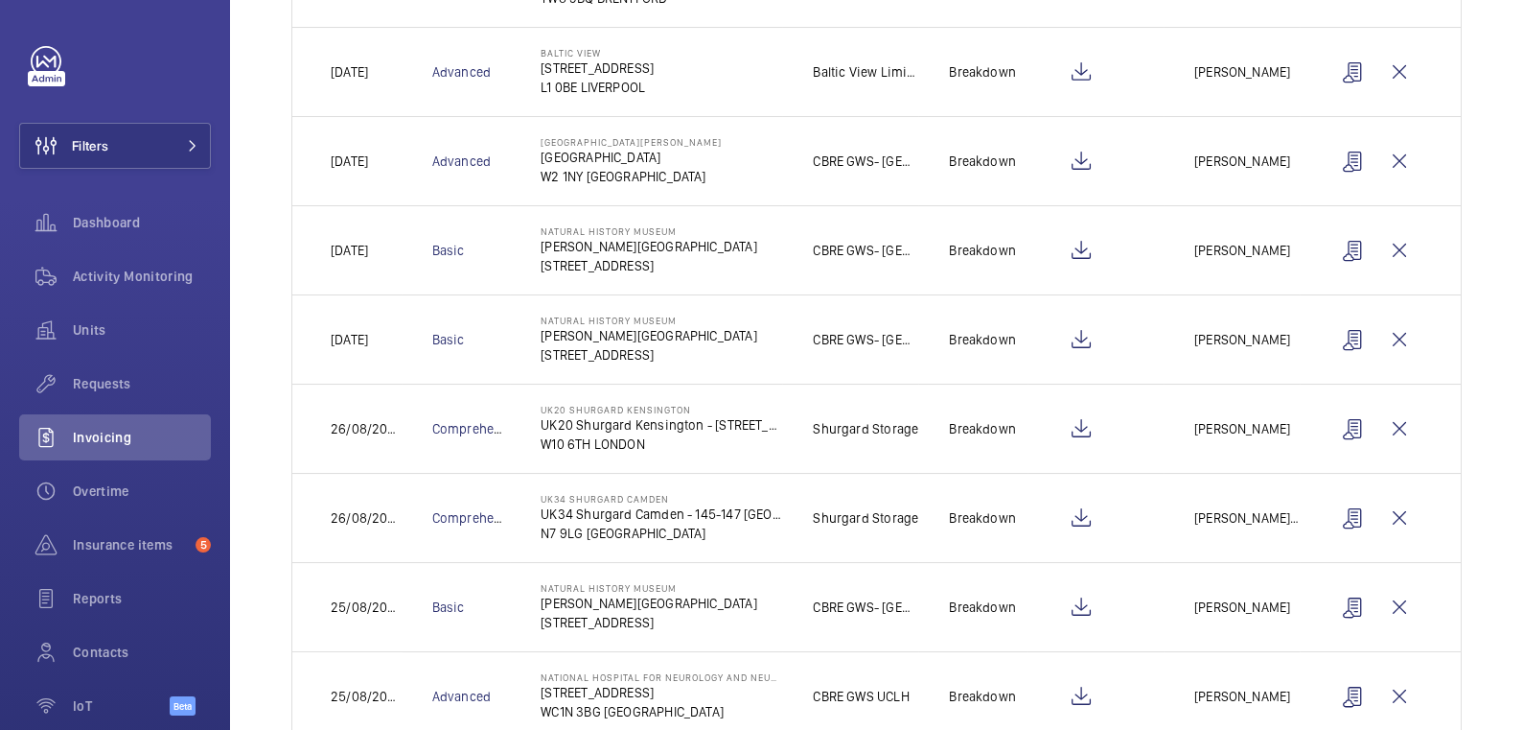
scroll to position [472, 0]
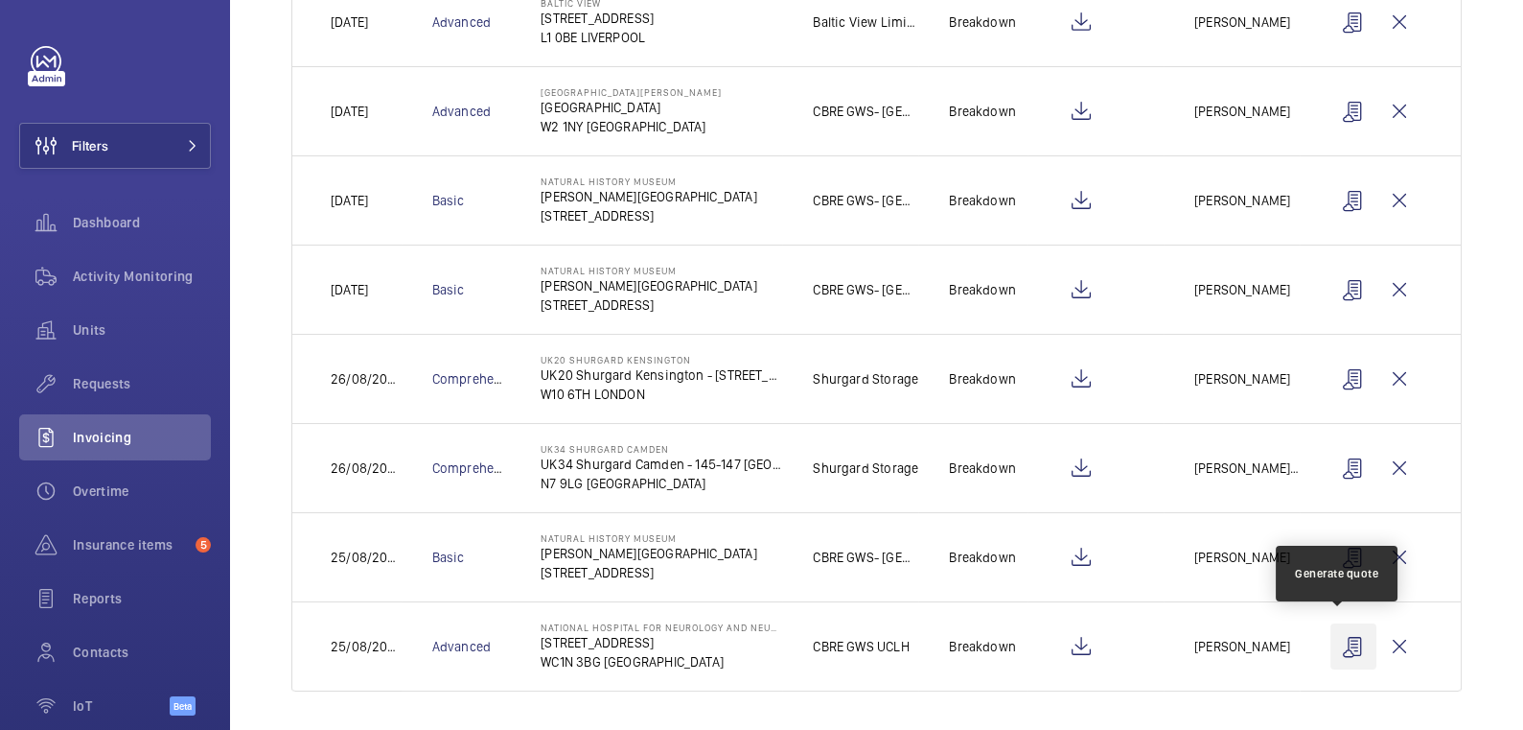
click at [1331, 646] on wm-front-icon-button at bounding box center [1354, 646] width 46 height 46
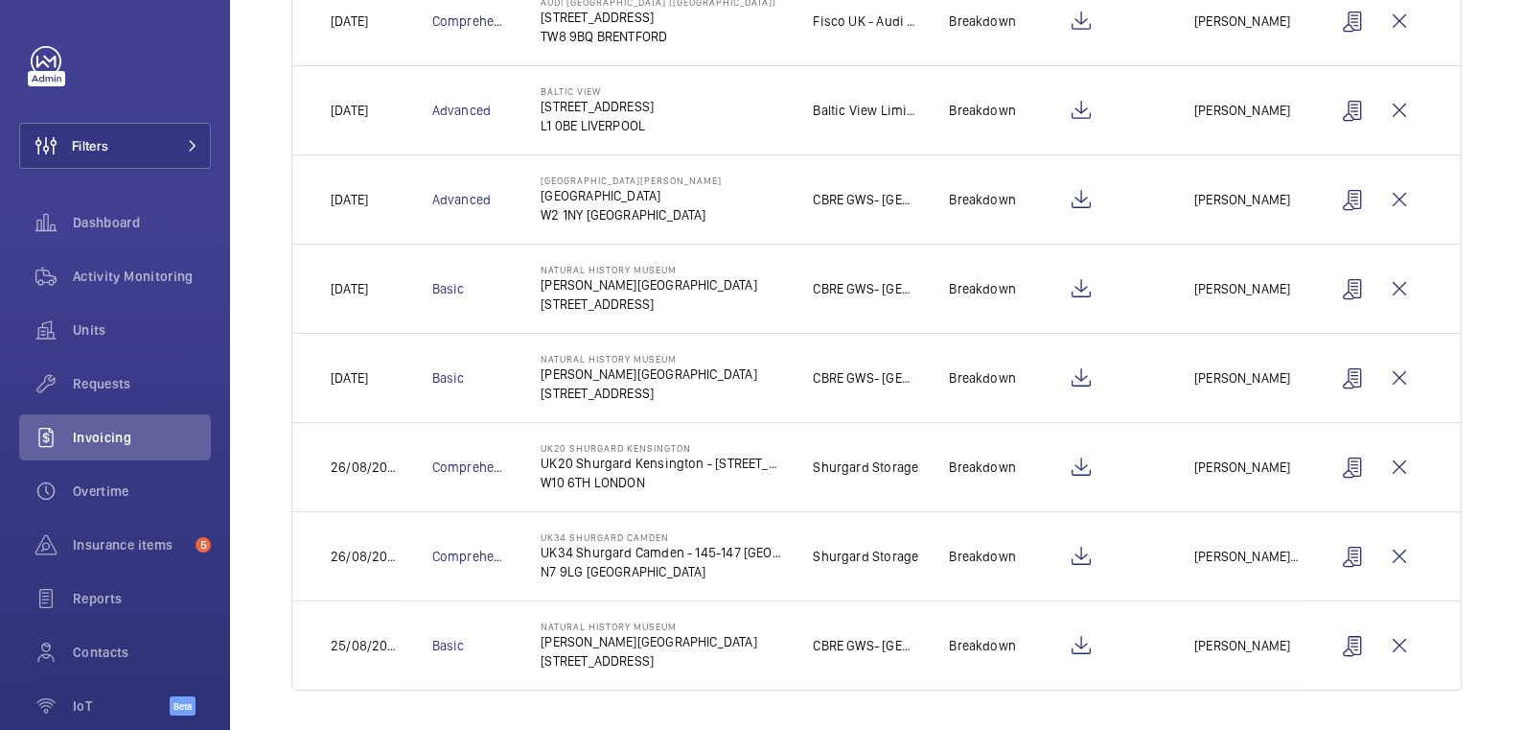
scroll to position [0, 0]
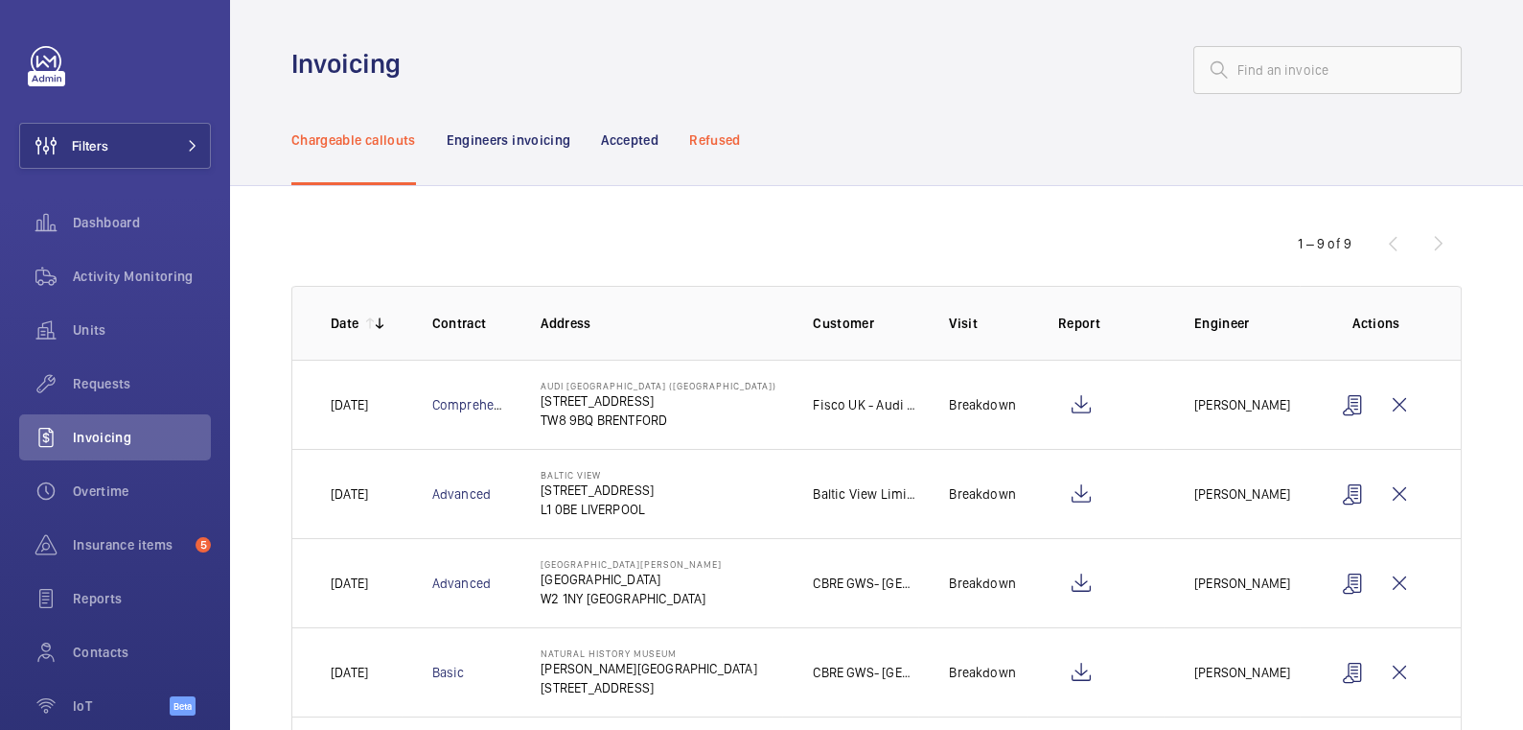
click at [736, 140] on p "Refused" at bounding box center [714, 139] width 51 height 19
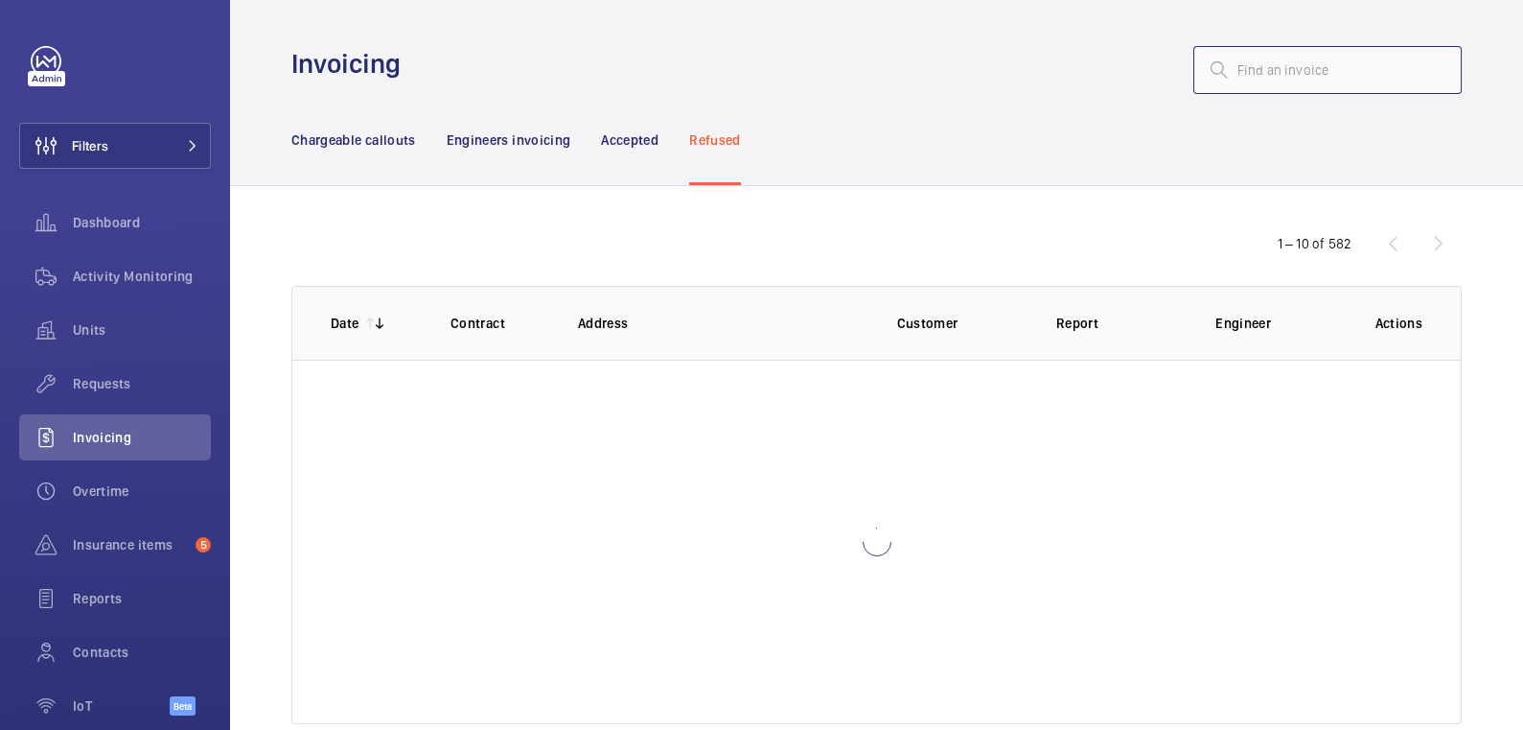
click at [1266, 75] on input "text" at bounding box center [1328, 70] width 268 height 48
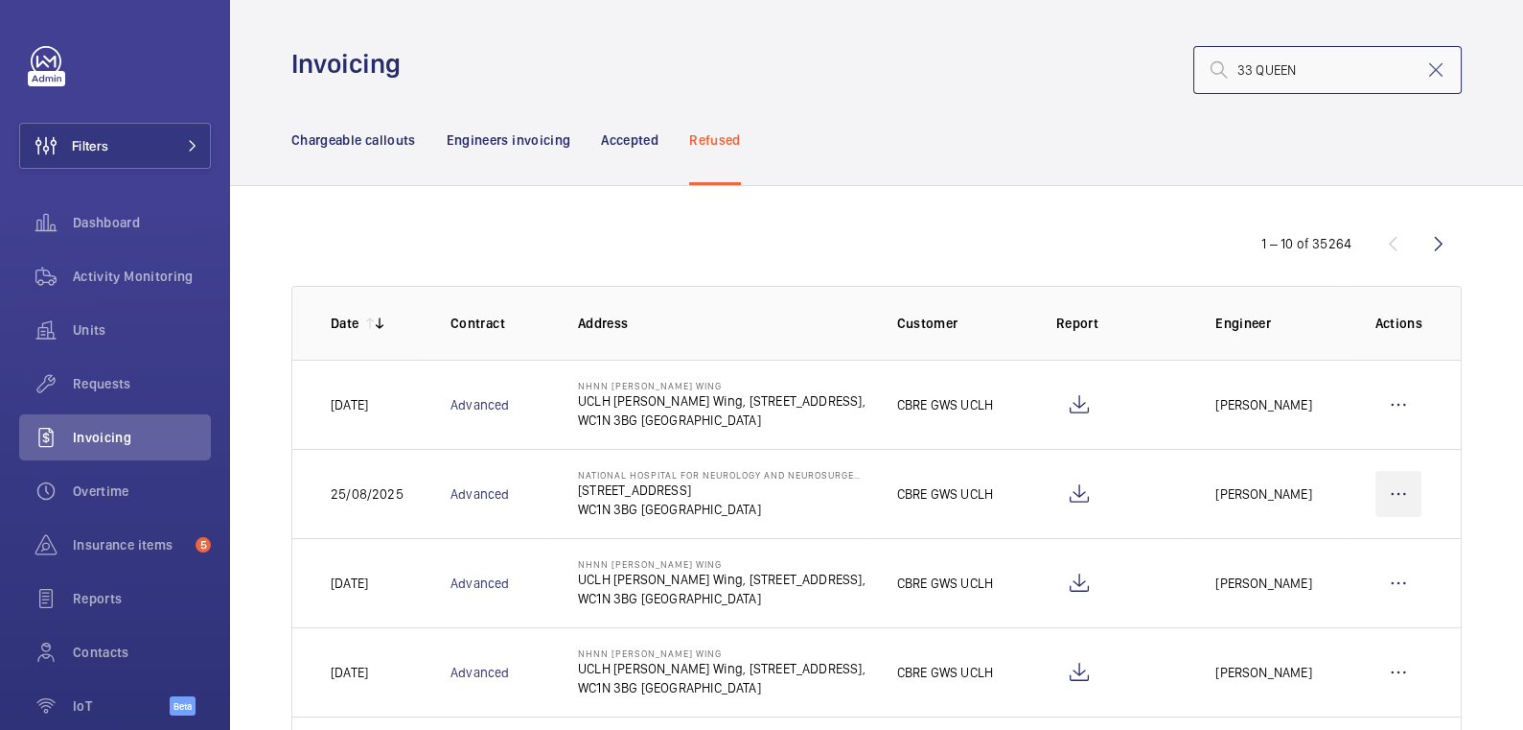
type input "33 QUEEN"
click at [1390, 495] on wm-front-icon-button at bounding box center [1399, 494] width 46 height 46
click at [1357, 543] on p "Move to Engineers invoicing" at bounding box center [1316, 552] width 171 height 19
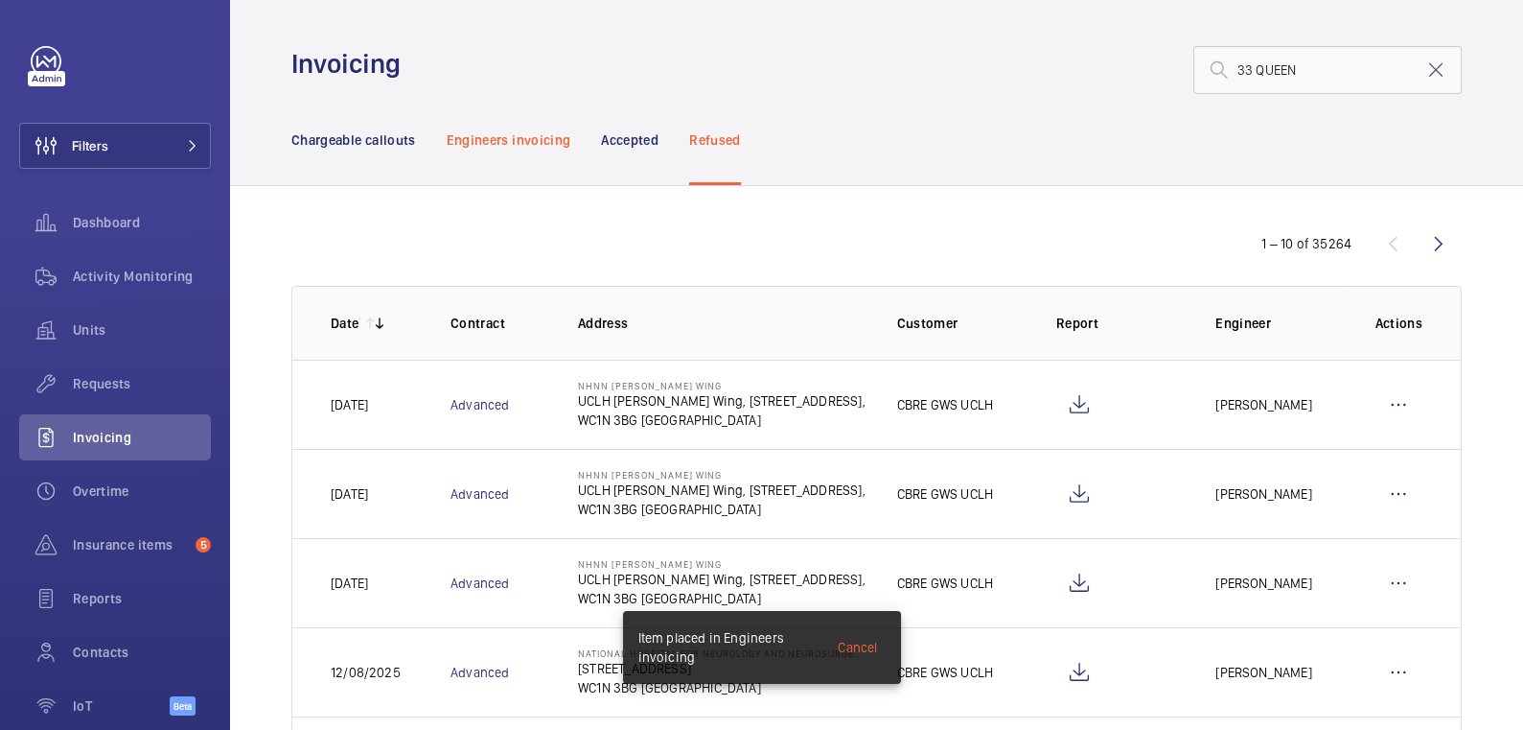
click at [517, 156] on div "Engineers invoicing" at bounding box center [509, 139] width 125 height 91
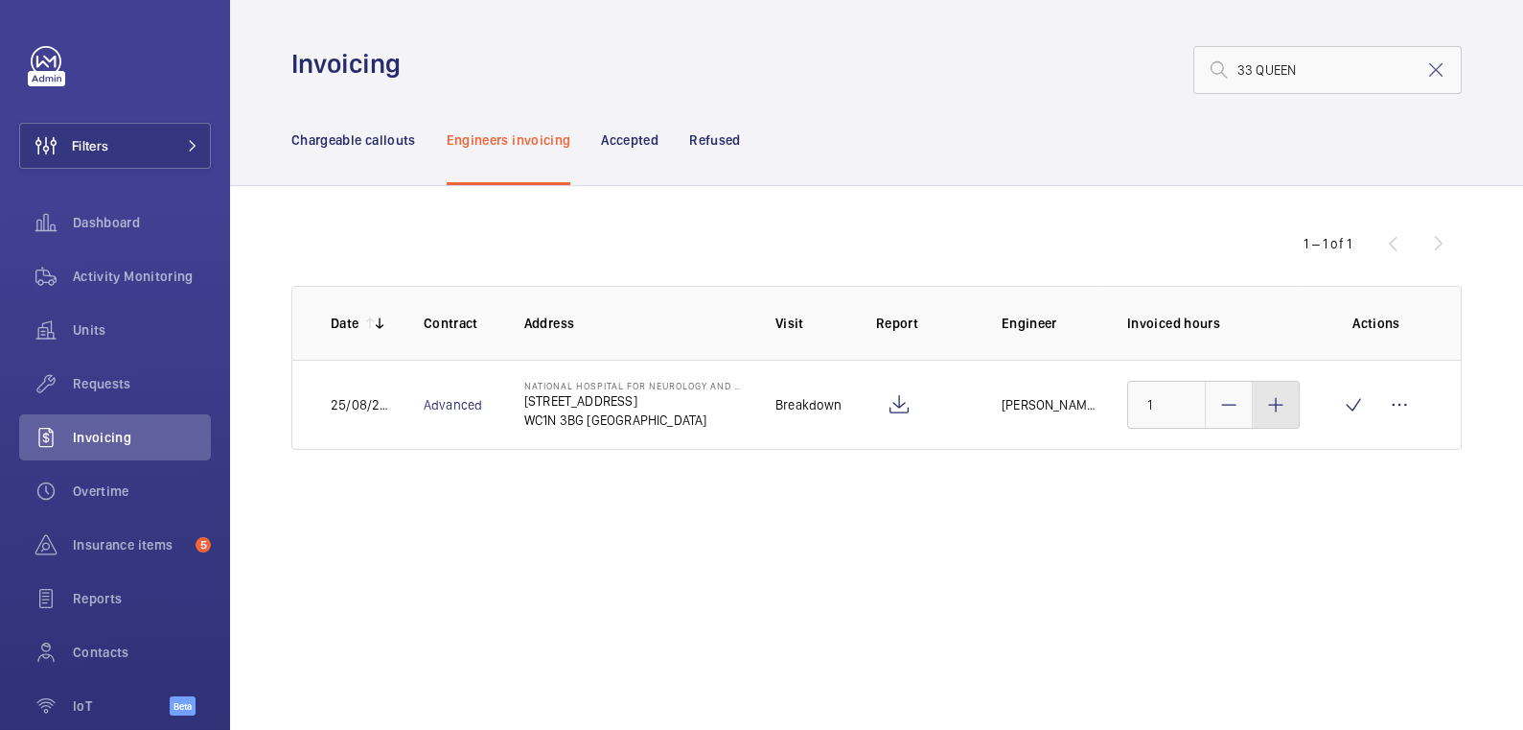
click at [1277, 416] on div at bounding box center [1276, 405] width 46 height 46
type input "3"
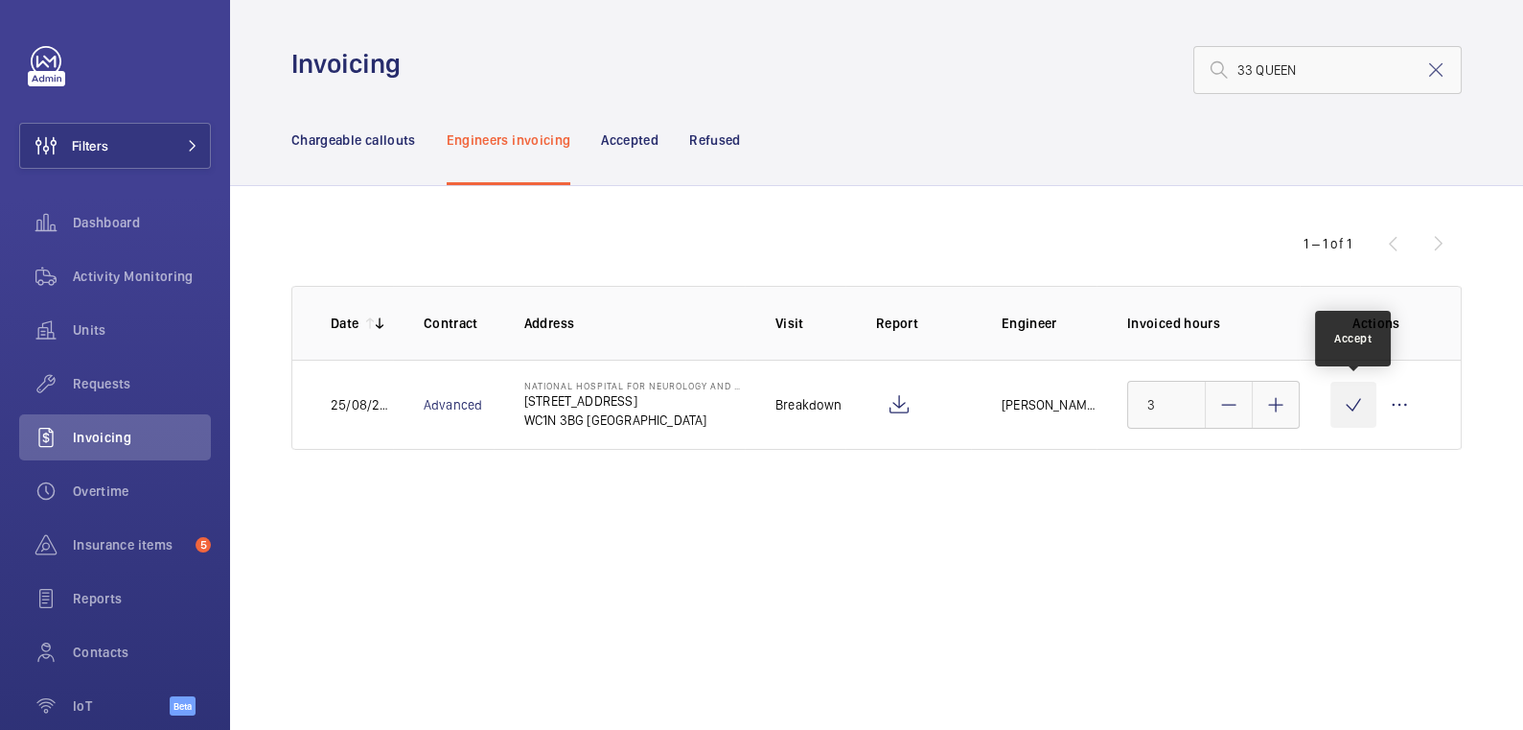
click at [1344, 406] on wm-front-icon-button at bounding box center [1354, 405] width 46 height 46
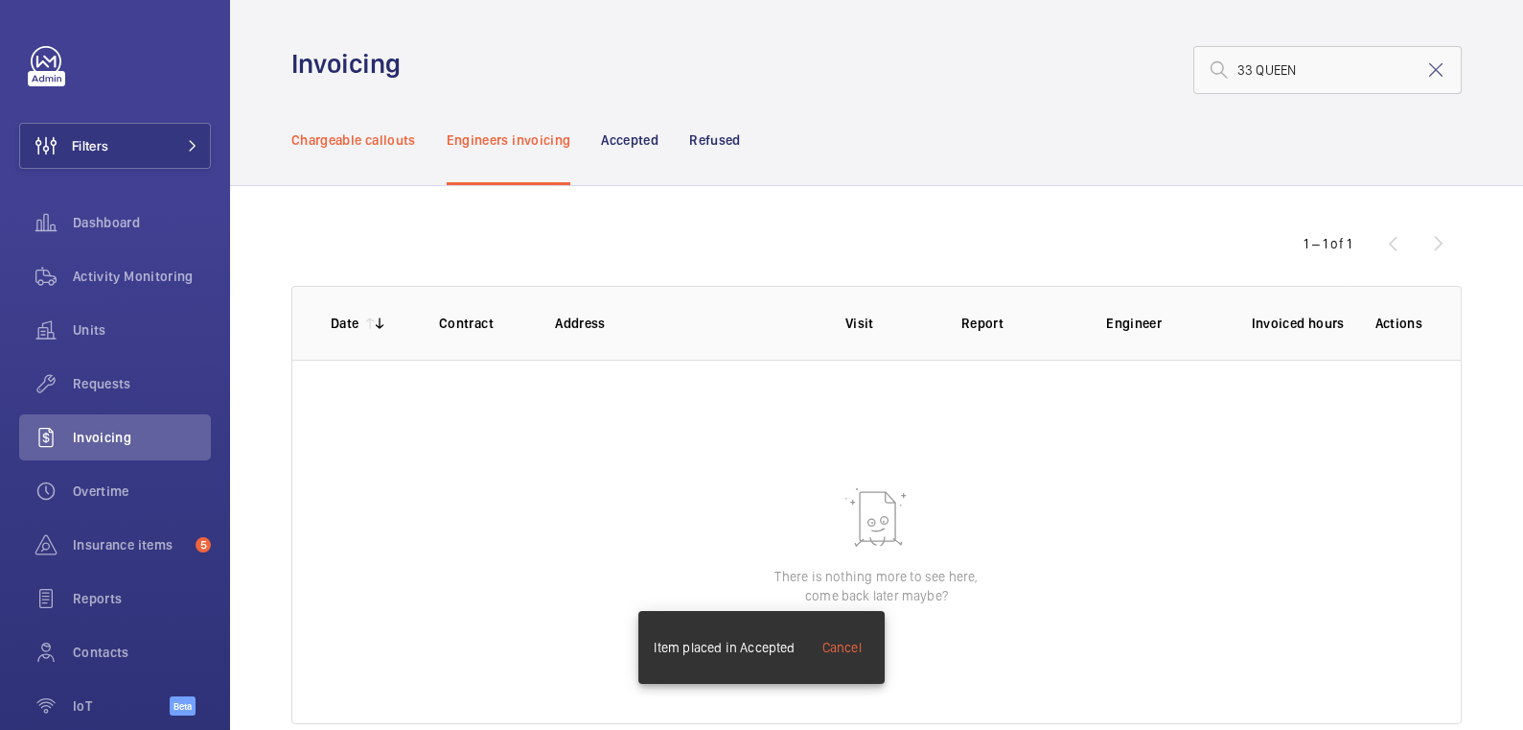
click at [371, 150] on div "Chargeable callouts" at bounding box center [353, 139] width 125 height 91
click at [1427, 73] on mat-icon at bounding box center [1436, 69] width 23 height 23
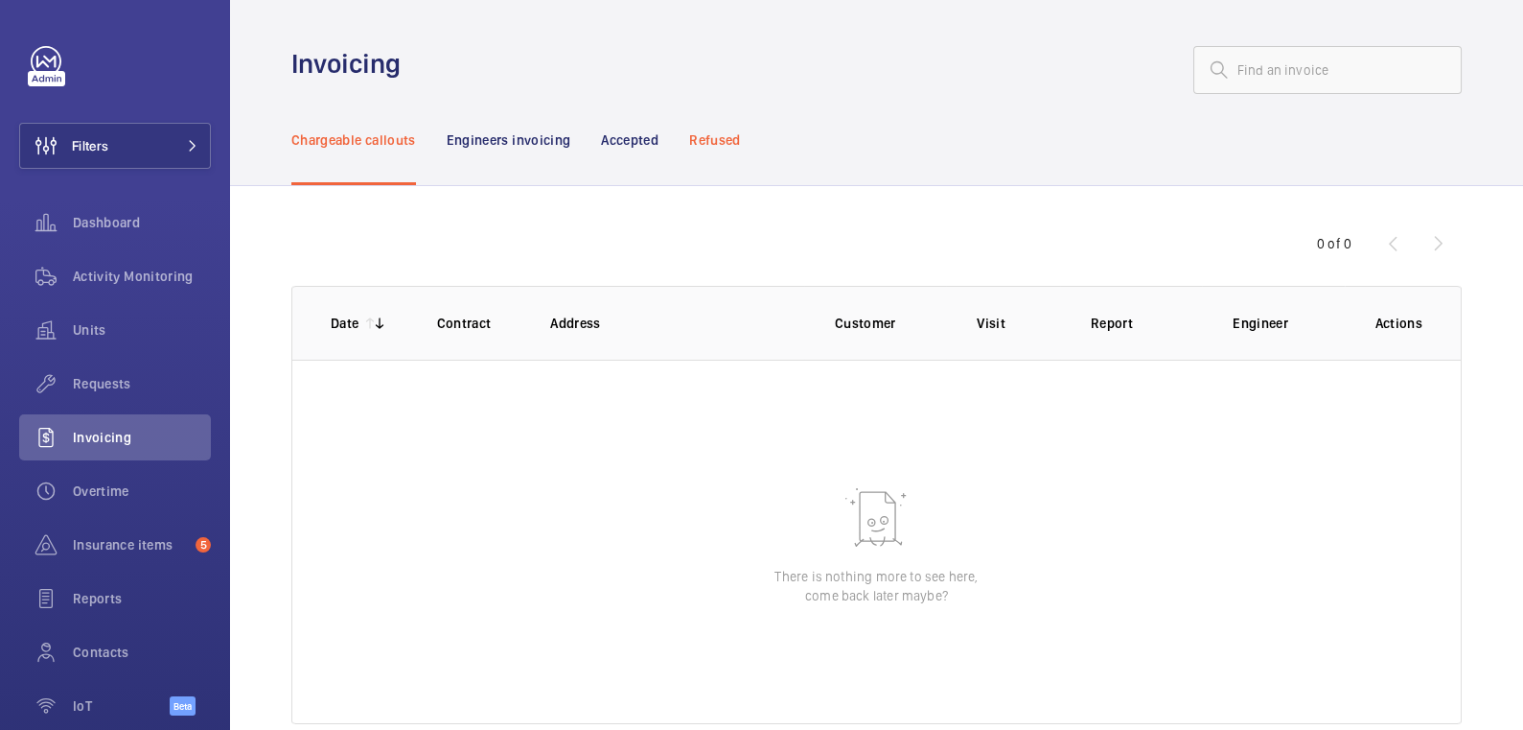
click at [723, 134] on p "Refused" at bounding box center [714, 139] width 51 height 19
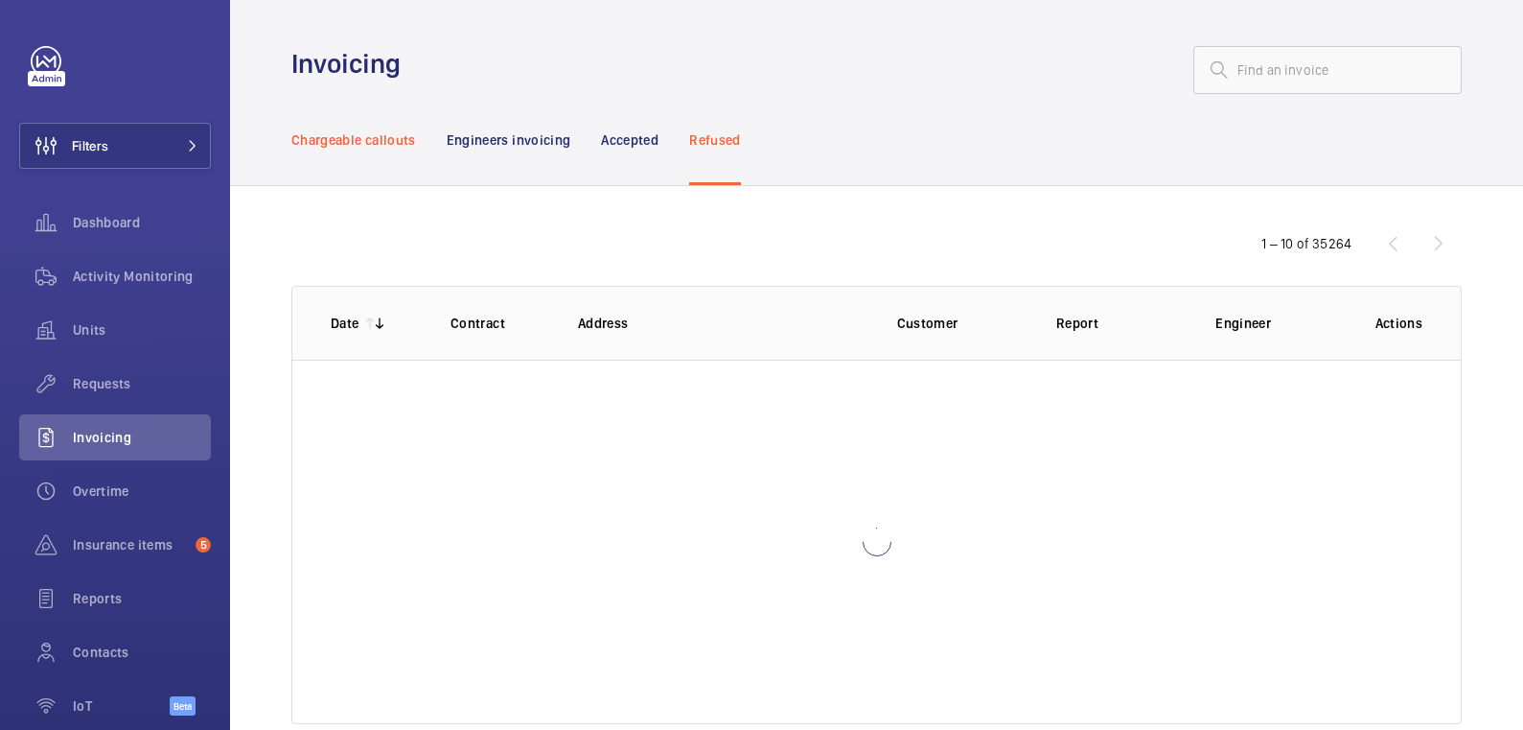
click at [381, 151] on div "Chargeable callouts" at bounding box center [353, 139] width 125 height 91
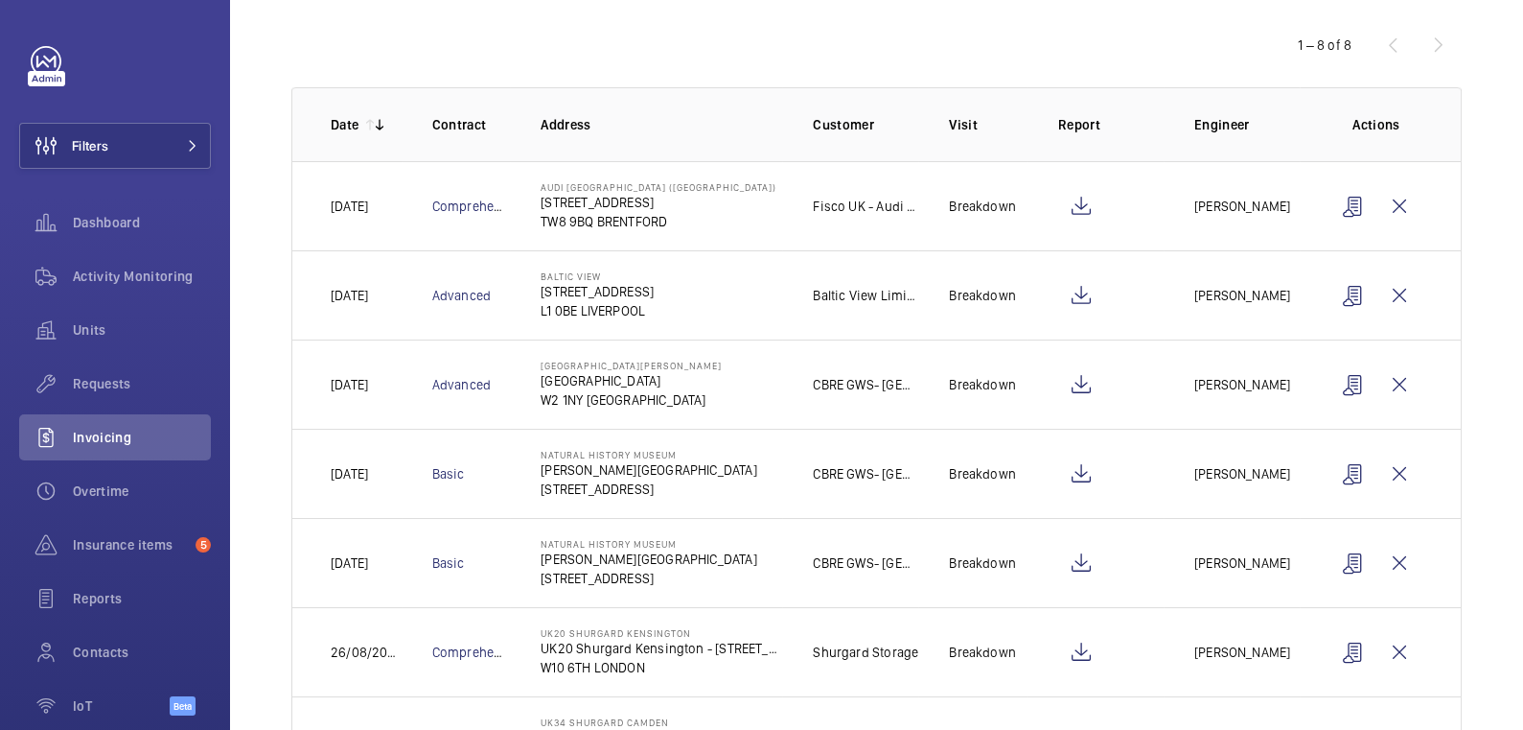
scroll to position [383, 0]
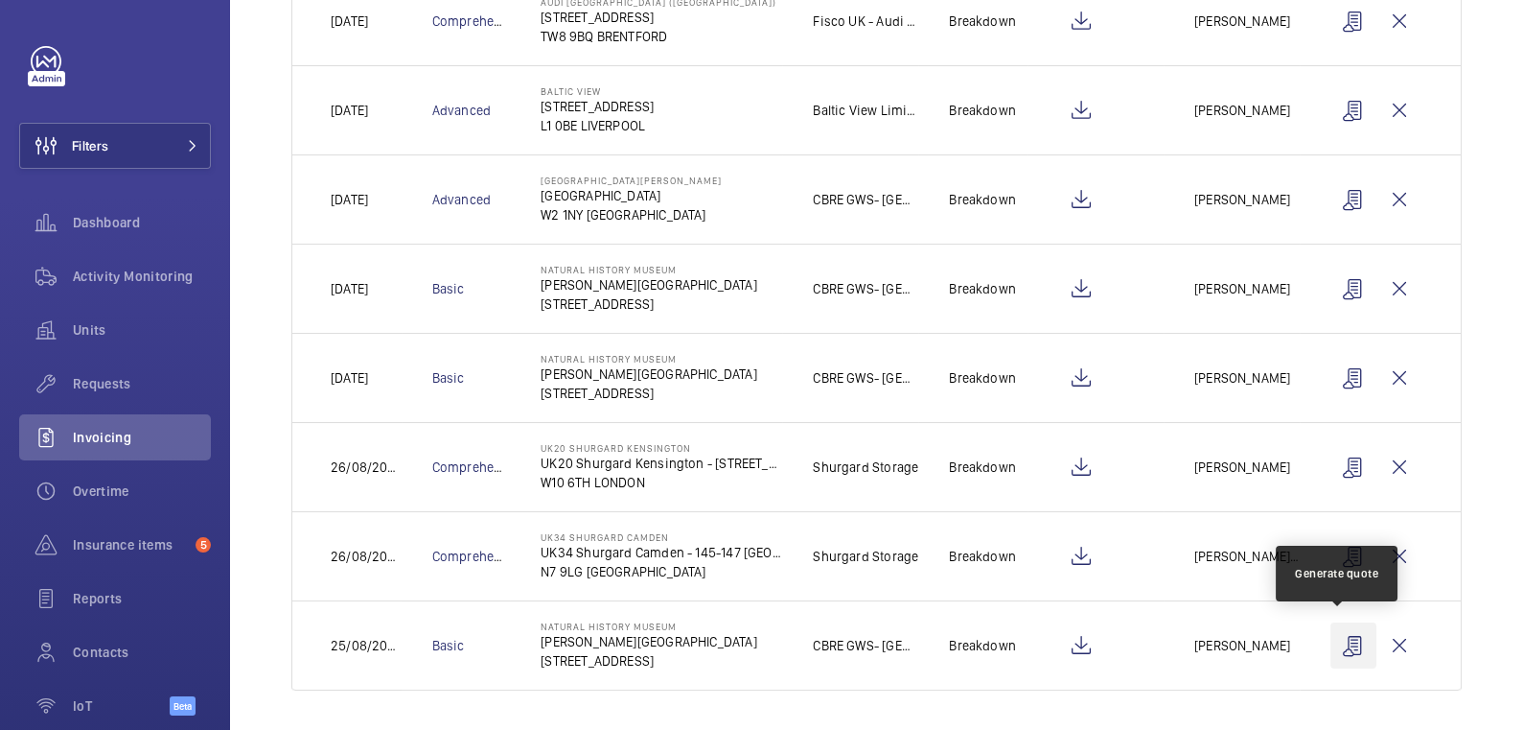
click at [1339, 643] on wm-front-icon-button at bounding box center [1354, 645] width 46 height 46
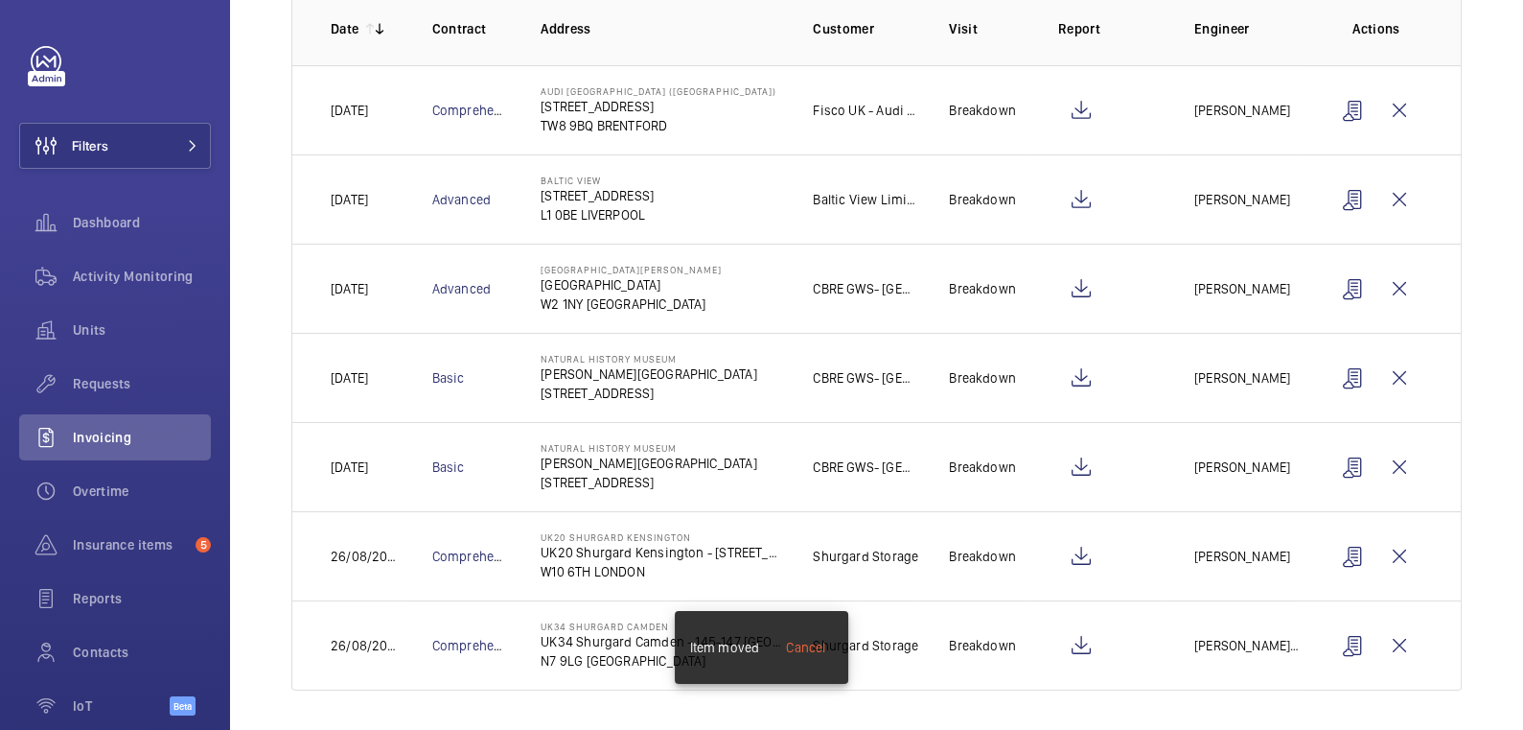
scroll to position [0, 0]
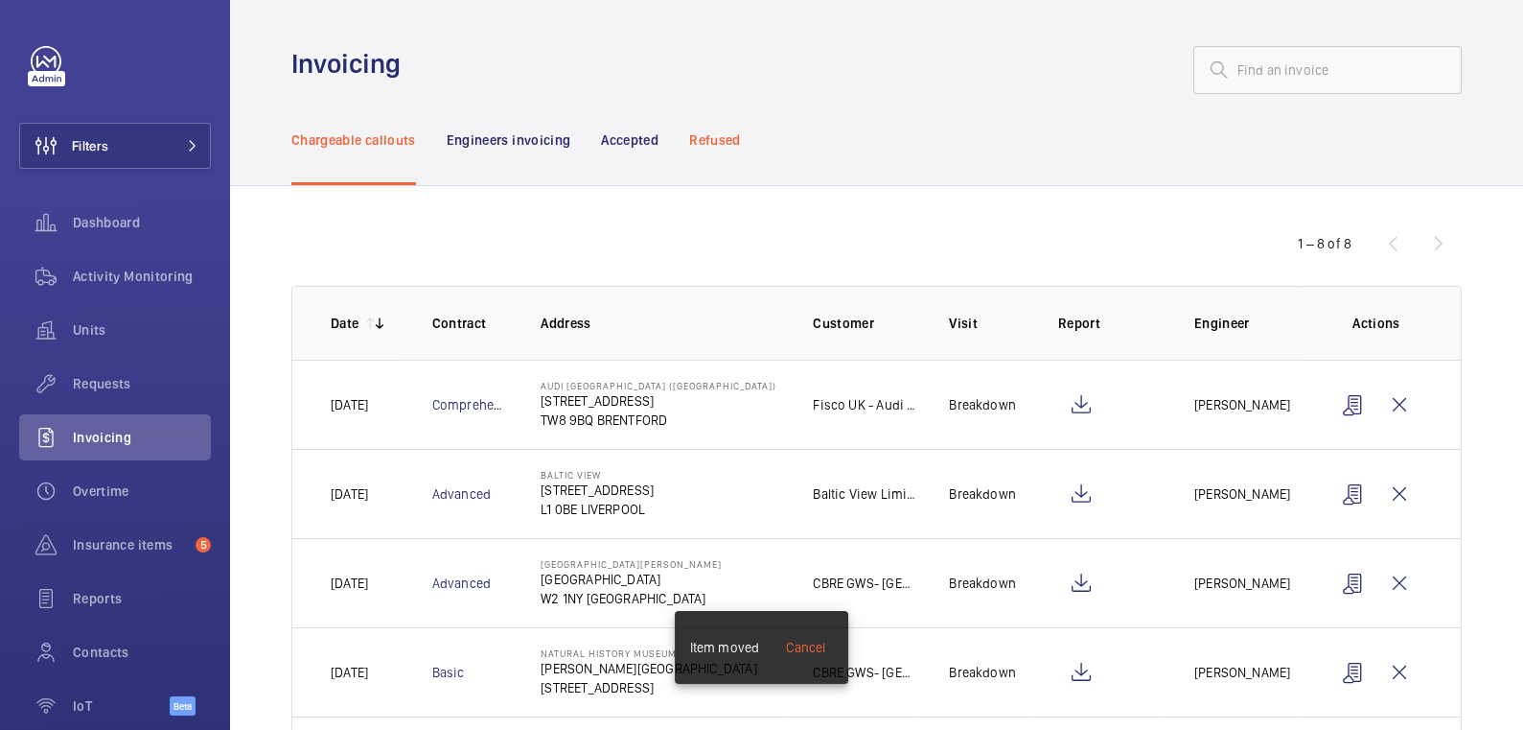
click at [726, 137] on p "Refused" at bounding box center [714, 139] width 51 height 19
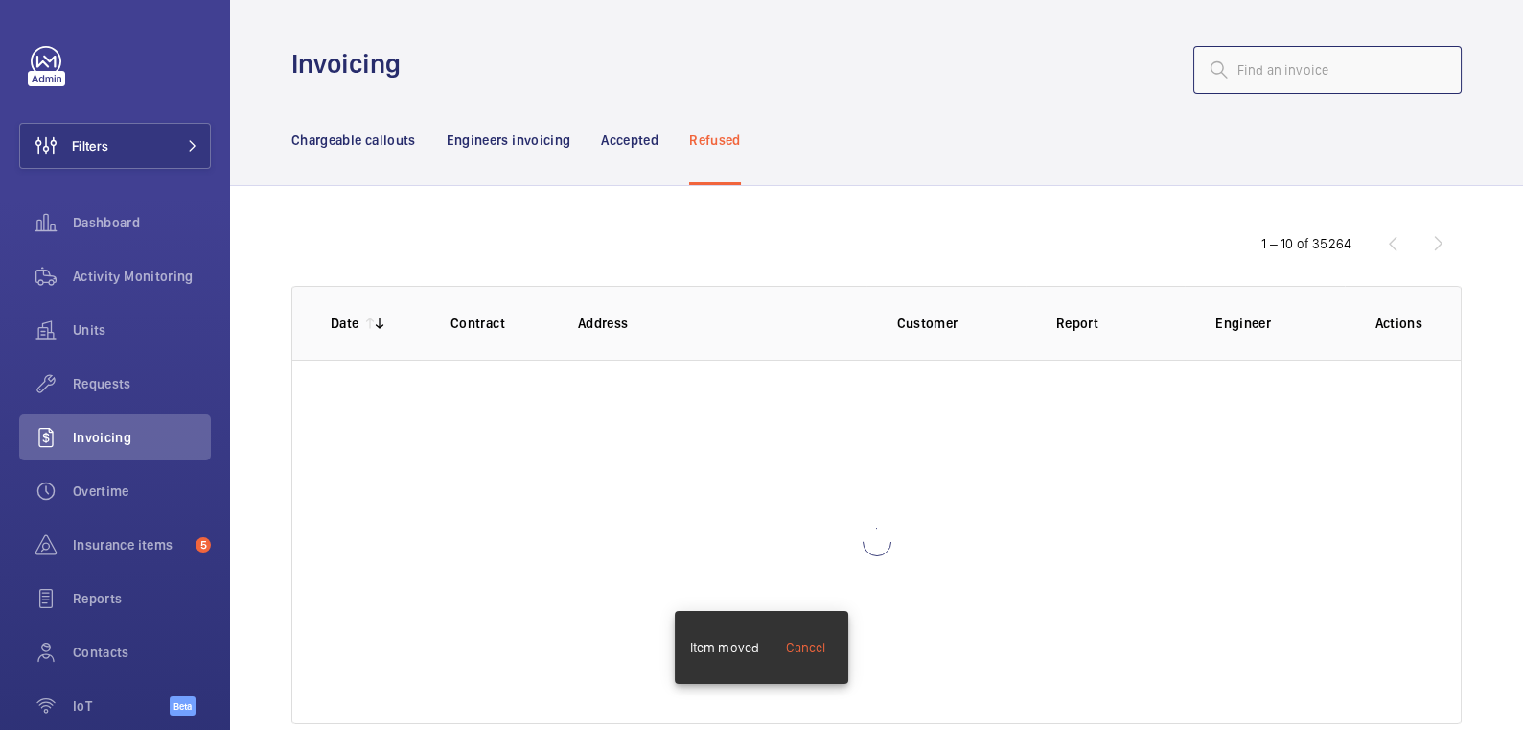
click at [1290, 68] on input "text" at bounding box center [1328, 70] width 268 height 48
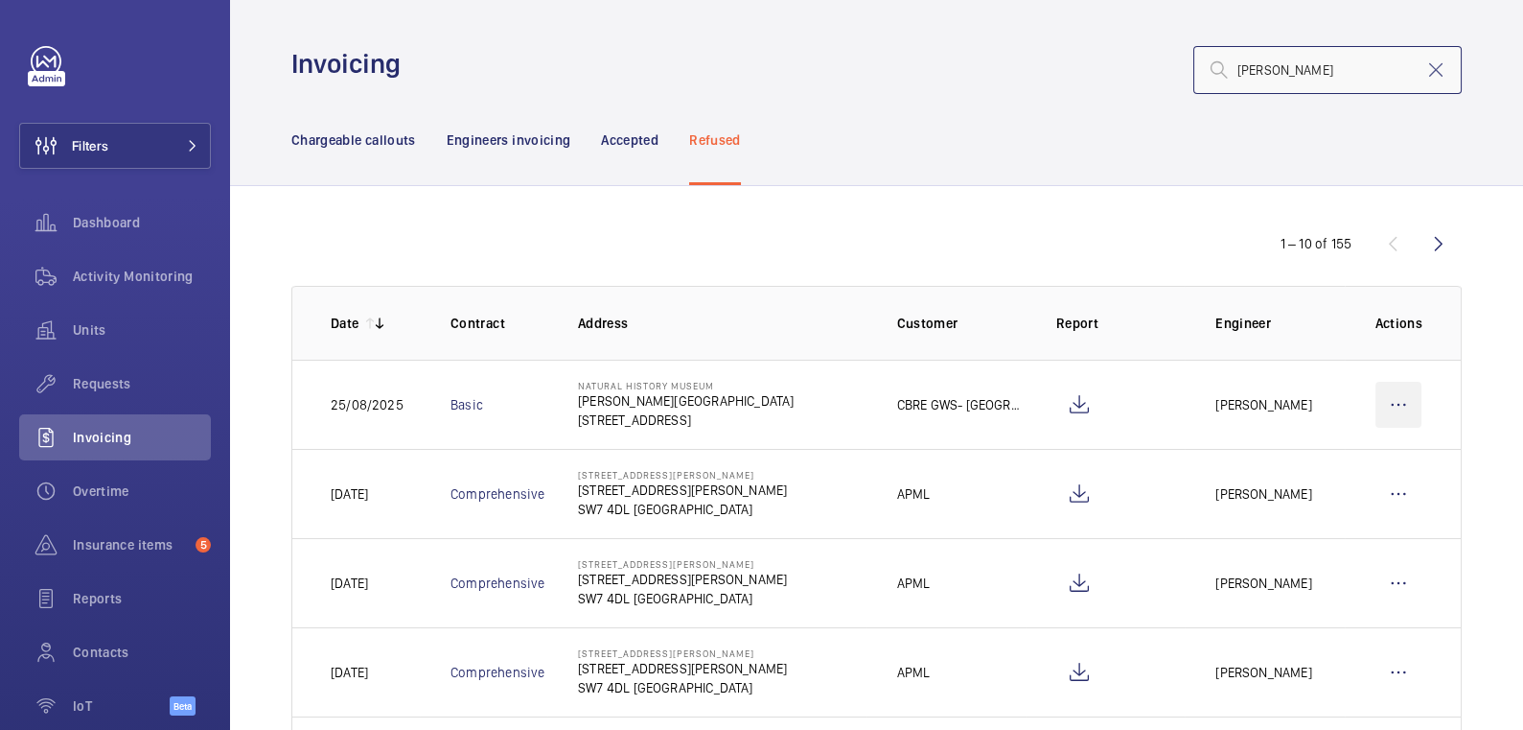
type input "[PERSON_NAME]"
click at [1376, 402] on wm-front-icon-button at bounding box center [1399, 405] width 46 height 46
click at [1346, 453] on p "Move to Engineers invoicing" at bounding box center [1316, 462] width 171 height 19
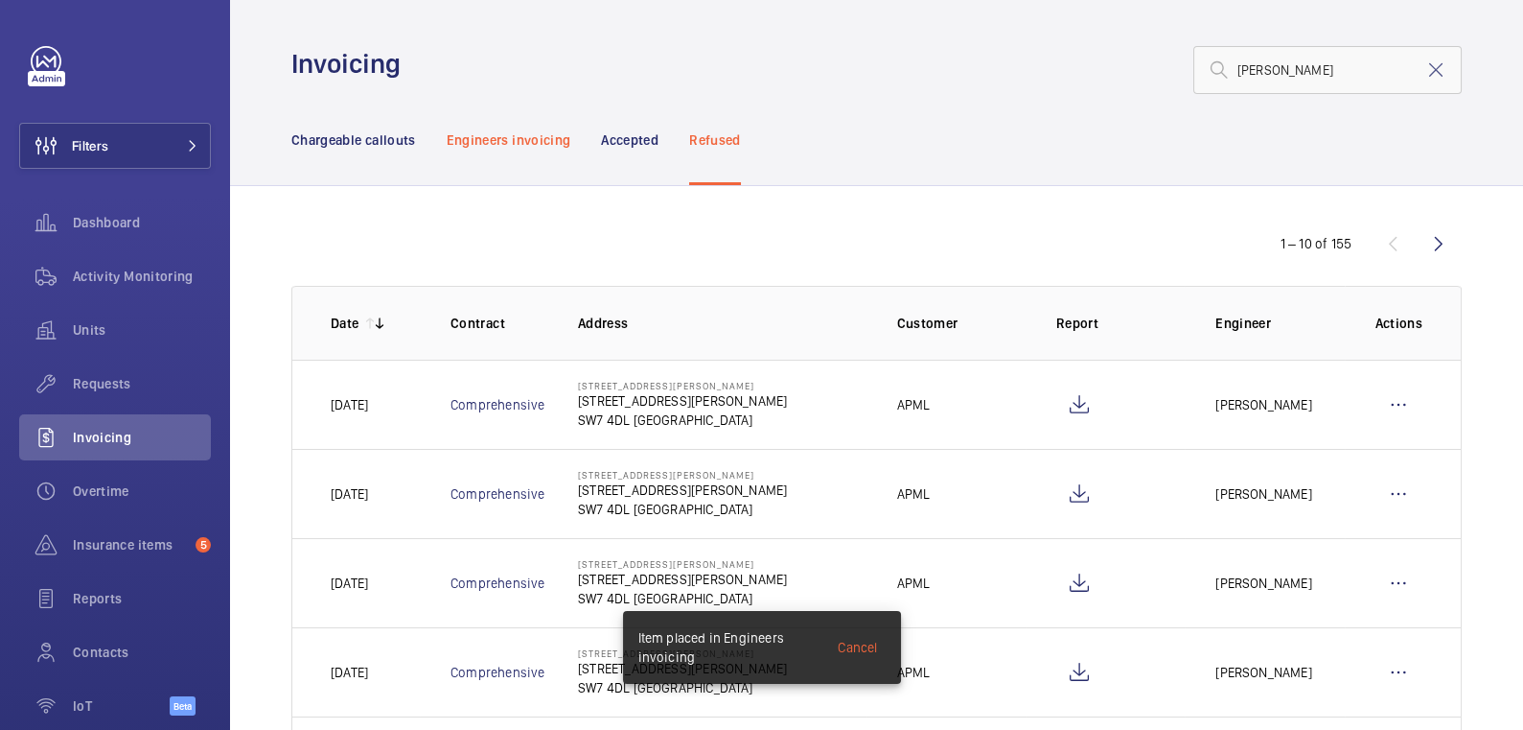
click at [491, 141] on p "Engineers invoicing" at bounding box center [509, 139] width 125 height 19
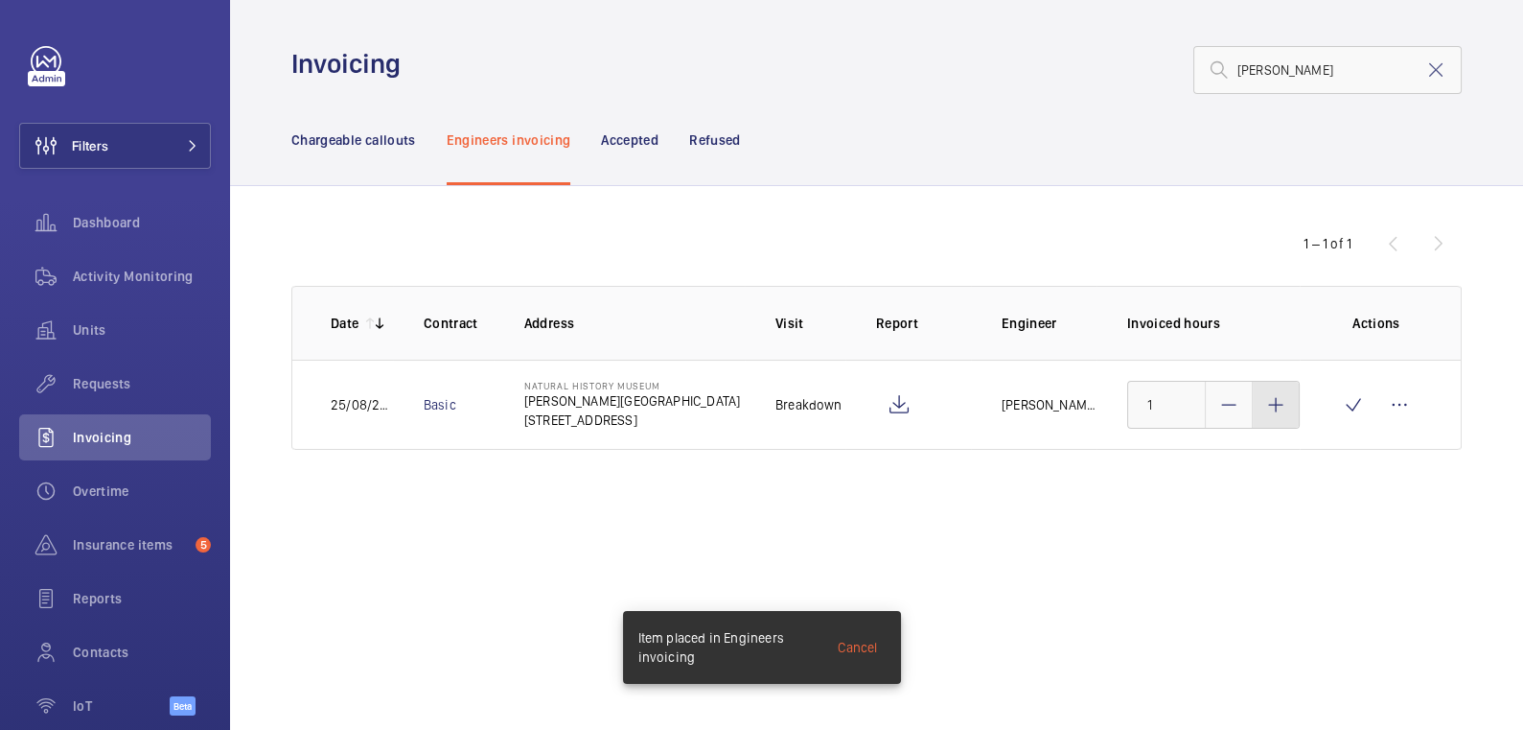
click at [1276, 413] on mat-icon at bounding box center [1276, 404] width 23 height 23
click at [1275, 412] on mat-icon at bounding box center [1276, 404] width 23 height 23
type input "3"
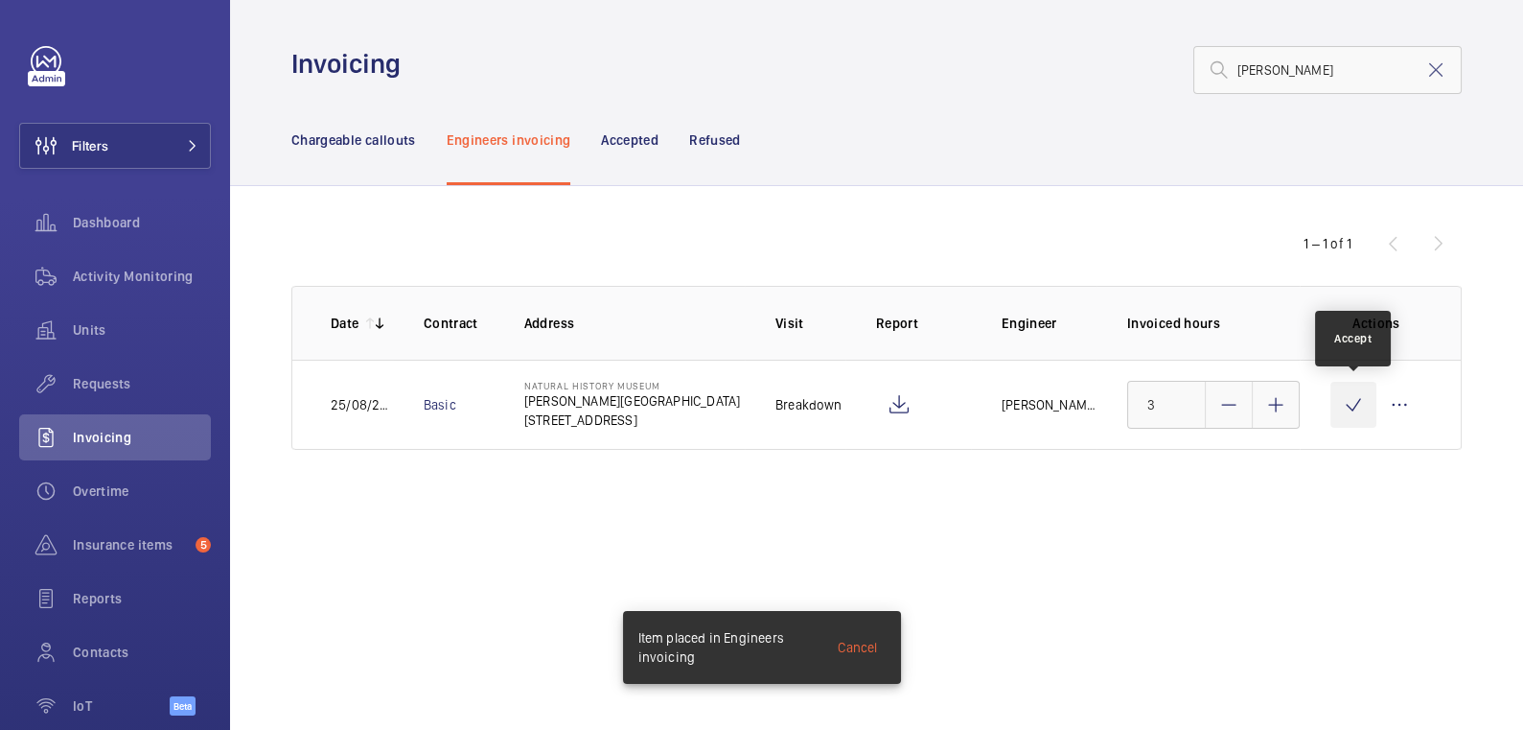
click at [1334, 416] on wm-front-icon-button at bounding box center [1354, 405] width 46 height 46
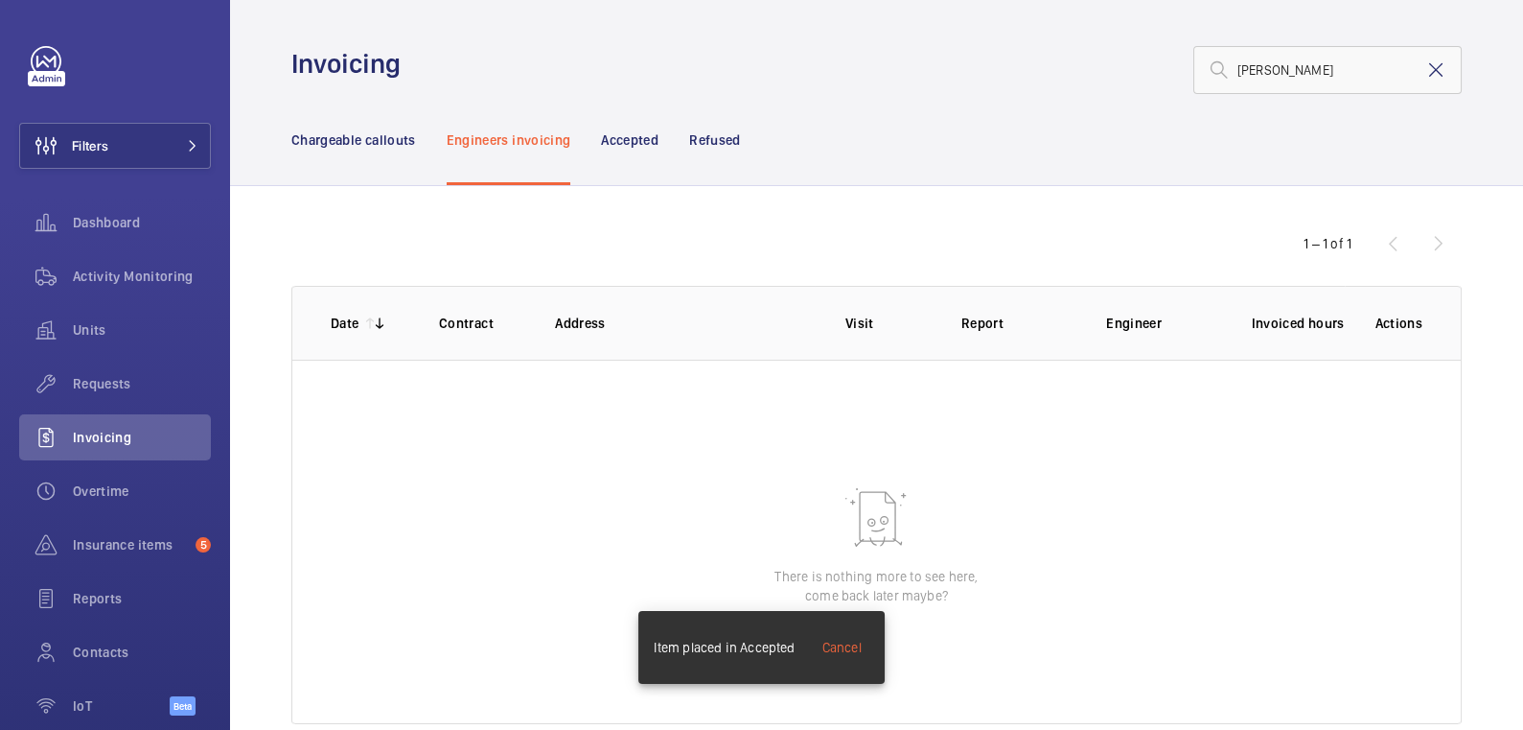
click at [1426, 74] on mat-icon at bounding box center [1436, 69] width 23 height 23
click at [368, 140] on p "Chargeable callouts" at bounding box center [353, 139] width 125 height 19
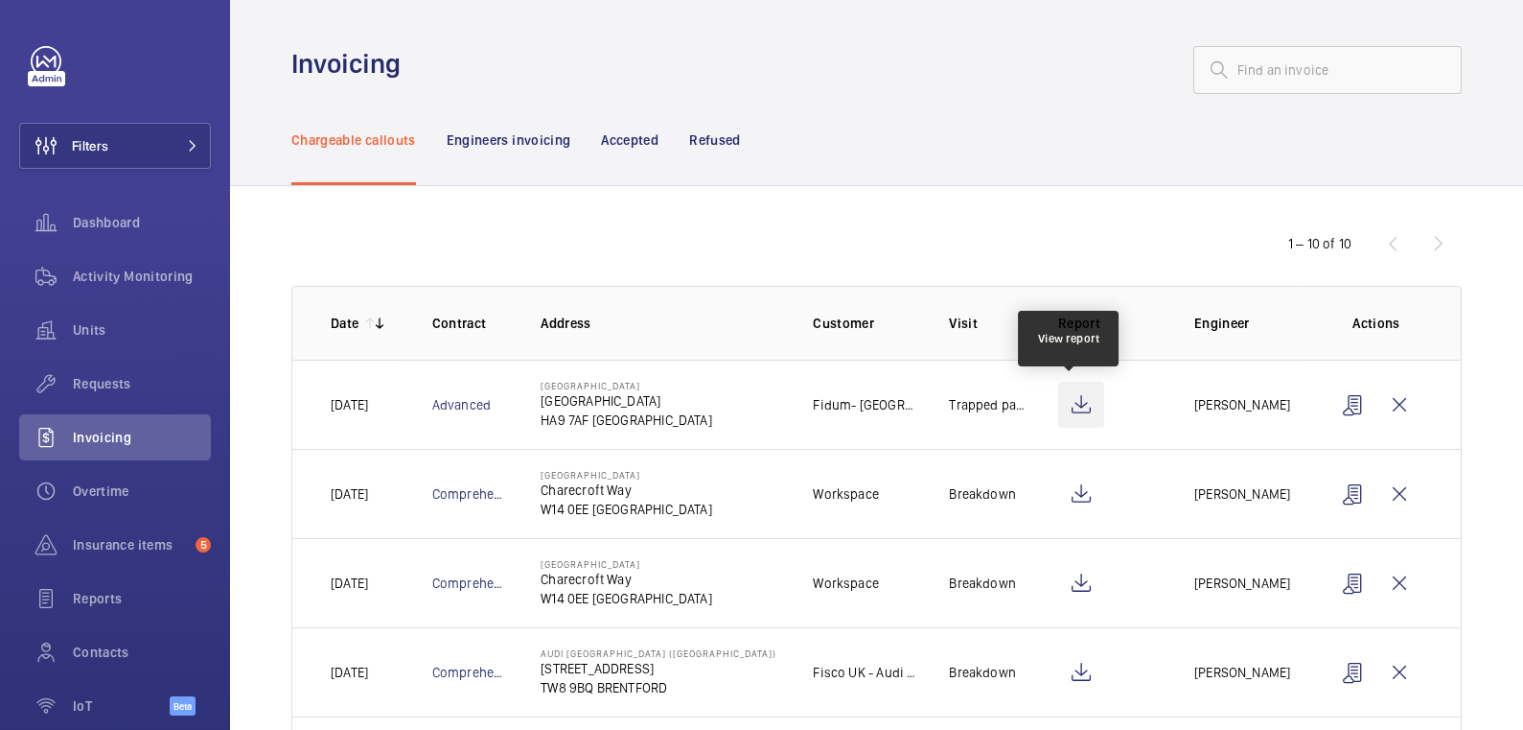
click at [1074, 411] on wm-front-icon-button at bounding box center [1081, 405] width 46 height 46
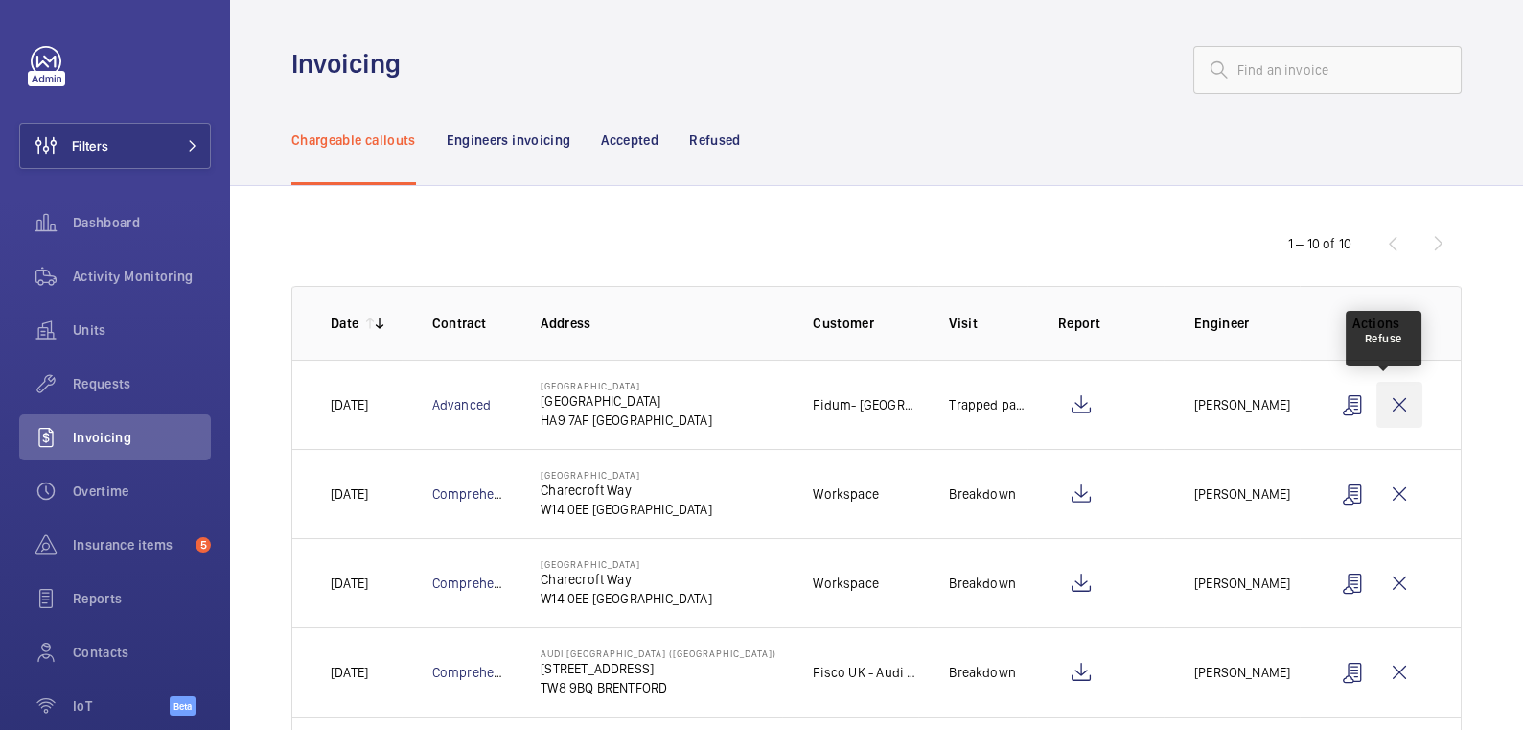
click at [1394, 407] on wm-front-icon-button at bounding box center [1400, 405] width 46 height 46
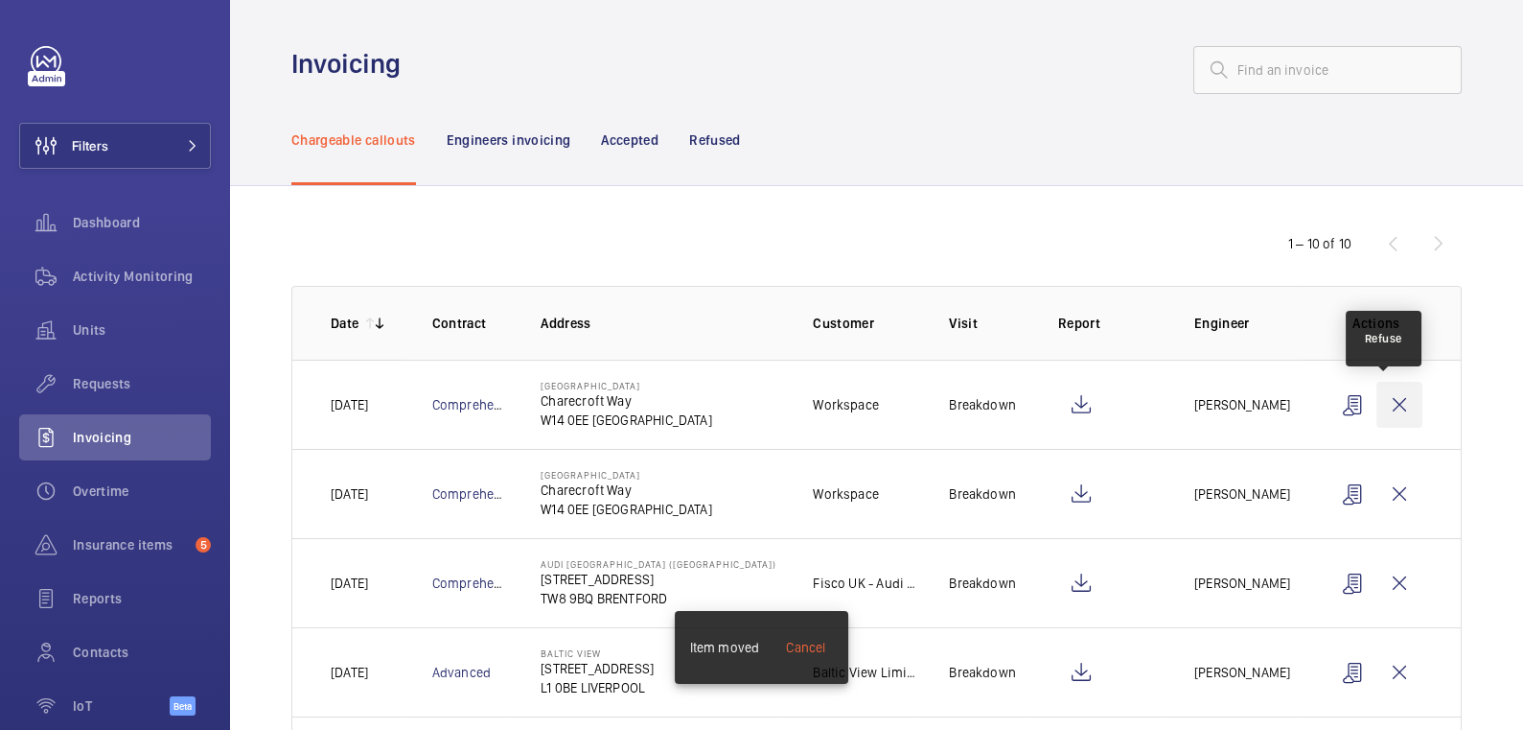
click at [1383, 397] on wm-front-icon-button at bounding box center [1400, 405] width 46 height 46
click at [1386, 397] on wm-front-icon-button at bounding box center [1400, 405] width 46 height 46
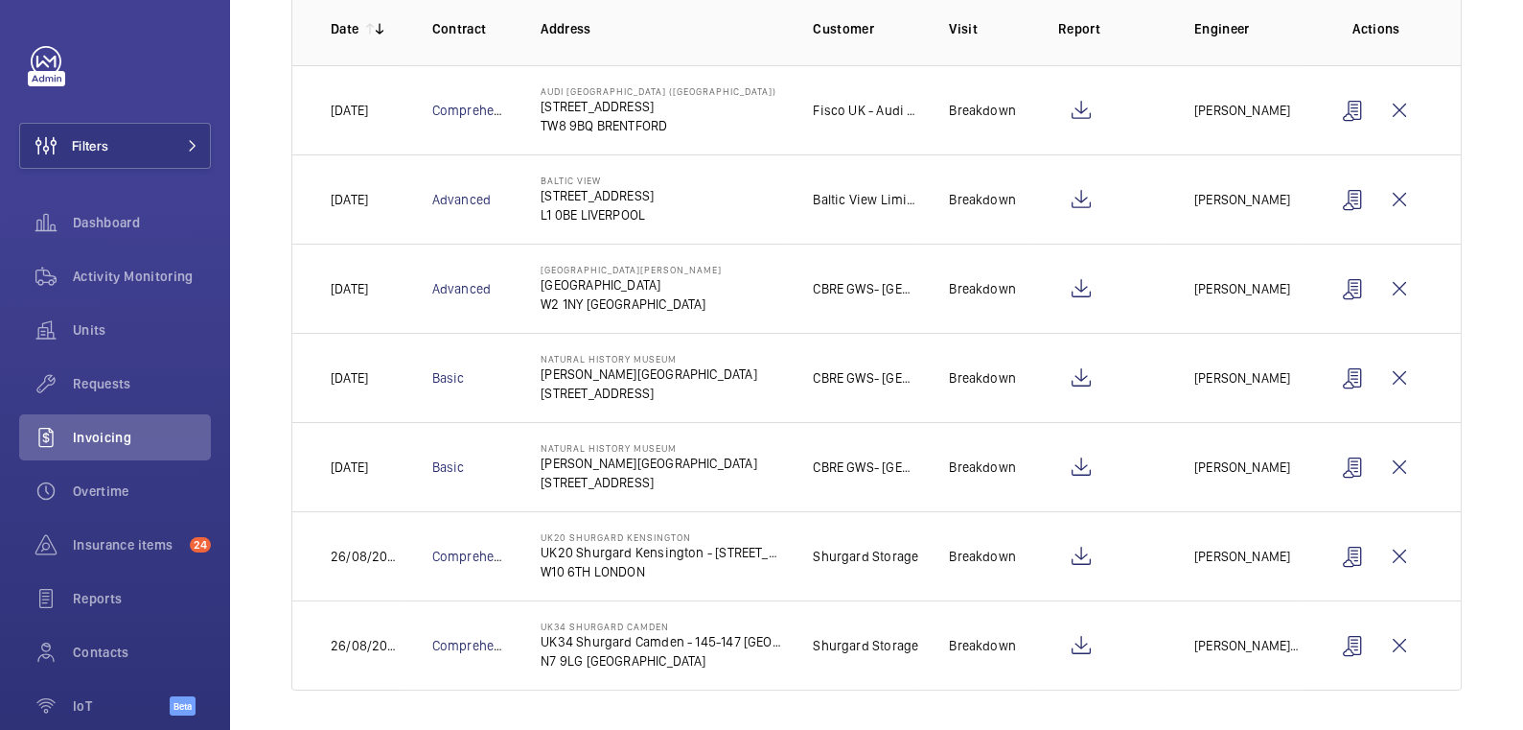
scroll to position [294, 0]
click at [1336, 642] on wm-front-icon-button at bounding box center [1354, 645] width 46 height 46
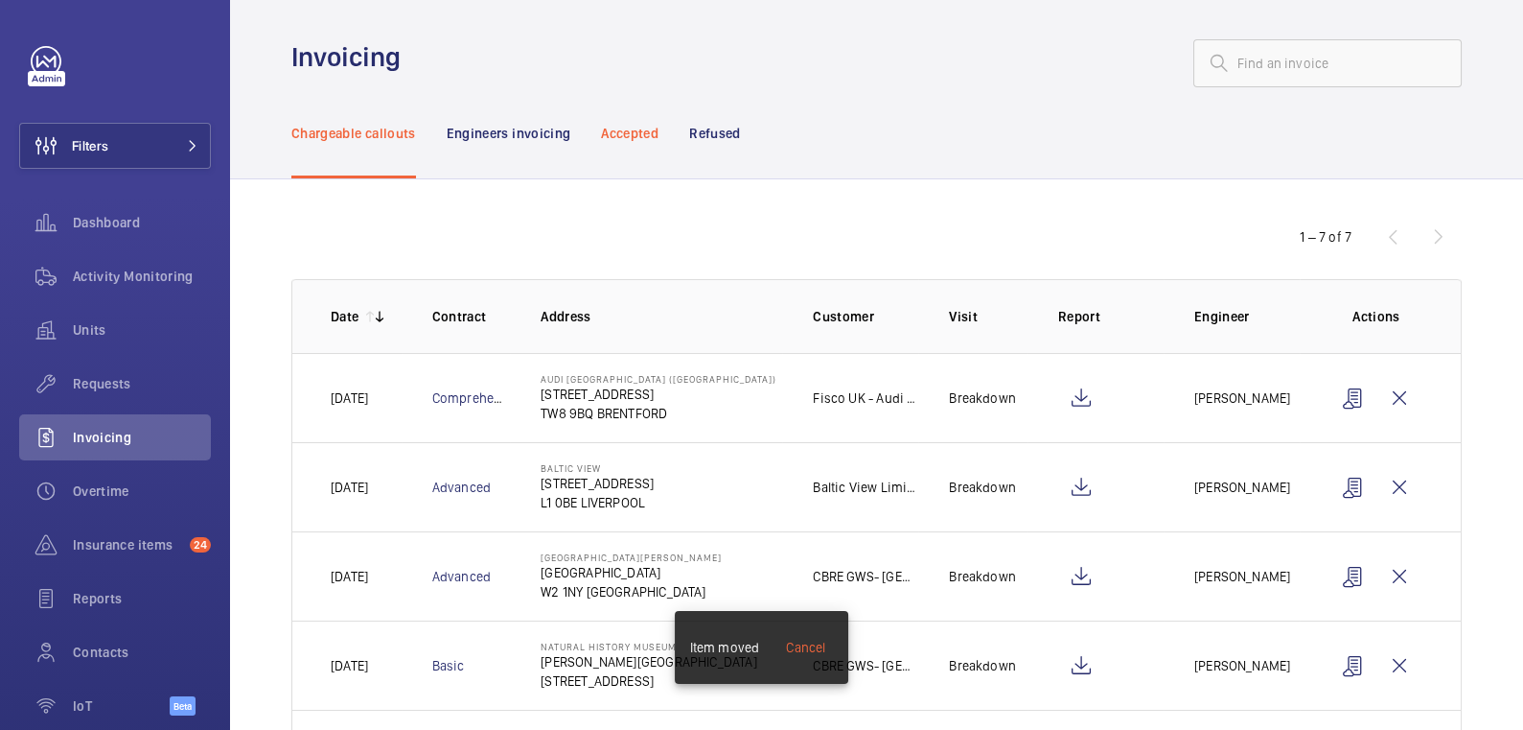
scroll to position [0, 0]
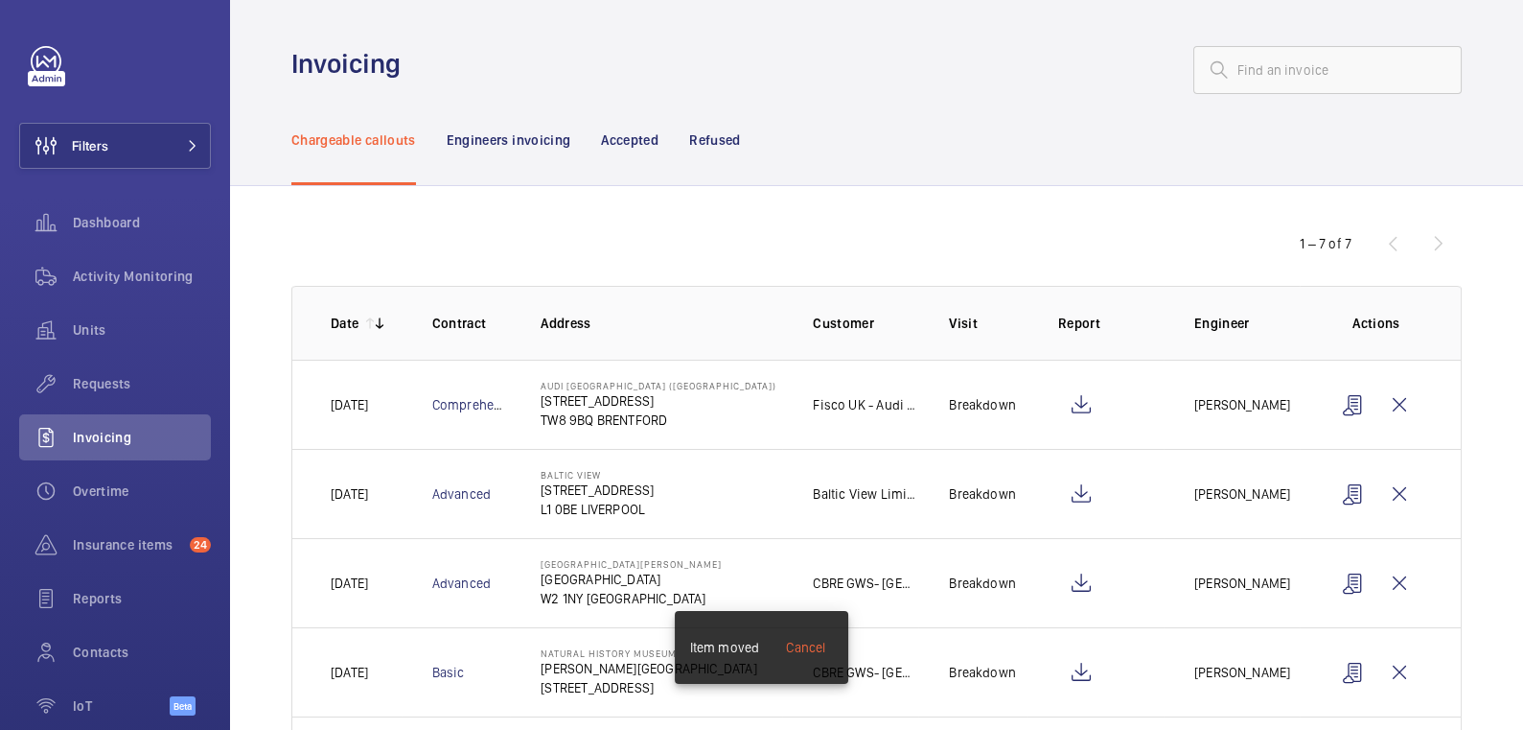
drag, startPoint x: 722, startPoint y: 145, endPoint x: 788, endPoint y: 144, distance: 66.2
click at [722, 145] on p "Refused" at bounding box center [714, 139] width 51 height 19
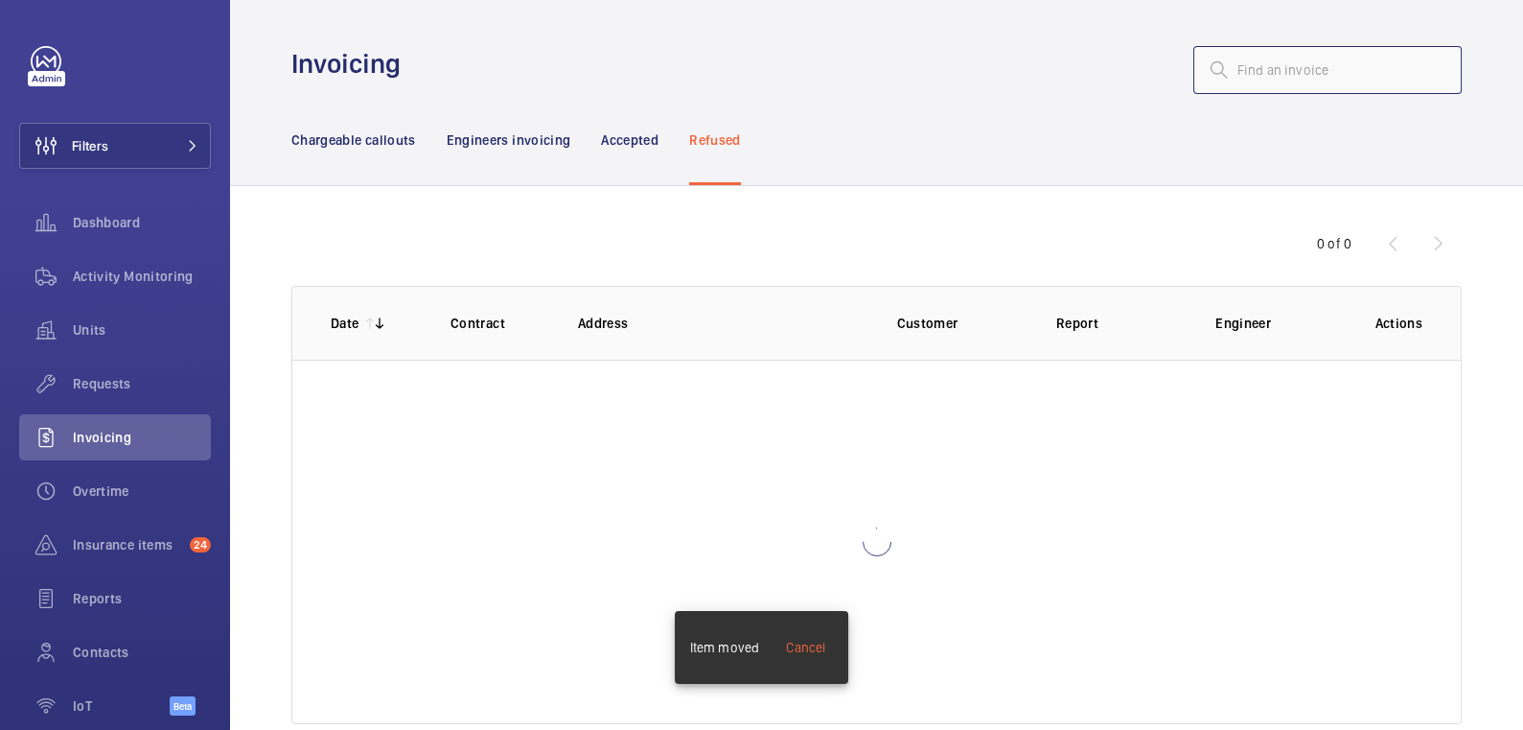
click at [1262, 81] on input "text" at bounding box center [1328, 70] width 268 height 48
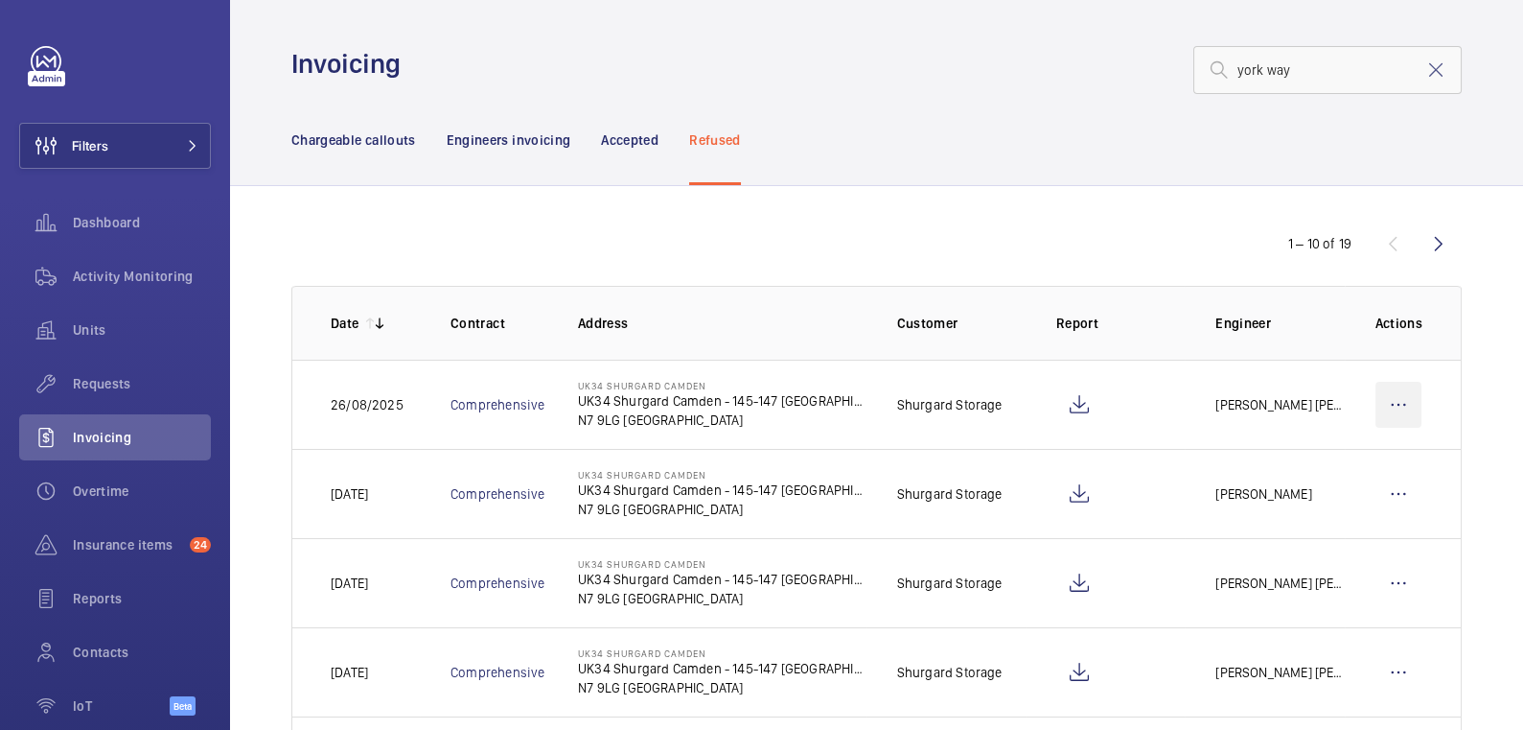
click at [1390, 391] on wm-front-icon-button at bounding box center [1399, 405] width 46 height 46
click at [1360, 468] on p "Move to Engineers invoicing" at bounding box center [1316, 462] width 171 height 19
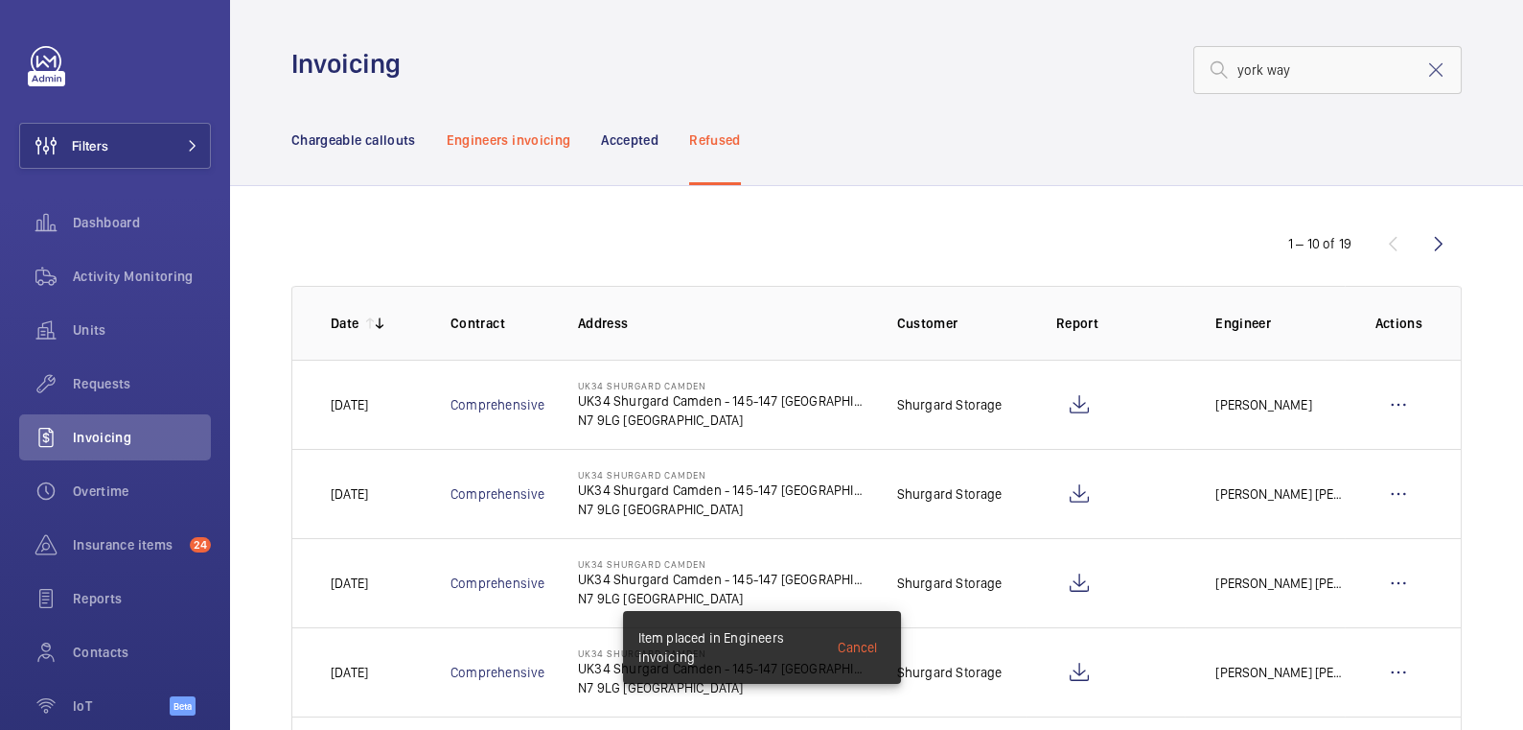
click at [520, 130] on p "Engineers invoicing" at bounding box center [509, 139] width 125 height 19
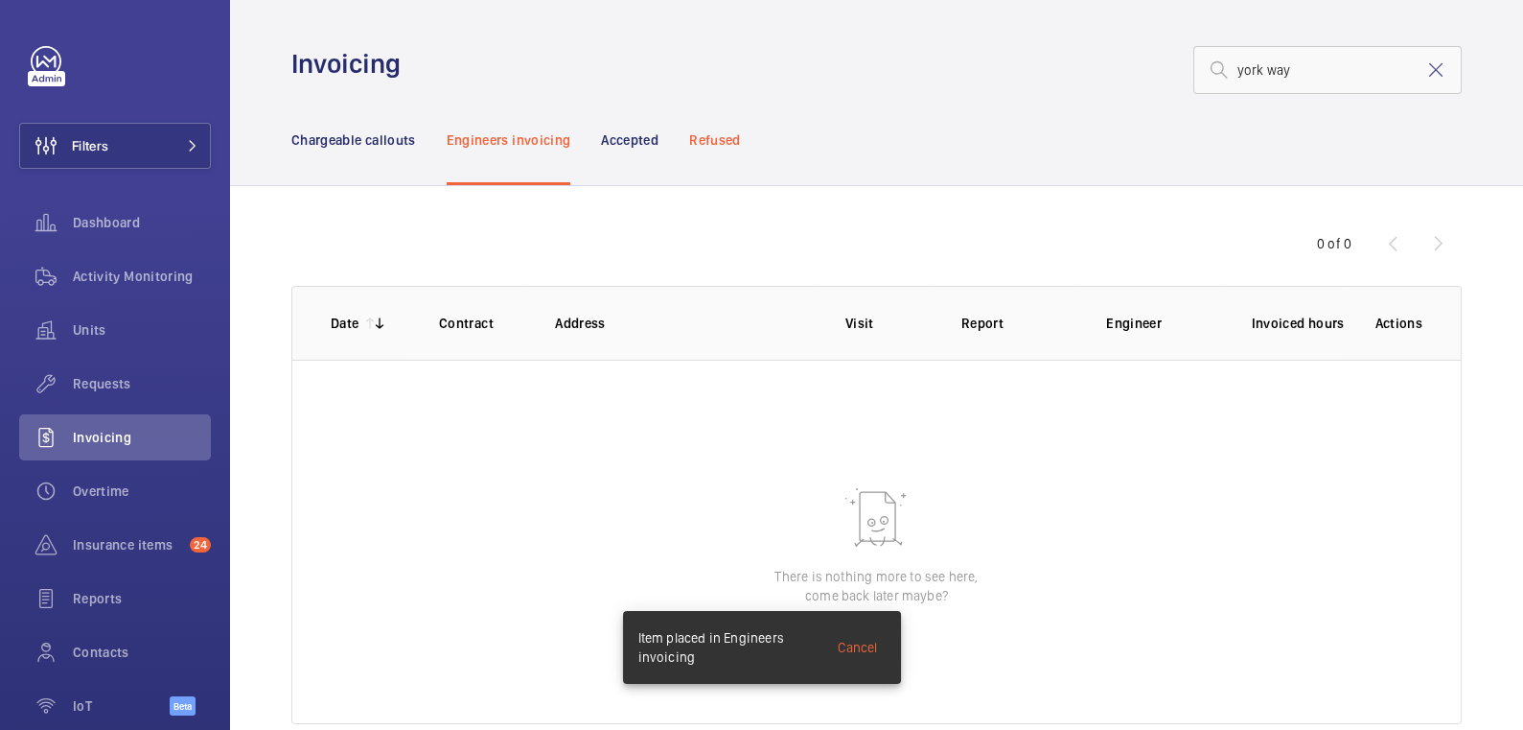
click at [704, 149] on div "Refused" at bounding box center [714, 139] width 51 height 91
click at [522, 142] on p "Engineers invoicing" at bounding box center [509, 139] width 125 height 19
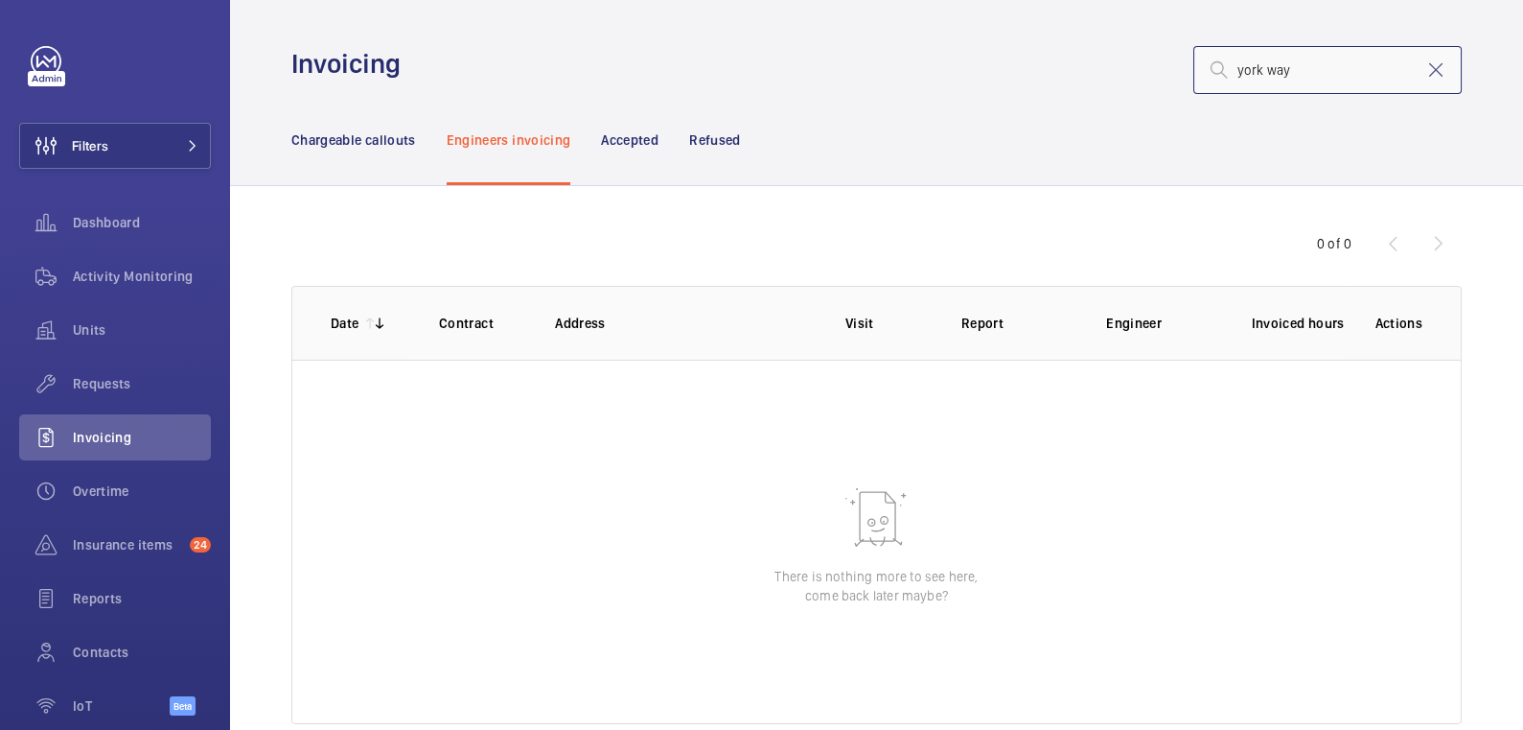
click at [1314, 75] on input "york way" at bounding box center [1328, 70] width 268 height 48
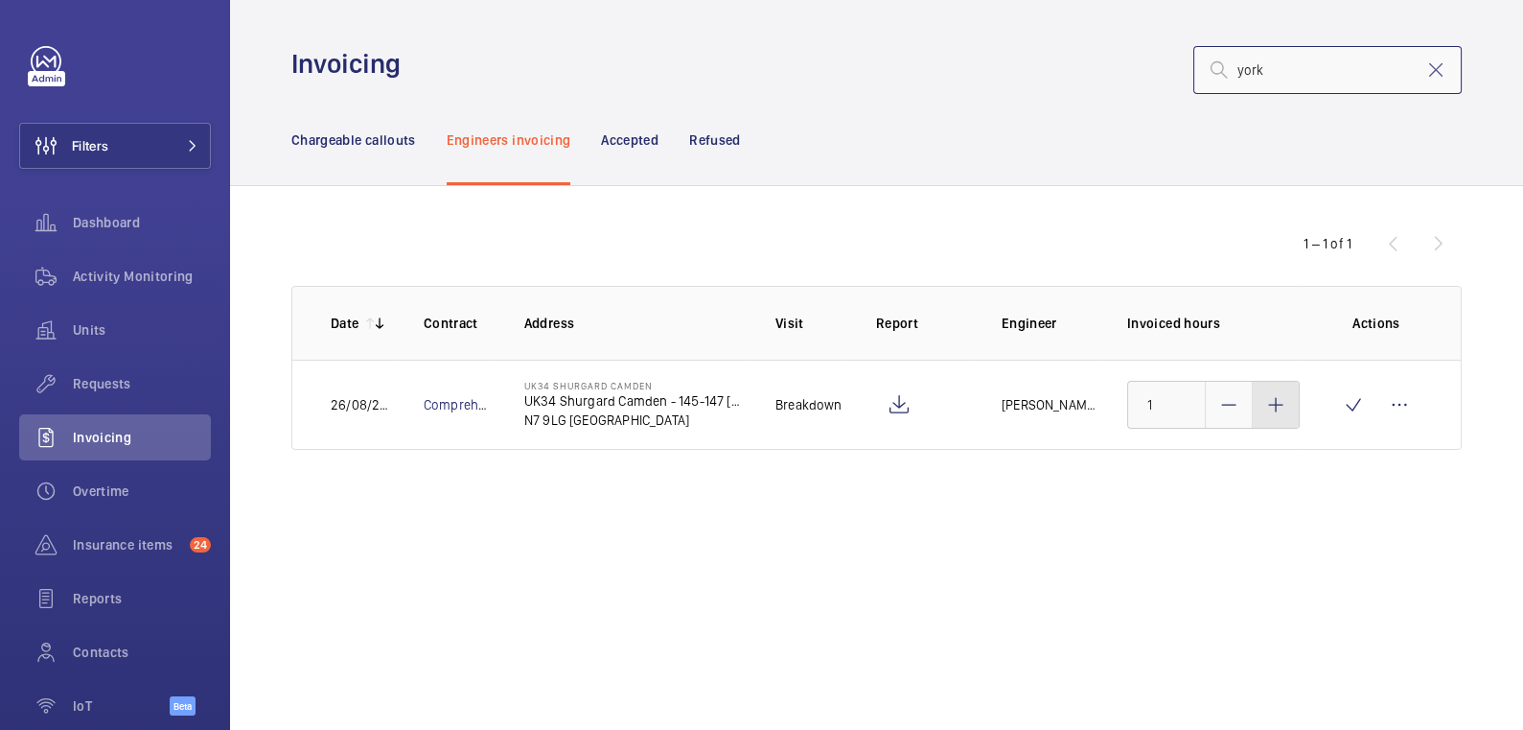
type input "york"
click at [1269, 401] on mat-icon at bounding box center [1276, 404] width 23 height 23
click at [1271, 402] on mat-icon at bounding box center [1276, 404] width 23 height 23
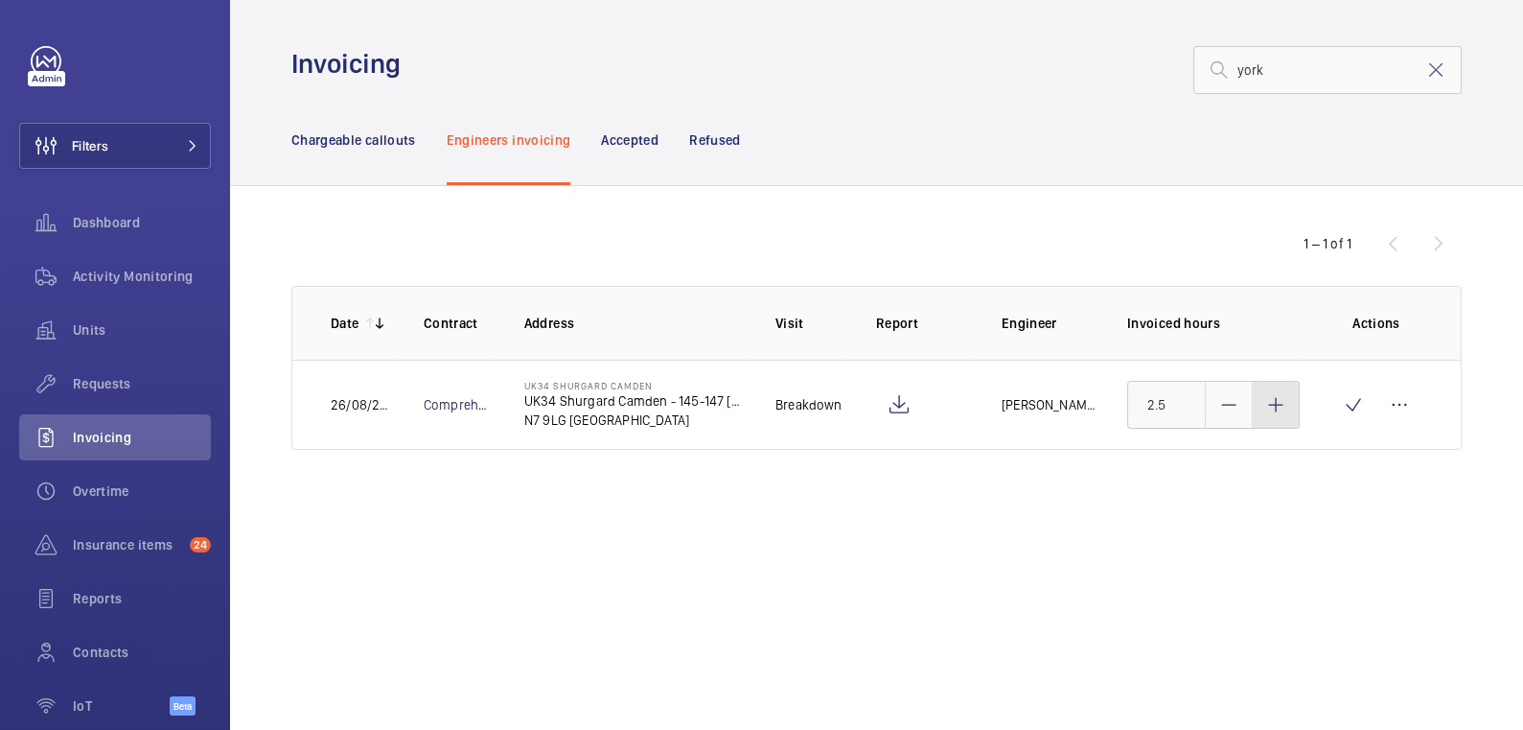
type input "3"
click at [1340, 414] on wm-front-icon-button at bounding box center [1354, 405] width 46 height 46
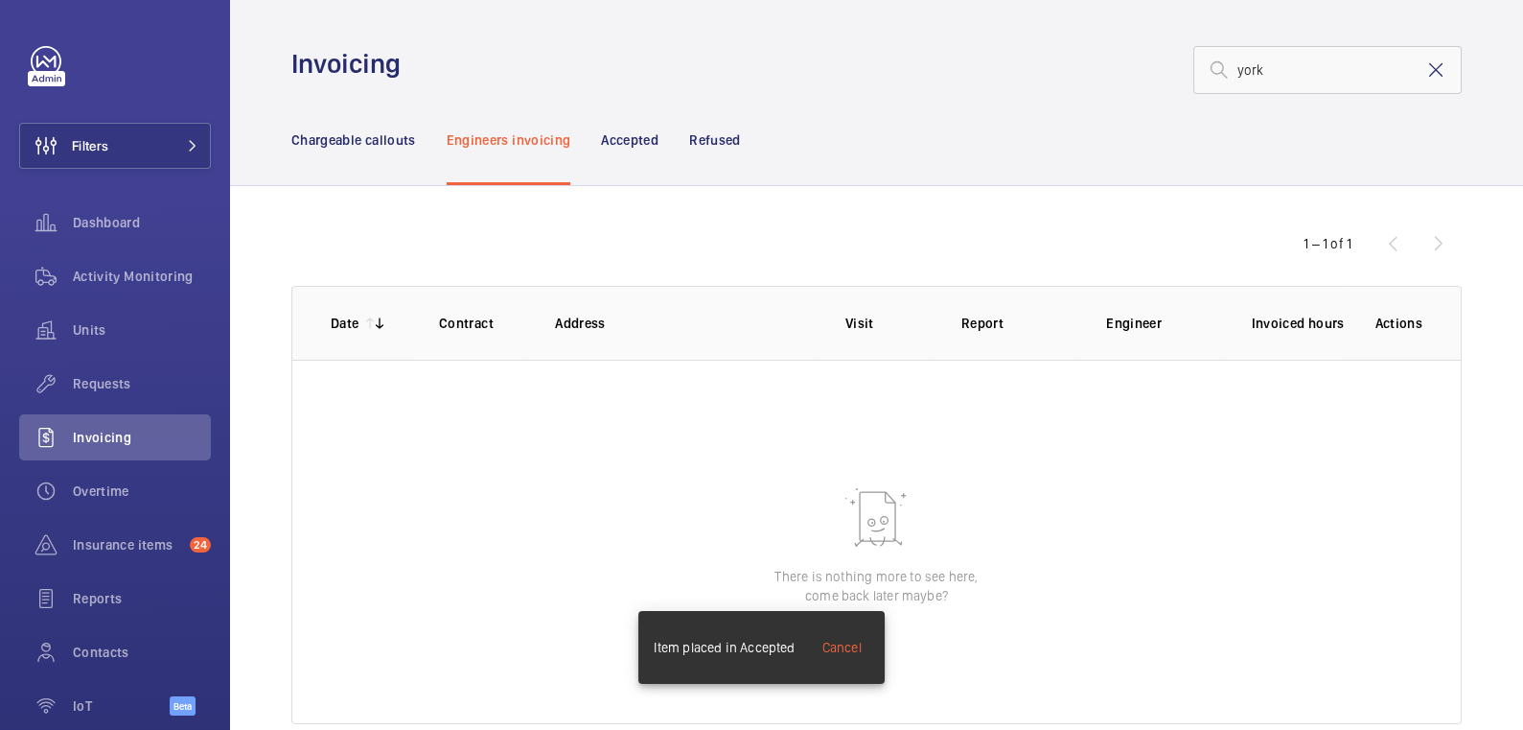
click at [1425, 69] on mat-icon at bounding box center [1436, 69] width 23 height 23
click at [360, 144] on p "Chargeable callouts" at bounding box center [353, 139] width 125 height 19
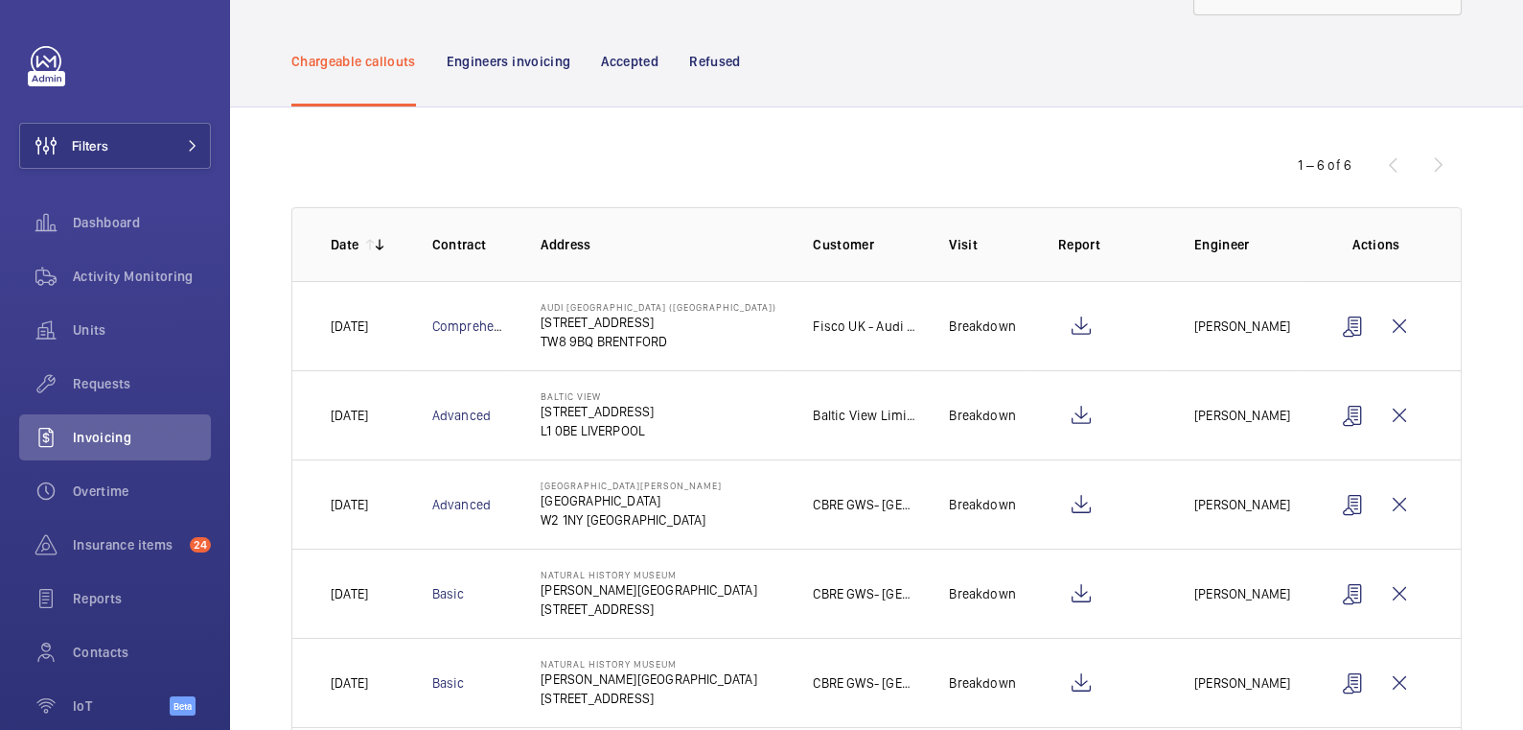
scroll to position [206, 0]
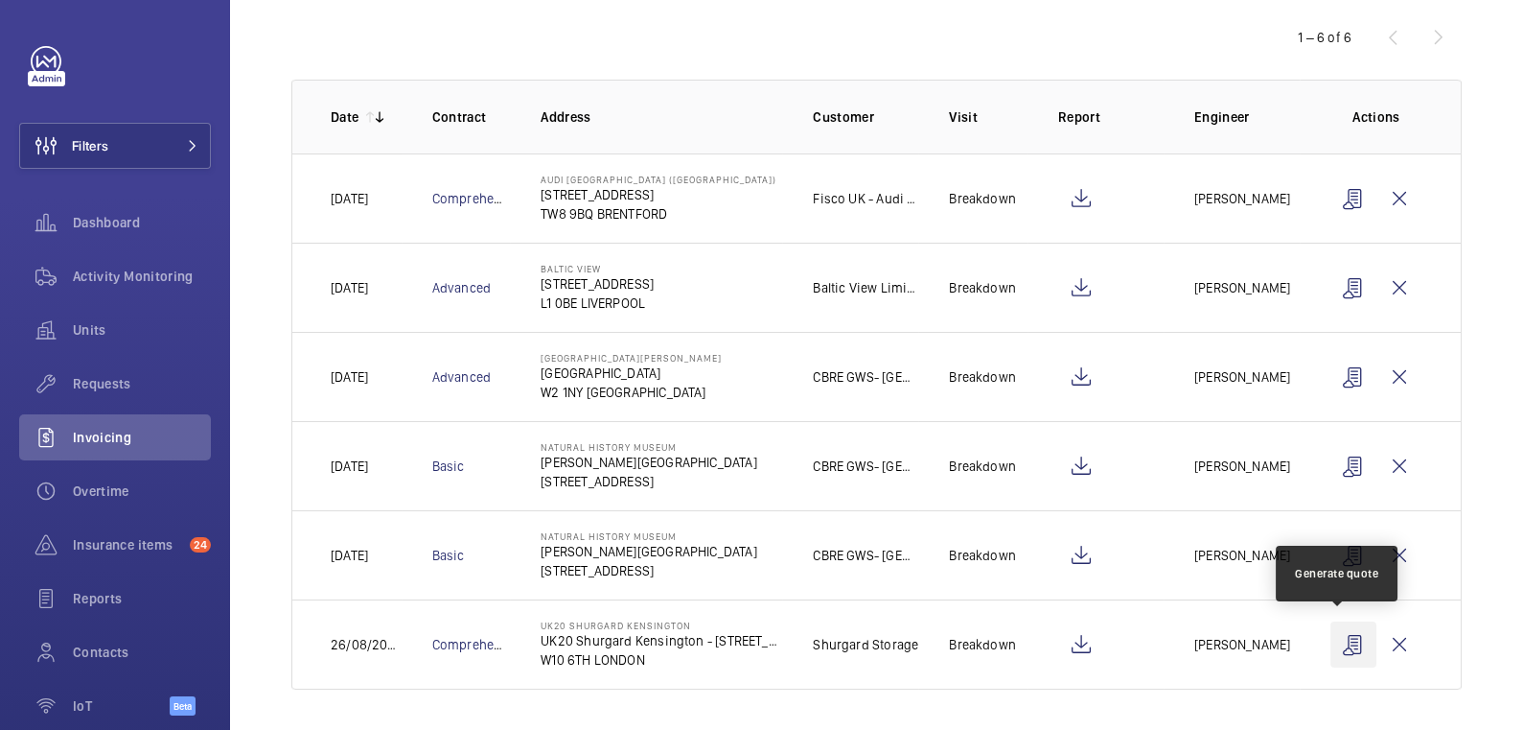
click at [1339, 643] on wm-front-icon-button at bounding box center [1354, 644] width 46 height 46
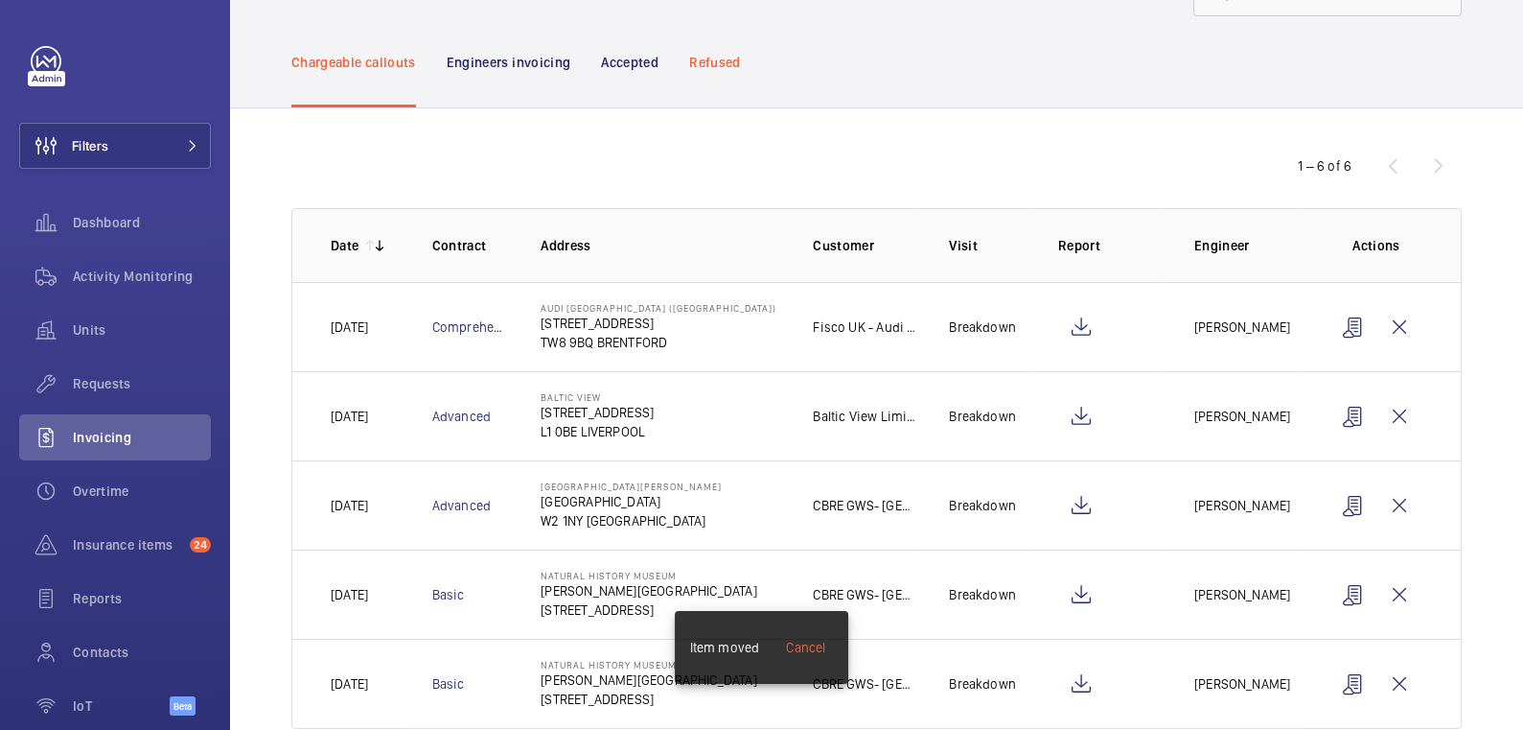
click at [722, 58] on p "Refused" at bounding box center [714, 62] width 51 height 19
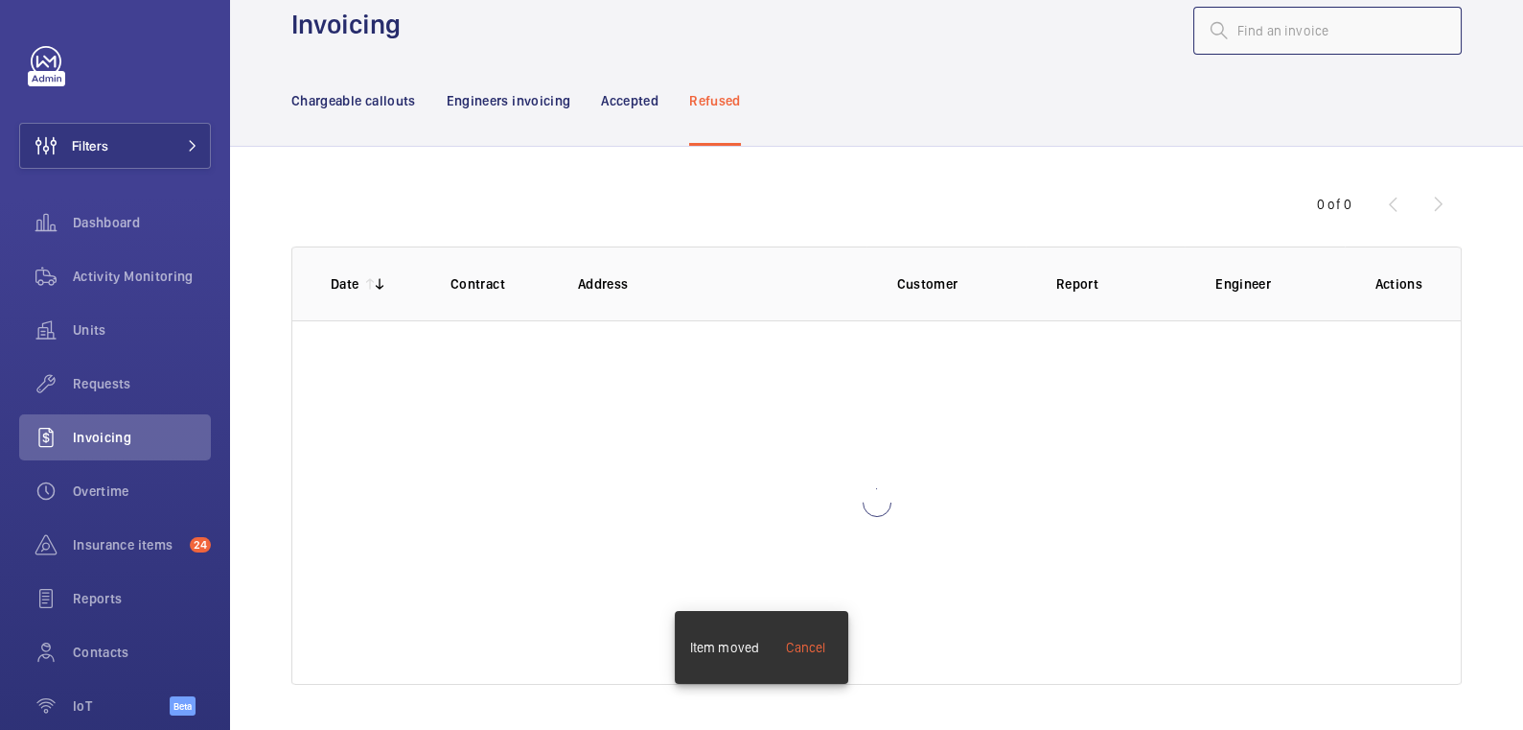
click at [1294, 40] on input "text" at bounding box center [1328, 31] width 268 height 48
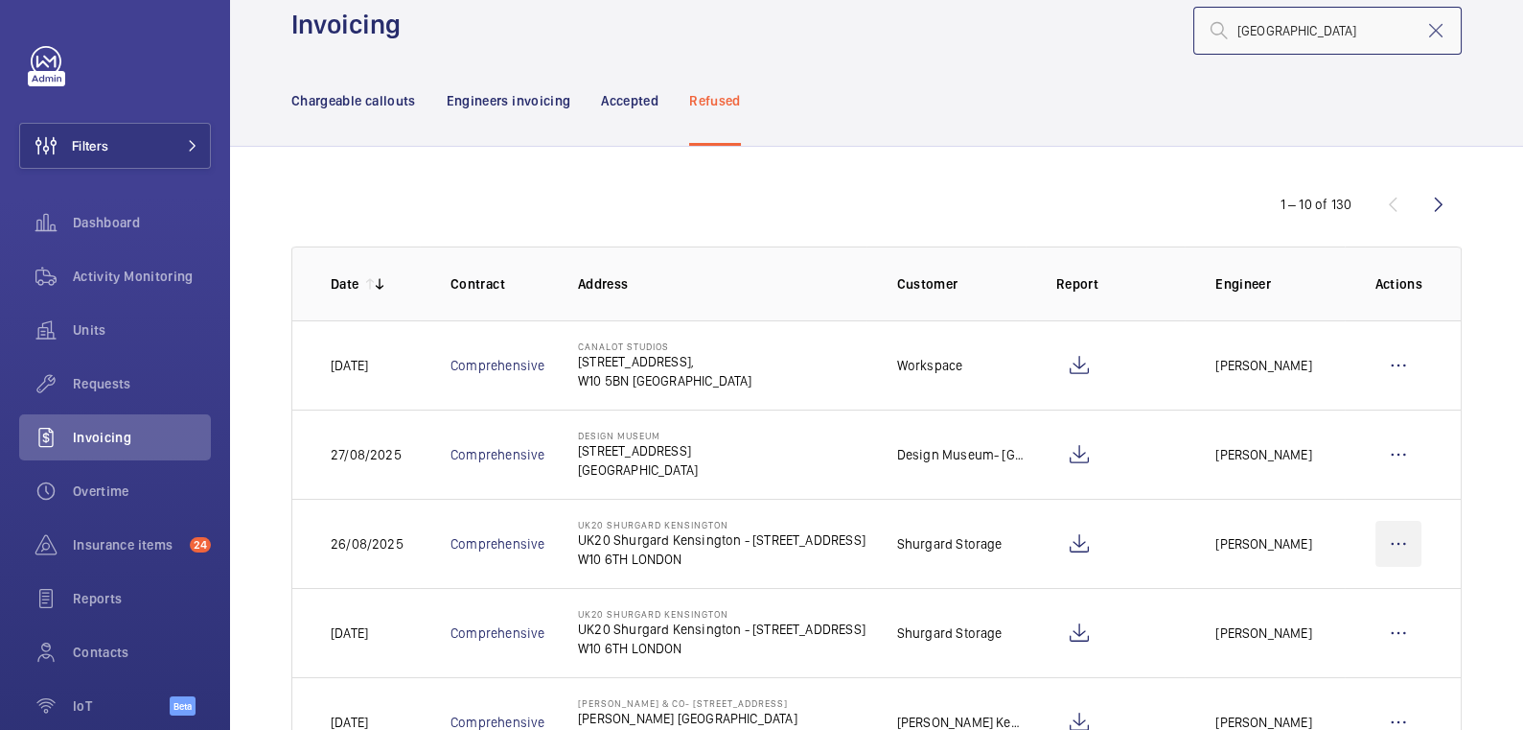
type input "kensington"
click at [1385, 545] on wm-front-icon-button at bounding box center [1399, 544] width 46 height 46
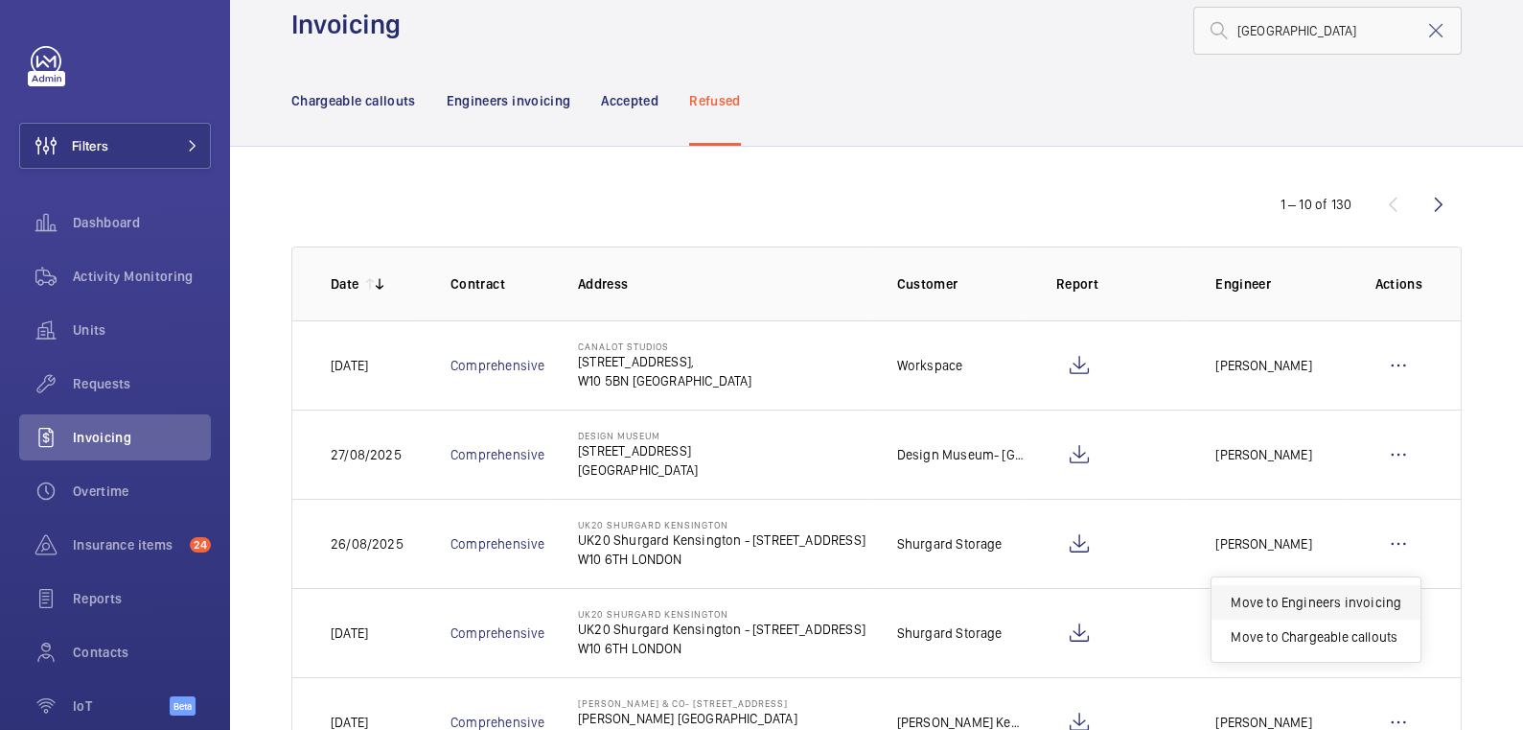
click at [1348, 593] on p "Move to Engineers invoicing" at bounding box center [1316, 601] width 171 height 19
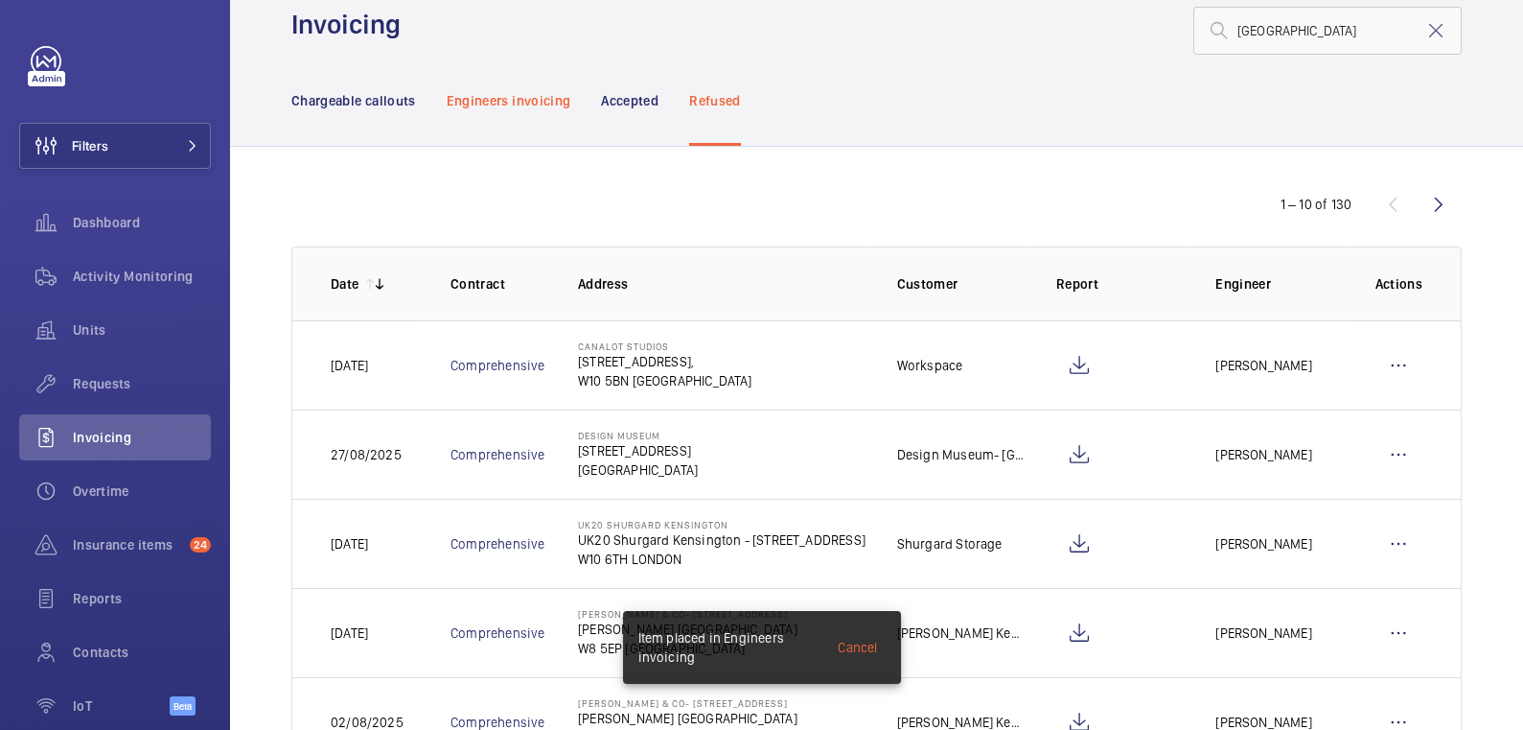
click at [503, 91] on p "Engineers invoicing" at bounding box center [509, 100] width 125 height 19
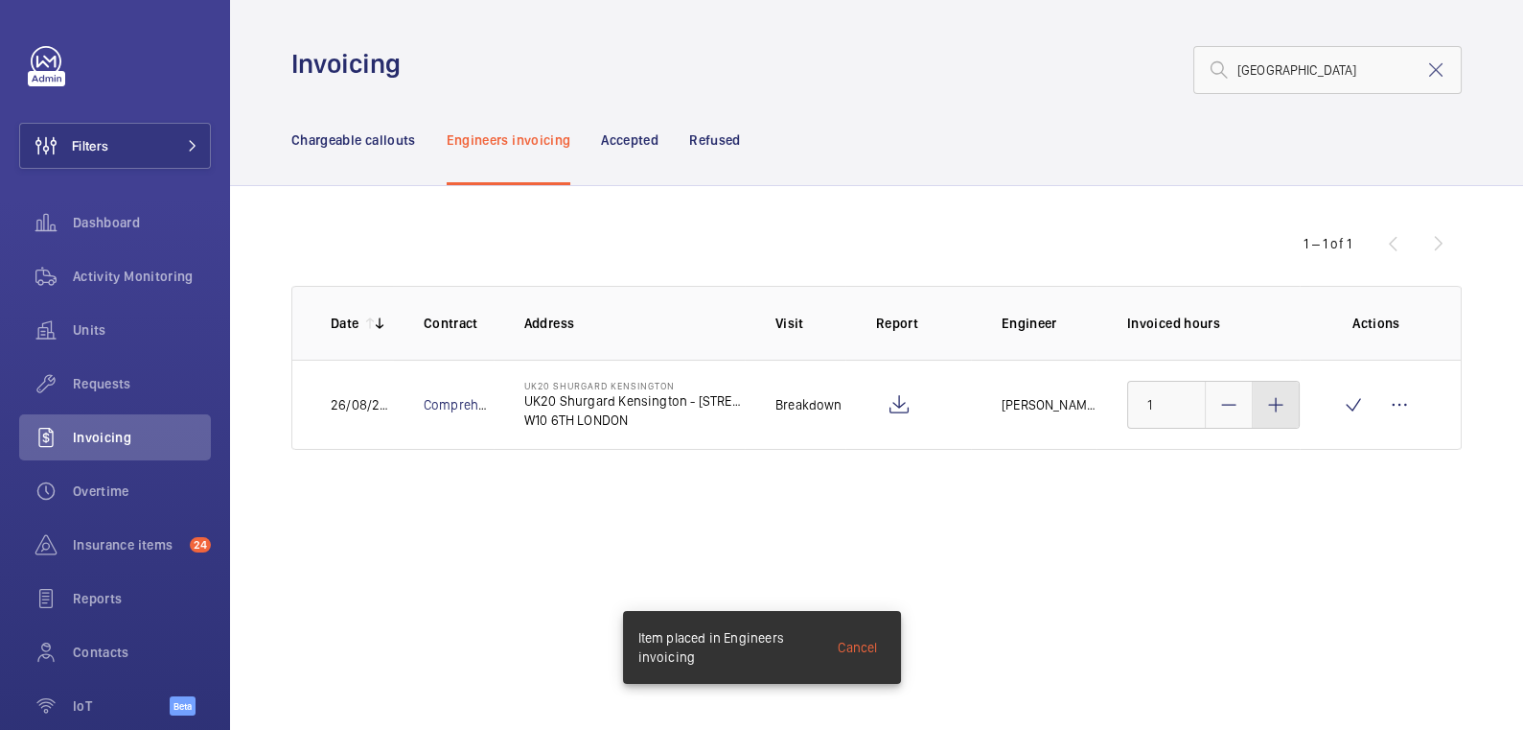
click at [1278, 408] on mat-icon at bounding box center [1276, 404] width 23 height 23
click at [1278, 407] on mat-icon at bounding box center [1276, 404] width 23 height 23
type input "3"
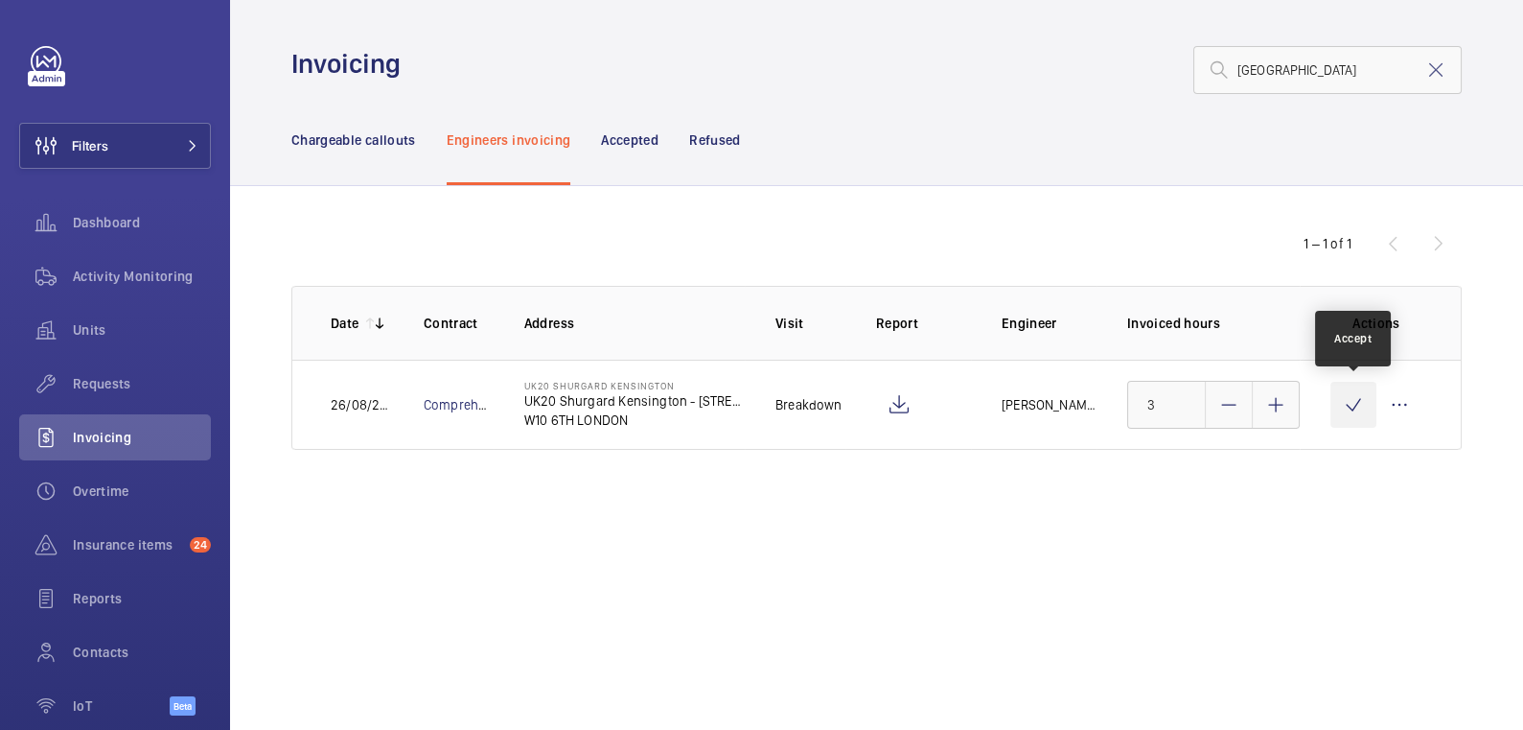
click at [1341, 407] on wm-front-icon-button at bounding box center [1354, 405] width 46 height 46
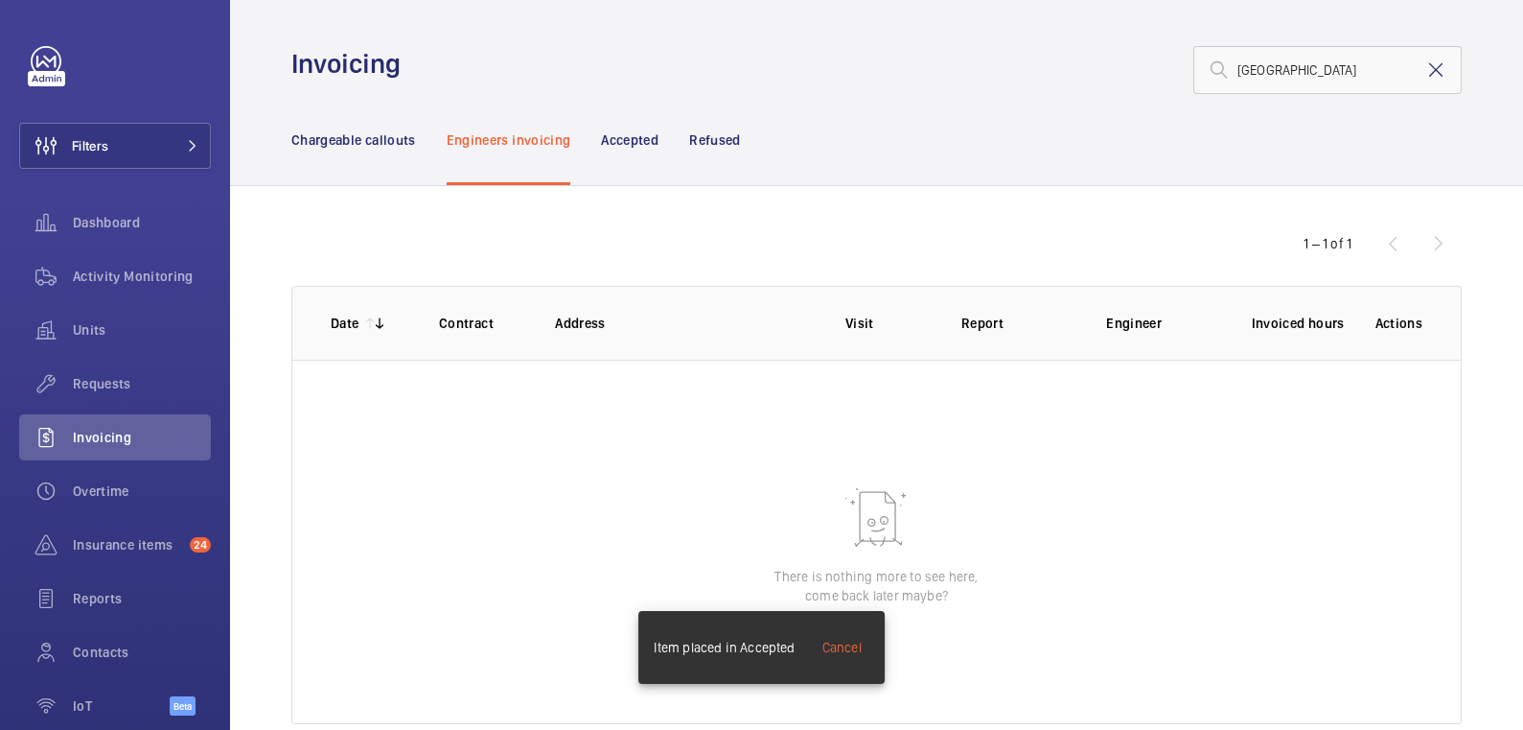
click at [1425, 68] on mat-icon at bounding box center [1436, 69] width 23 height 23
click at [362, 145] on p "Chargeable callouts" at bounding box center [353, 139] width 125 height 19
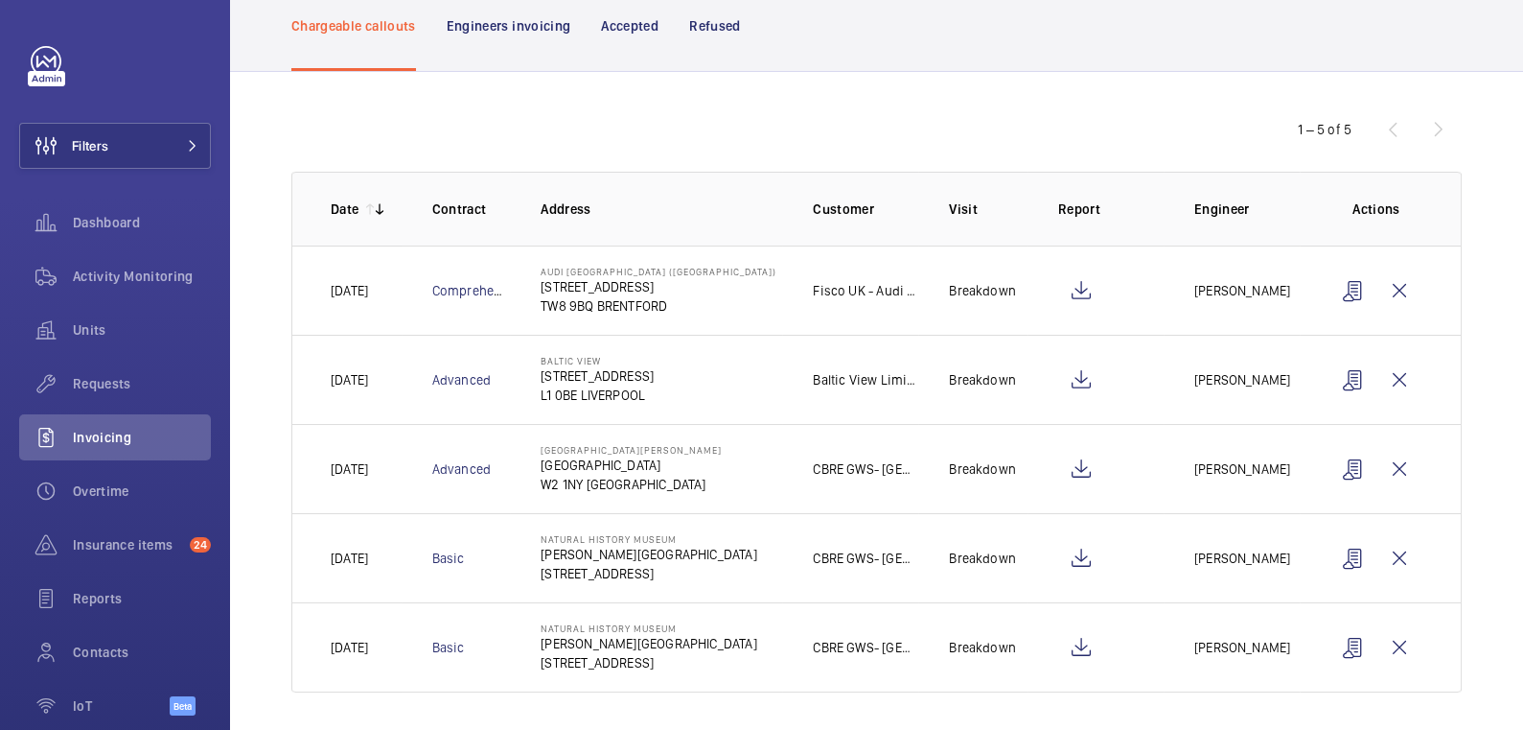
scroll to position [118, 0]
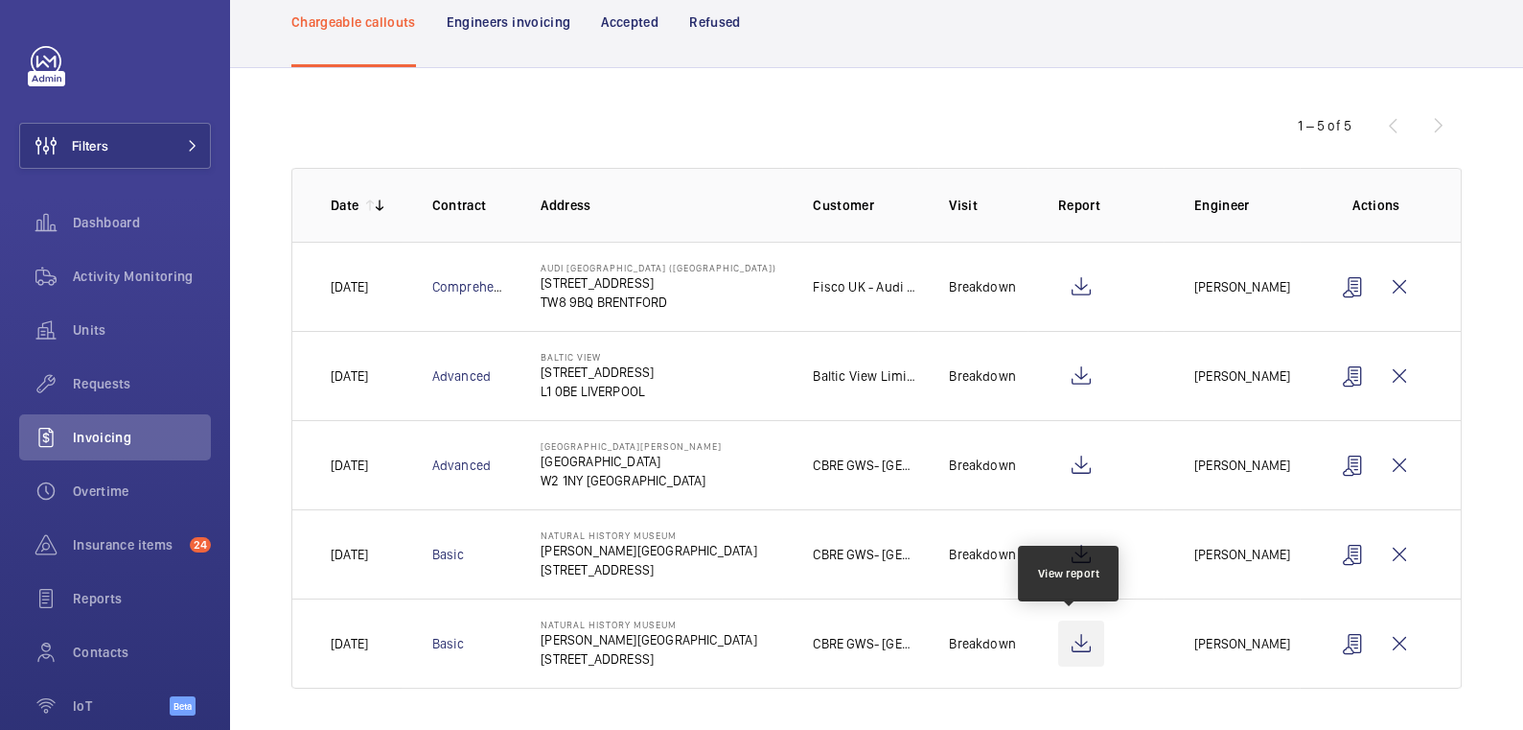
click at [1071, 649] on wm-front-icon-button at bounding box center [1081, 643] width 46 height 46
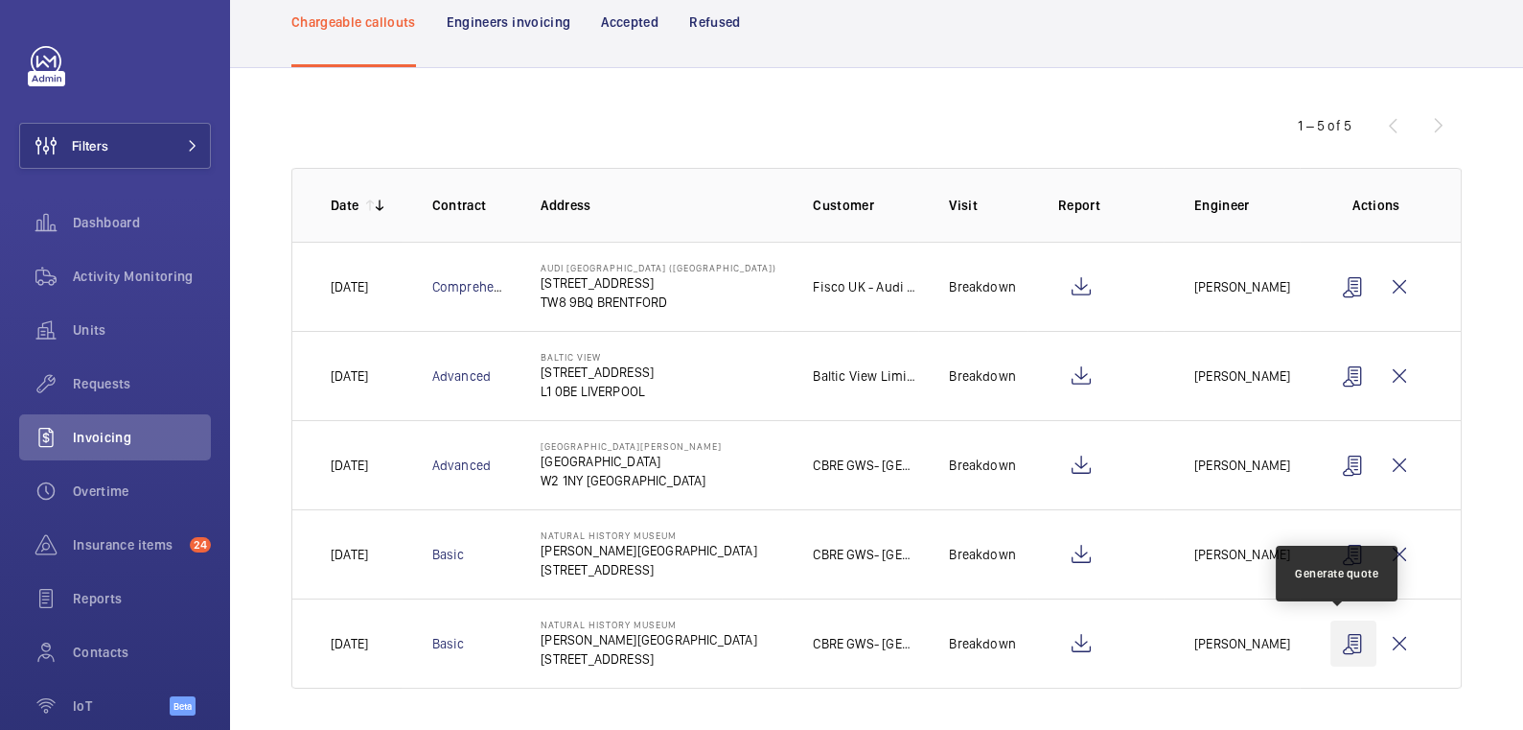
click at [1342, 635] on wm-front-icon-button at bounding box center [1354, 643] width 46 height 46
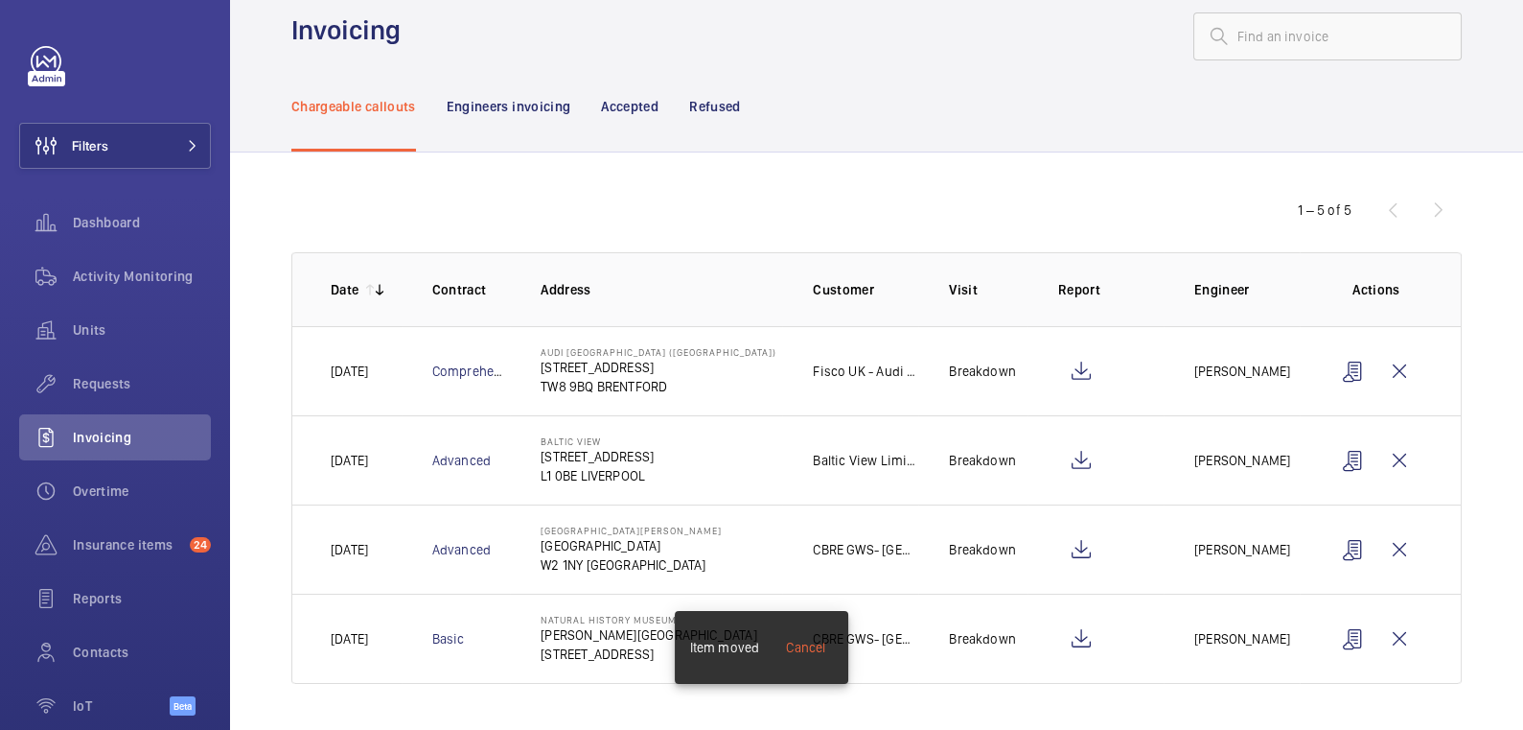
scroll to position [30, 0]
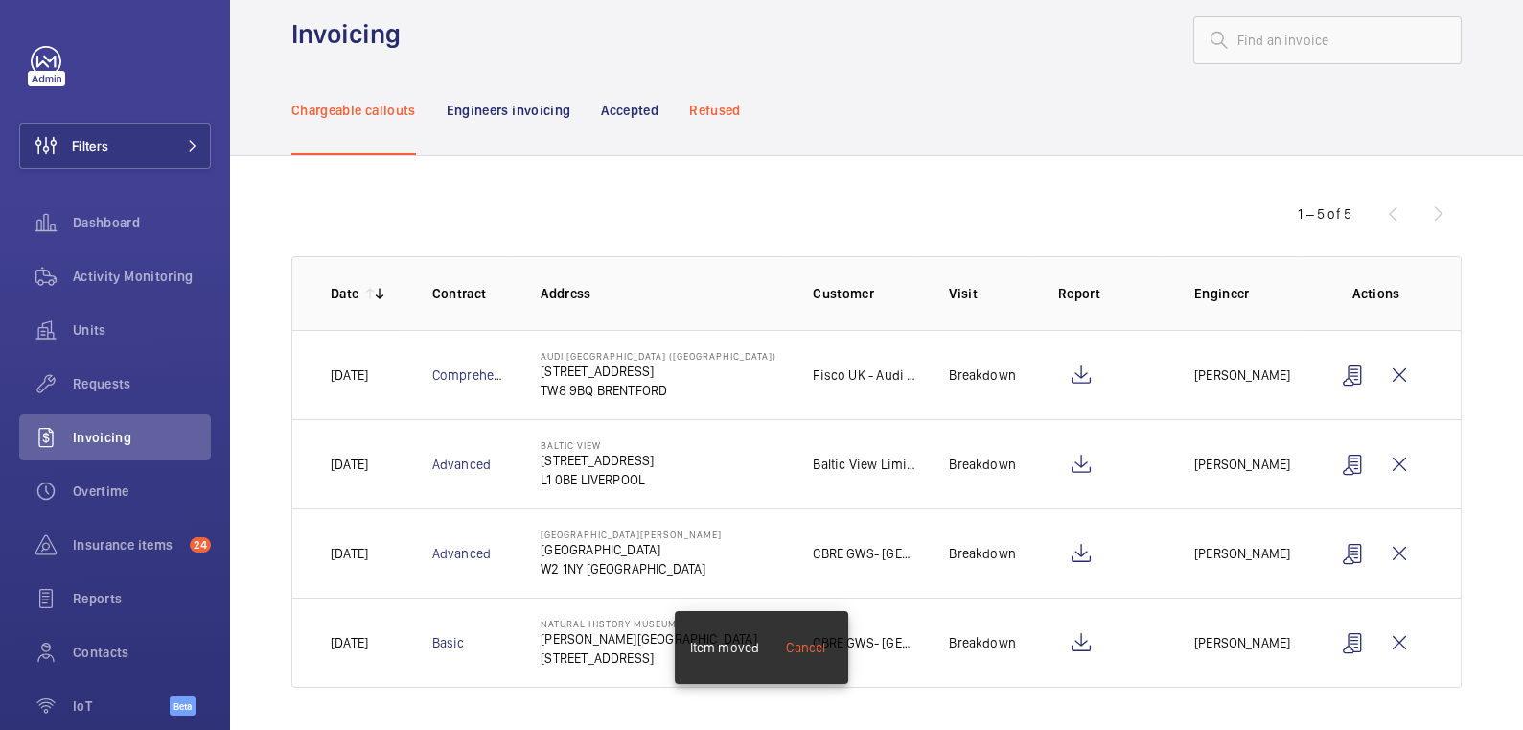
click at [729, 125] on div "Refused" at bounding box center [714, 109] width 51 height 91
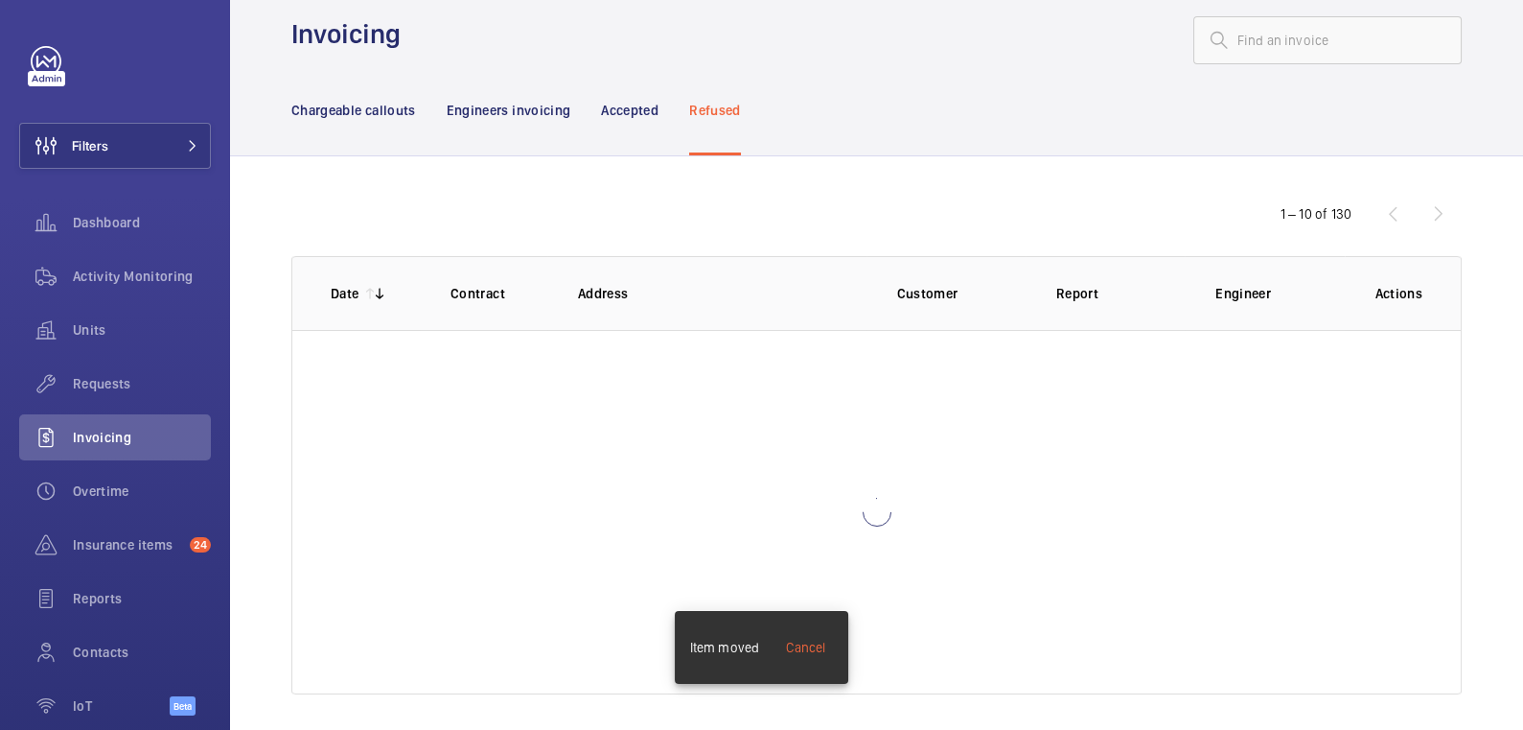
scroll to position [39, 0]
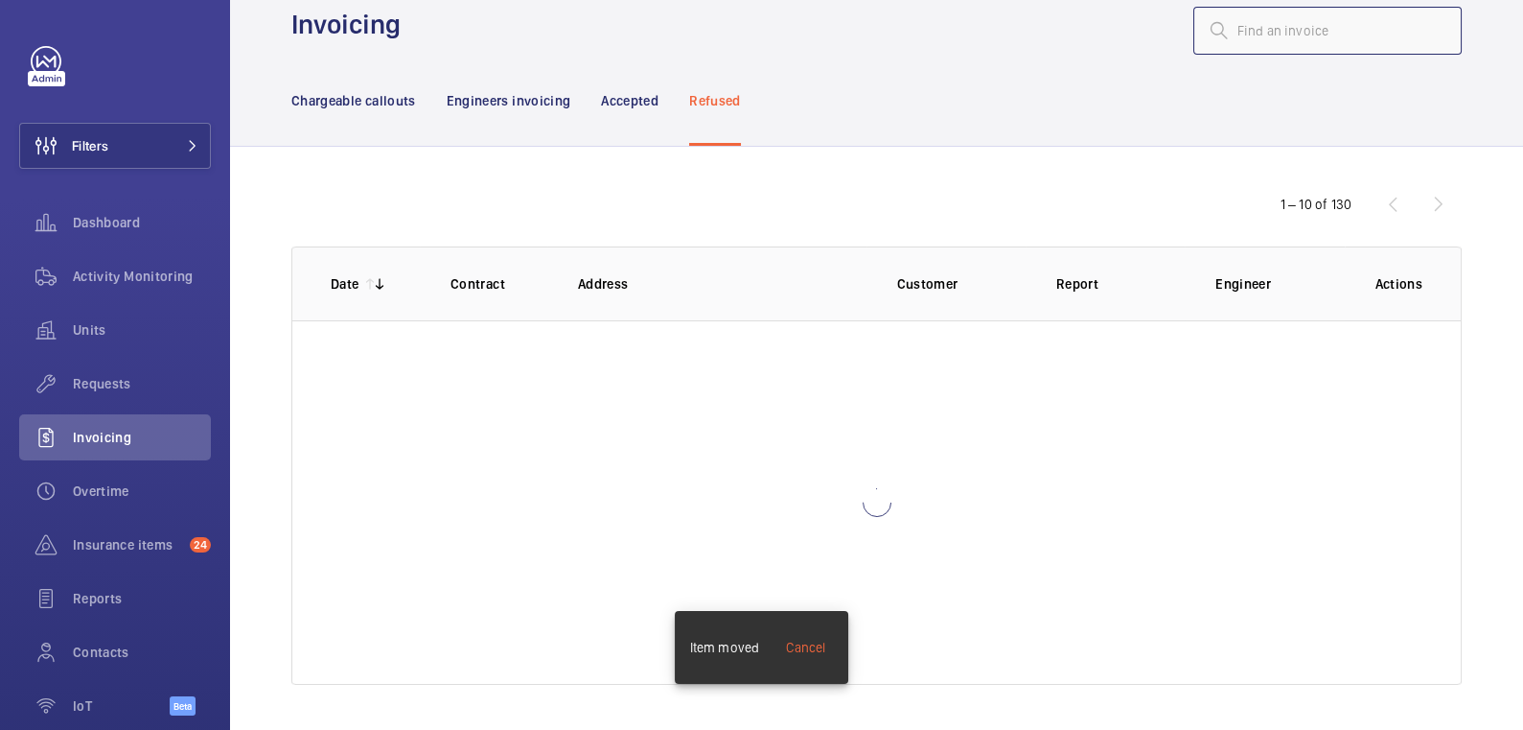
click at [1274, 43] on input "text" at bounding box center [1328, 31] width 268 height 48
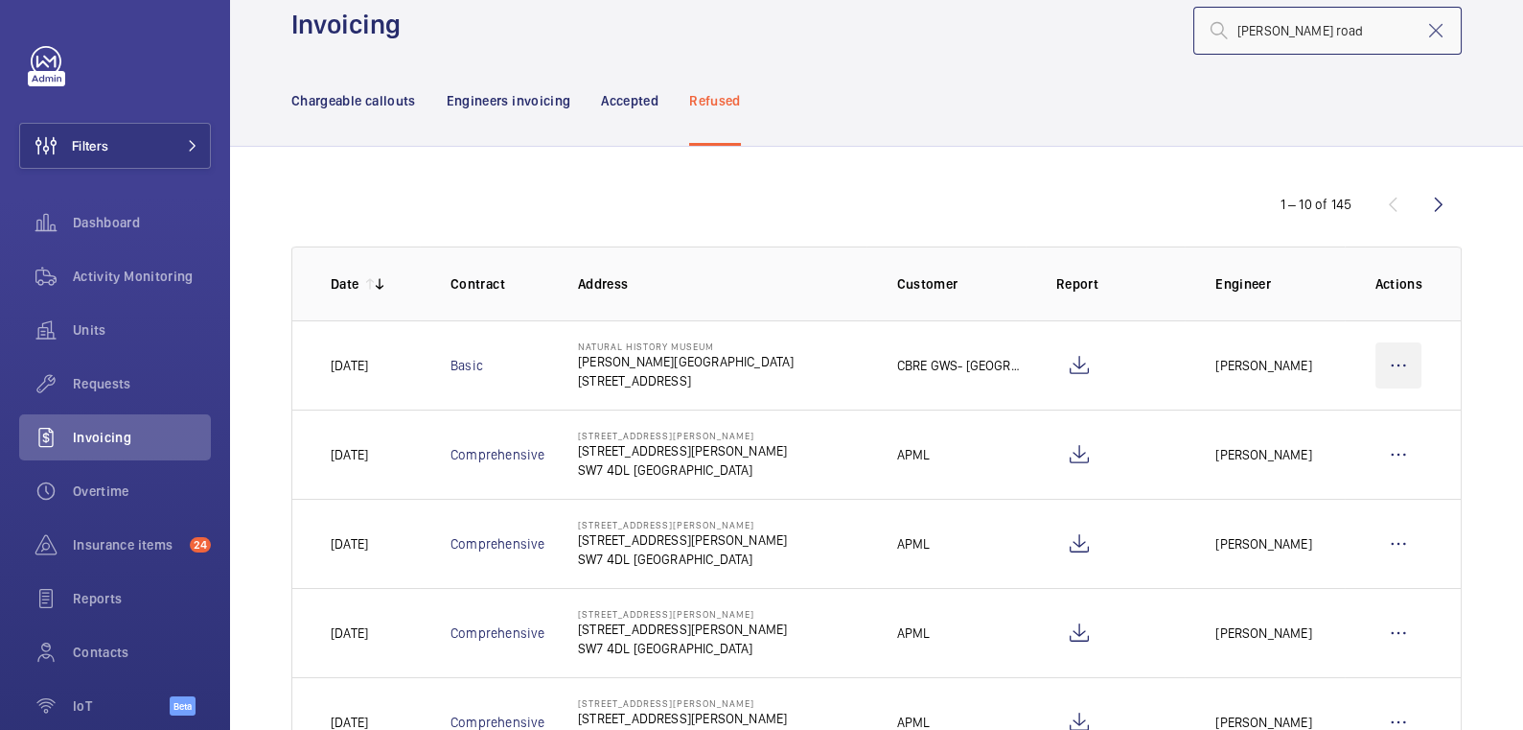
type input "[PERSON_NAME] road"
click at [1385, 365] on wm-front-icon-button at bounding box center [1399, 365] width 46 height 46
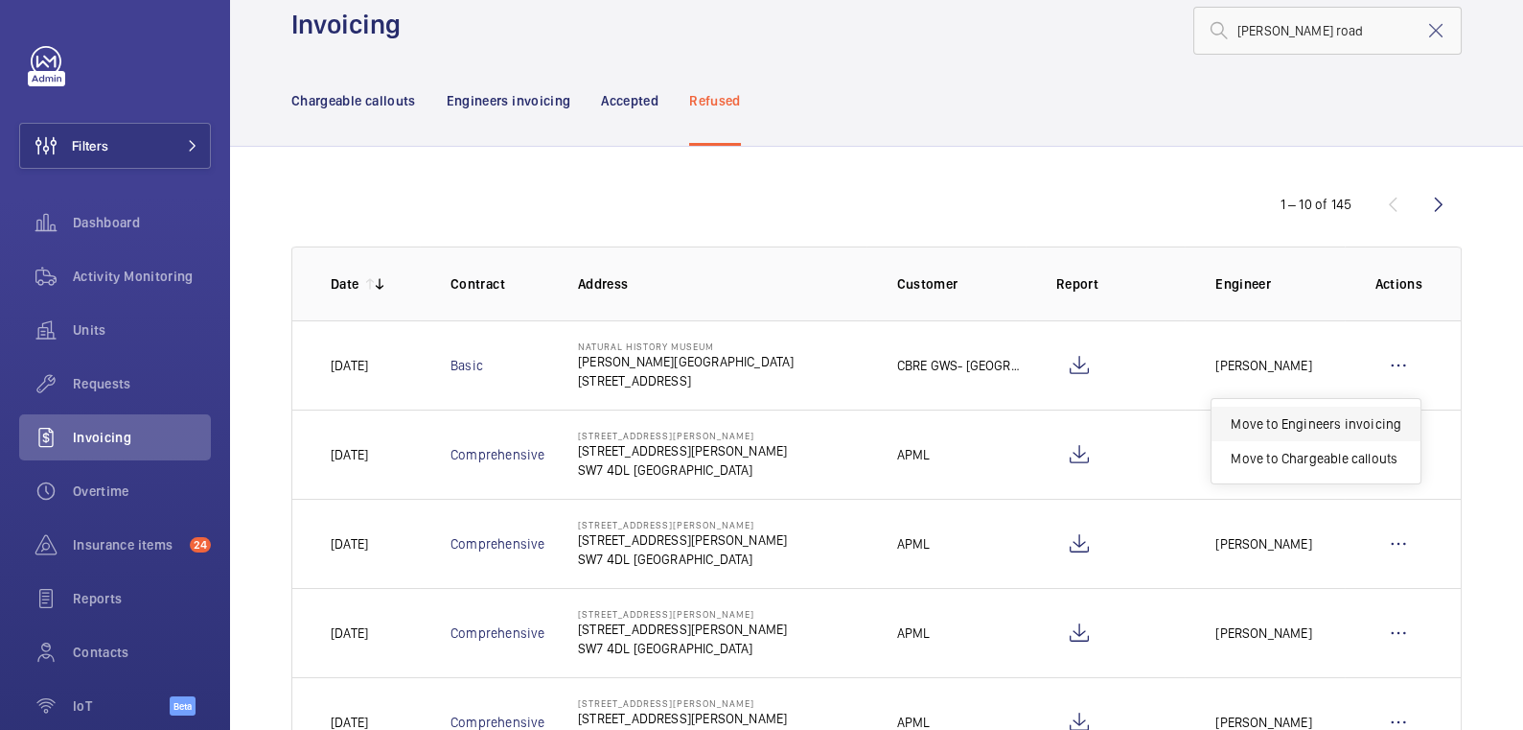
click at [1369, 420] on p "Move to Engineers invoicing" at bounding box center [1316, 423] width 171 height 19
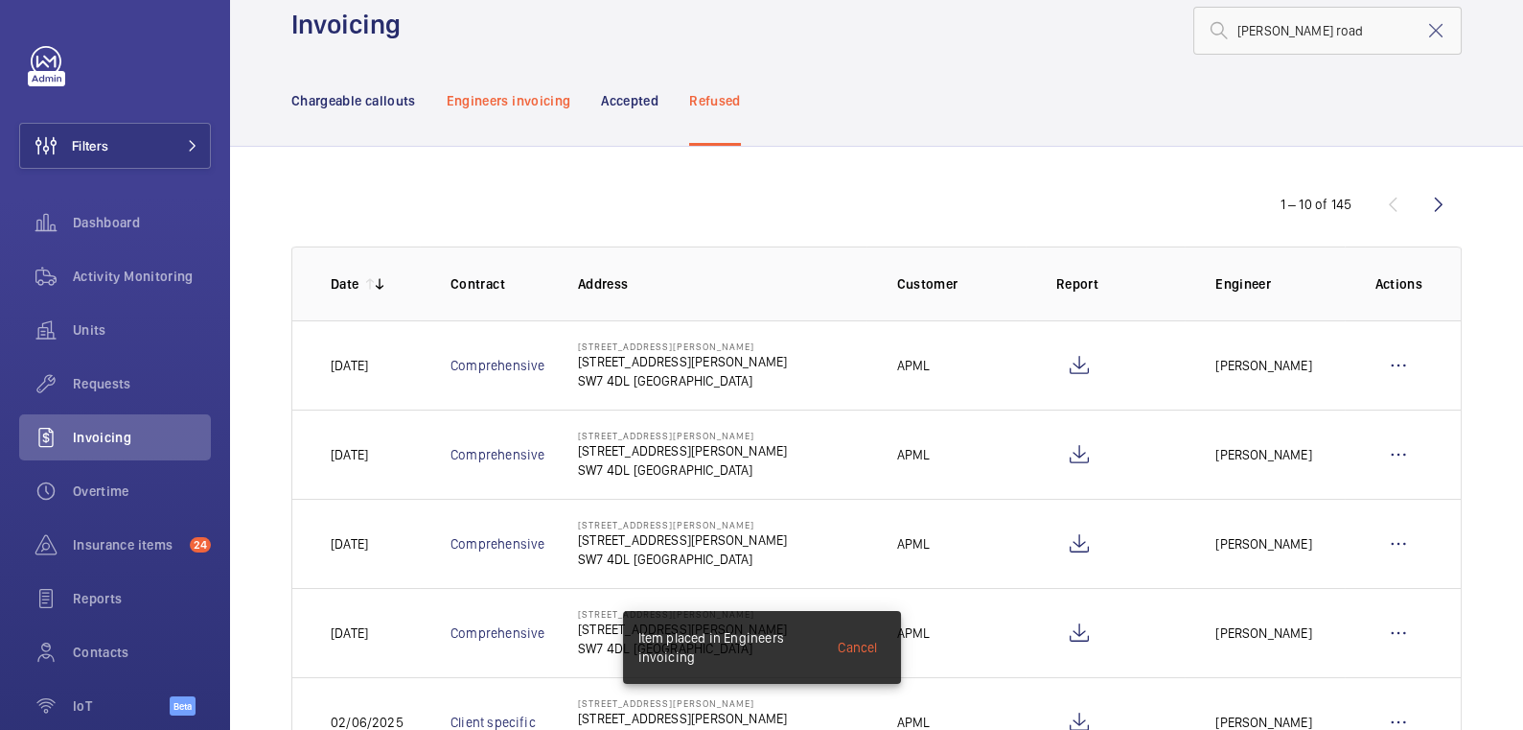
click at [550, 111] on div "Engineers invoicing" at bounding box center [509, 100] width 125 height 91
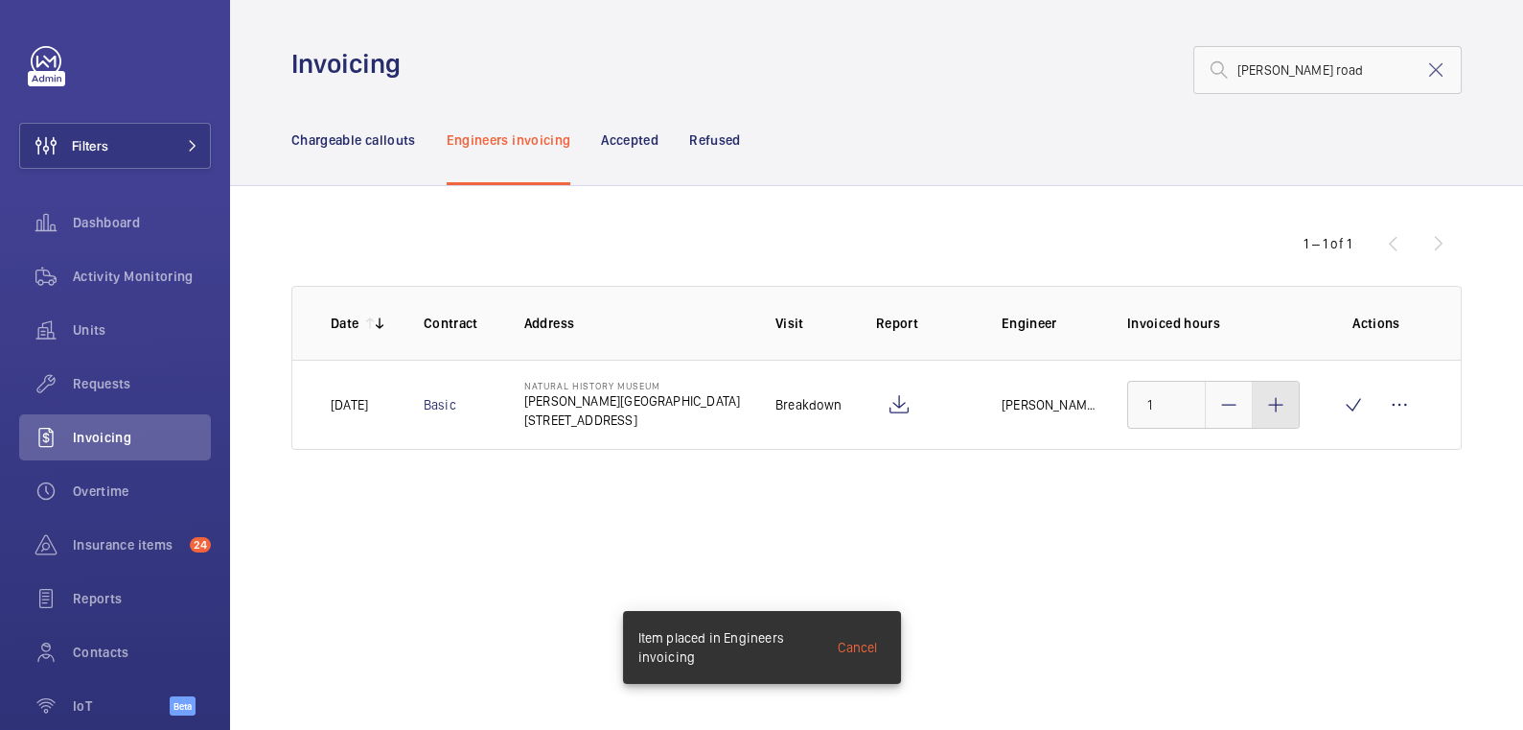
click at [1273, 415] on div at bounding box center [1276, 405] width 46 height 46
click at [1272, 414] on div at bounding box center [1276, 405] width 46 height 46
type input "3"
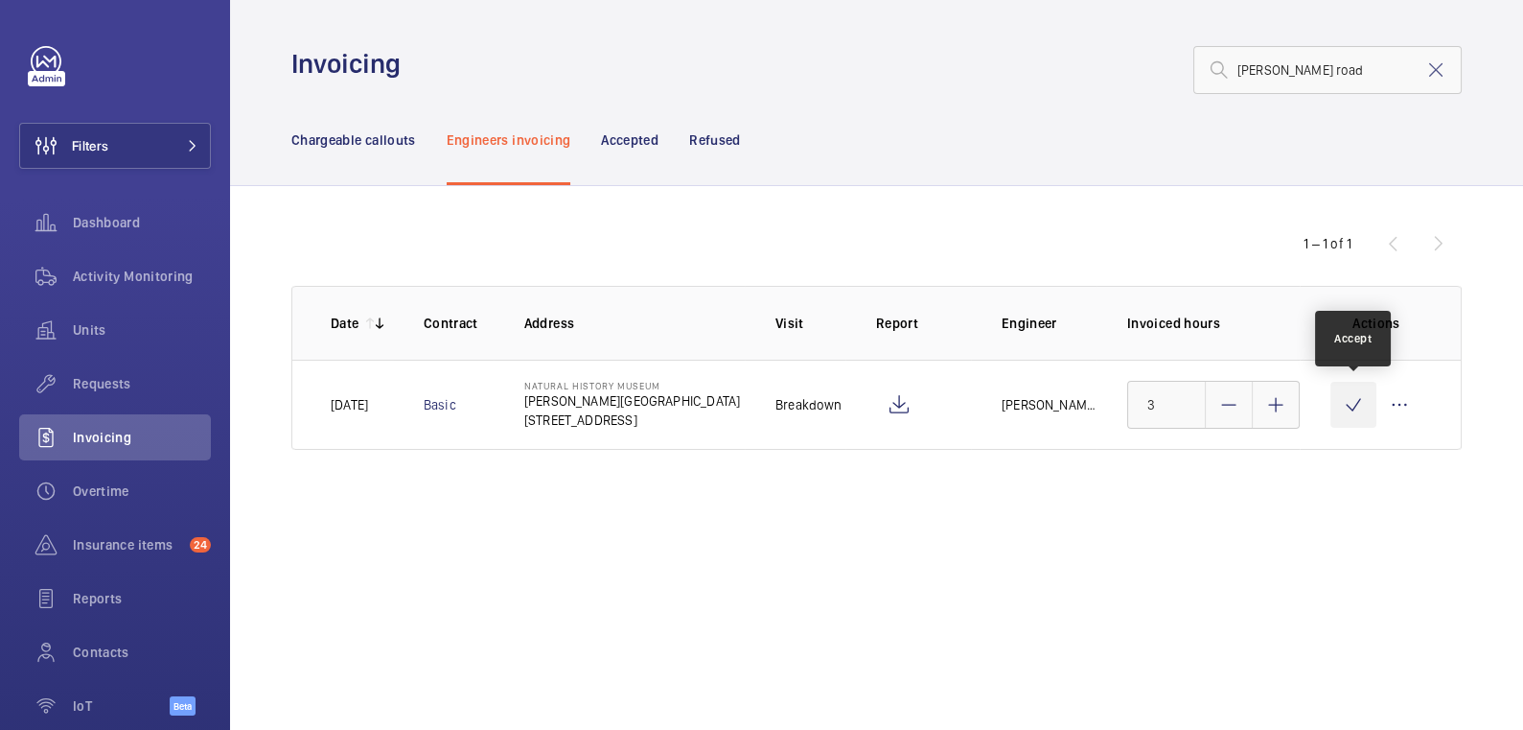
drag, startPoint x: 1345, startPoint y: 408, endPoint x: 1352, endPoint y: 391, distance: 18.5
click at [1345, 408] on wm-front-icon-button at bounding box center [1354, 405] width 46 height 46
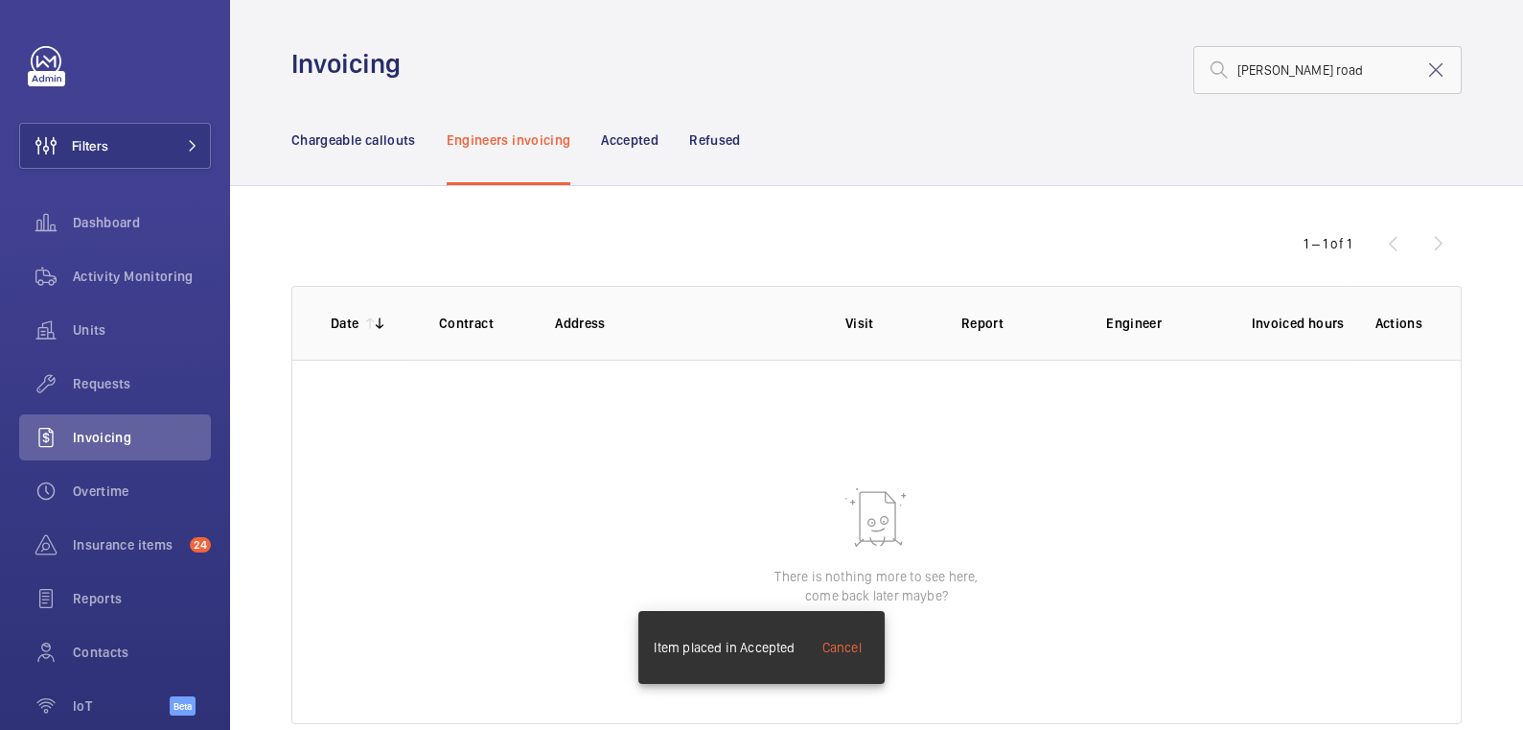
click at [1425, 67] on mat-icon at bounding box center [1436, 69] width 23 height 23
click at [380, 130] on p "Chargeable callouts" at bounding box center [353, 139] width 125 height 19
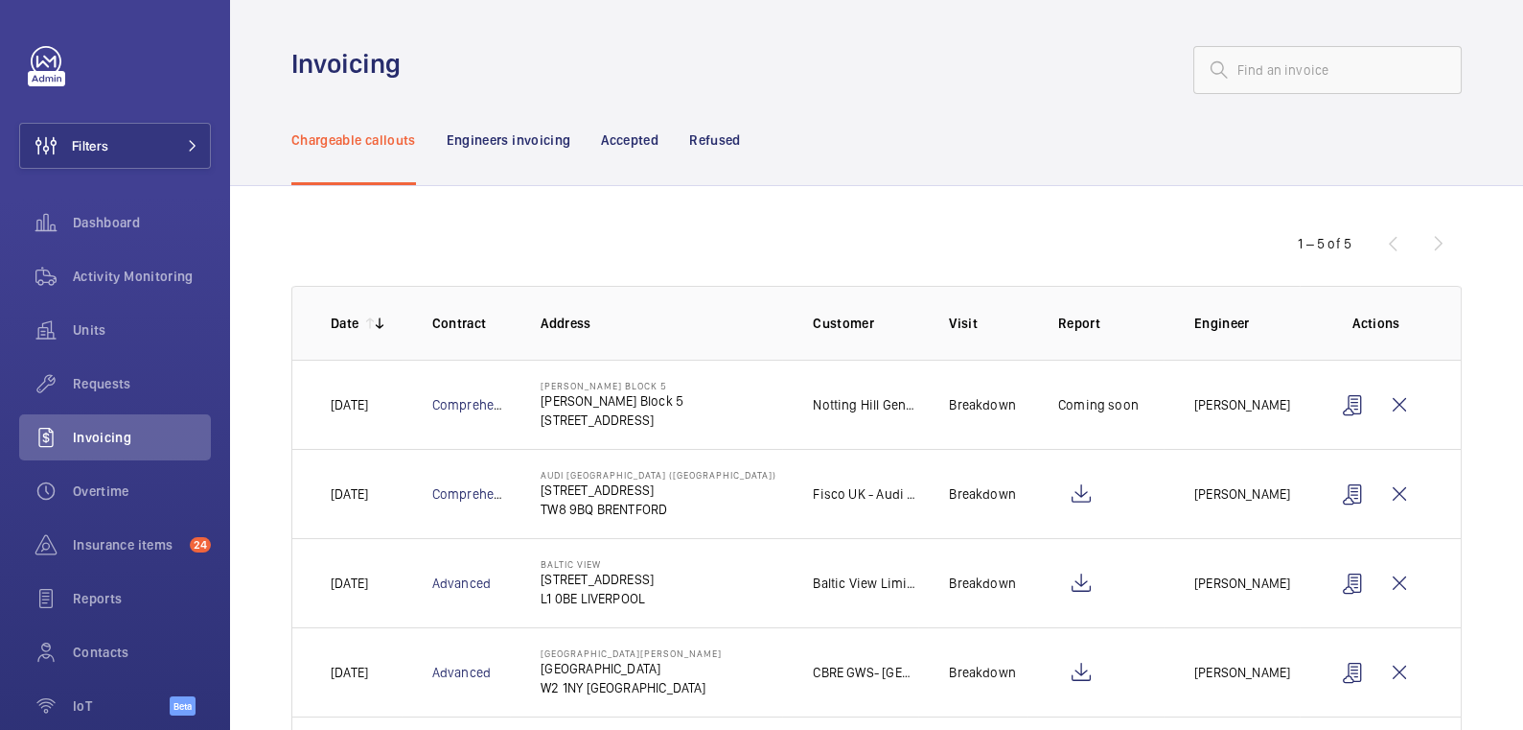
scroll to position [4, 0]
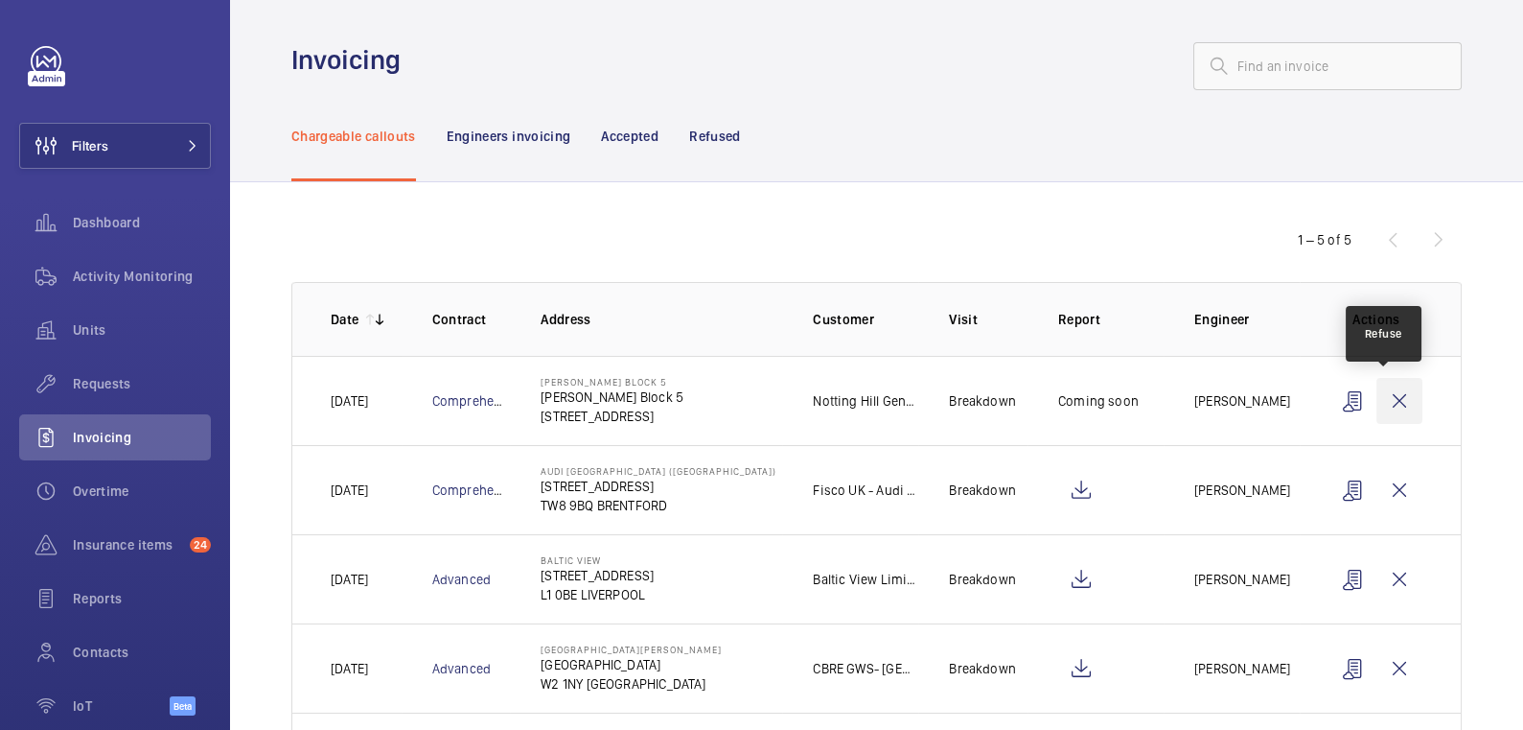
click at [1398, 406] on wm-front-icon-button at bounding box center [1400, 401] width 46 height 46
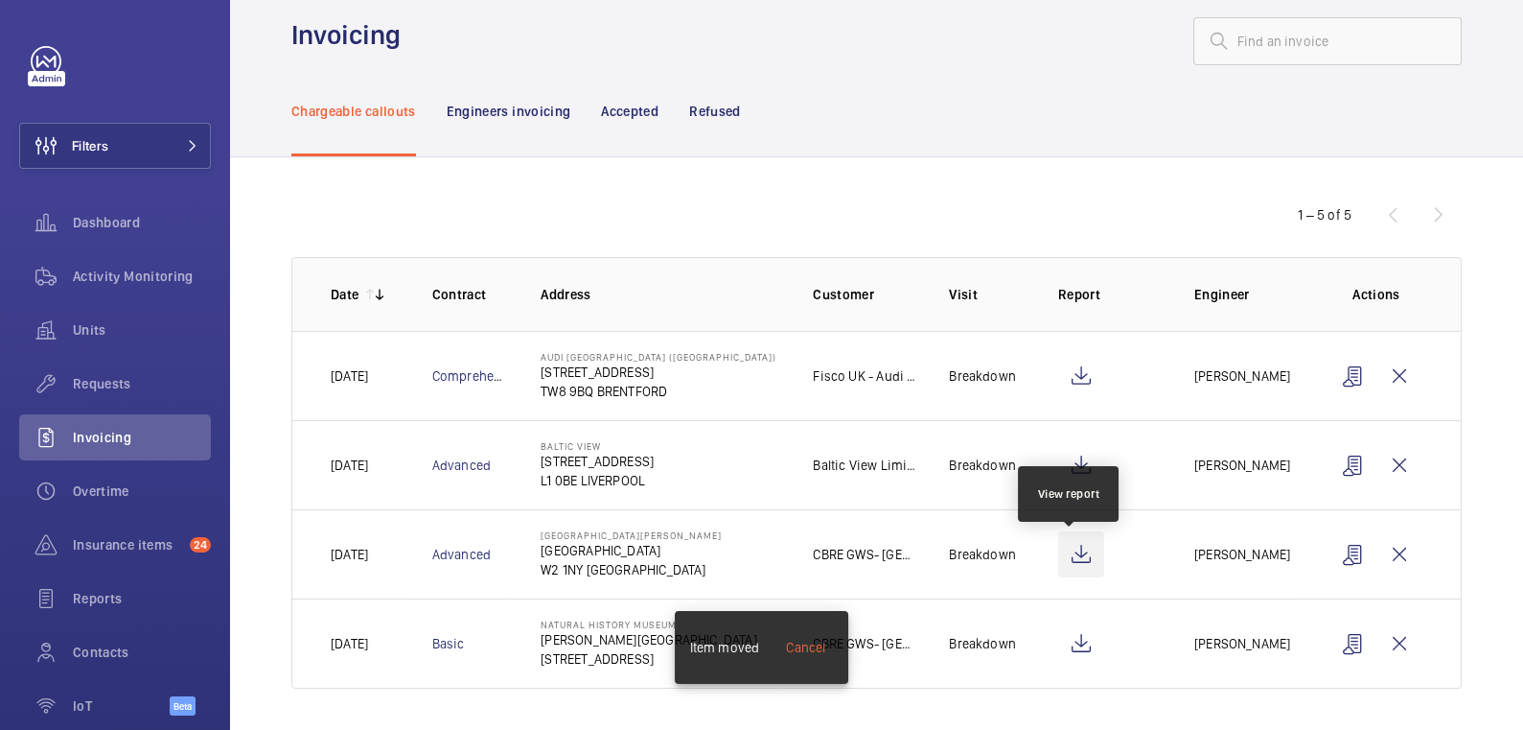
scroll to position [30, 0]
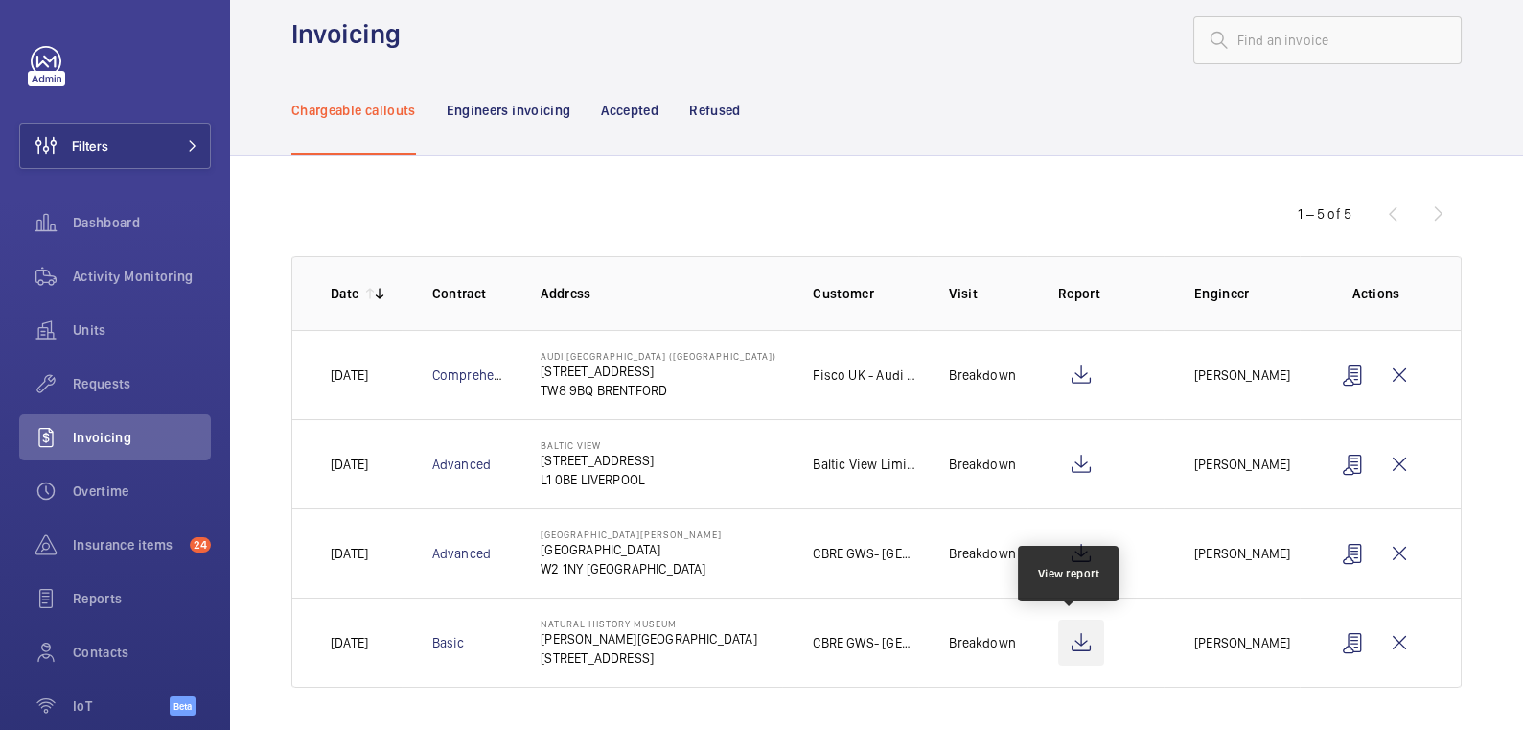
click at [1072, 643] on wm-front-icon-button at bounding box center [1081, 642] width 46 height 46
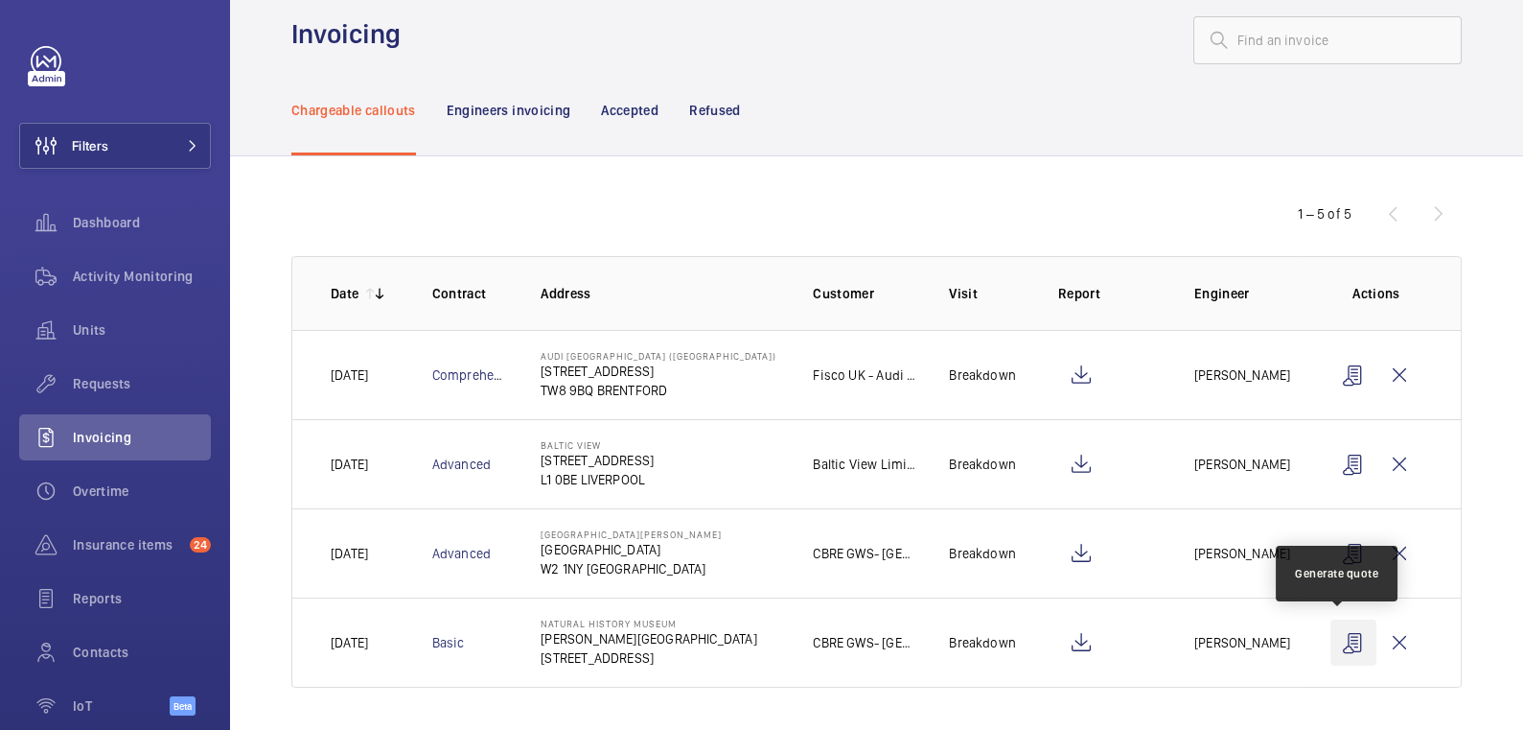
click at [1340, 645] on wm-front-icon-button at bounding box center [1354, 642] width 46 height 46
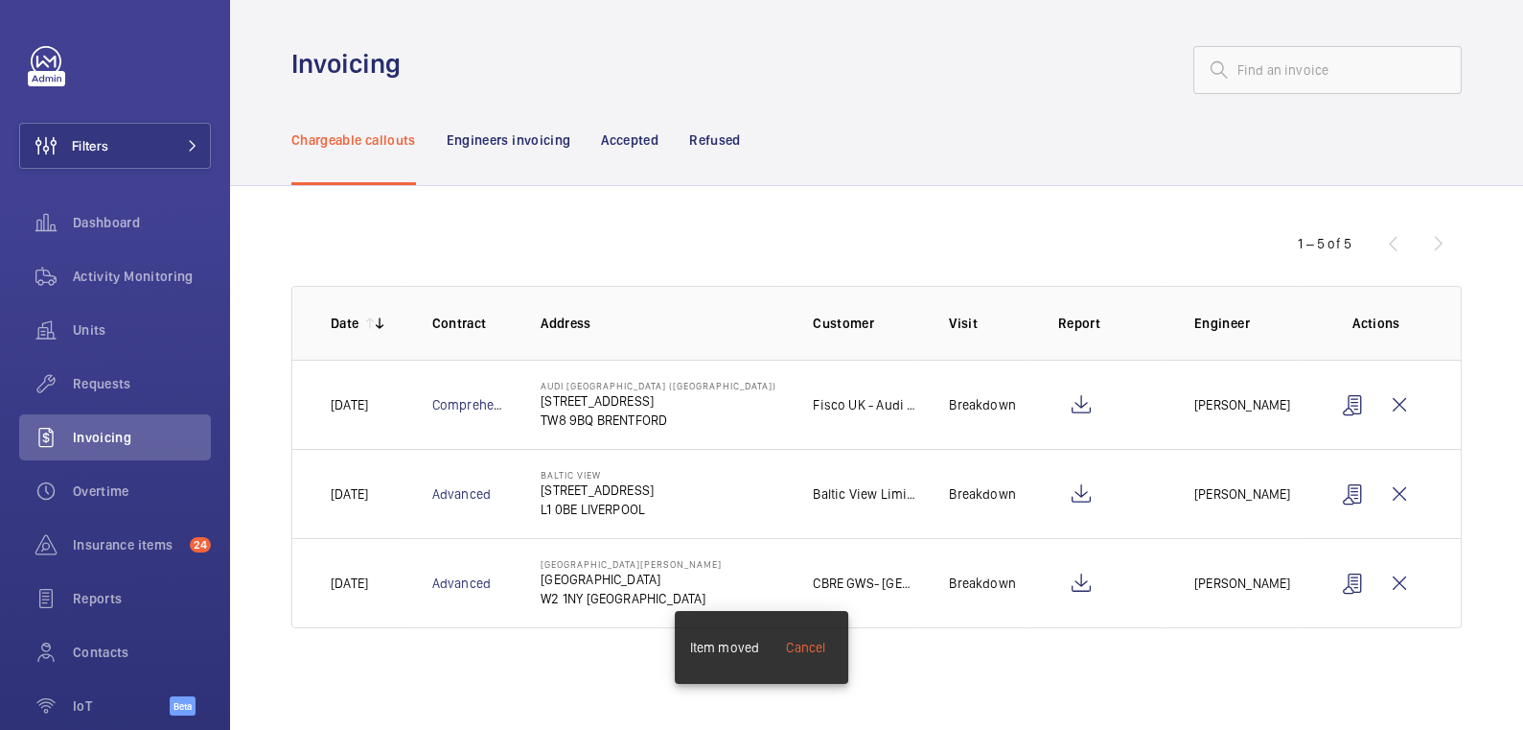
scroll to position [0, 0]
click at [731, 140] on p "Refused" at bounding box center [714, 139] width 51 height 19
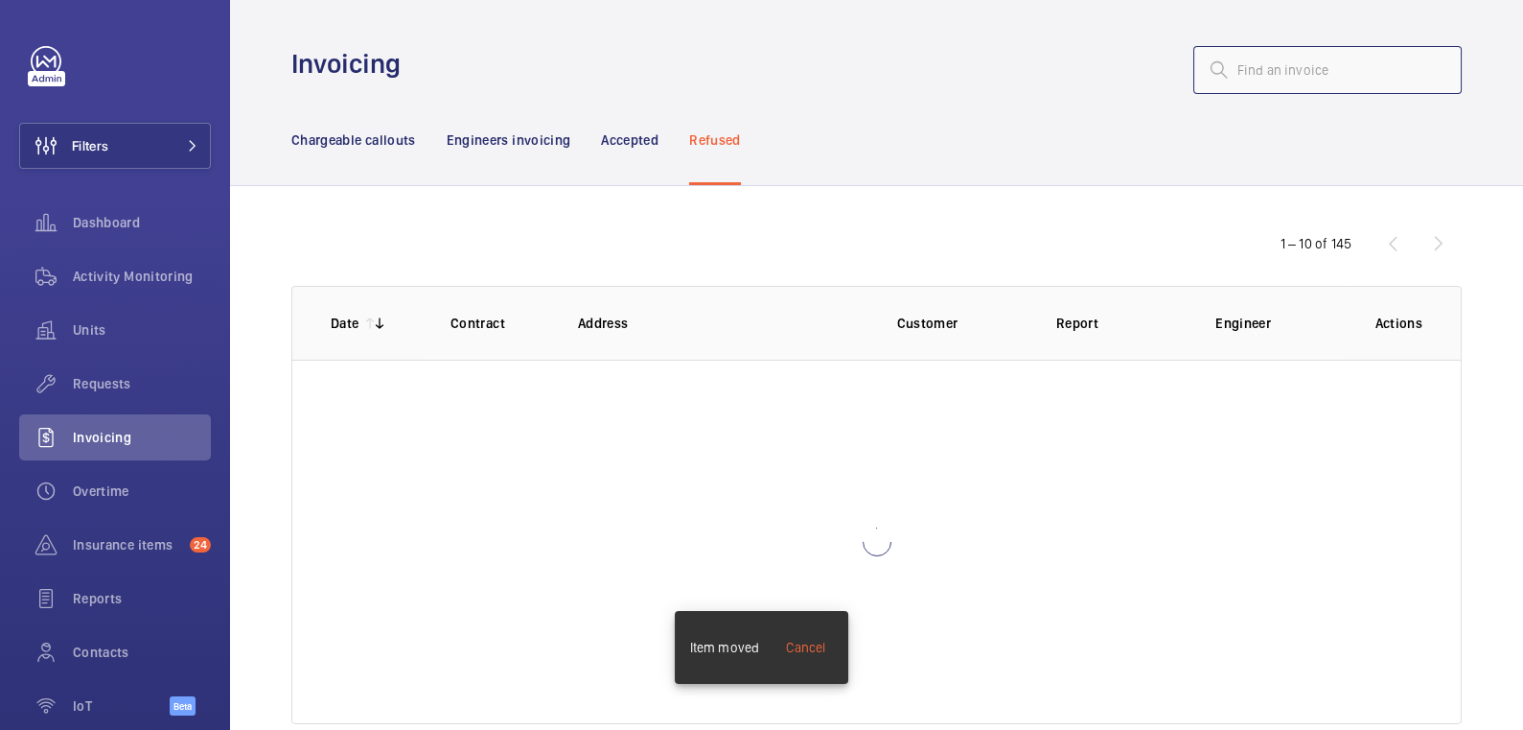
click at [1290, 82] on input "text" at bounding box center [1328, 70] width 268 height 48
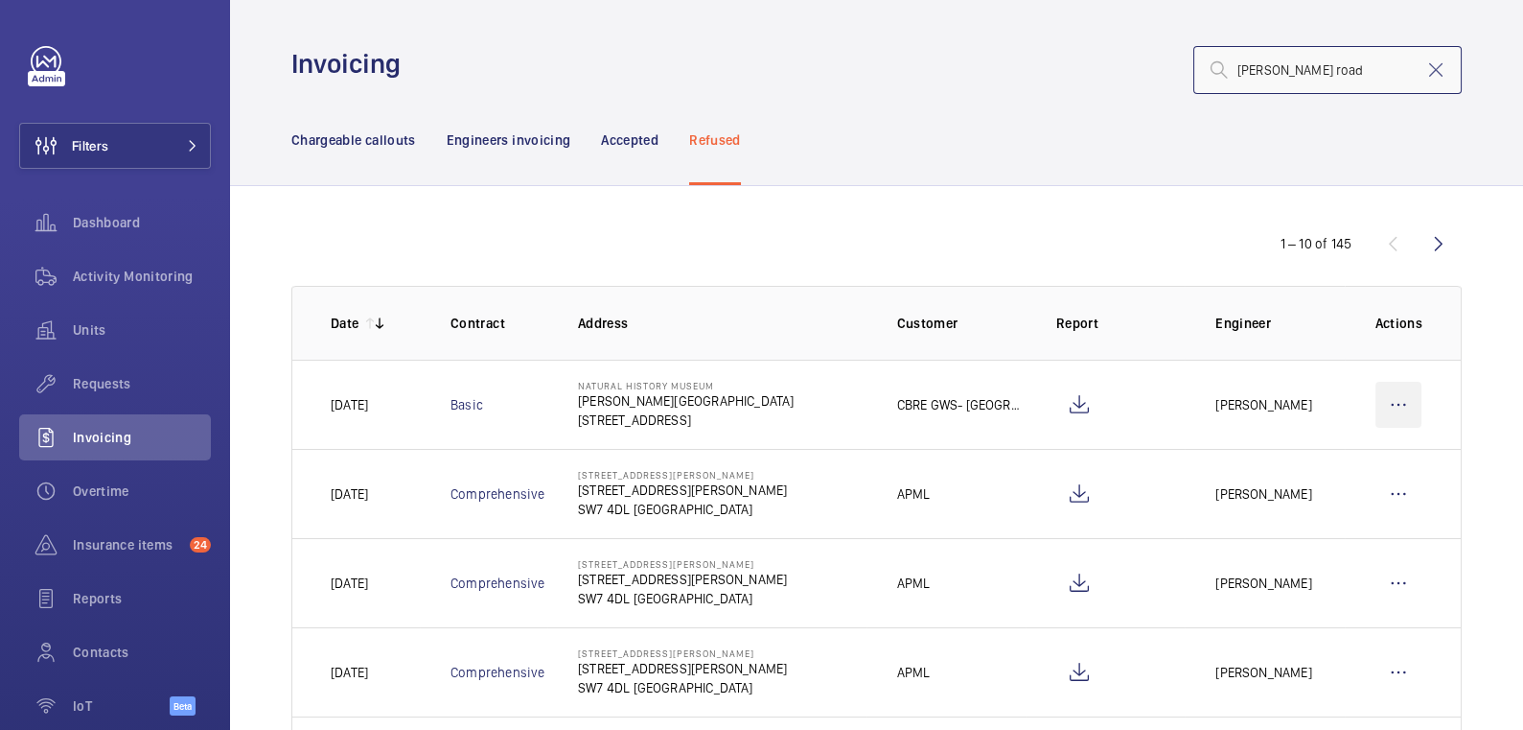
type input "[PERSON_NAME] road"
click at [1395, 411] on wm-front-icon-button at bounding box center [1399, 405] width 46 height 46
click at [1357, 453] on p "Move to Engineers invoicing" at bounding box center [1316, 462] width 171 height 19
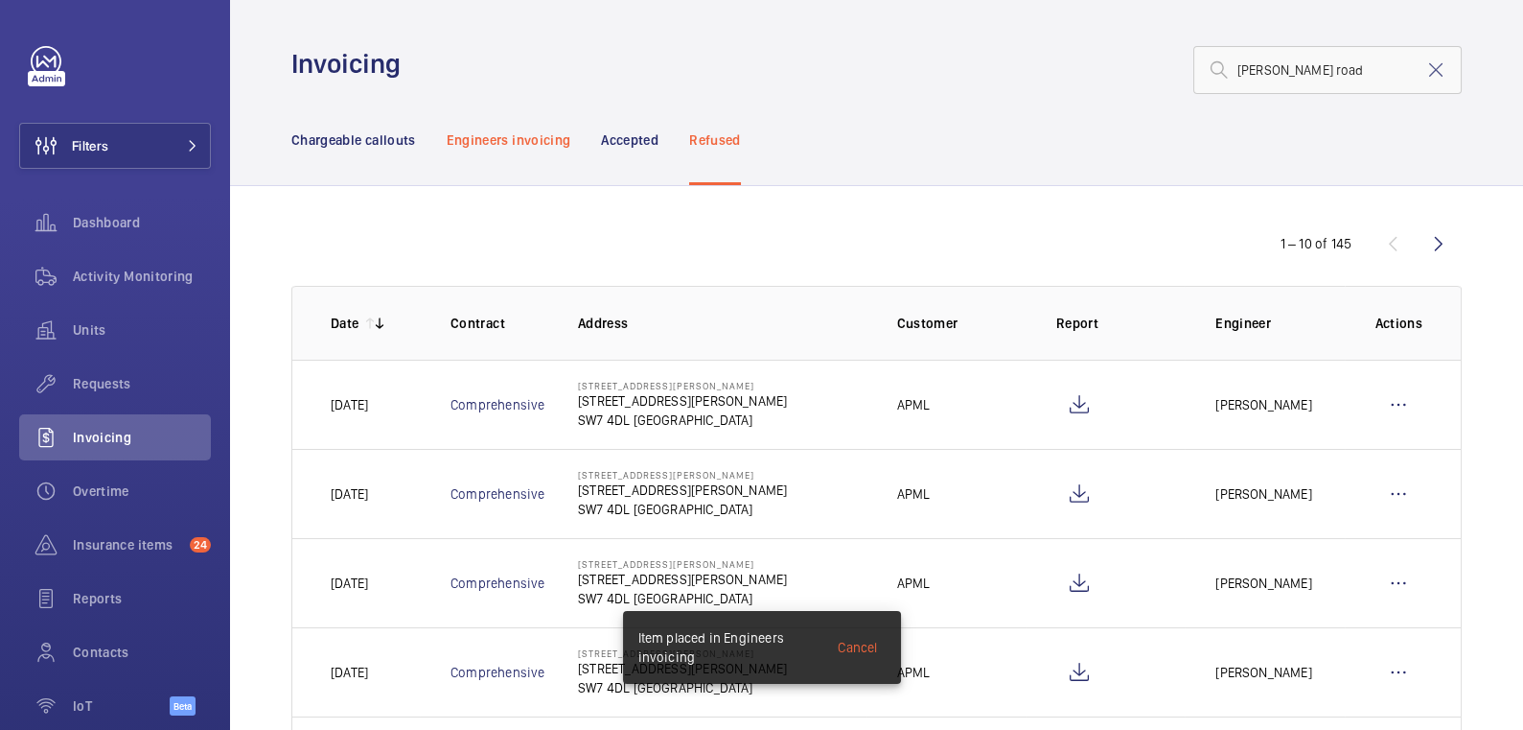
click at [509, 145] on p "Engineers invoicing" at bounding box center [509, 139] width 125 height 19
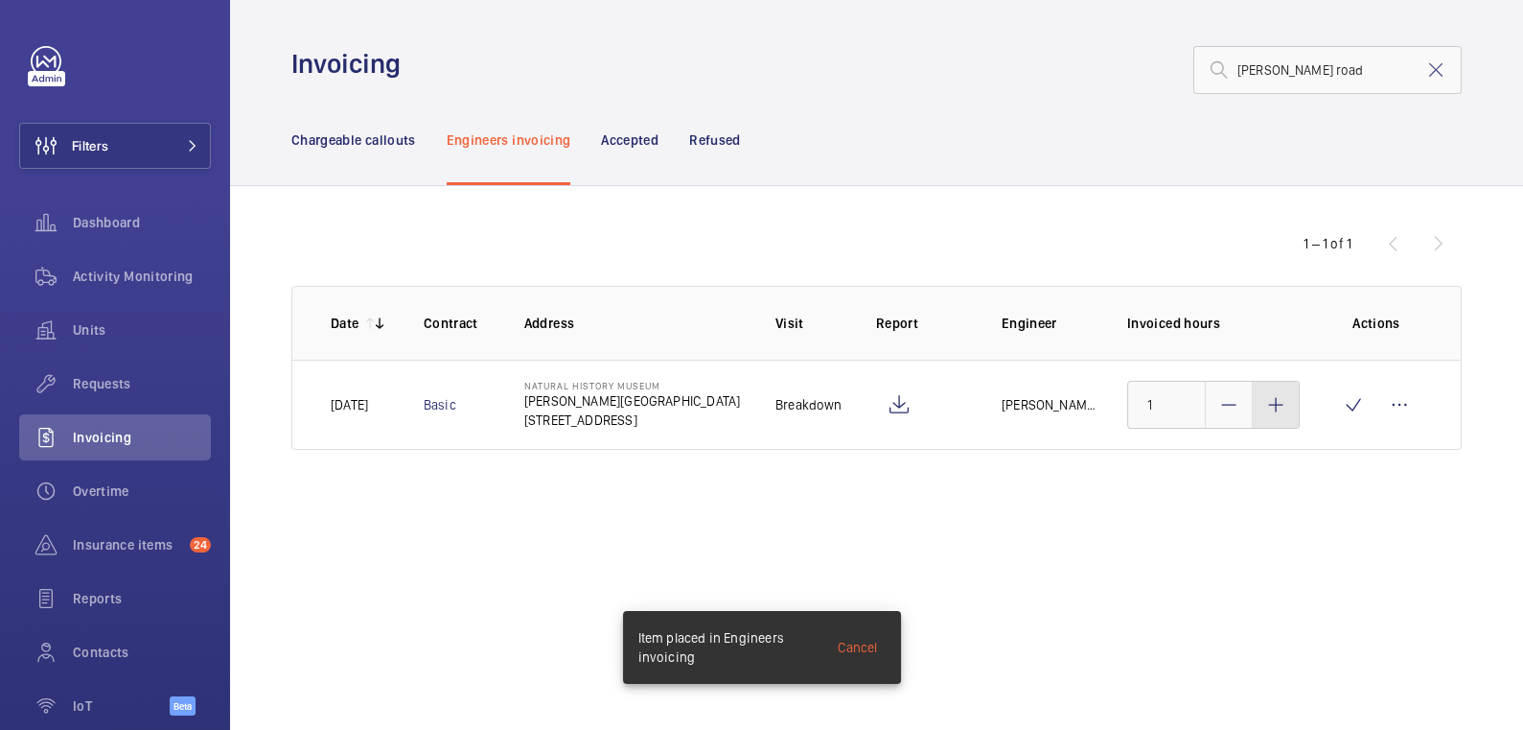
click at [1282, 406] on mat-icon at bounding box center [1276, 404] width 23 height 23
type input "3"
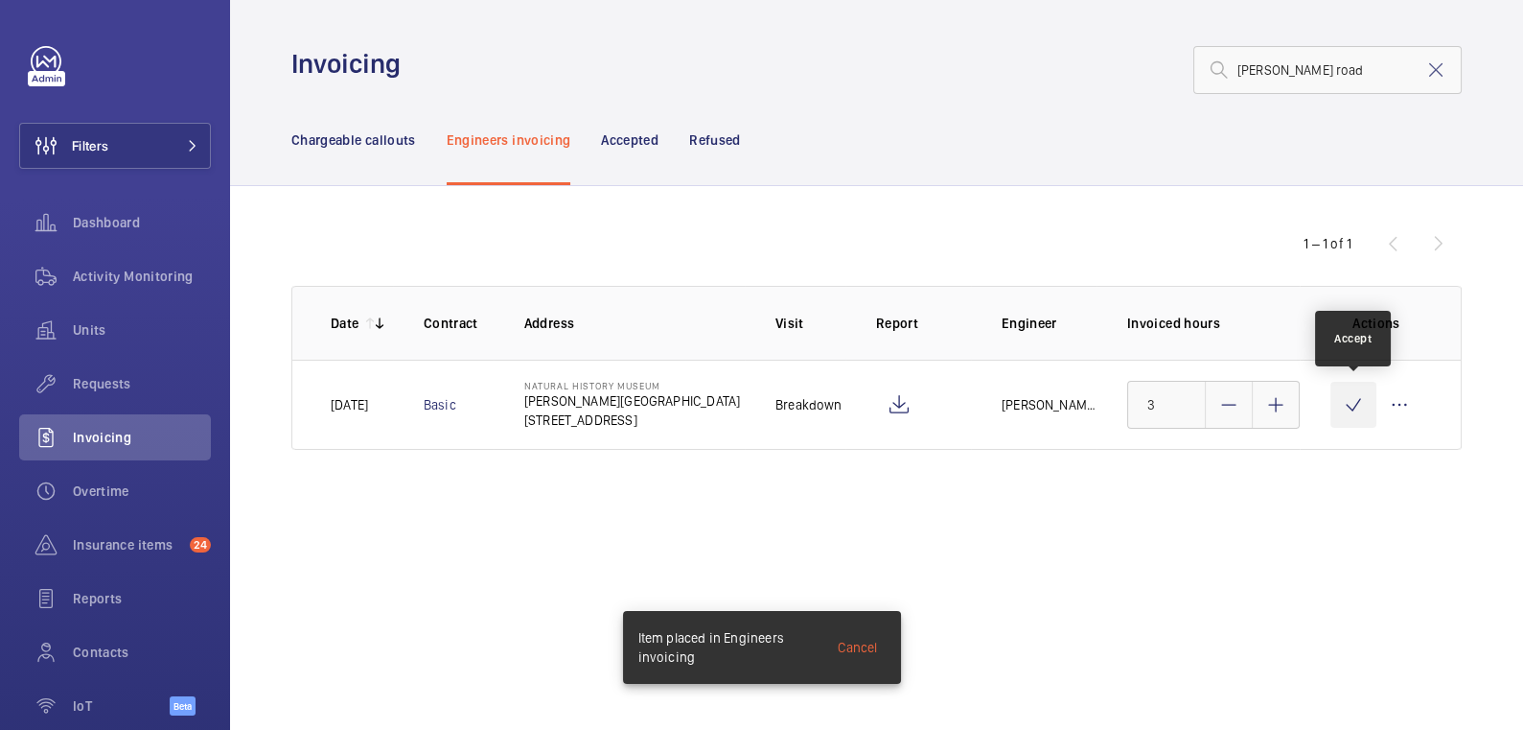
click at [1353, 405] on wm-front-icon-button at bounding box center [1354, 405] width 46 height 46
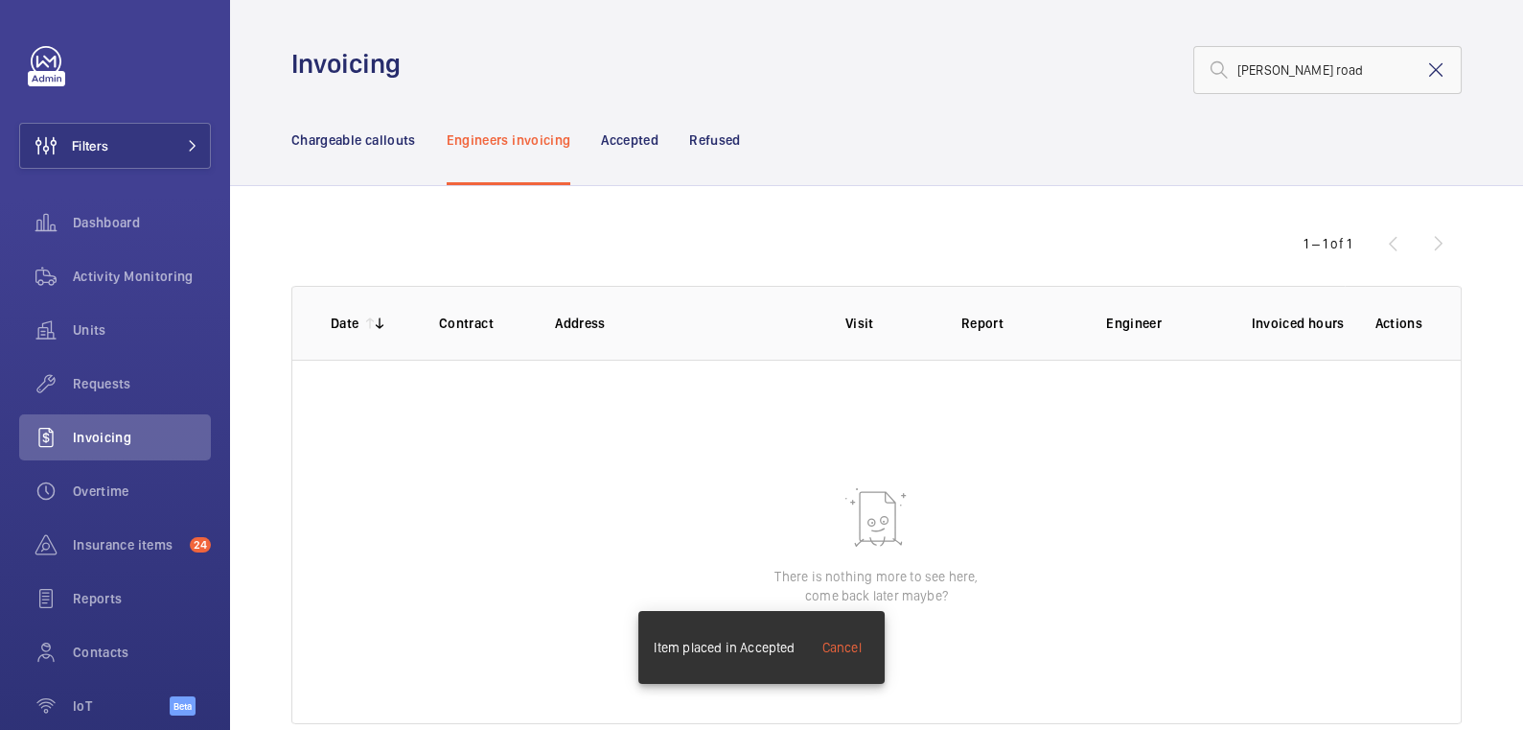
click at [1425, 73] on mat-icon at bounding box center [1436, 69] width 23 height 23
click at [350, 133] on p "Chargeable callouts" at bounding box center [353, 139] width 125 height 19
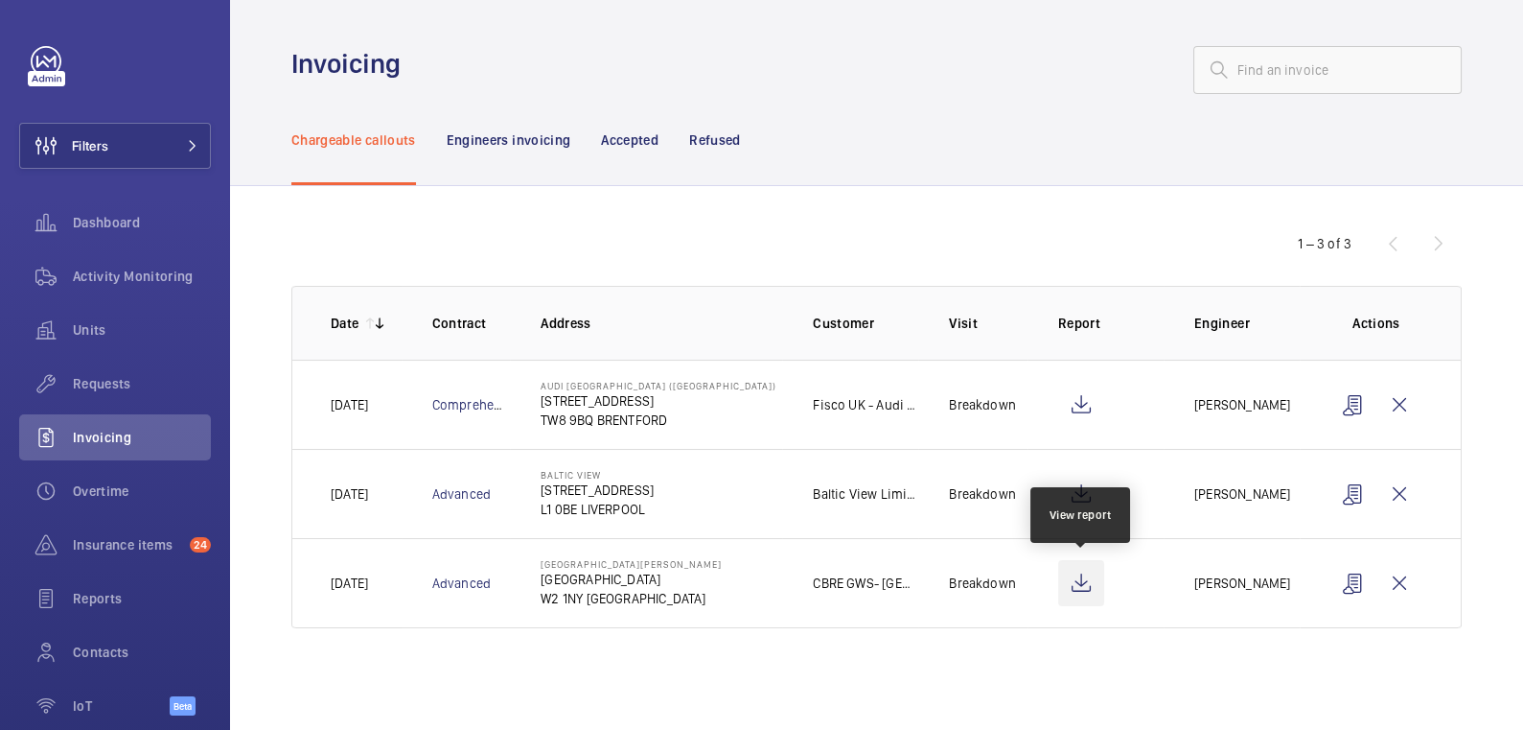
click at [1079, 579] on wm-front-icon-button at bounding box center [1081, 583] width 46 height 46
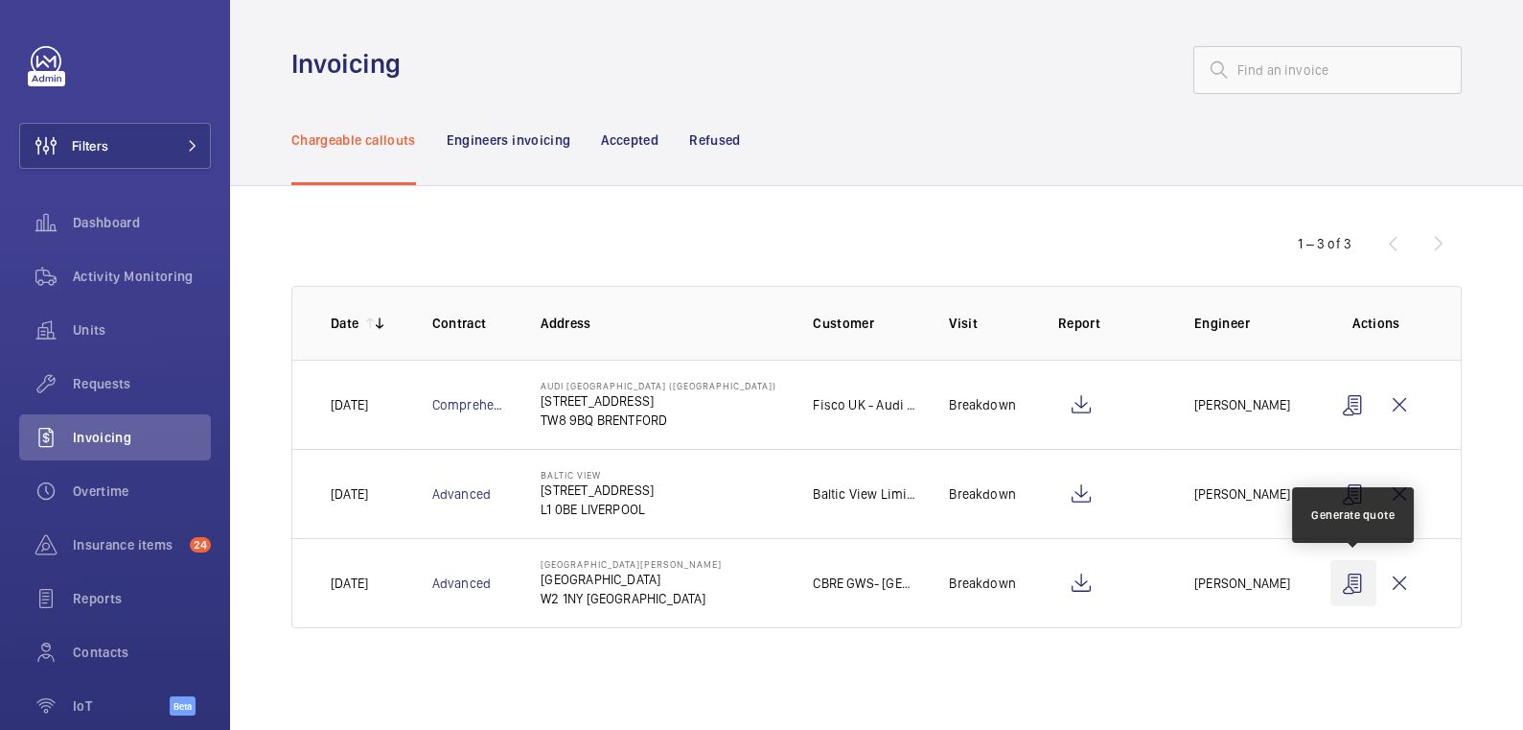
click at [1351, 587] on wm-front-icon-button at bounding box center [1354, 583] width 46 height 46
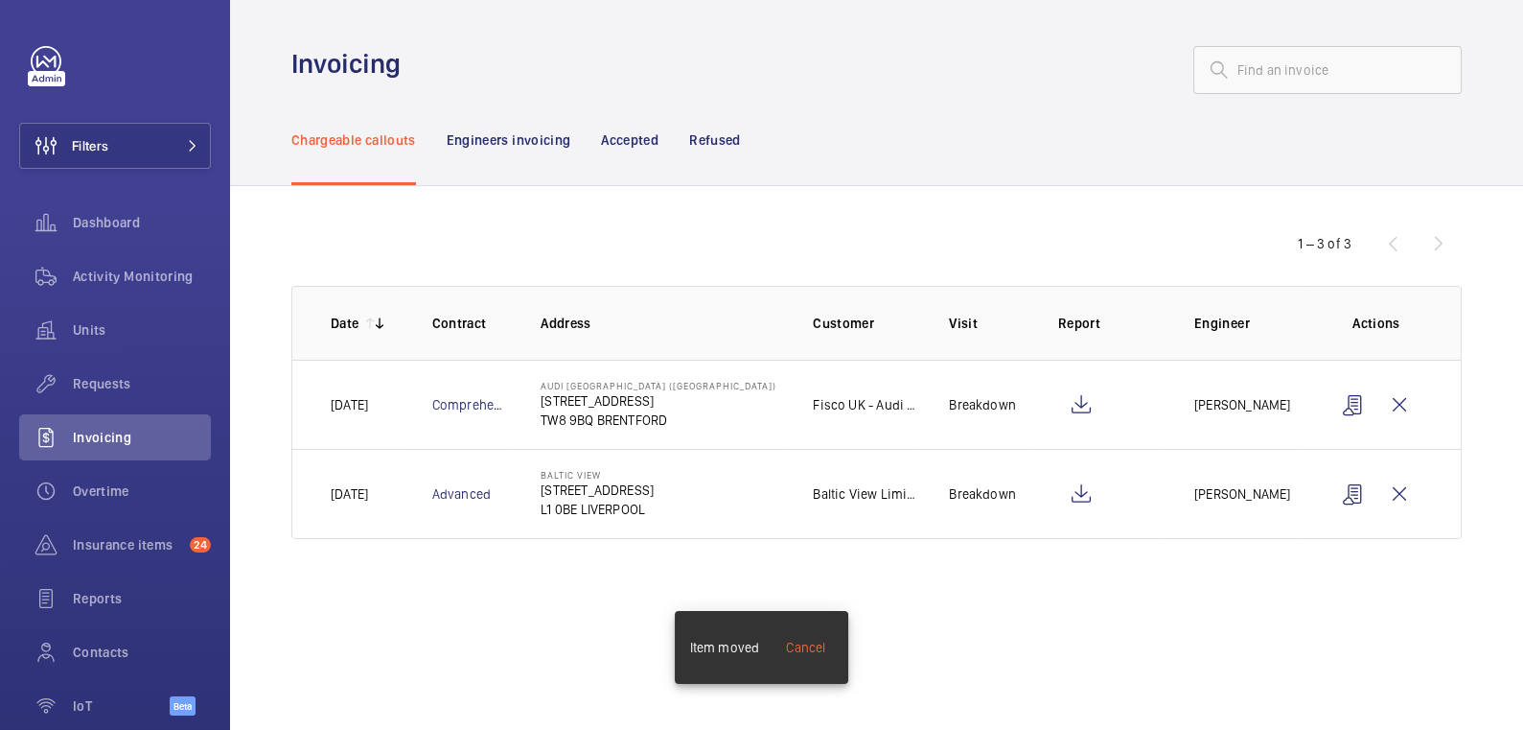
drag, startPoint x: 735, startPoint y: 138, endPoint x: 748, endPoint y: 137, distance: 12.5
click at [734, 138] on p "Refused" at bounding box center [714, 139] width 51 height 19
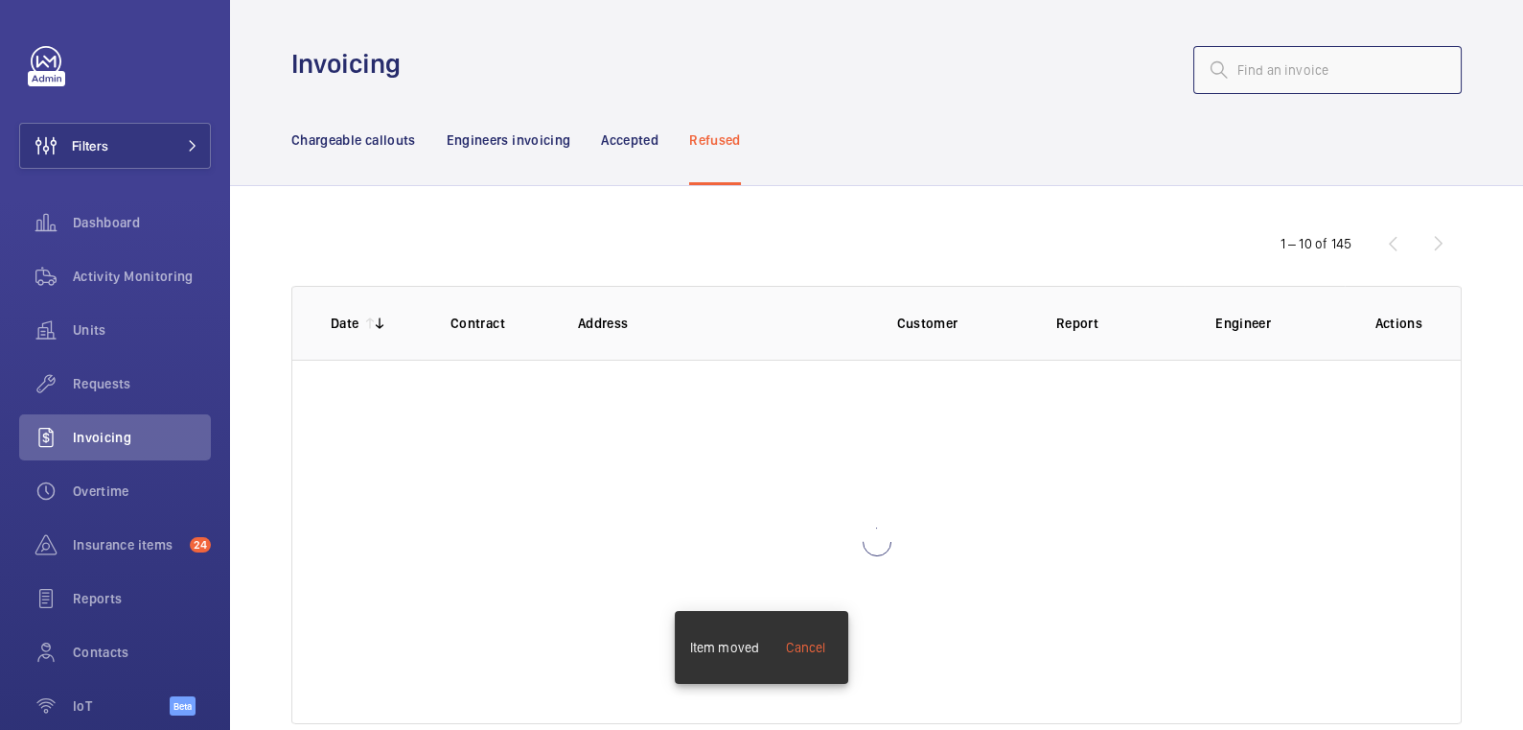
click at [1284, 65] on input "text" at bounding box center [1328, 70] width 268 height 48
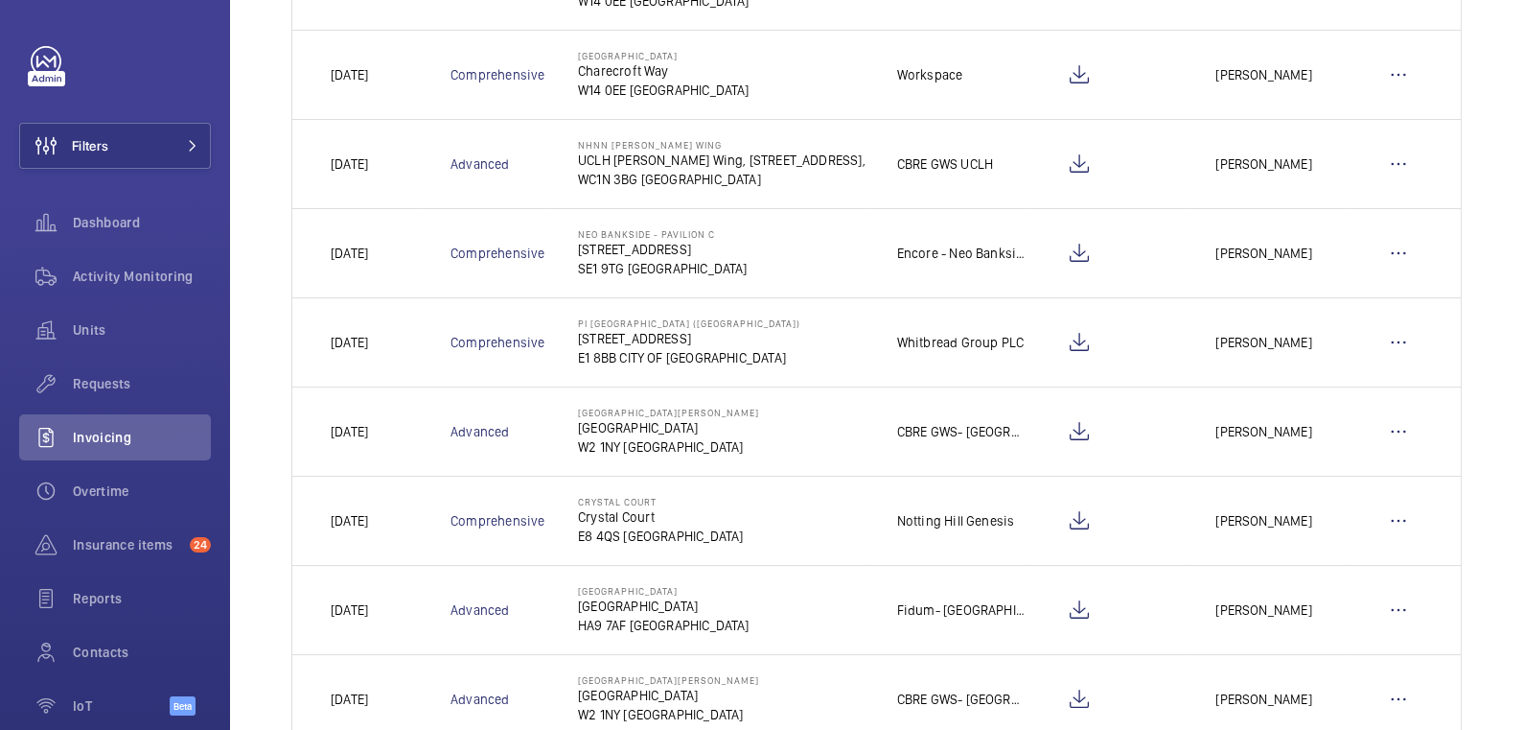
scroll to position [601, 0]
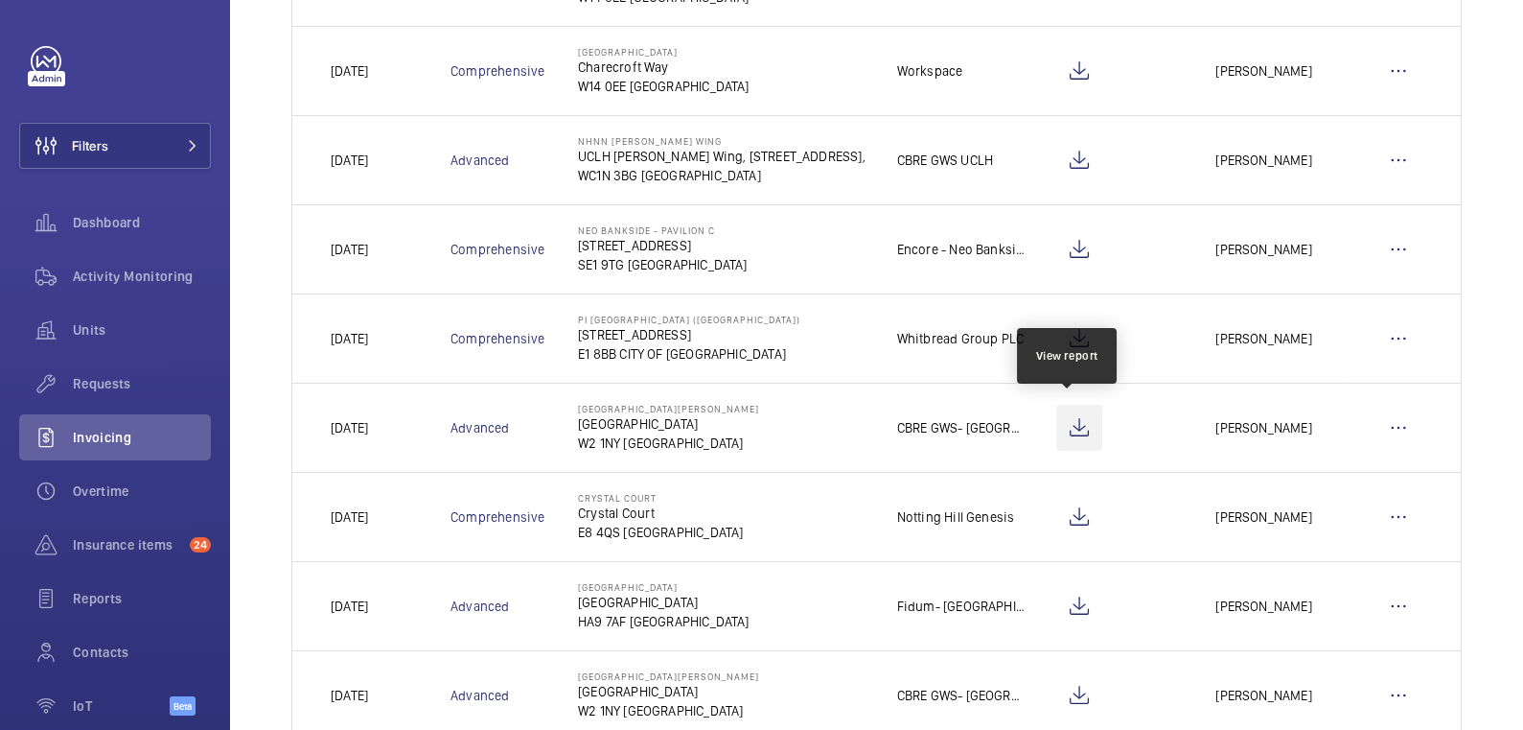
type input "praed"
click at [1074, 424] on wm-front-icon-button at bounding box center [1079, 428] width 46 height 46
click at [1391, 421] on wm-front-icon-button at bounding box center [1399, 428] width 46 height 46
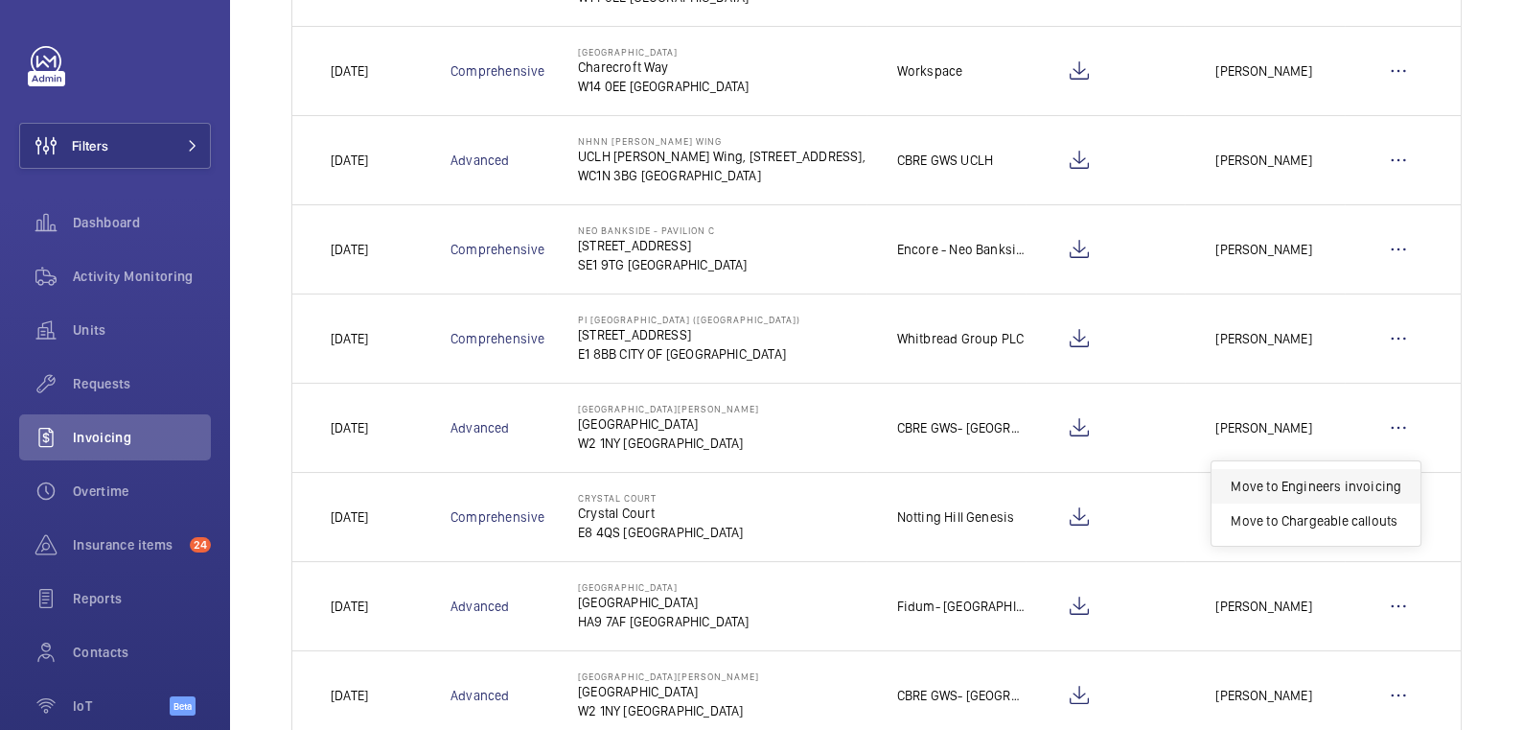
click at [1337, 476] on p "Move to Engineers invoicing" at bounding box center [1316, 485] width 171 height 19
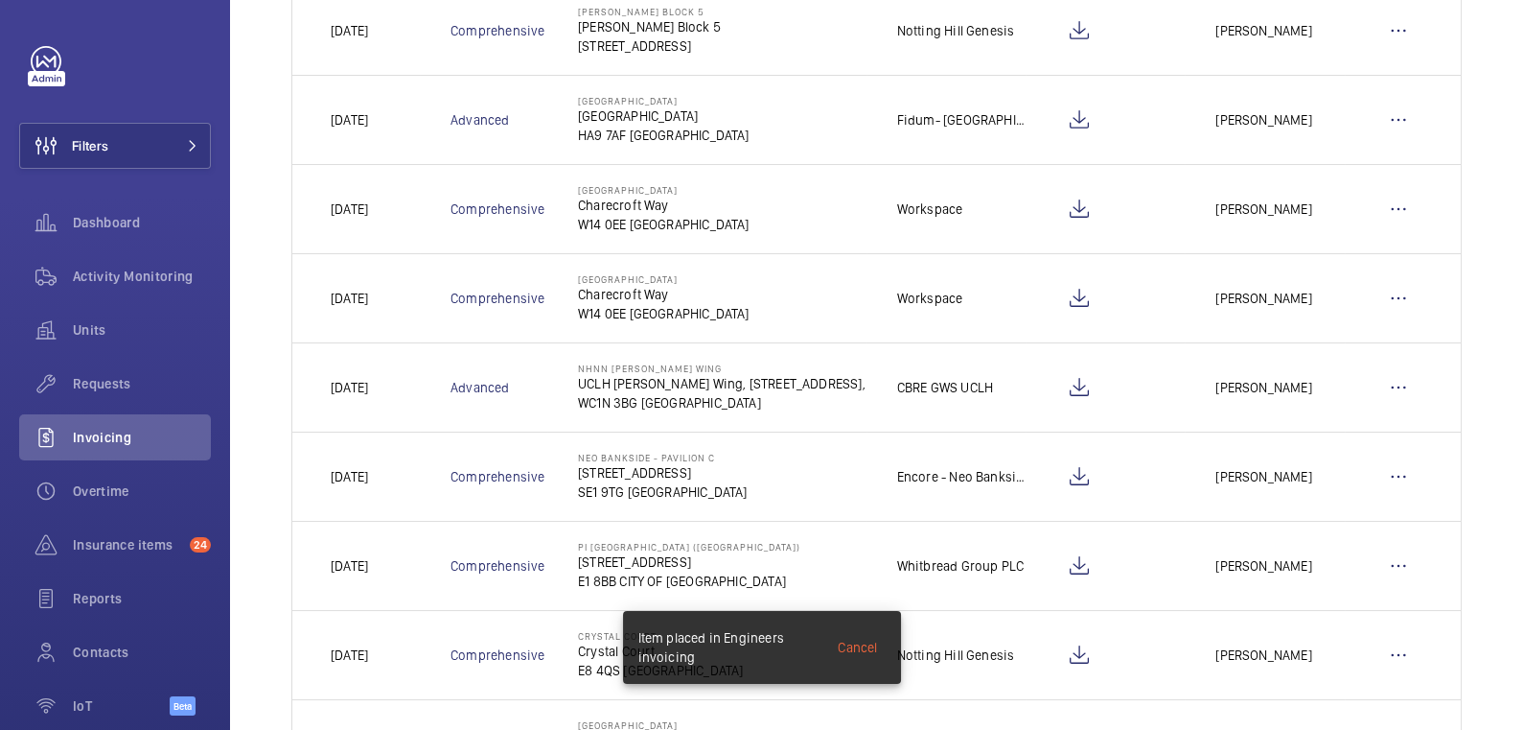
scroll to position [0, 0]
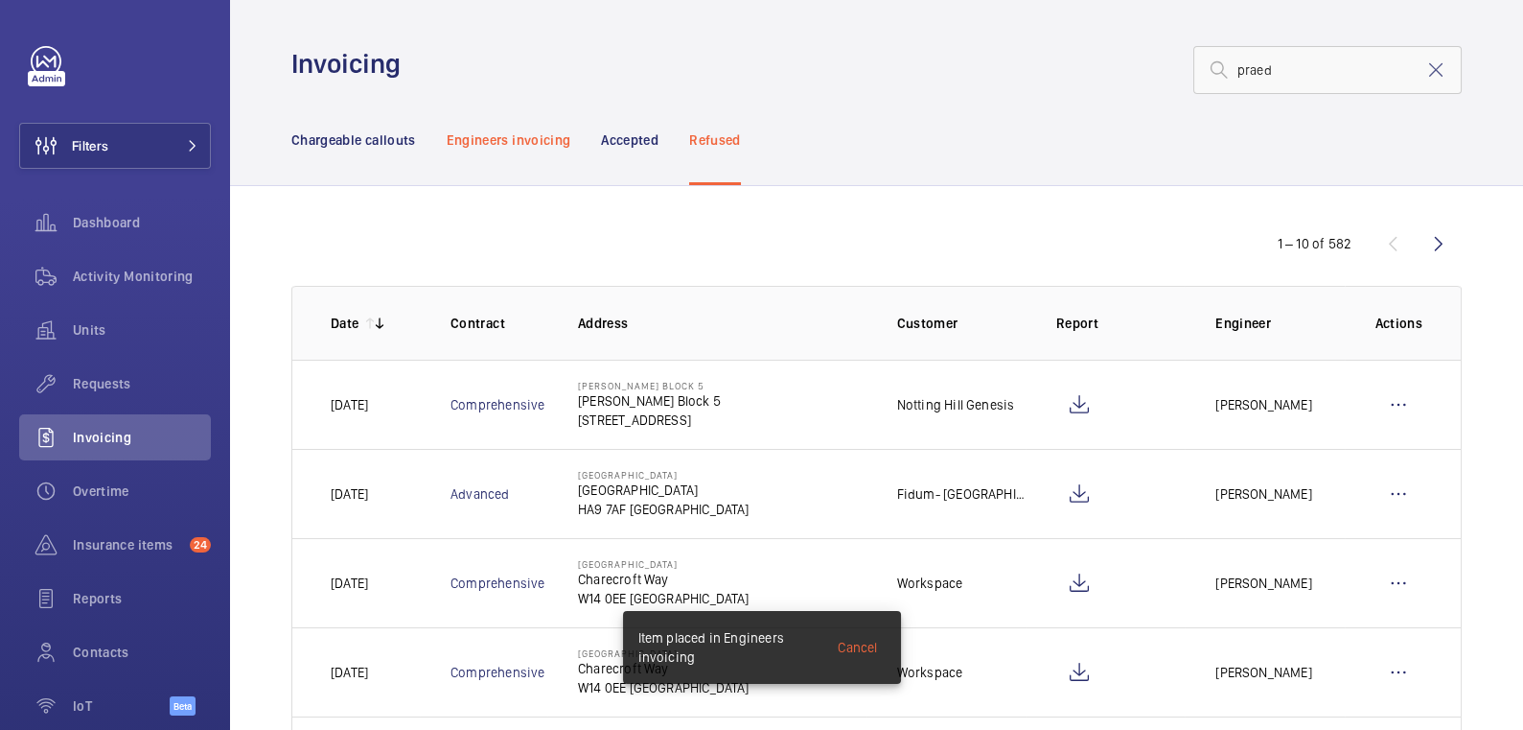
click at [540, 140] on p "Engineers invoicing" at bounding box center [509, 139] width 125 height 19
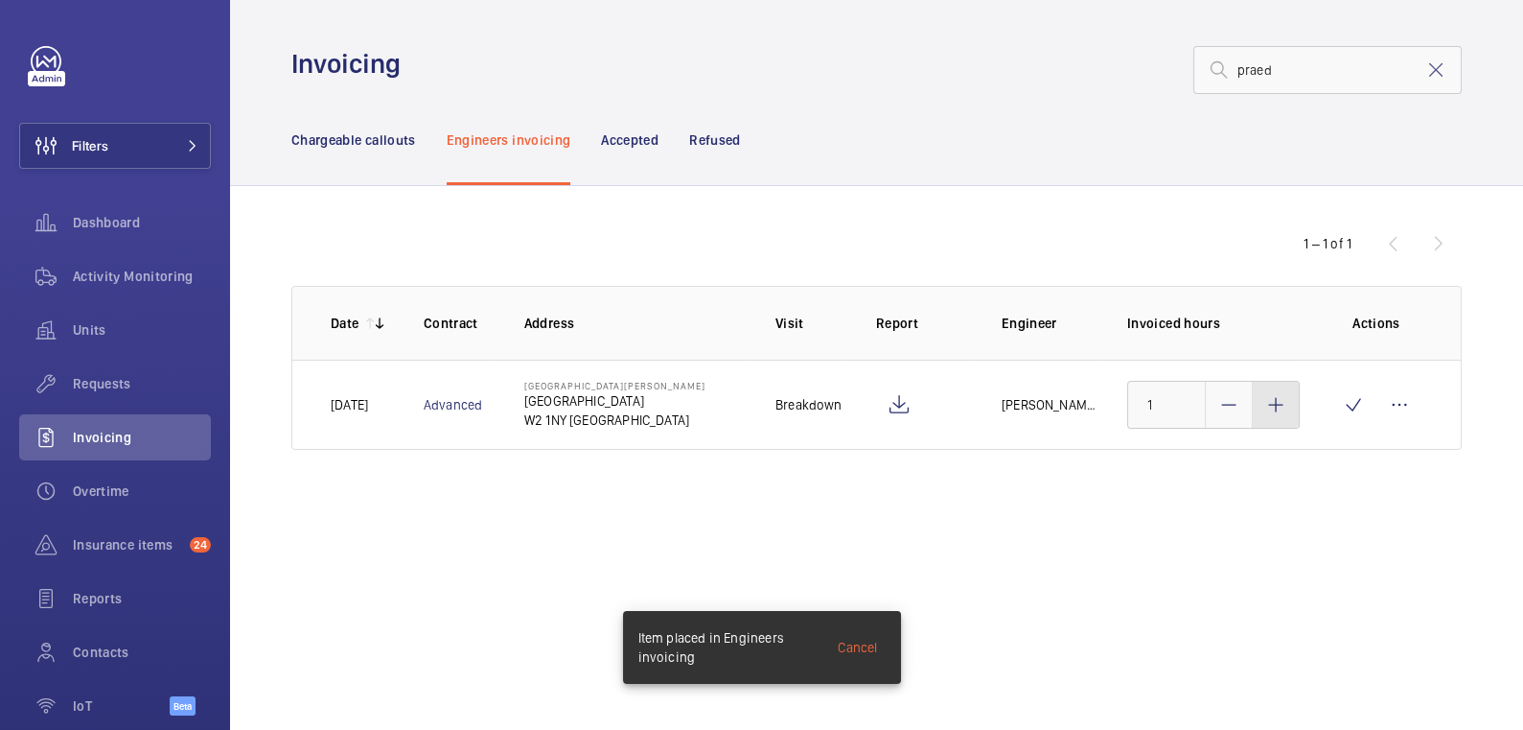
click at [1277, 412] on mat-icon at bounding box center [1276, 404] width 23 height 23
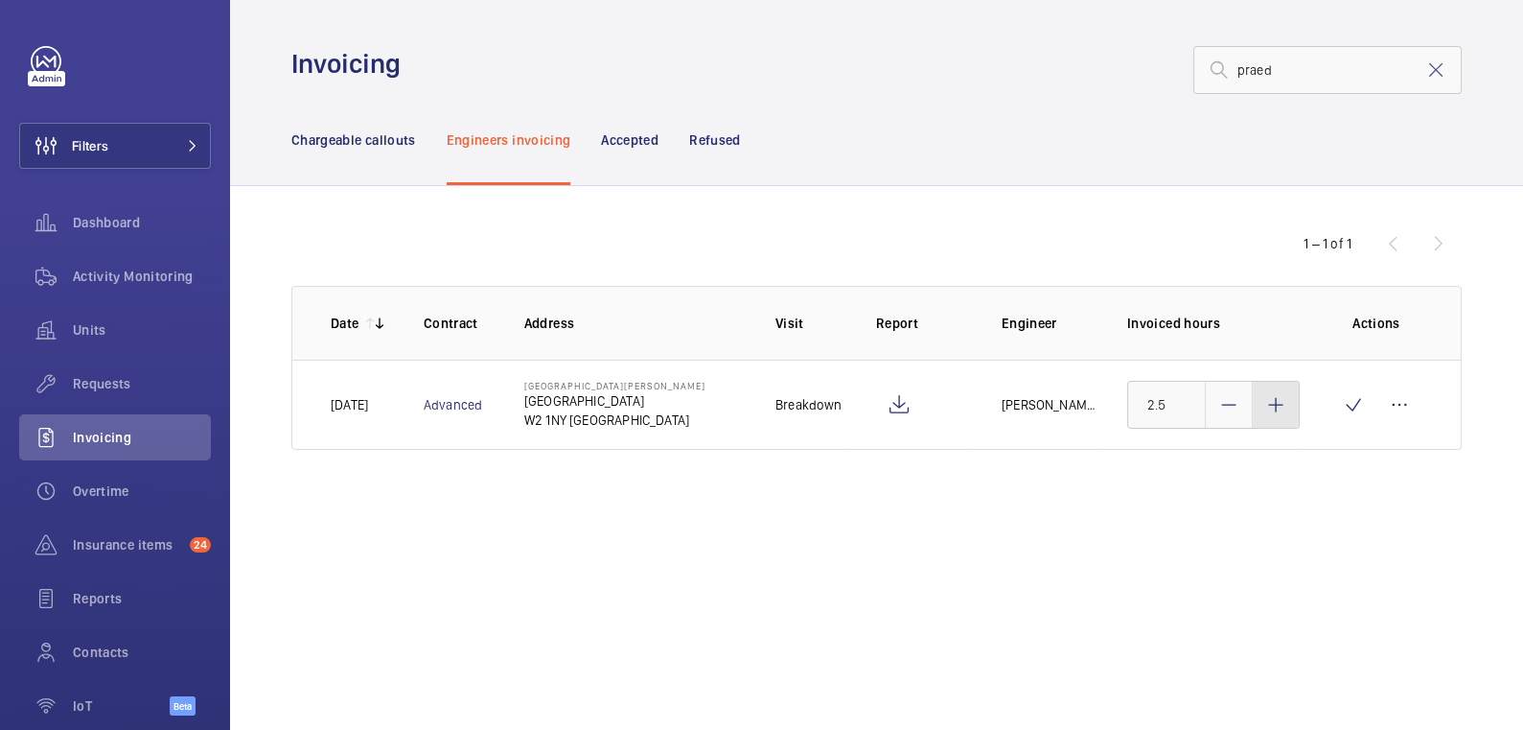
click at [1277, 412] on mat-icon at bounding box center [1276, 404] width 23 height 23
type input "3"
click at [1350, 406] on wm-front-icon-button at bounding box center [1354, 405] width 46 height 46
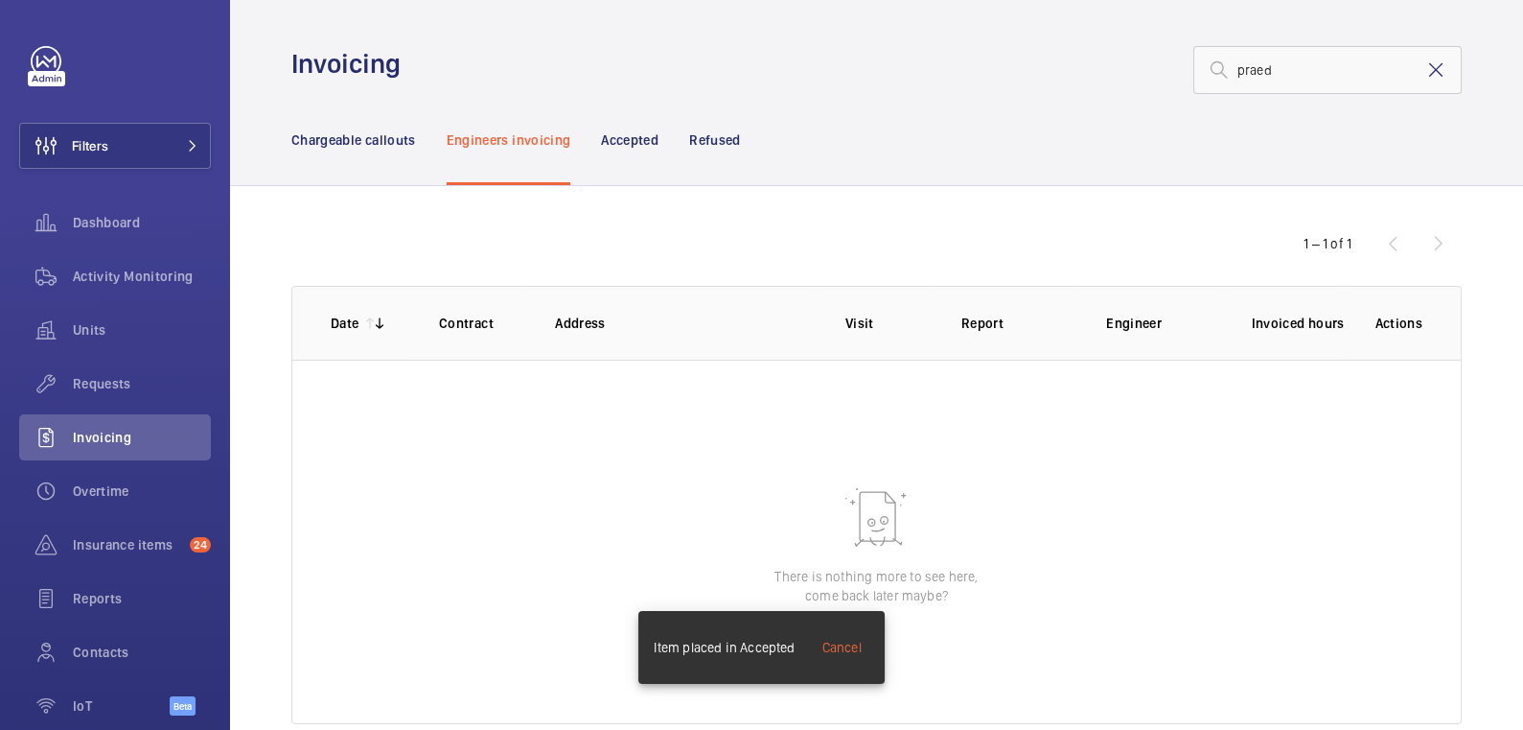
click at [1425, 70] on mat-icon at bounding box center [1436, 69] width 23 height 23
click at [336, 135] on p "Chargeable callouts" at bounding box center [353, 139] width 125 height 19
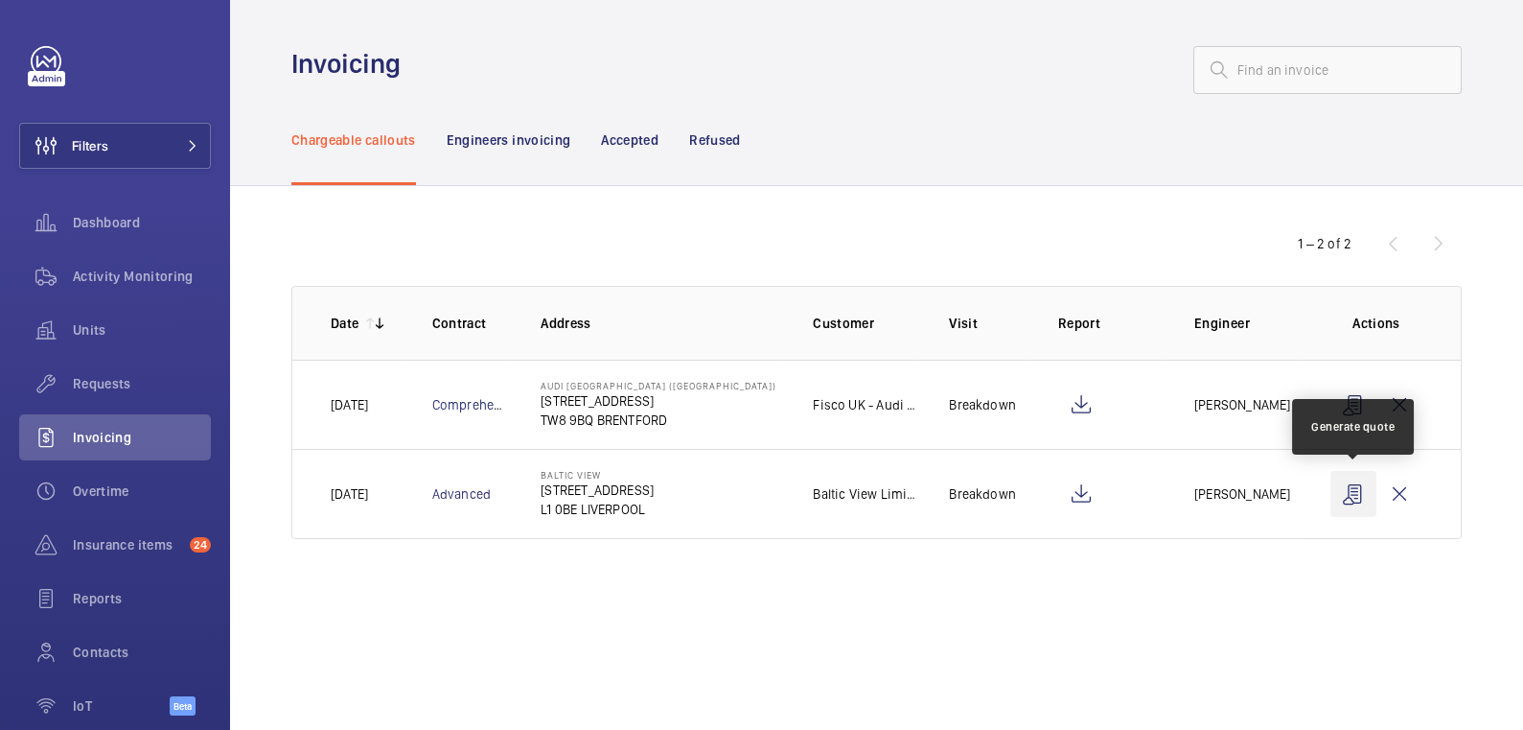
click at [1360, 496] on wm-front-icon-button at bounding box center [1354, 494] width 46 height 46
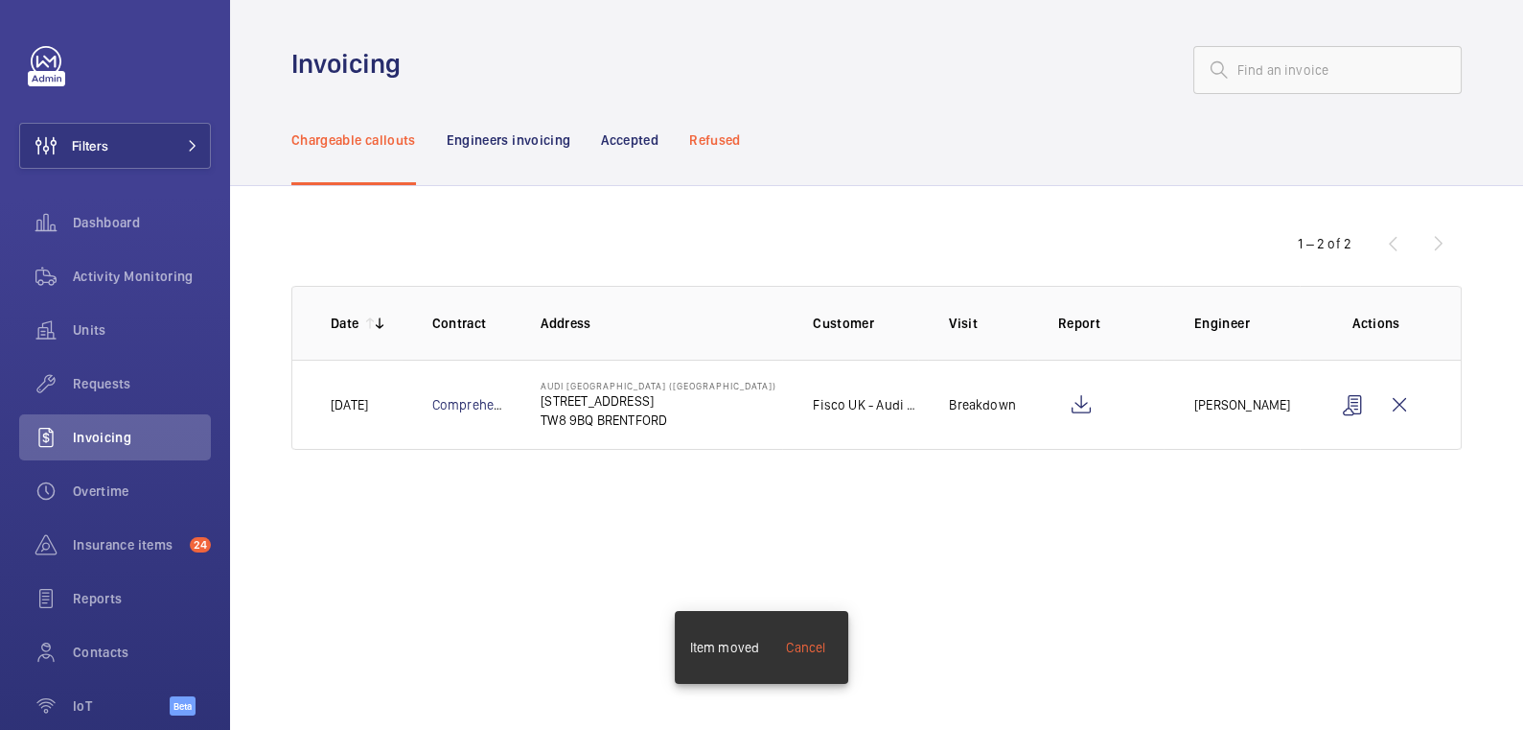
click at [704, 144] on p "Refused" at bounding box center [714, 139] width 51 height 19
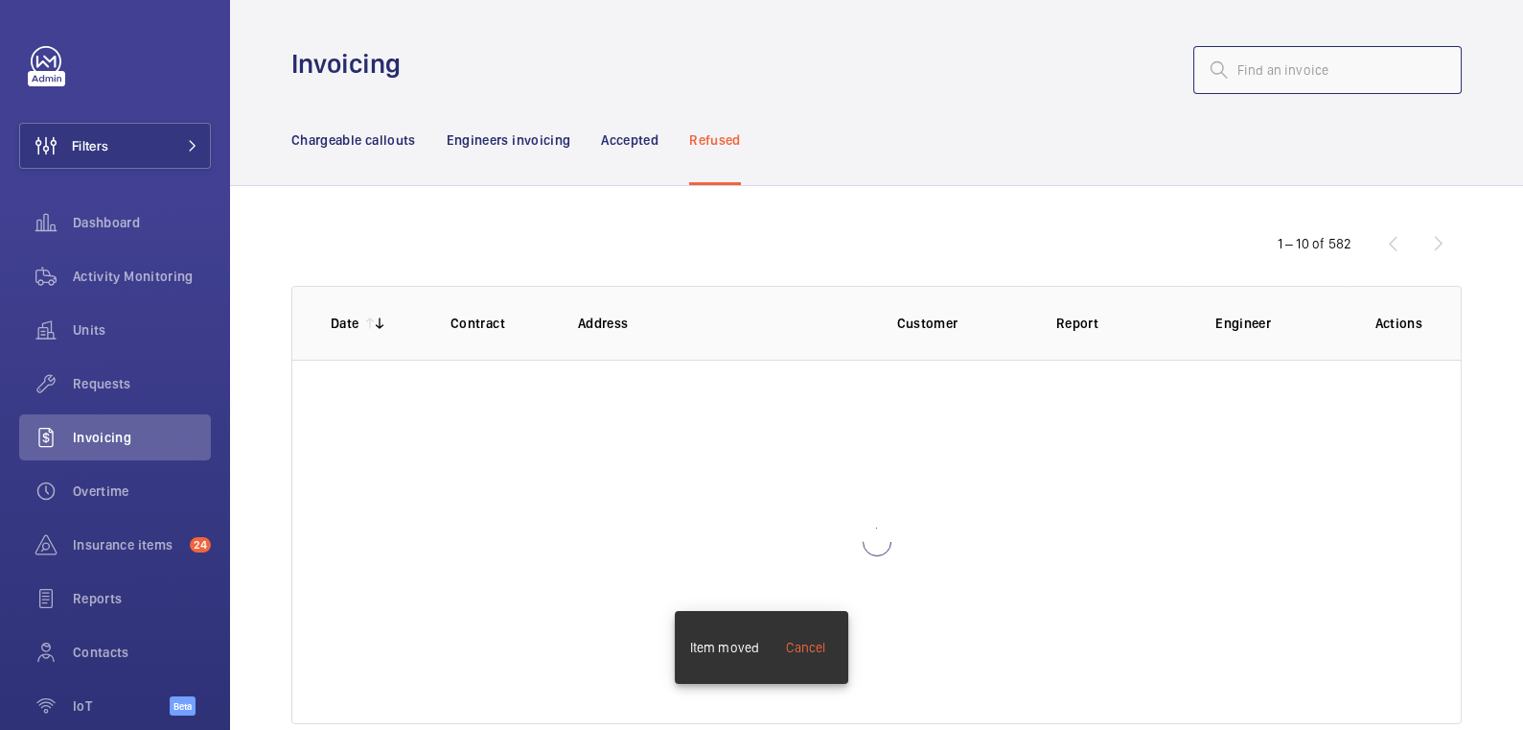
click at [1344, 72] on input "text" at bounding box center [1328, 70] width 268 height 48
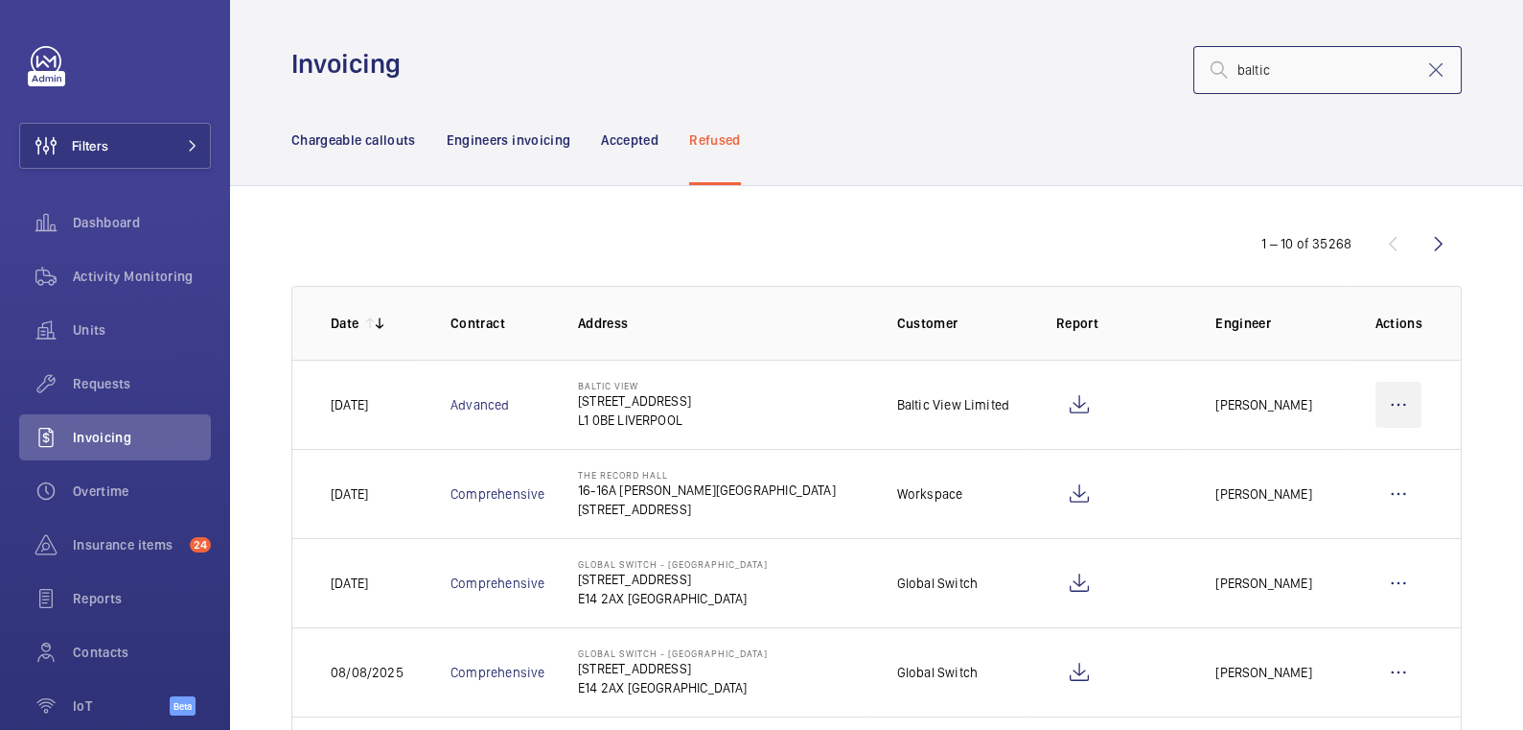
type input "baltic"
click at [1398, 406] on wm-front-icon-button at bounding box center [1399, 405] width 46 height 46
click at [1345, 461] on p "Move to Engineers invoicing" at bounding box center [1316, 462] width 171 height 19
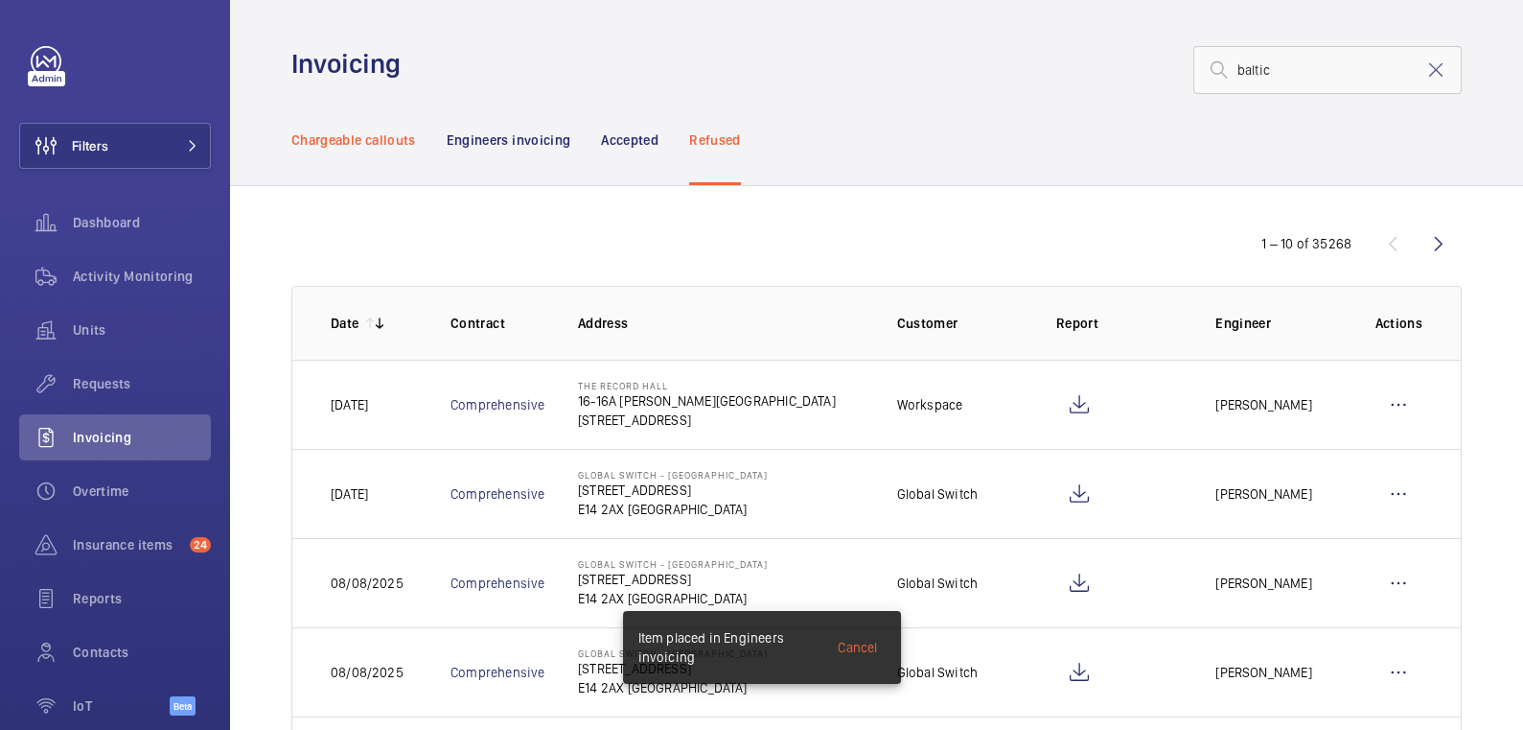
click at [362, 134] on p "Chargeable callouts" at bounding box center [353, 139] width 125 height 19
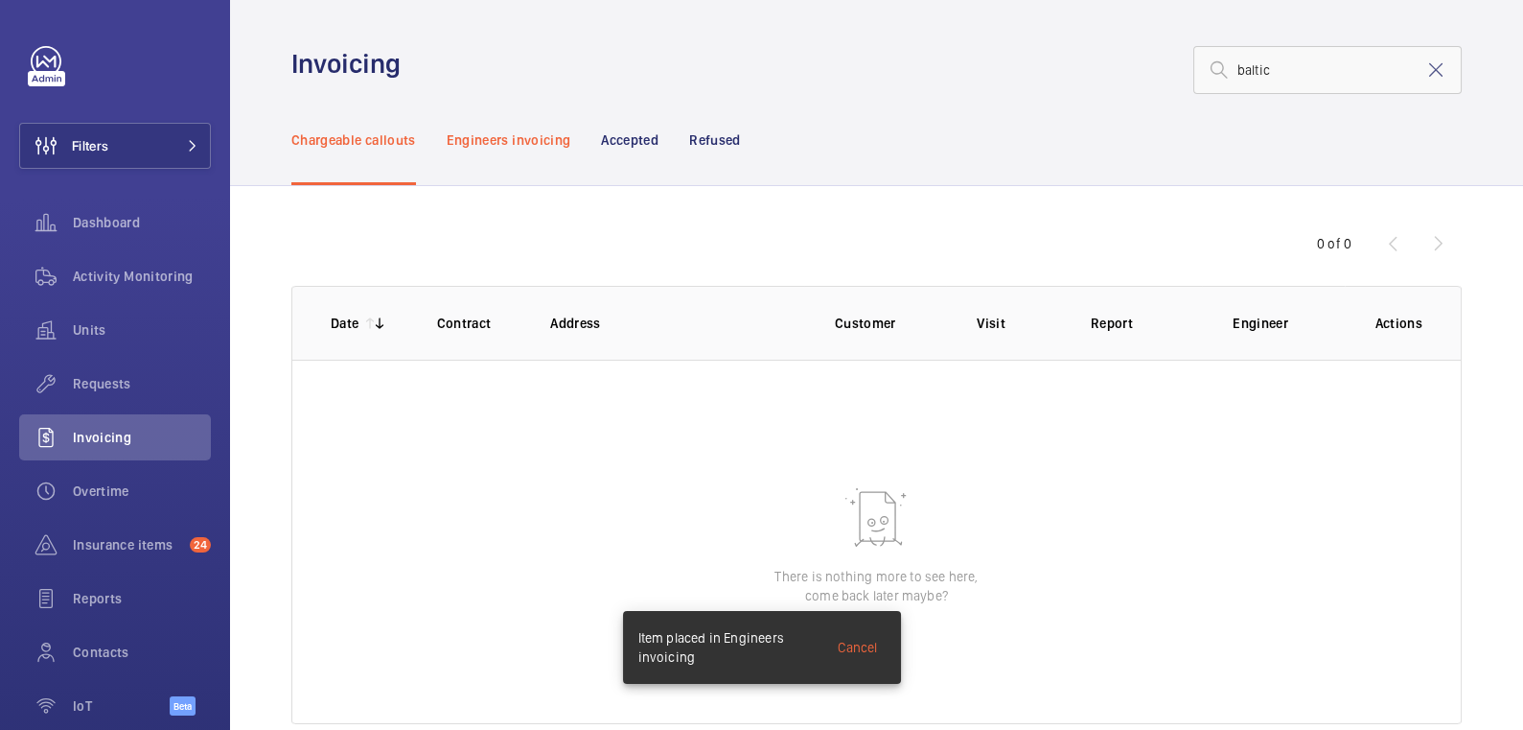
click at [522, 139] on p "Engineers invoicing" at bounding box center [509, 139] width 125 height 19
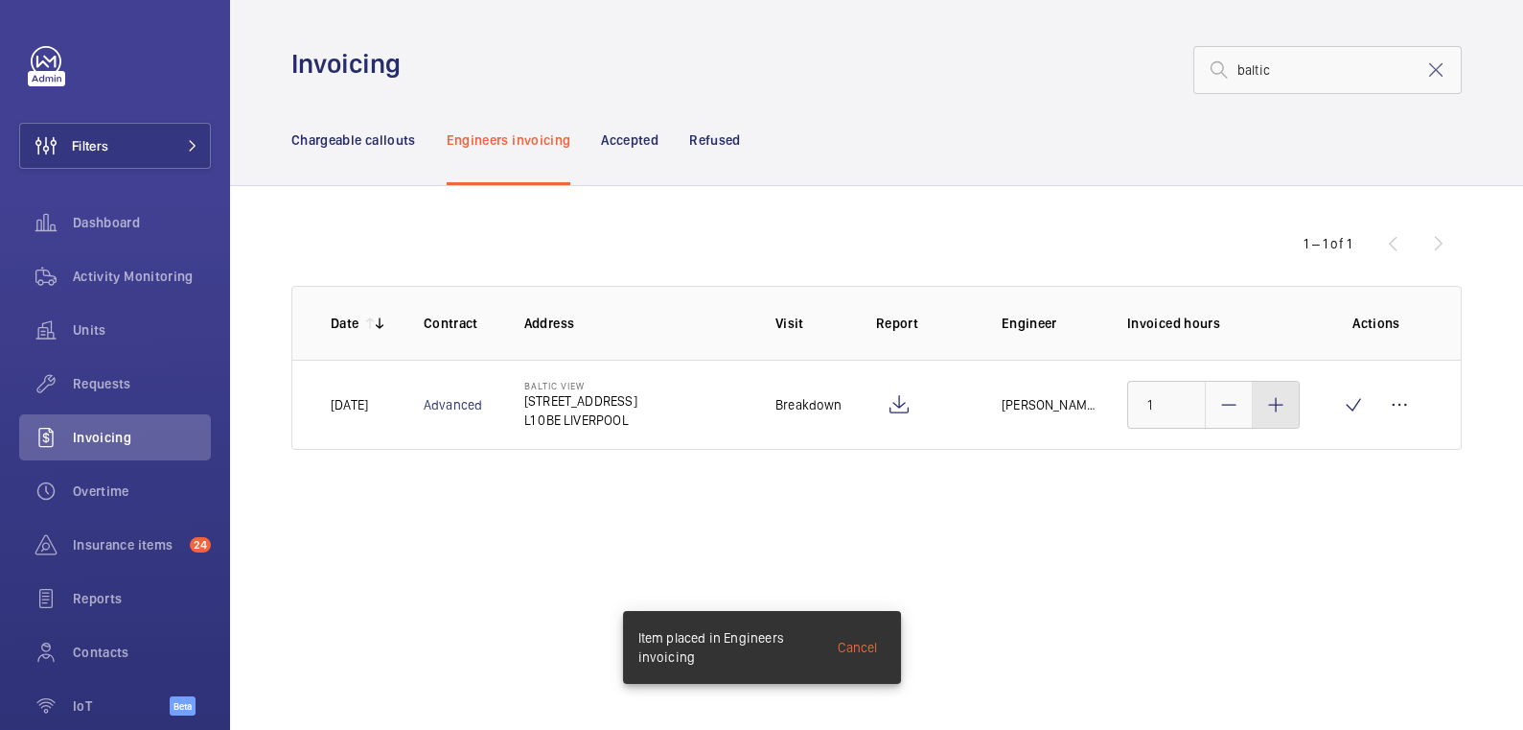
click at [1287, 408] on mat-icon at bounding box center [1276, 404] width 23 height 23
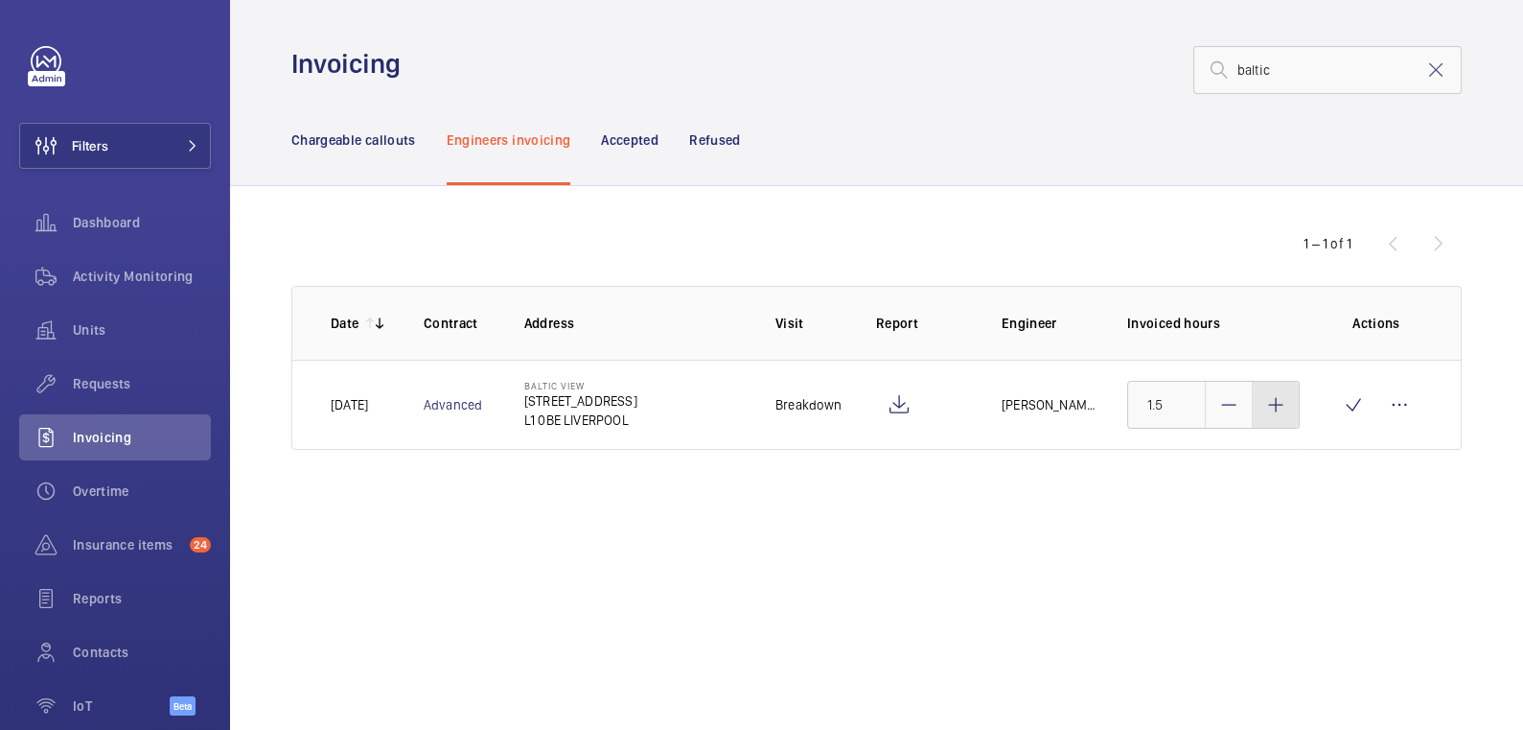
click at [1287, 408] on mat-icon at bounding box center [1276, 404] width 23 height 23
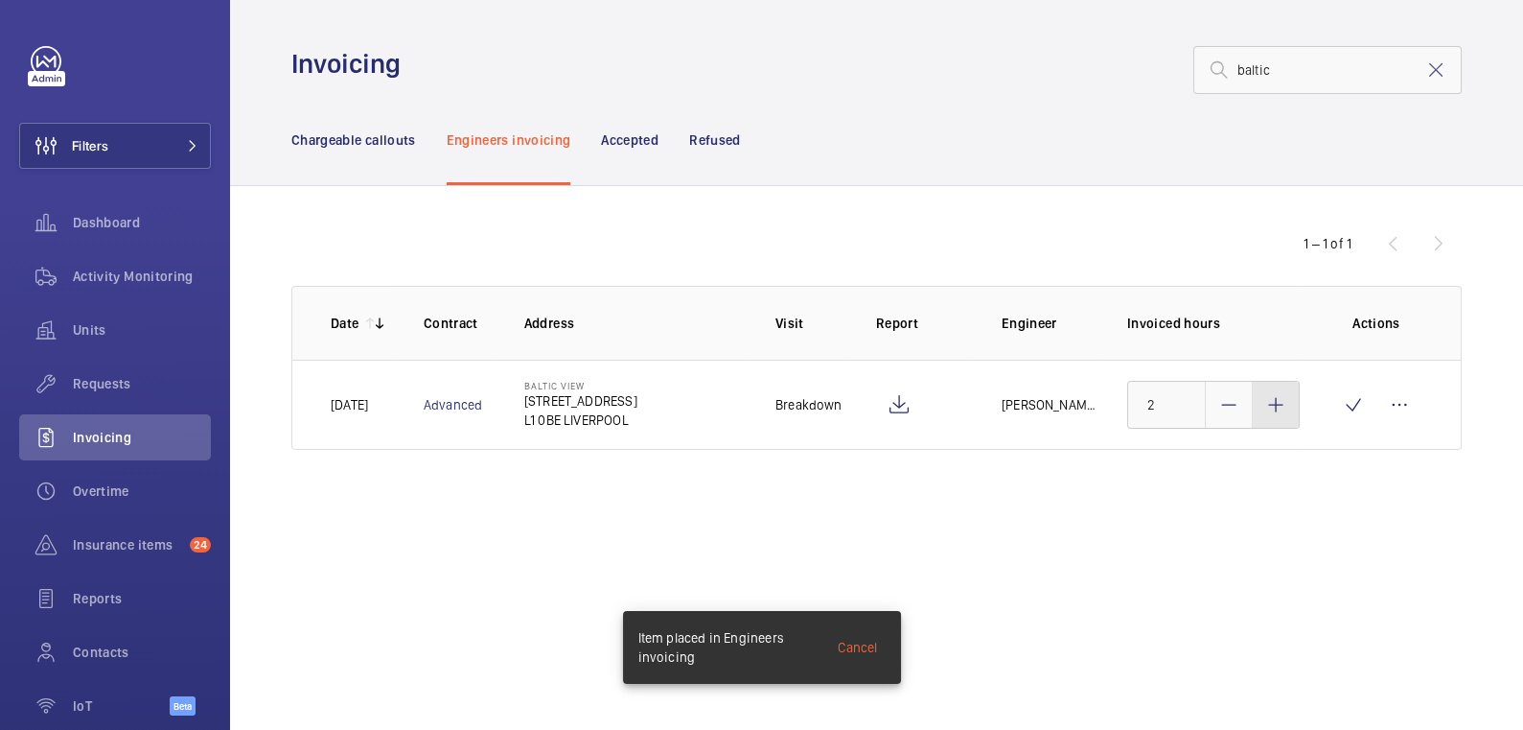
click at [1287, 408] on mat-icon at bounding box center [1276, 404] width 23 height 23
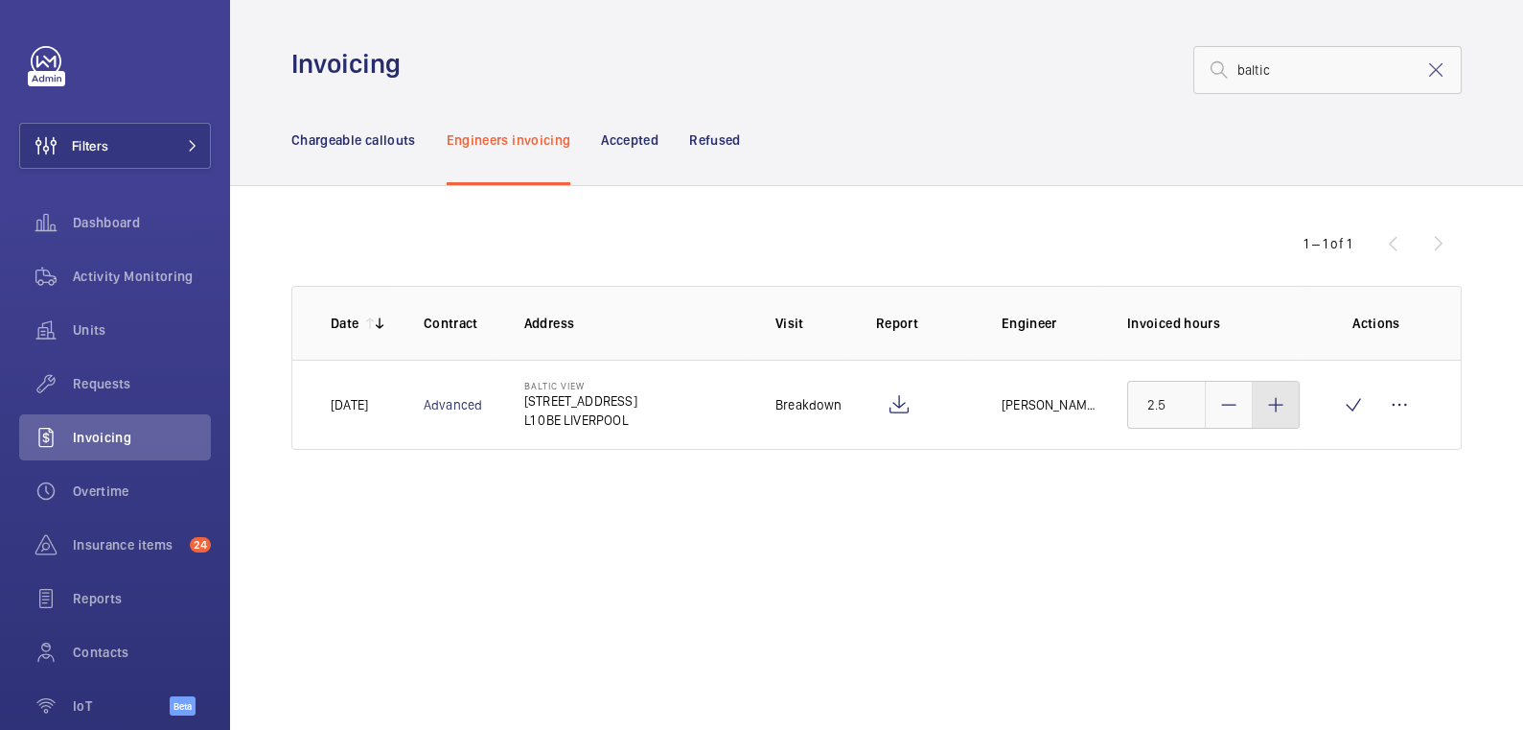
click at [1287, 407] on mat-icon at bounding box center [1276, 404] width 23 height 23
type input "3"
click at [1347, 409] on wm-front-icon-button at bounding box center [1354, 405] width 46 height 46
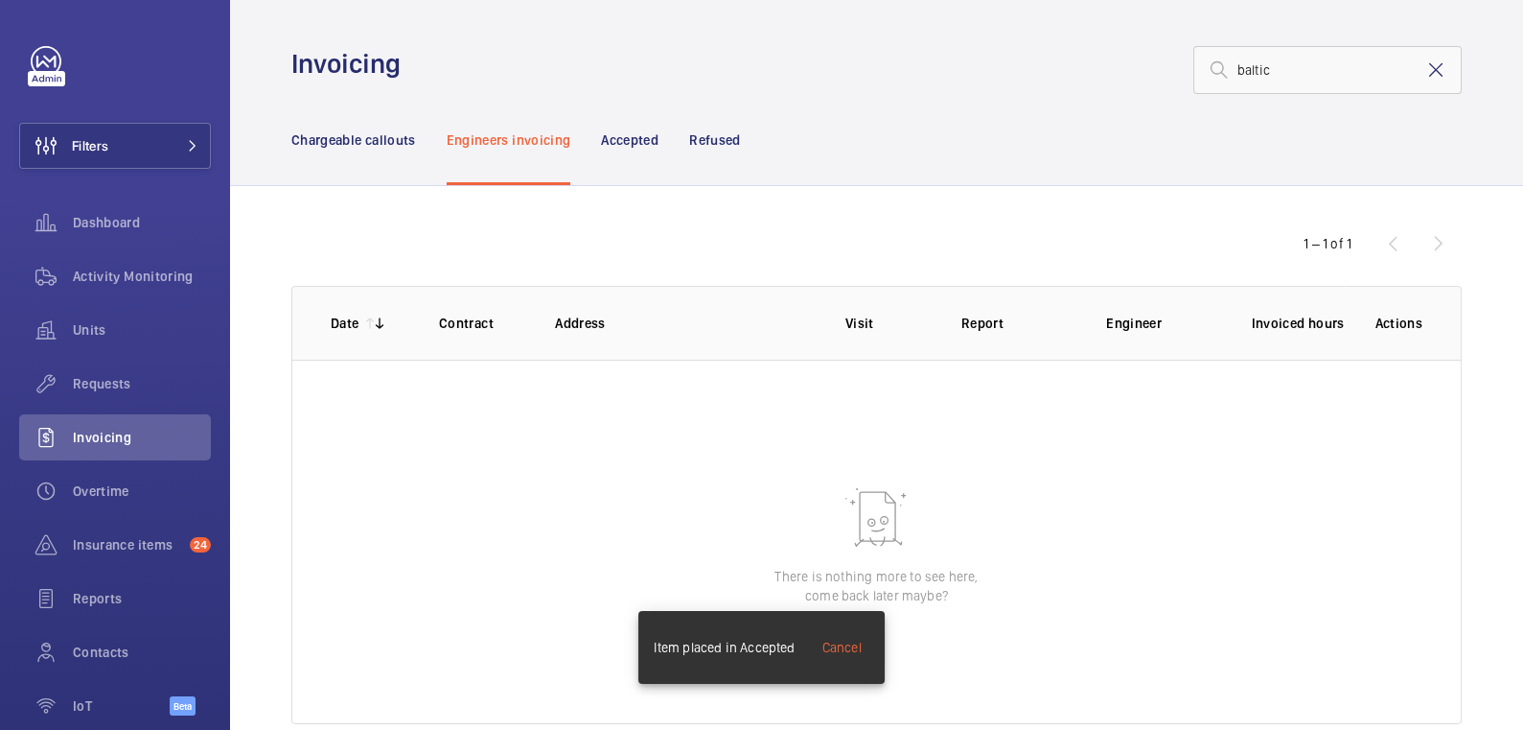
click at [1427, 79] on mat-icon at bounding box center [1436, 69] width 23 height 23
click at [305, 137] on p "Chargeable callouts" at bounding box center [353, 139] width 125 height 19
